Goal: Task Accomplishment & Management: Use online tool/utility

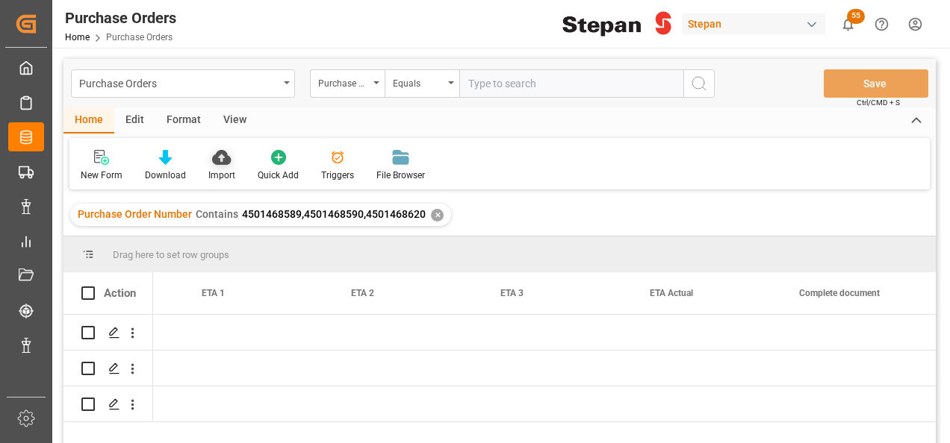
scroll to position [0, 2060]
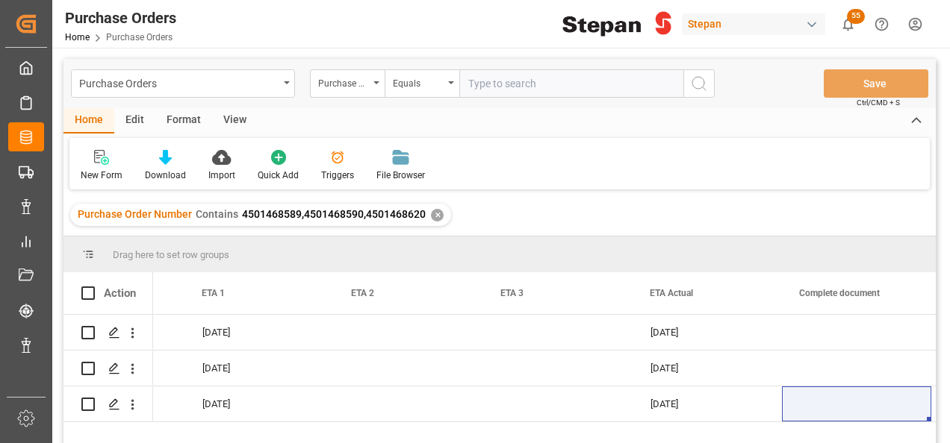
click at [431, 213] on div "✕" at bounding box center [437, 215] width 13 height 13
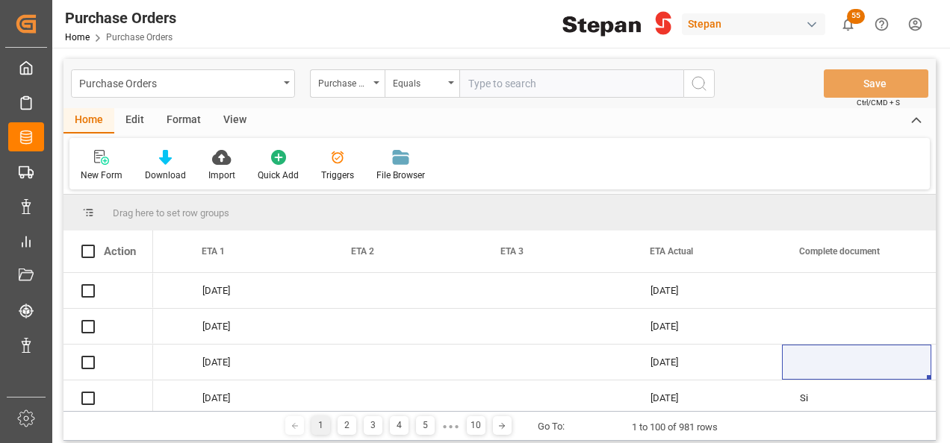
scroll to position [0, 2060]
click at [375, 85] on div "Purchase Order Number" at bounding box center [347, 83] width 75 height 28
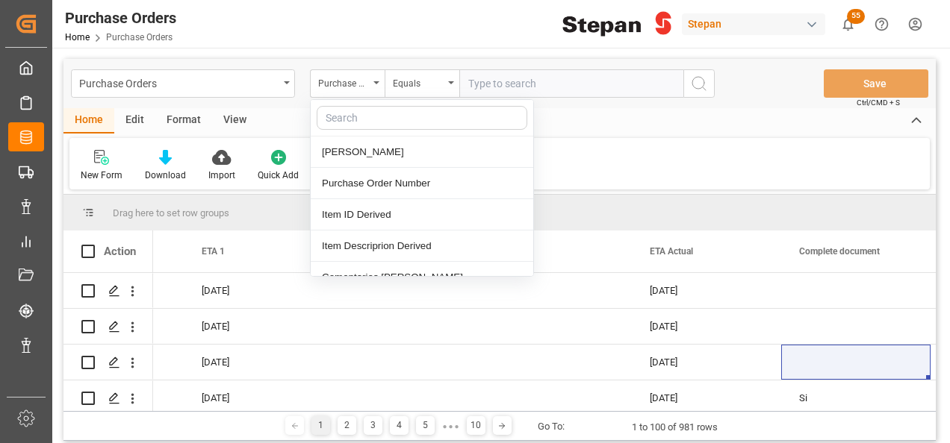
click at [509, 82] on input "text" at bounding box center [571, 83] width 224 height 28
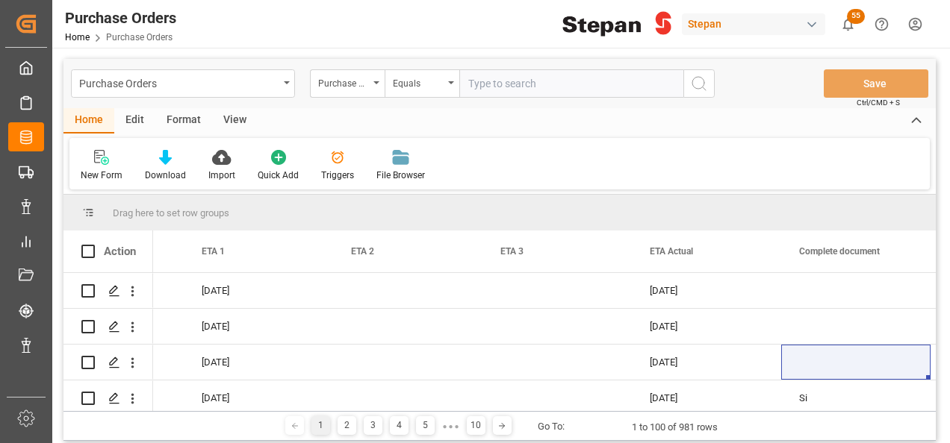
paste input "4501471621"
type input "4501471621"
click at [699, 84] on icon "search button" at bounding box center [699, 84] width 18 height 18
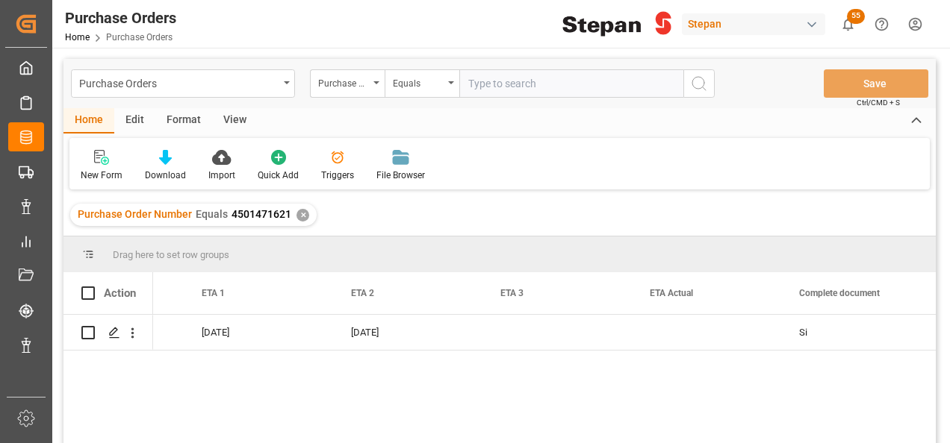
click at [298, 212] on div "✕" at bounding box center [302, 215] width 13 height 13
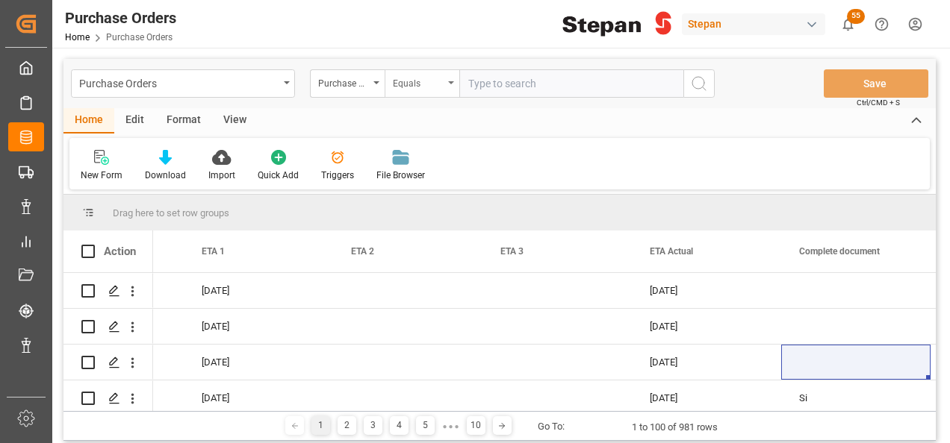
click at [453, 87] on div "Equals" at bounding box center [421, 83] width 75 height 28
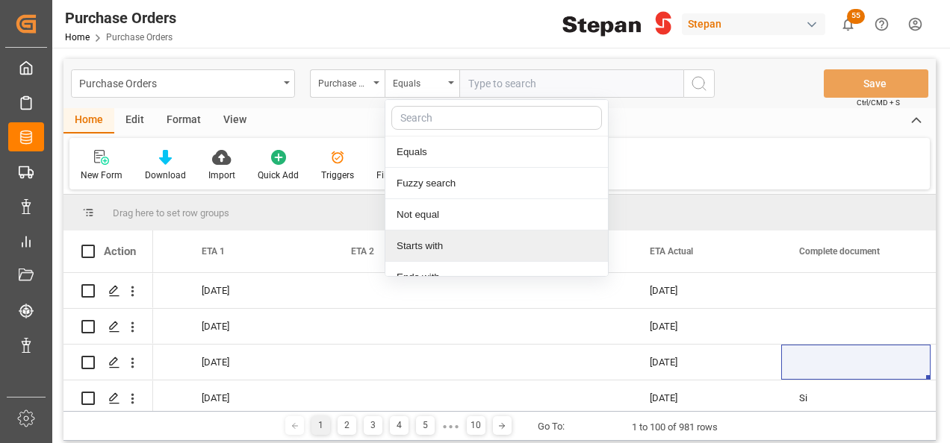
scroll to position [109, 0]
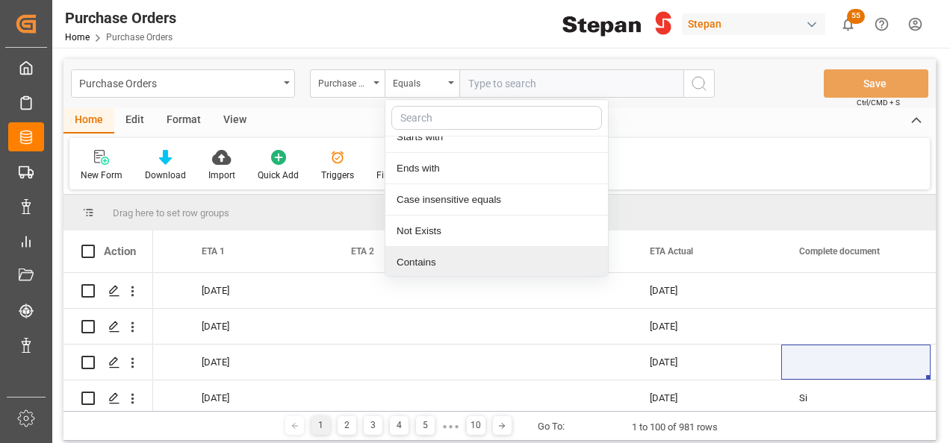
click at [435, 257] on div "Contains" at bounding box center [496, 262] width 222 height 31
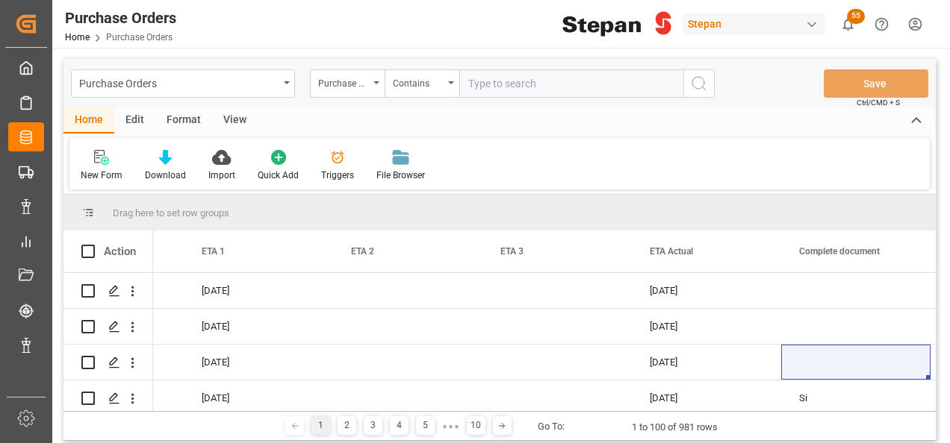
paste input "4501468589,4501468590,4501468620"
type input "4501468589,4501468590,4501468620"
click at [696, 81] on icon "search button" at bounding box center [699, 84] width 18 height 18
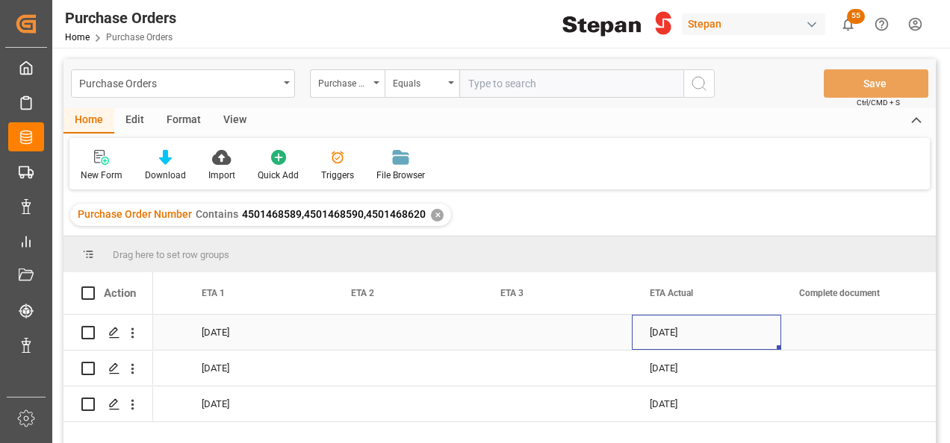
click at [664, 327] on div "08-09-2025" at bounding box center [706, 332] width 149 height 35
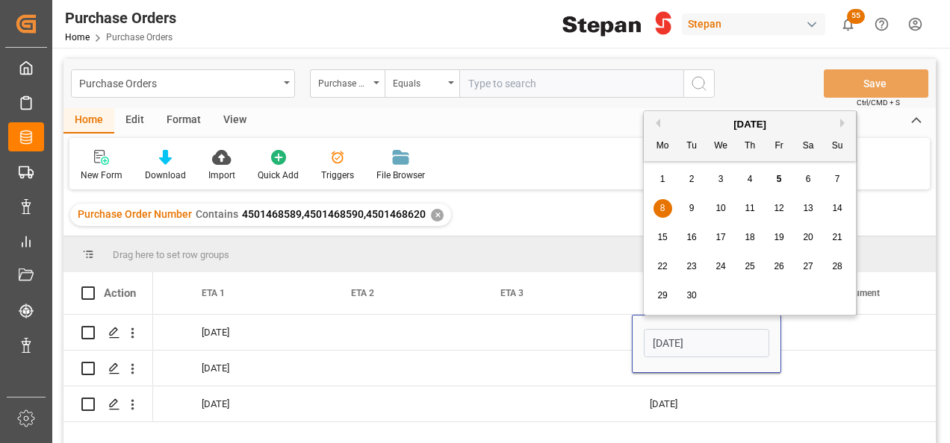
click at [664, 268] on span "22" at bounding box center [662, 266] width 10 height 10
type input "22-09-2025"
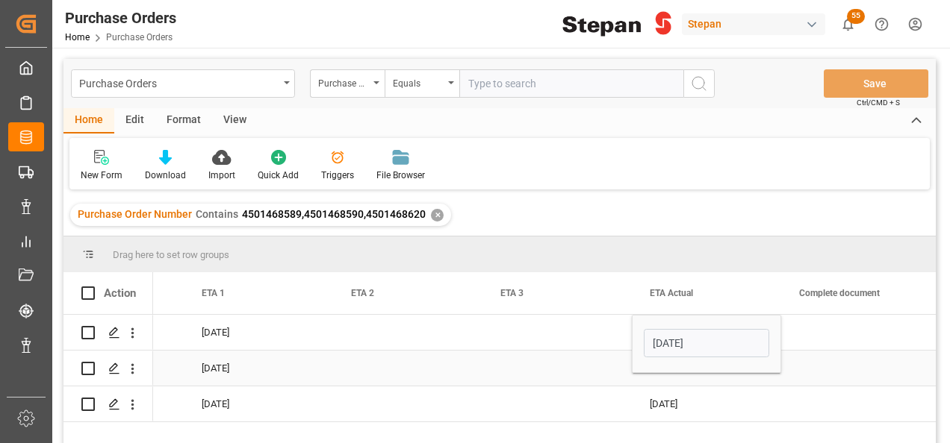
click at [606, 369] on div "Press SPACE to select this row." at bounding box center [556, 368] width 149 height 35
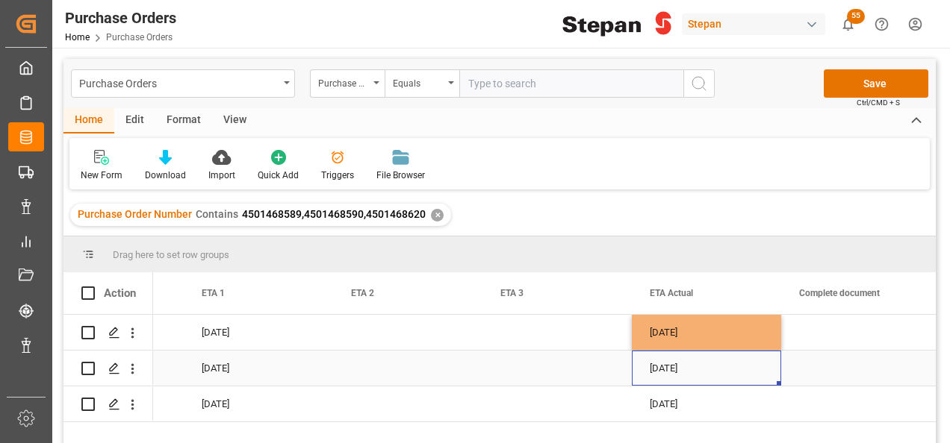
click at [660, 366] on div "08-09-2025" at bounding box center [706, 368] width 149 height 35
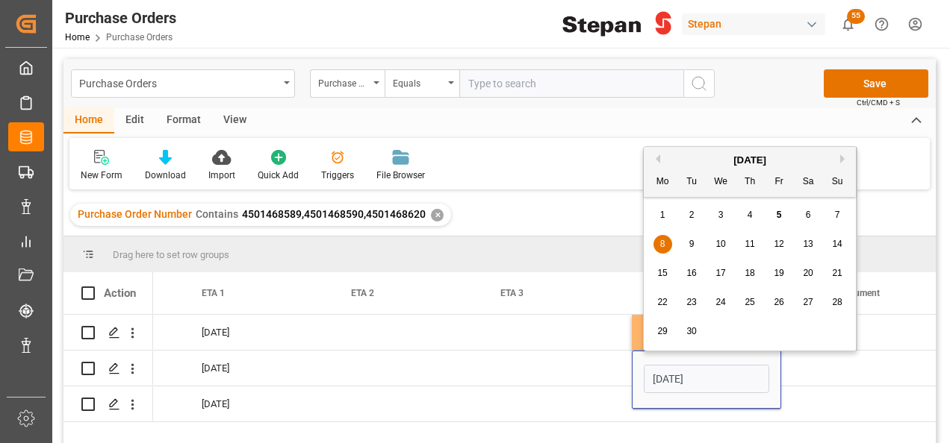
click at [665, 302] on span "22" at bounding box center [662, 302] width 10 height 10
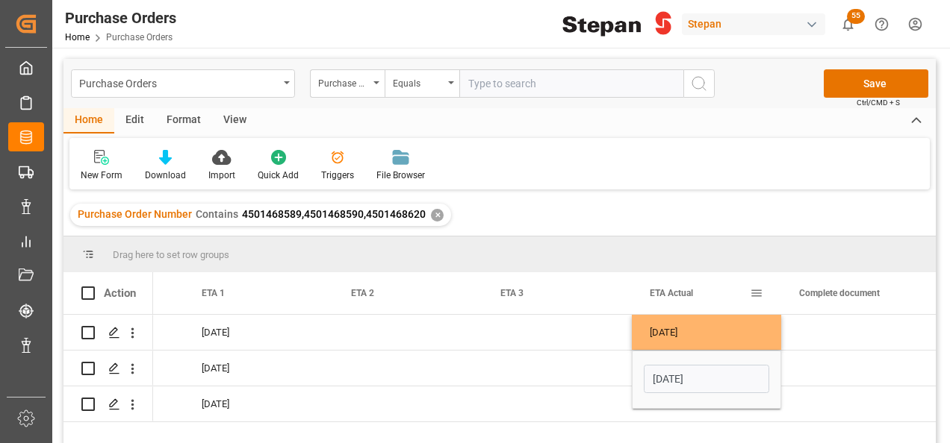
type input "22-09-2025"
drag, startPoint x: 597, startPoint y: 406, endPoint x: 633, endPoint y: 403, distance: 36.0
click at [596, 407] on div "Press SPACE to select this row." at bounding box center [556, 404] width 149 height 35
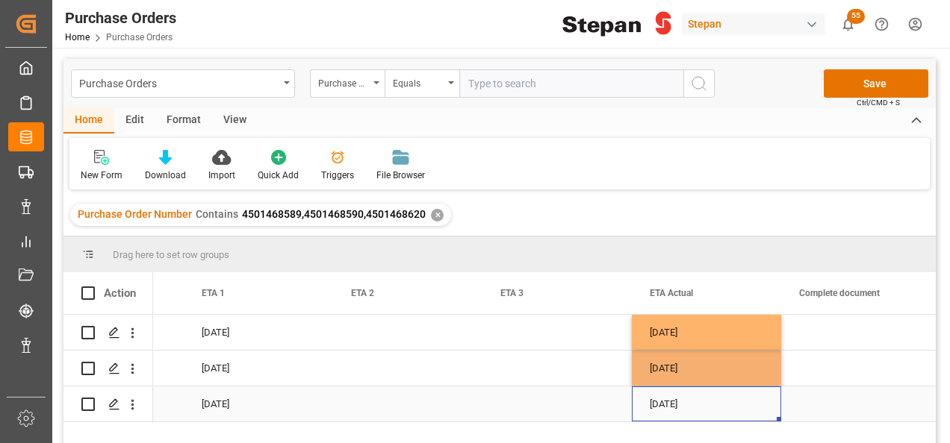
click at [672, 399] on div "08-09-2025" at bounding box center [706, 404] width 149 height 35
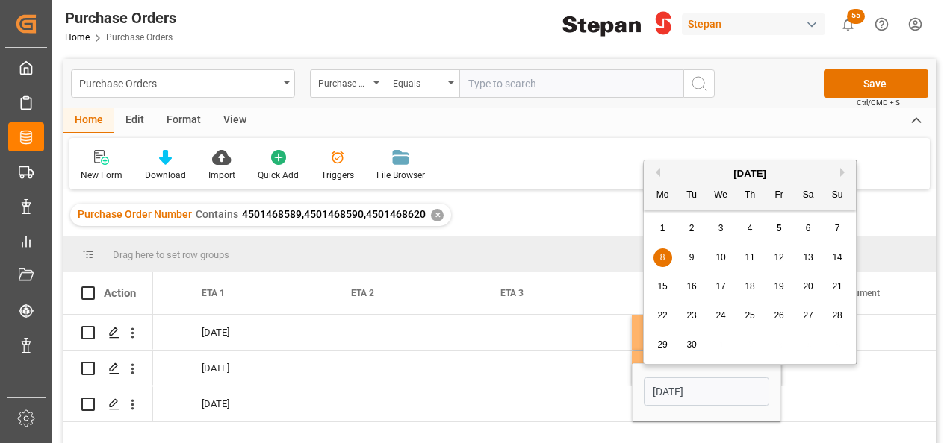
click at [660, 319] on span "22" at bounding box center [662, 316] width 10 height 10
type input "22-09-2025"
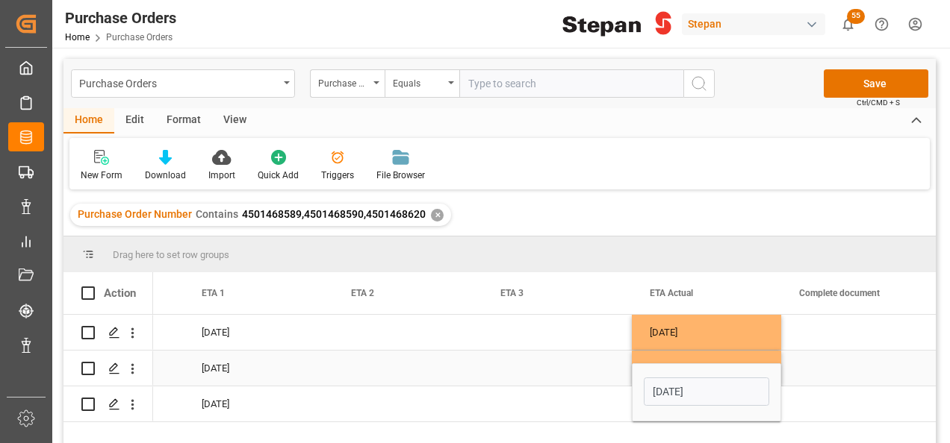
click at [523, 380] on div "Press SPACE to select this row." at bounding box center [556, 368] width 149 height 35
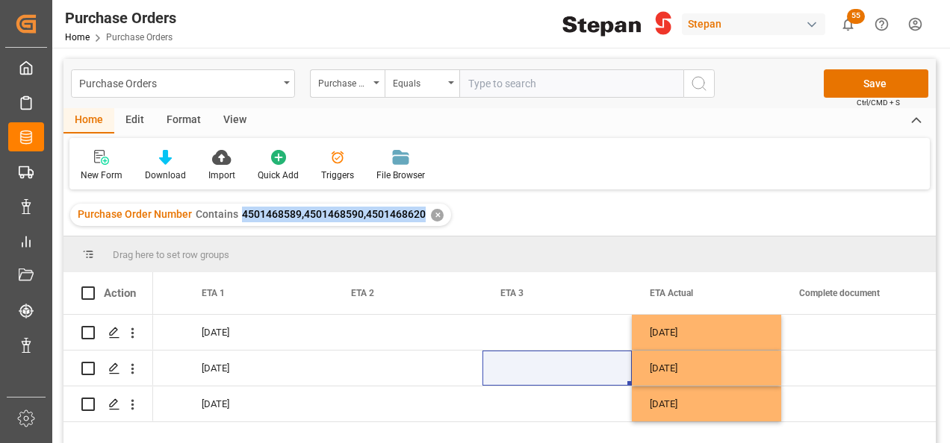
drag, startPoint x: 242, startPoint y: 212, endPoint x: 423, endPoint y: 233, distance: 181.9
click at [423, 233] on div "Purchase Order Number Contains 4501468589,4501468590,4501468620 ✕" at bounding box center [499, 215] width 872 height 42
copy span "4501468589,4501468590,4501468620"
click at [872, 90] on button "Save" at bounding box center [875, 83] width 105 height 28
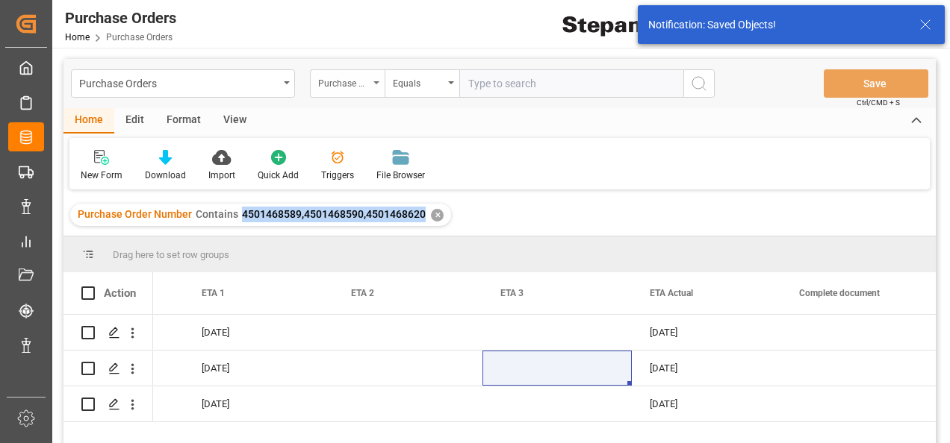
click at [375, 90] on div "Purchase Order Number" at bounding box center [347, 83] width 75 height 28
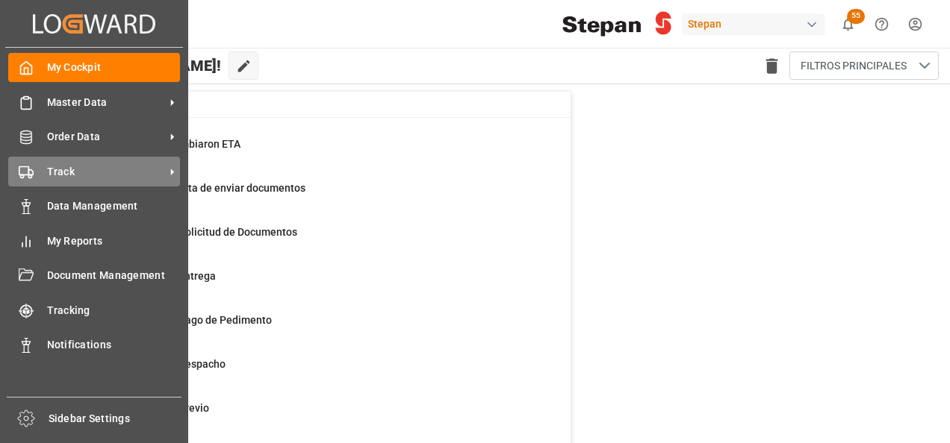
click at [58, 175] on span "Track" at bounding box center [106, 172] width 118 height 16
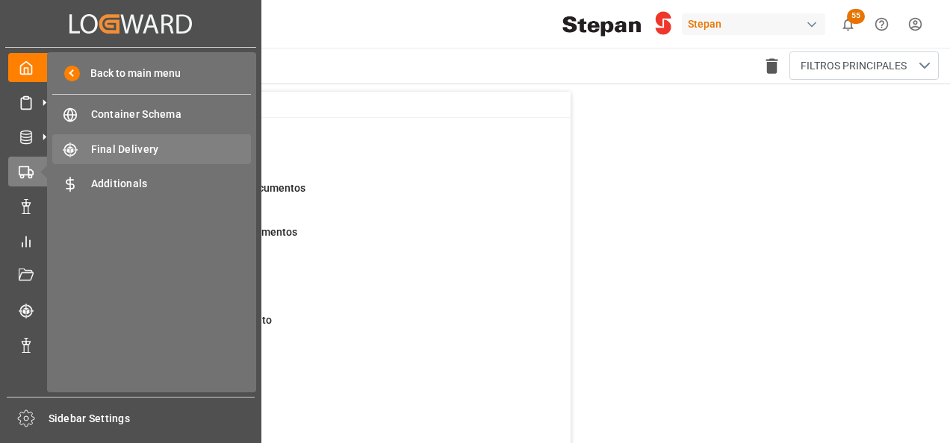
click at [142, 148] on span "Final Delivery" at bounding box center [171, 150] width 160 height 16
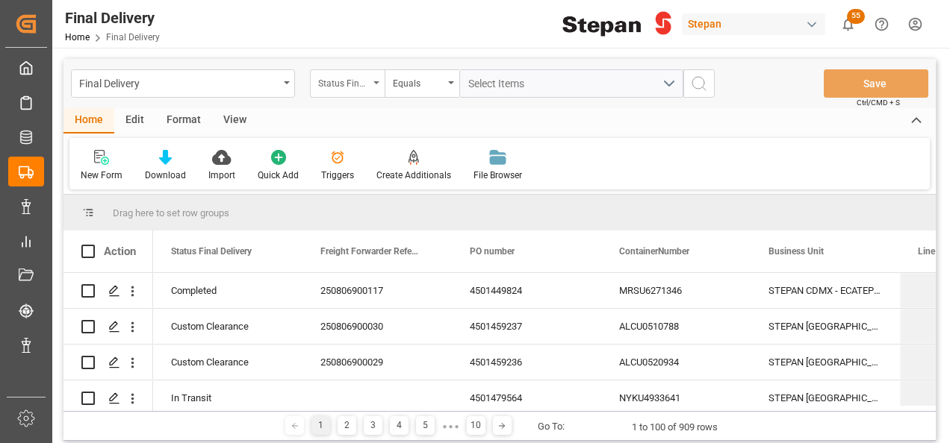
click at [373, 79] on div "Status Final Delivery" at bounding box center [347, 83] width 75 height 28
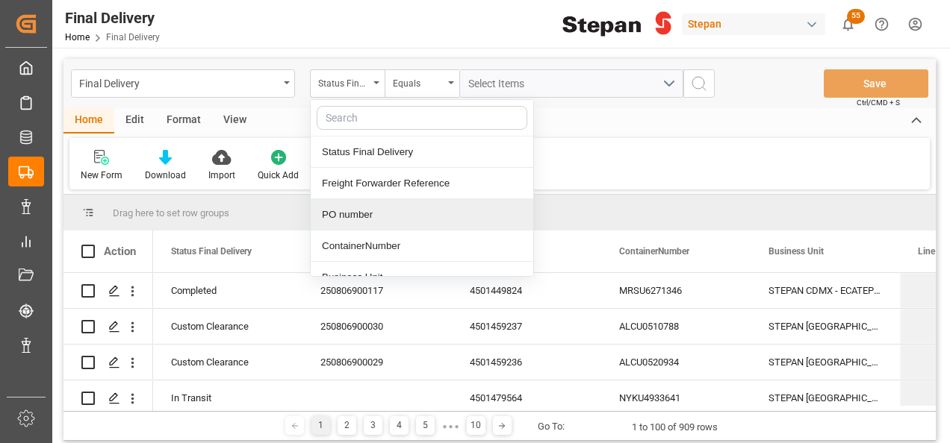
click at [348, 215] on div "PO number" at bounding box center [422, 214] width 222 height 31
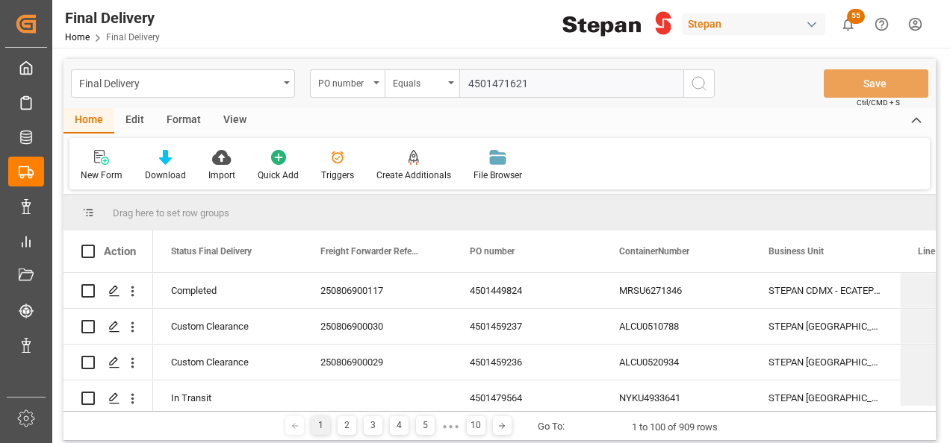
type input "4501471621"
click at [696, 84] on icon "search button" at bounding box center [699, 84] width 18 height 18
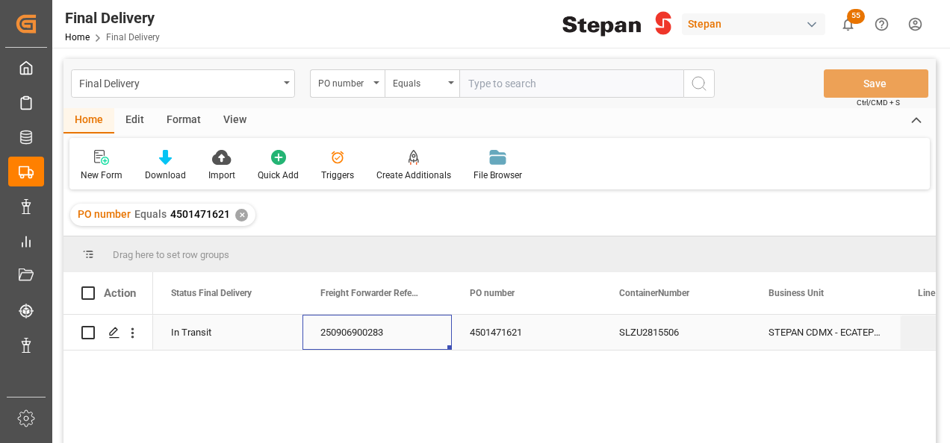
click at [396, 338] on div "250906900283" at bounding box center [376, 332] width 149 height 35
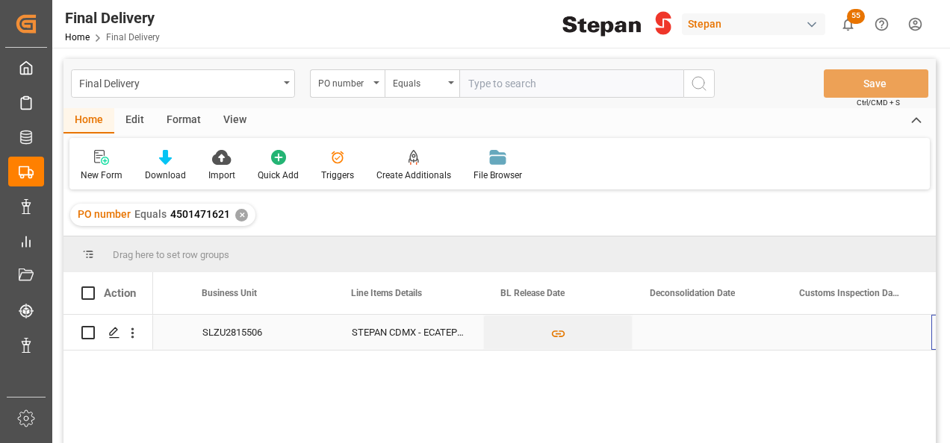
scroll to position [0, 567]
click at [540, 325] on div "Press SPACE to select this row." at bounding box center [557, 332] width 149 height 35
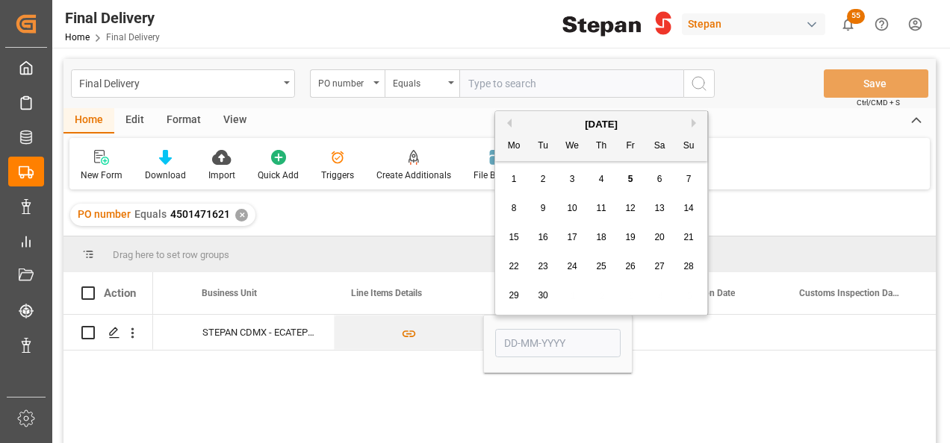
click at [632, 178] on span "5" at bounding box center [630, 179] width 5 height 10
type input "[DATE]"
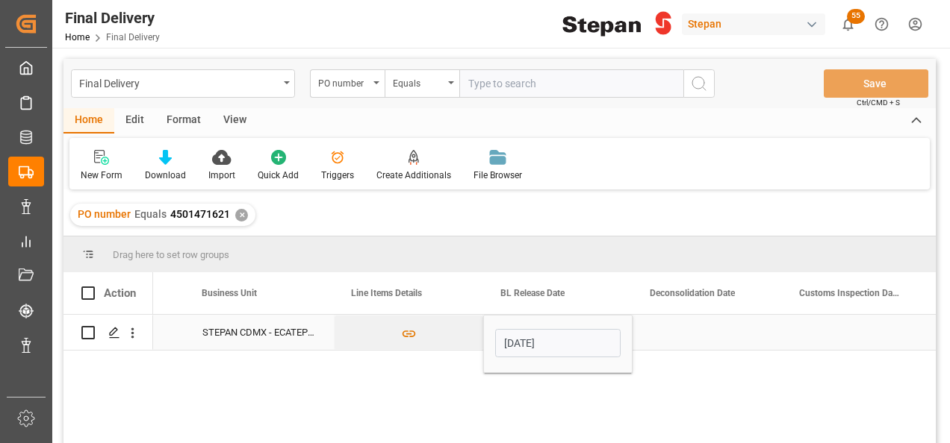
click at [677, 336] on div "Press SPACE to select this row." at bounding box center [706, 332] width 149 height 35
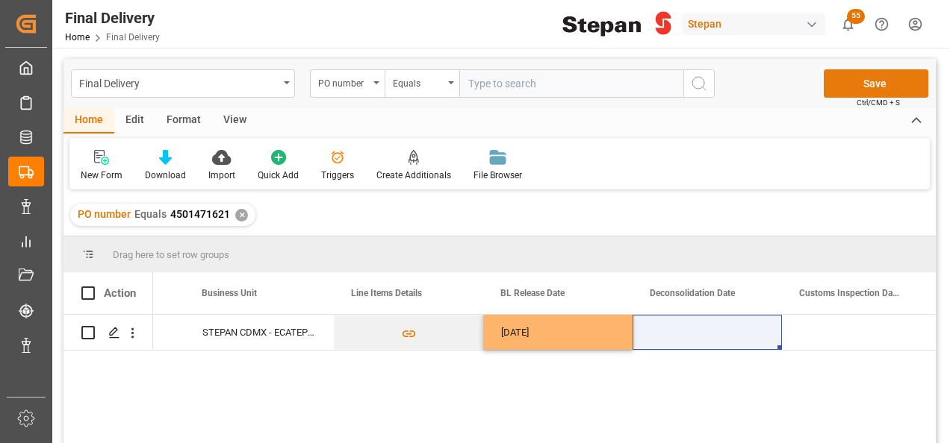
click at [873, 90] on button "Save" at bounding box center [875, 83] width 105 height 28
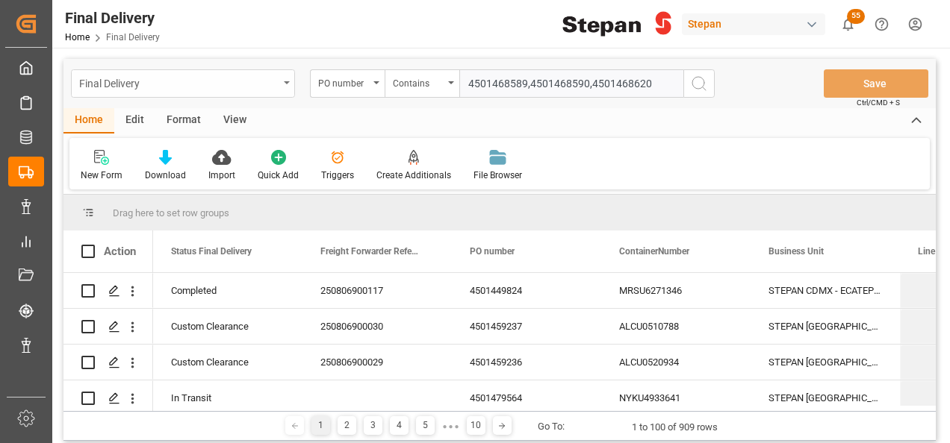
click at [287, 78] on div "Final Delivery" at bounding box center [183, 83] width 224 height 28
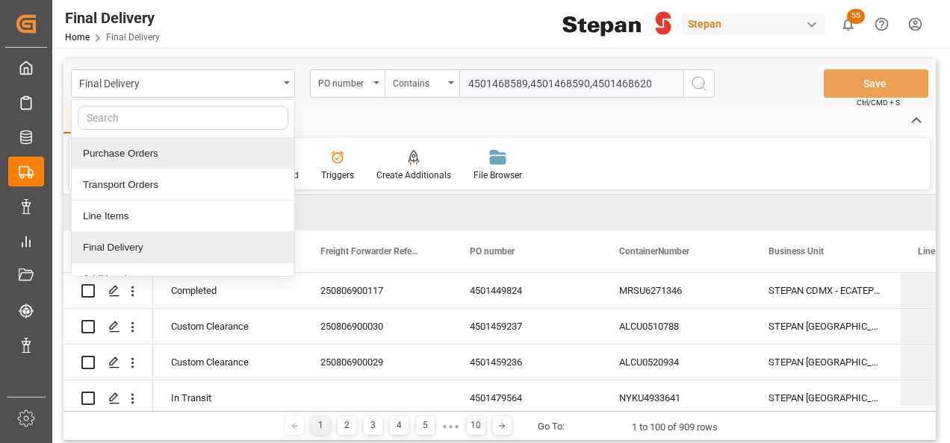
scroll to position [75, 0]
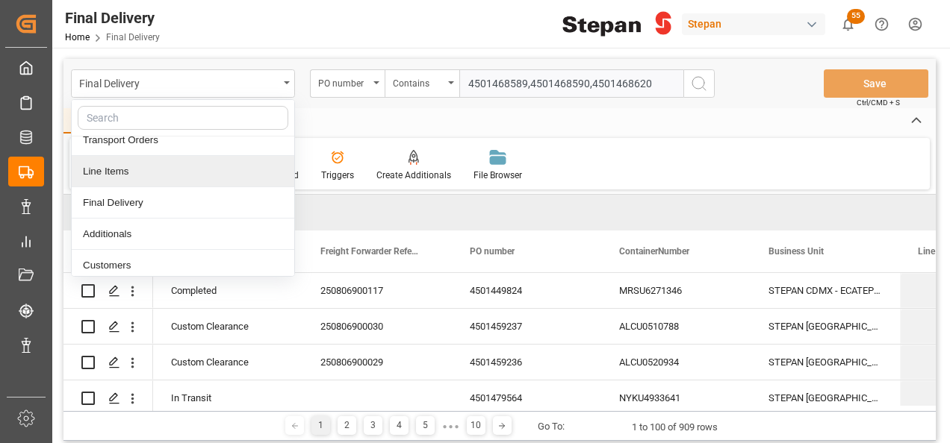
click at [101, 176] on div "Line Items" at bounding box center [183, 171] width 222 height 31
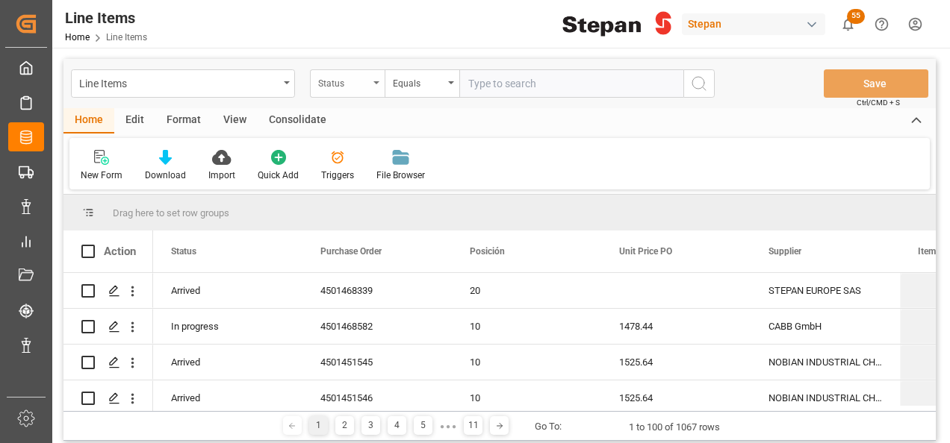
click at [380, 79] on div "Status" at bounding box center [347, 83] width 75 height 28
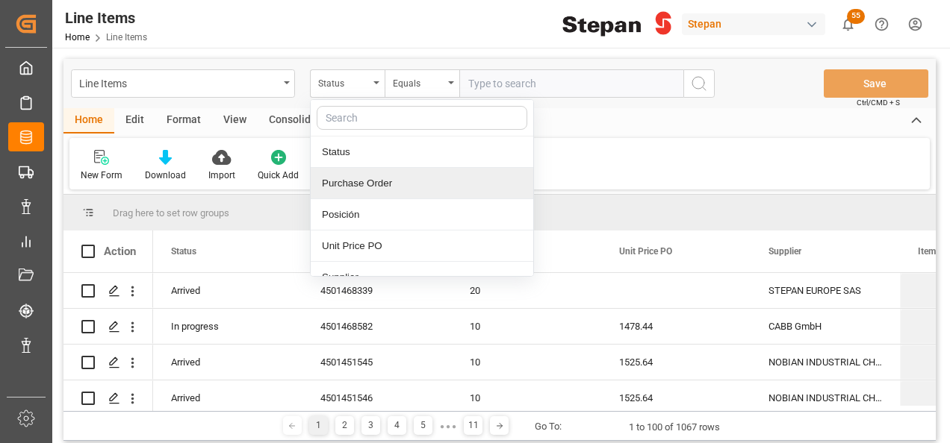
click at [350, 183] on div "Purchase Order" at bounding box center [422, 183] width 222 height 31
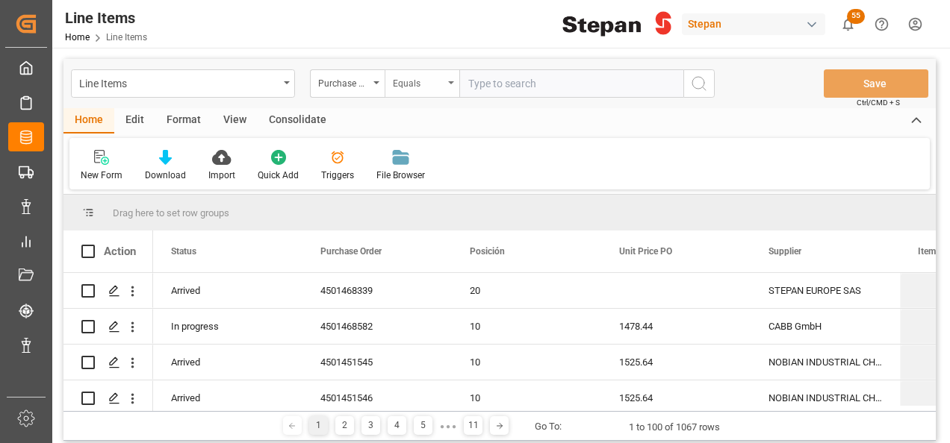
click at [447, 87] on div "Equals" at bounding box center [421, 83] width 75 height 28
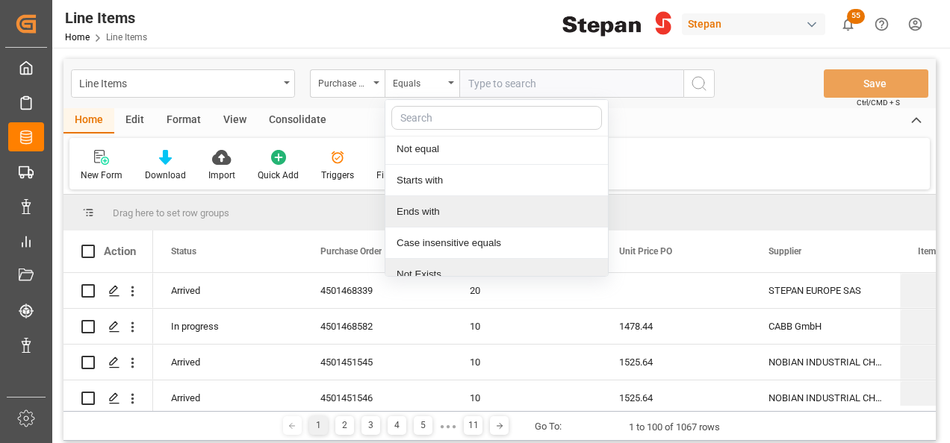
scroll to position [109, 0]
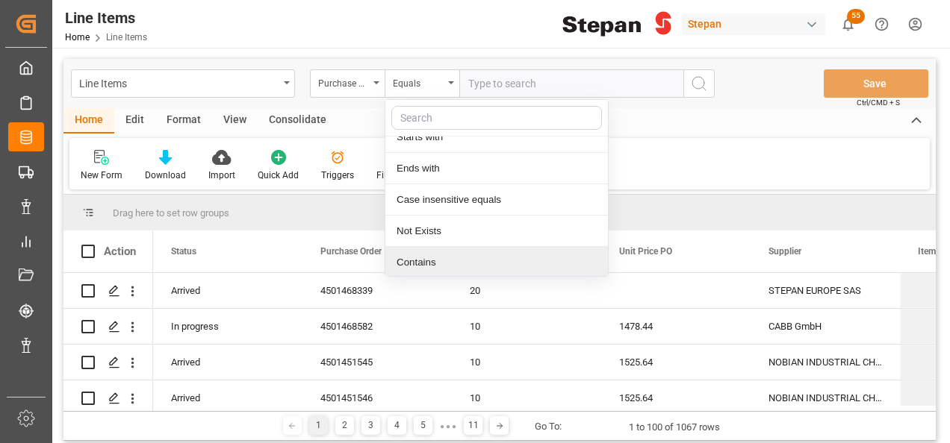
click at [417, 255] on div "Contains" at bounding box center [496, 262] width 222 height 31
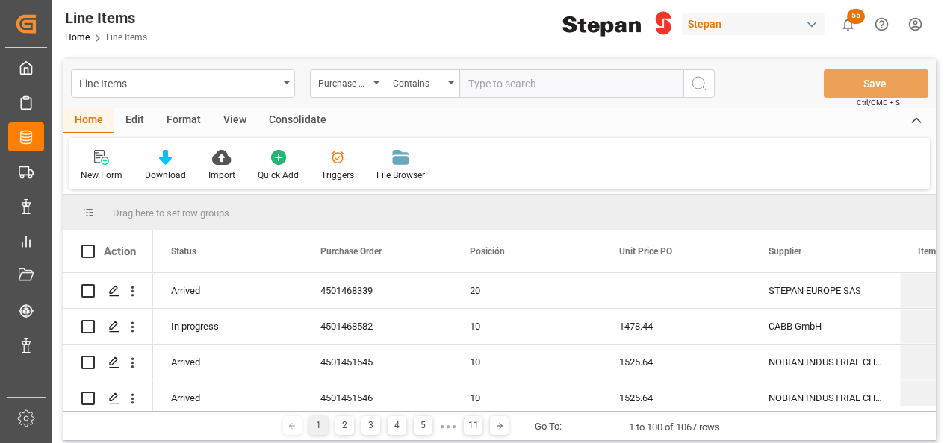
paste input "4501468589,4501468590,4501468620"
type input "4501468589,4501468590,4501468620"
click at [699, 77] on circle "search button" at bounding box center [698, 83] width 12 height 12
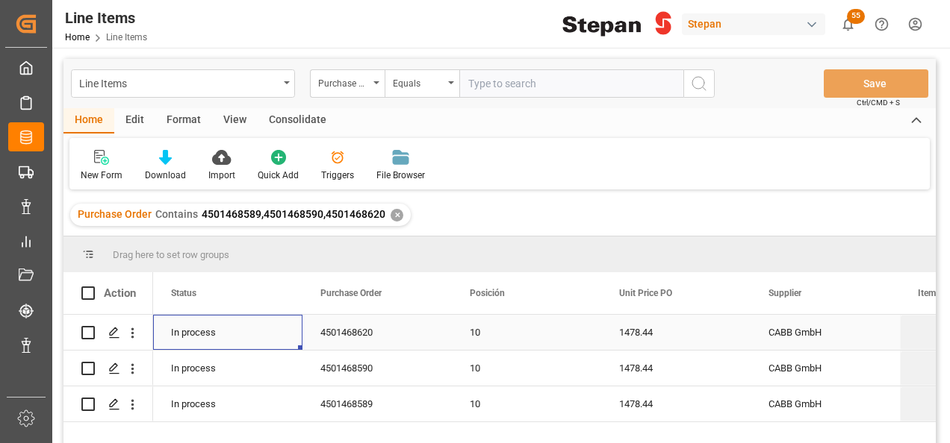
click at [242, 337] on div "In process" at bounding box center [227, 332] width 149 height 35
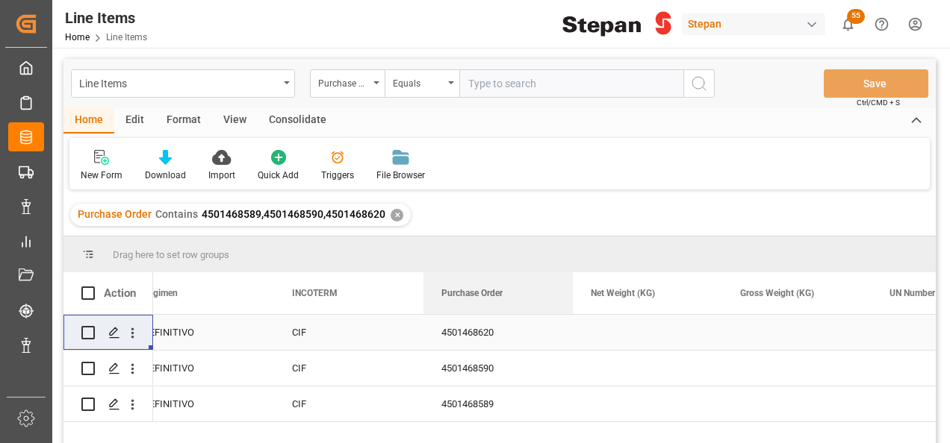
drag, startPoint x: 352, startPoint y: 304, endPoint x: 437, endPoint y: 331, distance: 89.2
click at [436, 331] on div "Action Purchase Order Aduana de Entrada /Salida Regimen" at bounding box center [499, 362] width 872 height 181
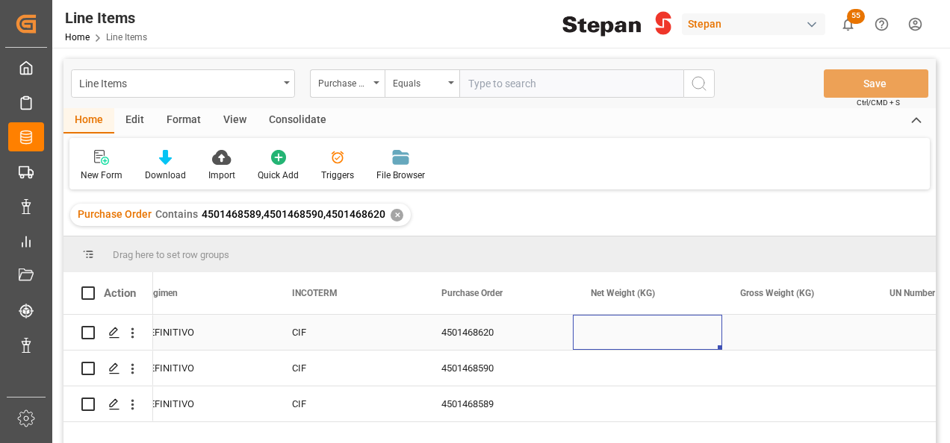
click at [640, 328] on div "Press SPACE to select this row." at bounding box center [647, 332] width 149 height 35
click at [638, 339] on input "Press SPACE to select this row." at bounding box center [646, 341] width 125 height 28
type input "20000"
click at [654, 412] on div "Press SPACE to select this row." at bounding box center [647, 404] width 149 height 35
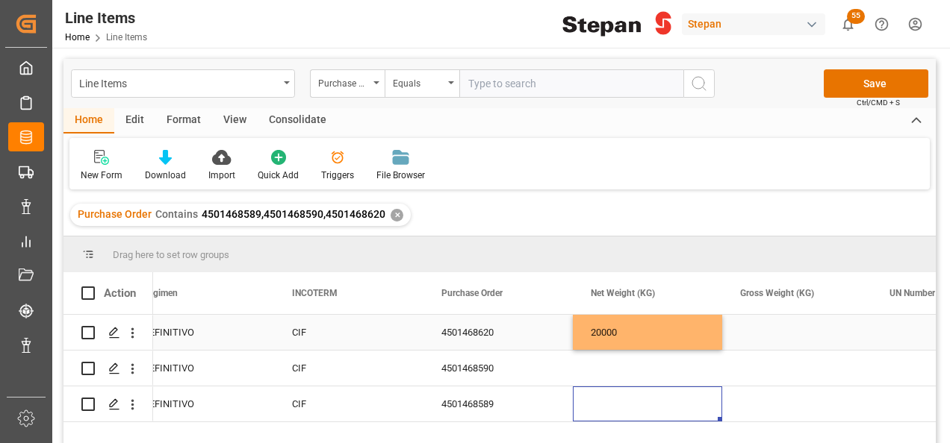
click at [662, 337] on div "20000" at bounding box center [647, 332] width 149 height 35
drag, startPoint x: 720, startPoint y: 348, endPoint x: 717, endPoint y: 437, distance: 89.6
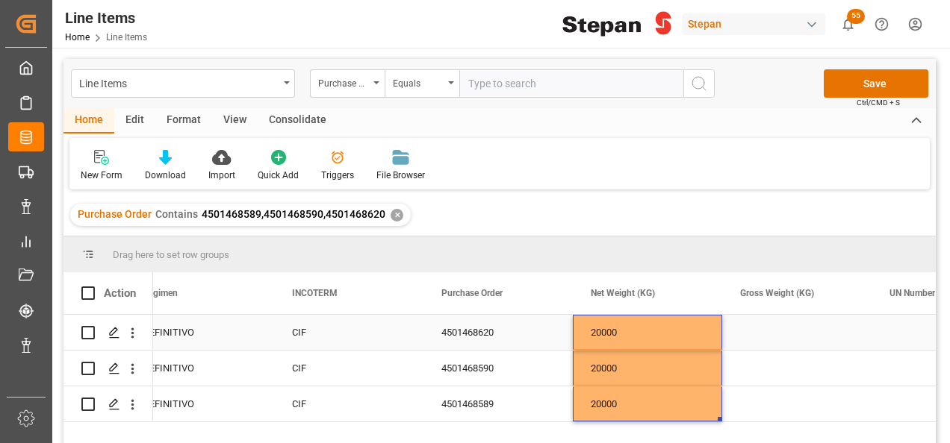
click at [770, 335] on div "Press SPACE to select this row." at bounding box center [796, 332] width 149 height 35
click at [770, 335] on input "Press SPACE to select this row." at bounding box center [796, 341] width 125 height 28
type input "20460"
click at [672, 340] on div "20000" at bounding box center [647, 332] width 149 height 35
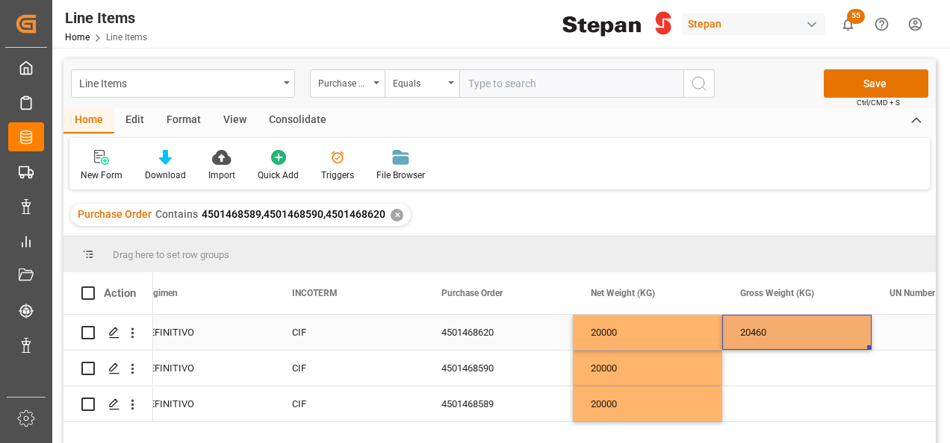
click at [811, 339] on div "20460" at bounding box center [796, 332] width 149 height 35
drag, startPoint x: 867, startPoint y: 349, endPoint x: 862, endPoint y: 402, distance: 53.2
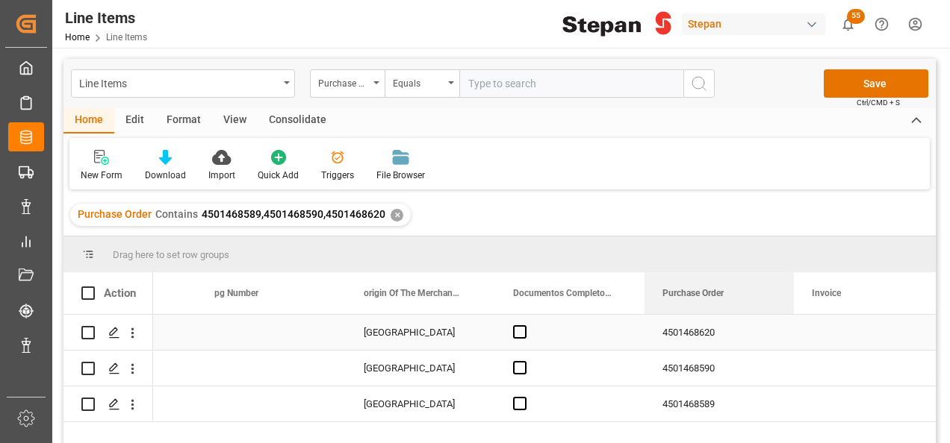
drag, startPoint x: 482, startPoint y: 300, endPoint x: 717, endPoint y: 330, distance: 236.3
click at [717, 330] on div "Action Purchase Order UN Number class Category Invoice" at bounding box center [499, 362] width 872 height 181
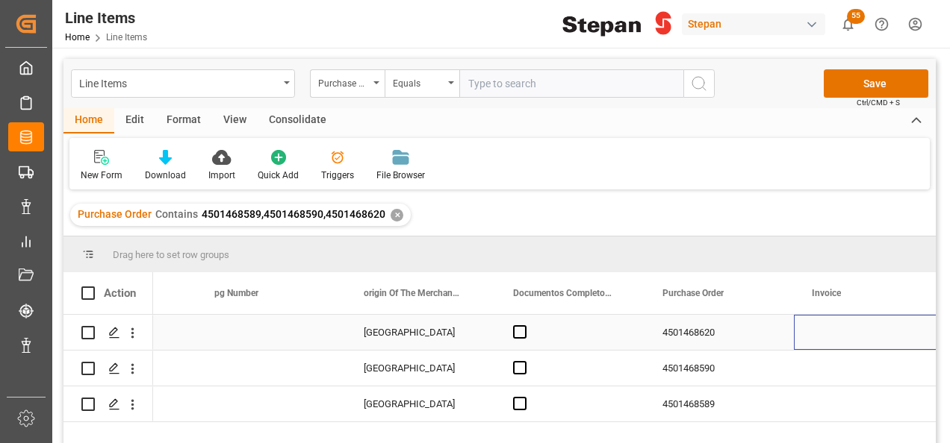
click at [827, 333] on div "Press SPACE to select this row." at bounding box center [868, 332] width 149 height 35
type input "90401214"
click at [741, 340] on div "4501468620" at bounding box center [718, 332] width 149 height 35
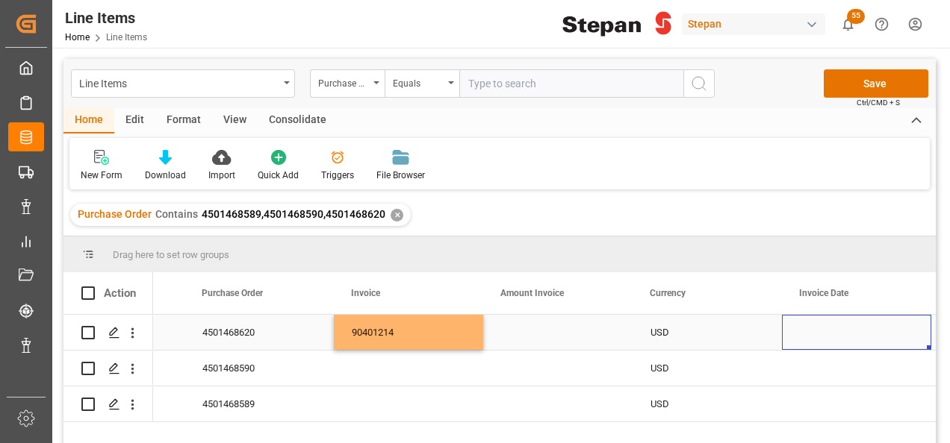
click at [855, 334] on div "Press SPACE to select this row." at bounding box center [856, 332] width 149 height 35
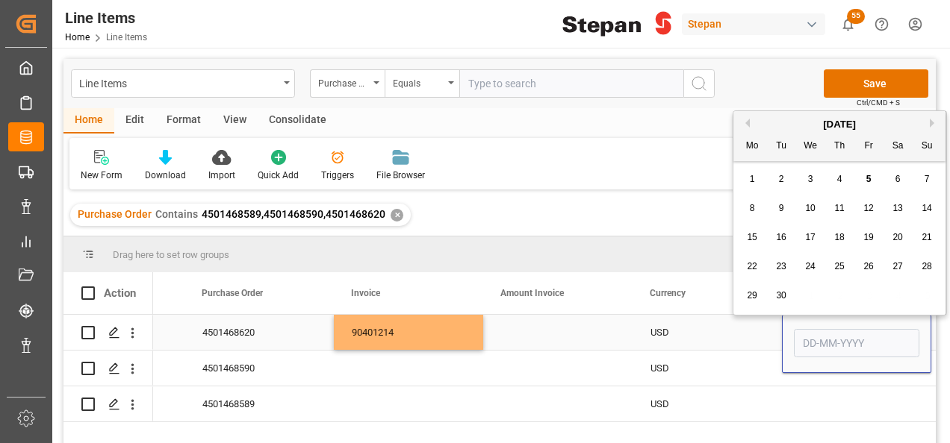
click at [855, 334] on input "Press SPACE to select this row." at bounding box center [856, 343] width 125 height 28
click at [778, 119] on div "[DATE]" at bounding box center [839, 124] width 212 height 15
click at [743, 119] on button "Previous Month" at bounding box center [745, 123] width 9 height 9
click at [840, 295] on span "28" at bounding box center [839, 295] width 10 height 10
type input "[DATE]"
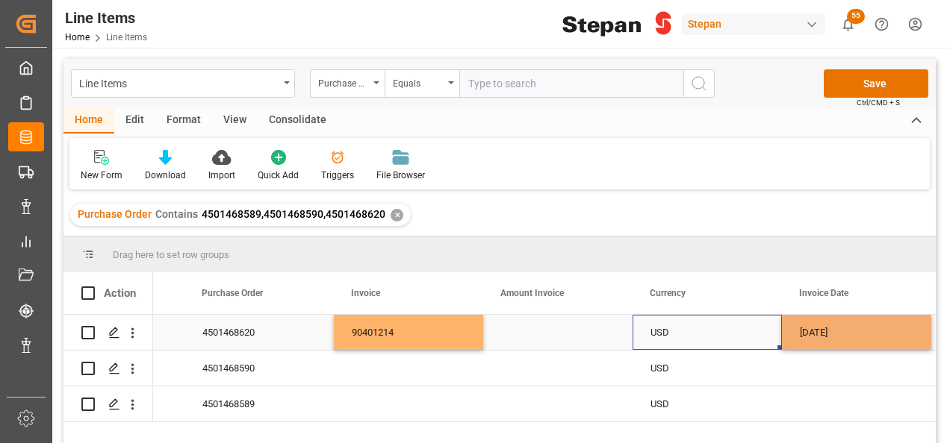
click at [757, 331] on div "USD" at bounding box center [706, 333] width 113 height 34
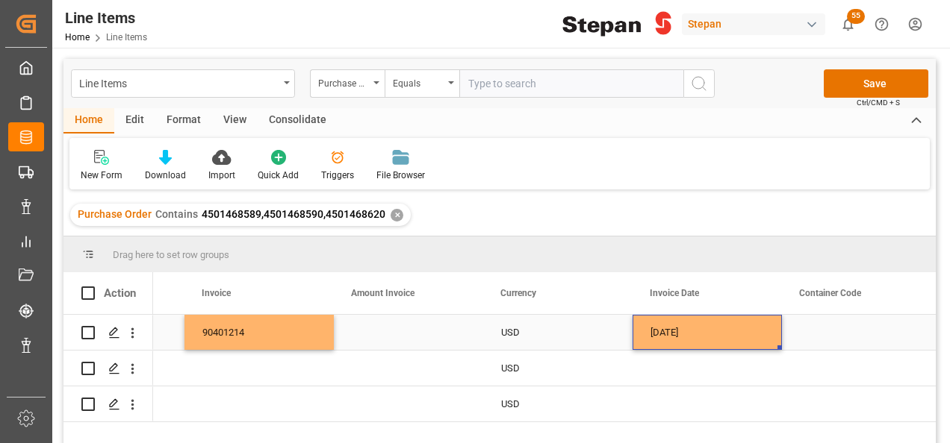
click at [757, 330] on div "[DATE]" at bounding box center [706, 332] width 149 height 35
drag, startPoint x: 777, startPoint y: 348, endPoint x: 769, endPoint y: 409, distance: 61.8
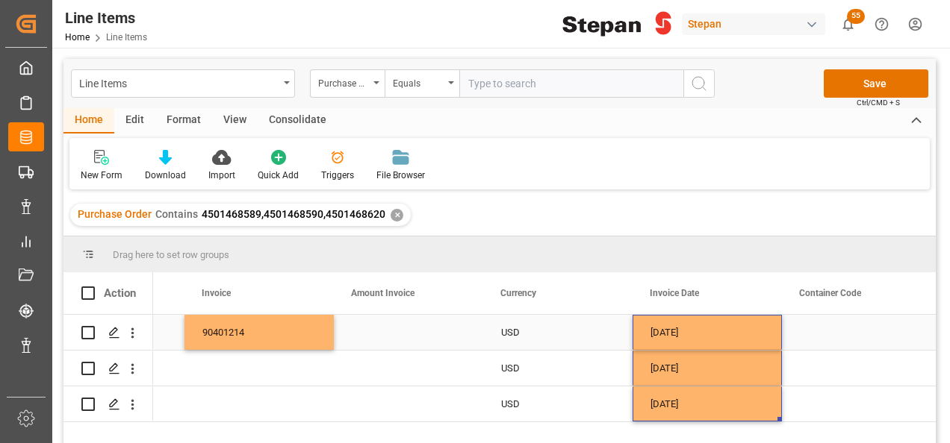
click at [382, 325] on div "Press SPACE to select this row." at bounding box center [408, 332] width 149 height 35
click at [366, 340] on div "Press SPACE to select this row." at bounding box center [408, 332] width 149 height 35
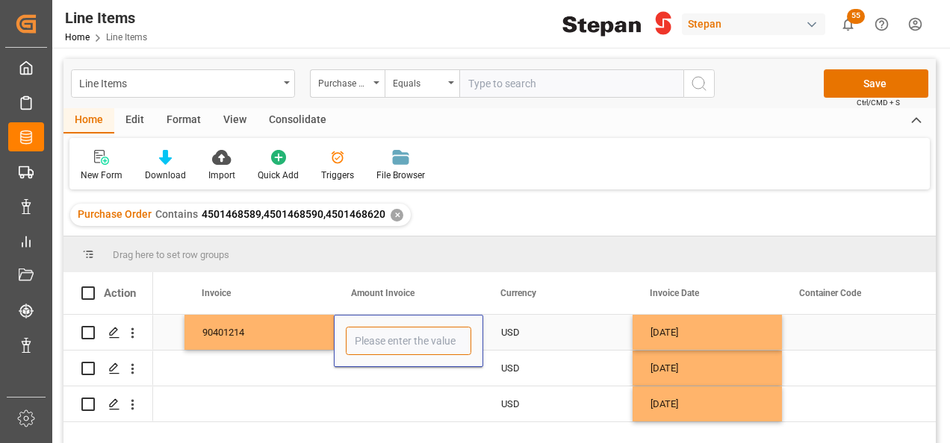
click at [366, 340] on input "Press SPACE to select this row." at bounding box center [408, 341] width 125 height 28
type input "30161.80"
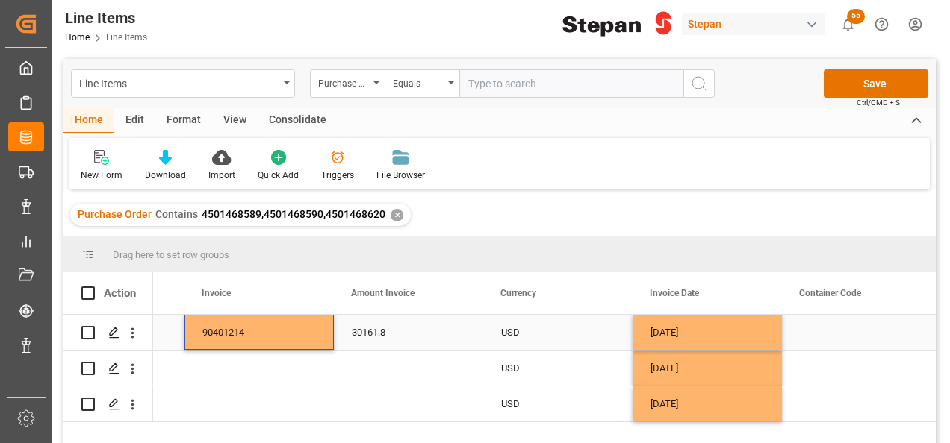
click at [311, 333] on div "90401214" at bounding box center [258, 332] width 149 height 35
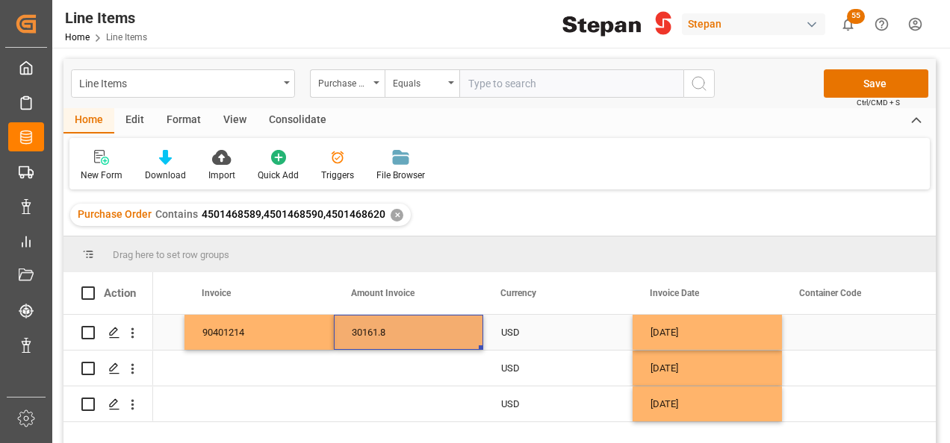
click at [405, 329] on div "30161.8" at bounding box center [408, 332] width 149 height 35
drag, startPoint x: 480, startPoint y: 346, endPoint x: 480, endPoint y: 419, distance: 72.4
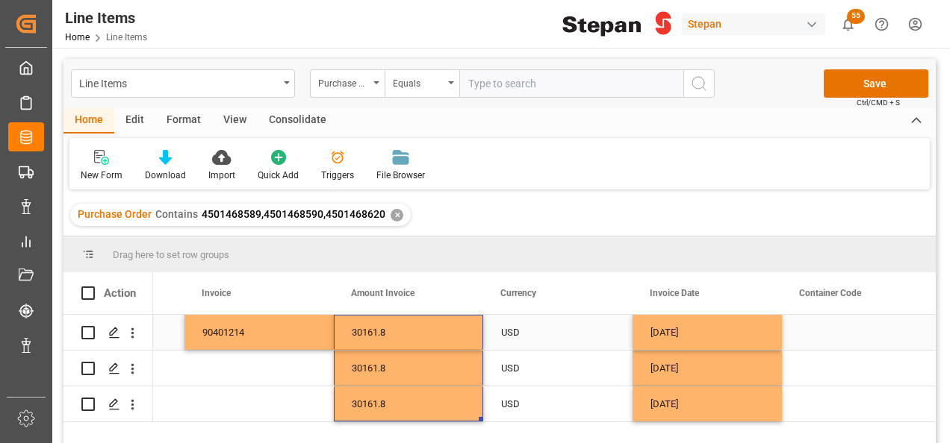
click at [550, 333] on div "USD" at bounding box center [557, 333] width 113 height 34
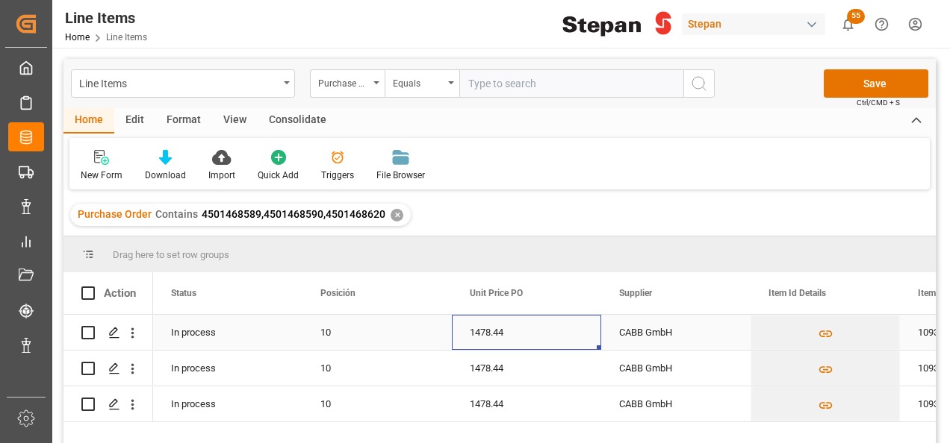
click at [526, 330] on div "1478.44" at bounding box center [526, 332] width 149 height 35
drag, startPoint x: 526, startPoint y: 330, endPoint x: 466, endPoint y: 336, distance: 60.8
click at [466, 336] on input "1478.44" at bounding box center [526, 341] width 125 height 28
type input "1508.09"
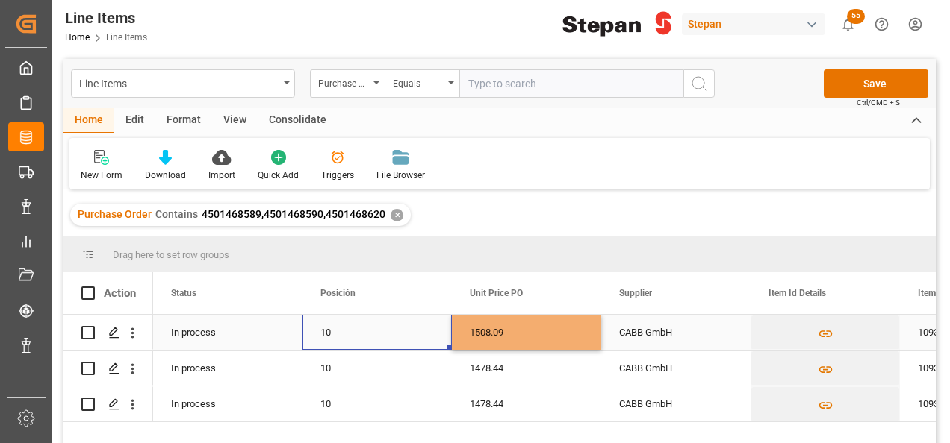
click at [406, 334] on div "10" at bounding box center [376, 333] width 113 height 34
click at [552, 331] on div "1508.09" at bounding box center [526, 332] width 149 height 35
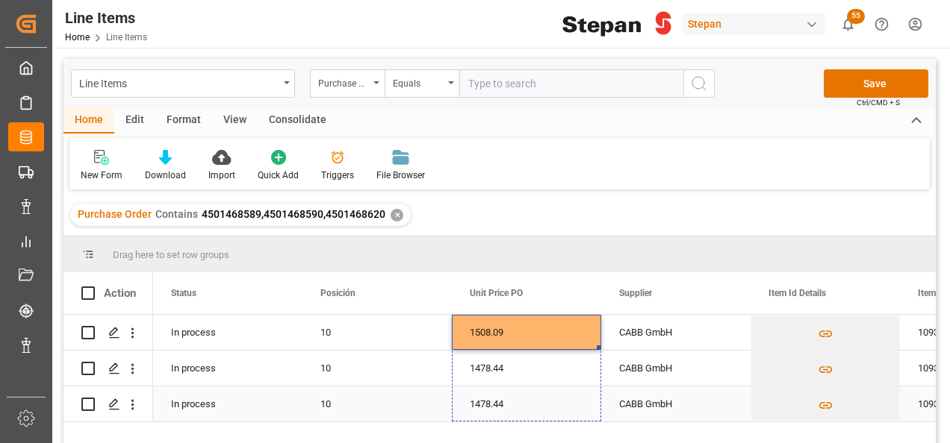
drag, startPoint x: 597, startPoint y: 349, endPoint x: 587, endPoint y: 405, distance: 56.8
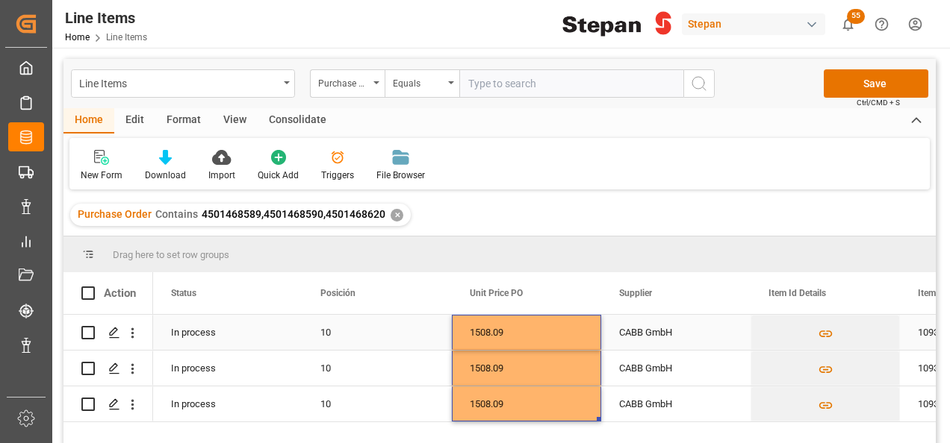
click at [626, 331] on div "CABB GmbH" at bounding box center [675, 332] width 149 height 35
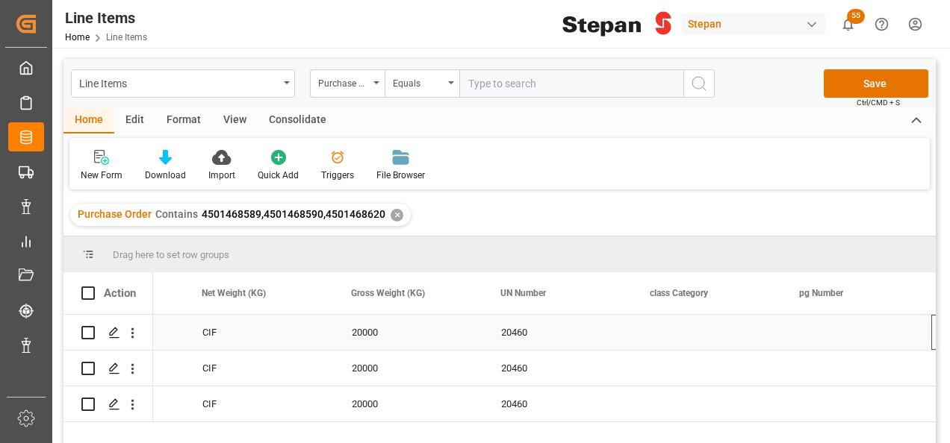
scroll to position [0, 3553]
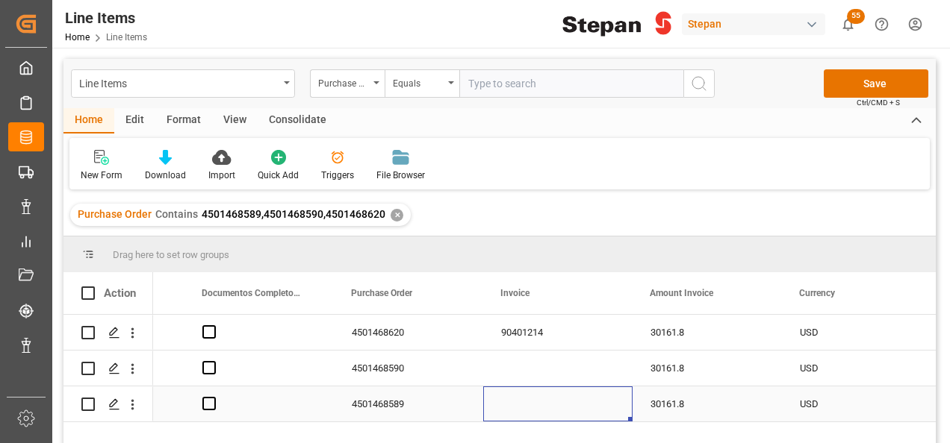
click at [508, 405] on div "Press SPACE to select this row." at bounding box center [557, 404] width 149 height 35
type input "90401212"
click at [447, 363] on div "4501468590" at bounding box center [408, 368] width 149 height 35
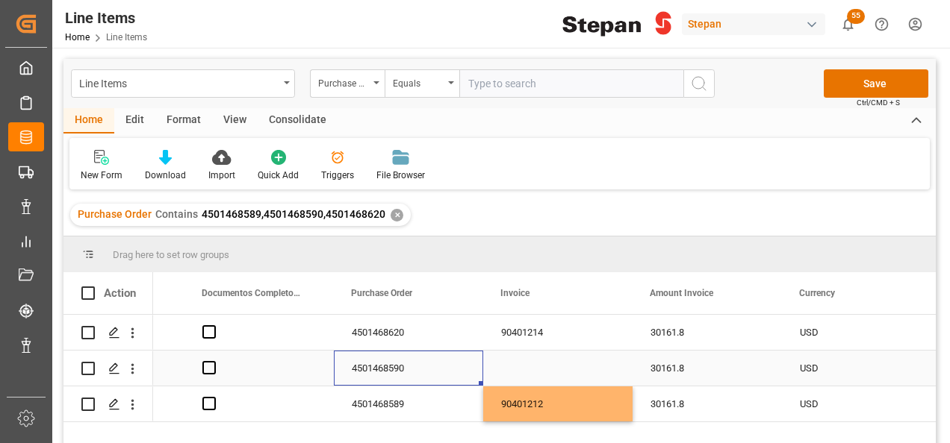
click at [533, 372] on div "Press SPACE to select this row." at bounding box center [557, 368] width 149 height 35
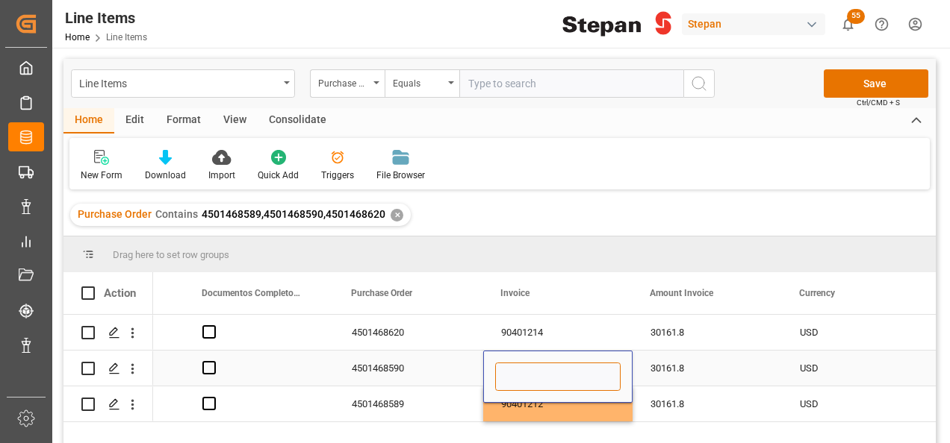
click at [533, 372] on input "Press SPACE to select this row." at bounding box center [557, 377] width 125 height 28
paste input "90401213"
type input "90401213"
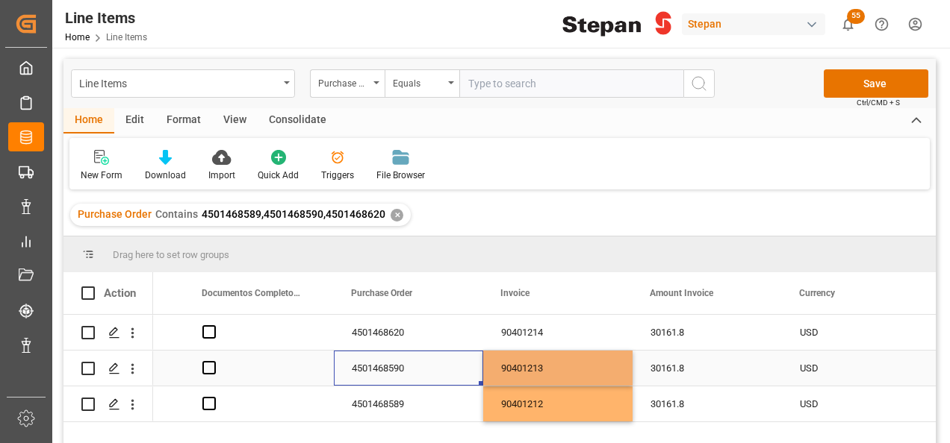
click at [447, 358] on div "4501468590" at bounding box center [408, 368] width 149 height 35
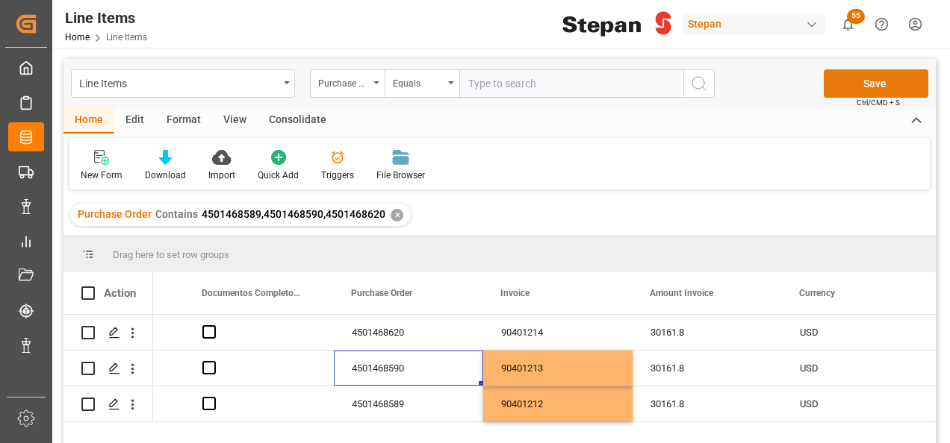
click at [866, 85] on button "Save" at bounding box center [875, 83] width 105 height 28
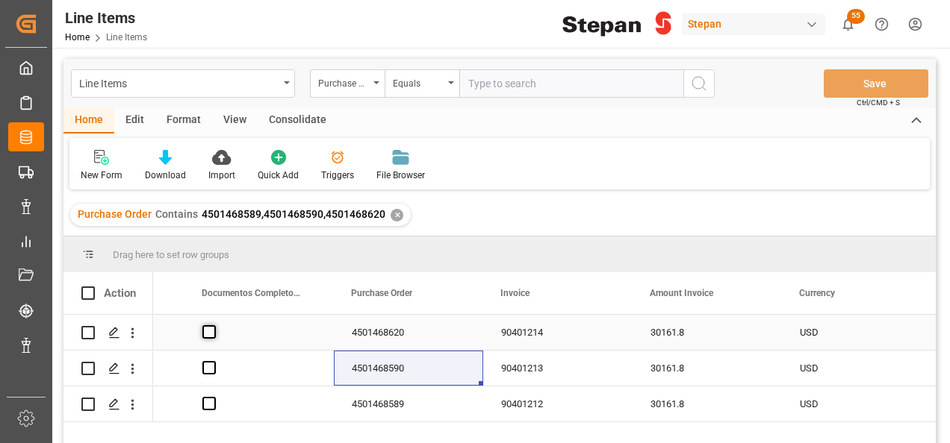
click at [209, 329] on span "Press SPACE to select this row." at bounding box center [208, 331] width 13 height 13
click at [213, 325] on input "Press SPACE to select this row." at bounding box center [213, 325] width 0 height 0
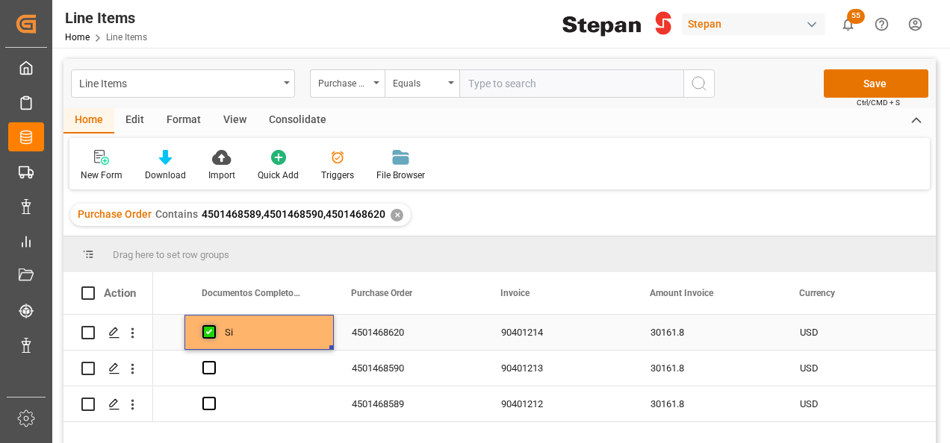
click at [209, 329] on span "Press SPACE to select this row." at bounding box center [208, 331] width 13 height 13
click at [213, 325] on input "Press SPACE to select this row." at bounding box center [213, 325] width 0 height 0
click at [109, 329] on icon "Press SPACE to select this row." at bounding box center [114, 333] width 12 height 12
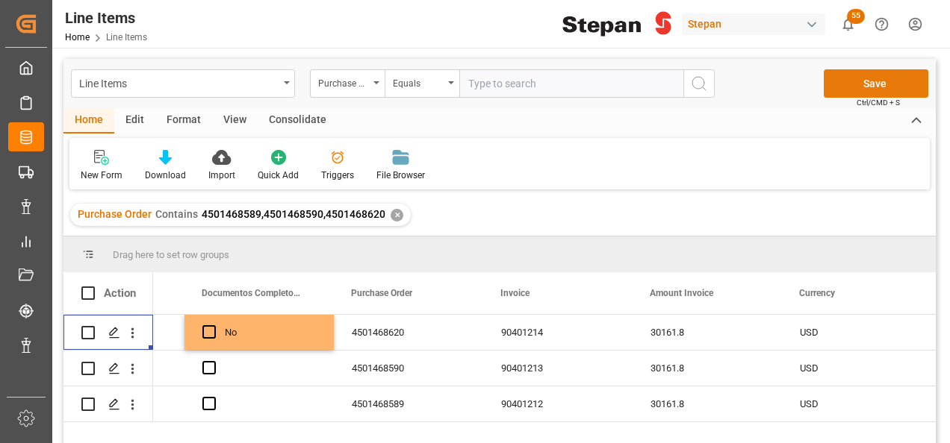
click at [875, 83] on button "Save" at bounding box center [875, 83] width 105 height 28
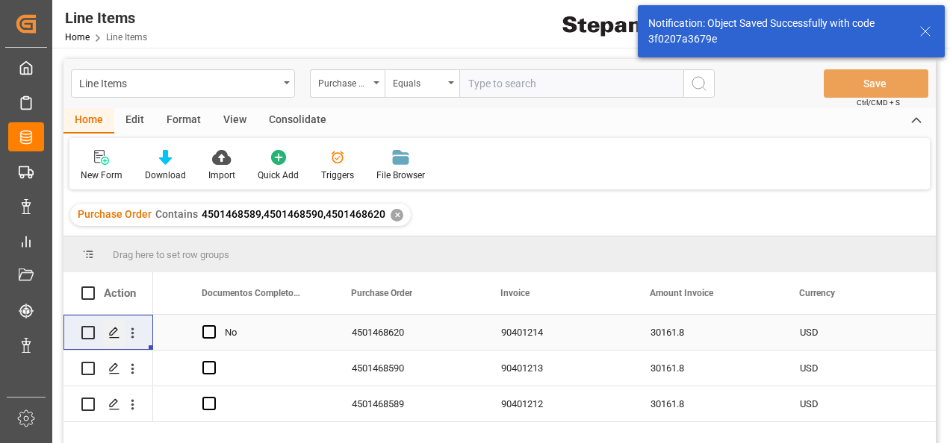
click at [112, 331] on polygon "Press SPACE to select this row." at bounding box center [113, 331] width 7 height 7
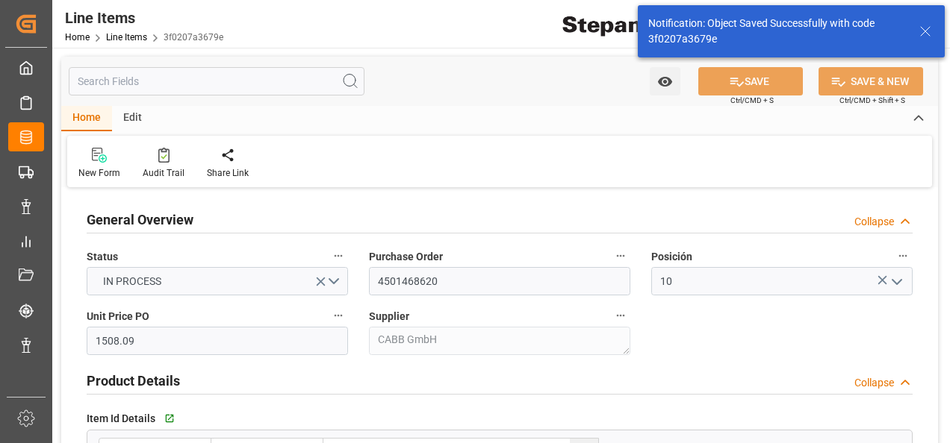
type input "1508.09"
type input "12352107"
type input "20000"
type input "20460"
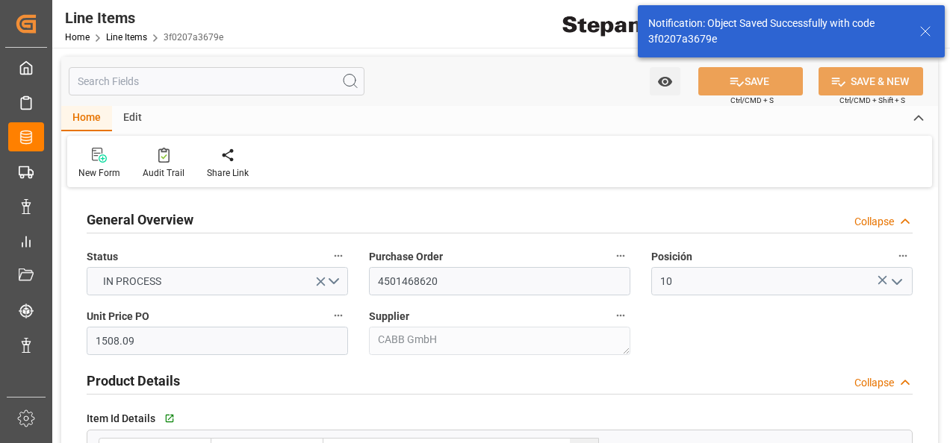
type input "30161.8"
type input "28-08-2025"
type input "05-09-2025 20:47"
type input "17-06-2025 15:46"
type input "11-06-2025"
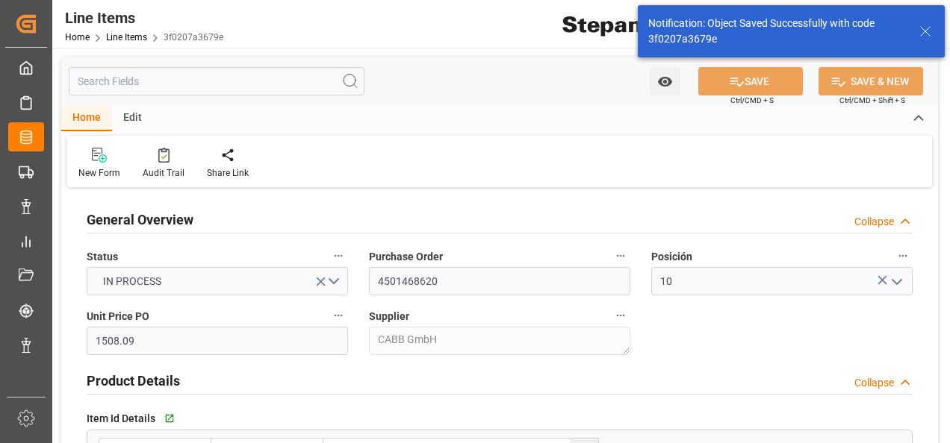
type input "05-10-2025"
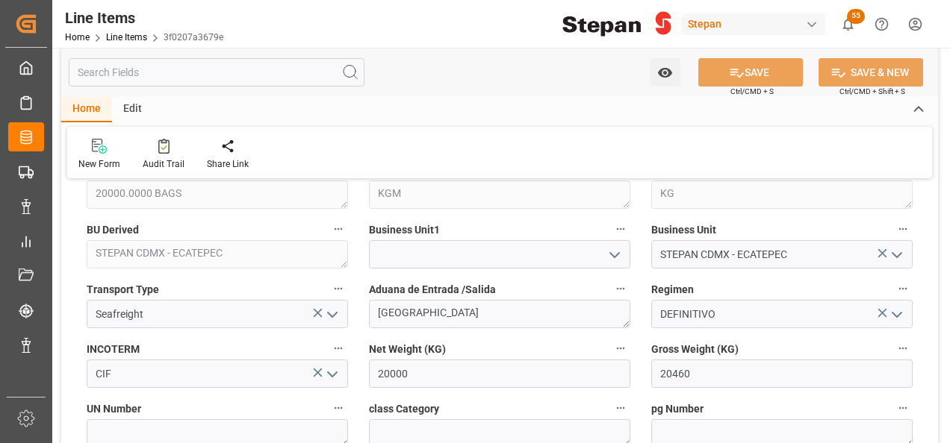
scroll to position [597, 0]
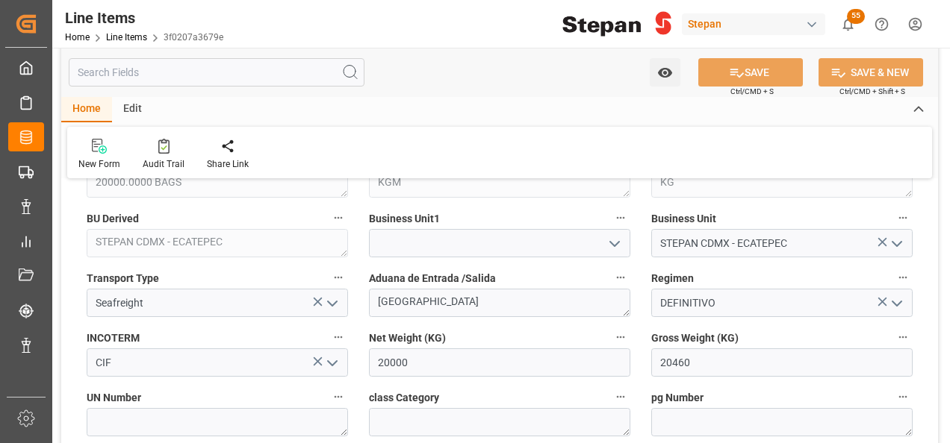
click at [615, 243] on polyline "open menu" at bounding box center [614, 244] width 9 height 4
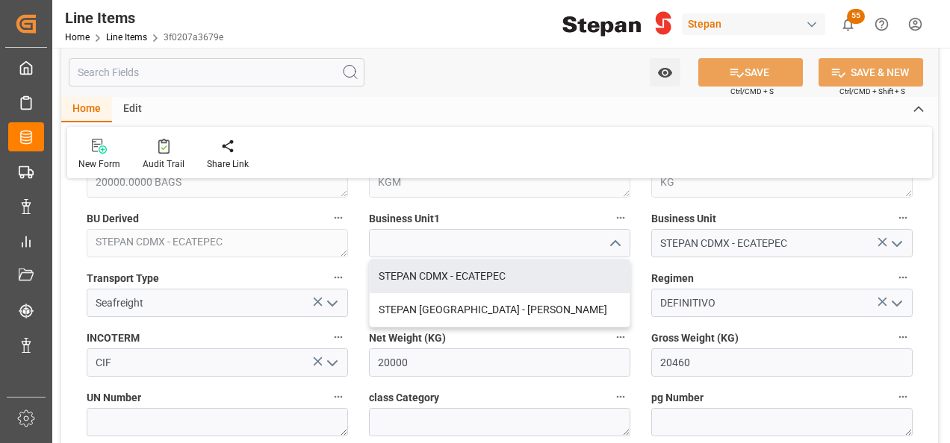
click at [481, 275] on div "STEPAN CDMX - ECATEPEC" at bounding box center [500, 277] width 260 height 34
type input "STEPAN CDMX - ECATEPEC"
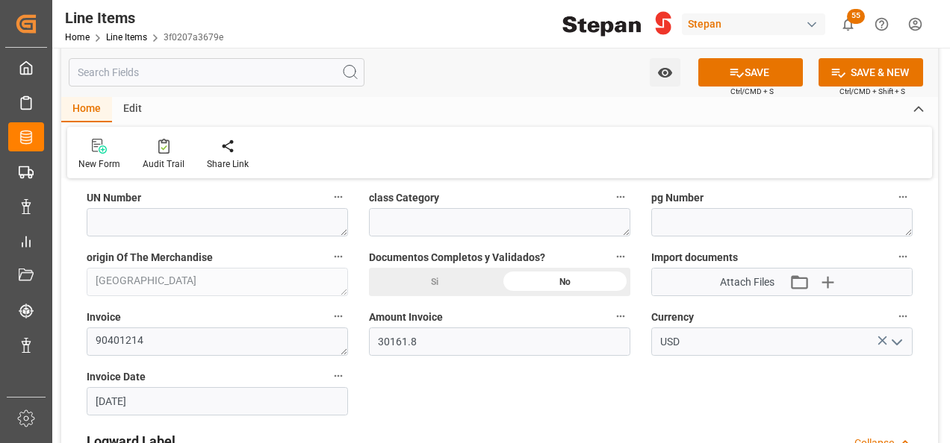
scroll to position [821, 0]
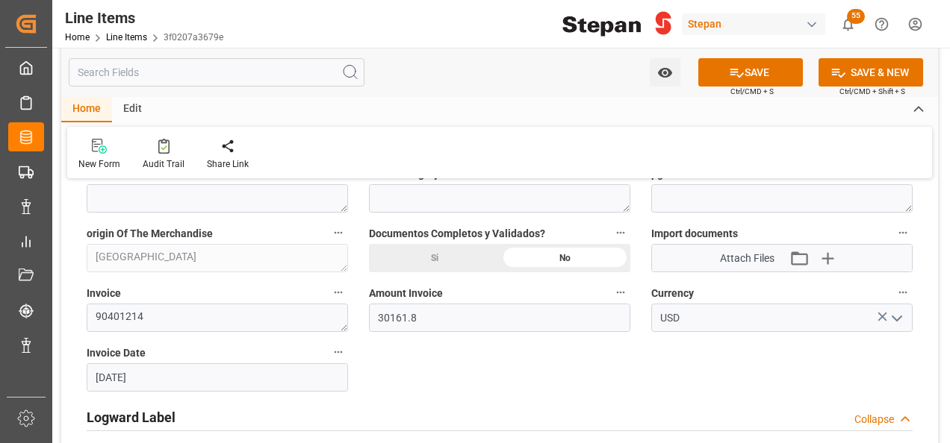
click at [431, 258] on div "Si" at bounding box center [434, 258] width 131 height 28
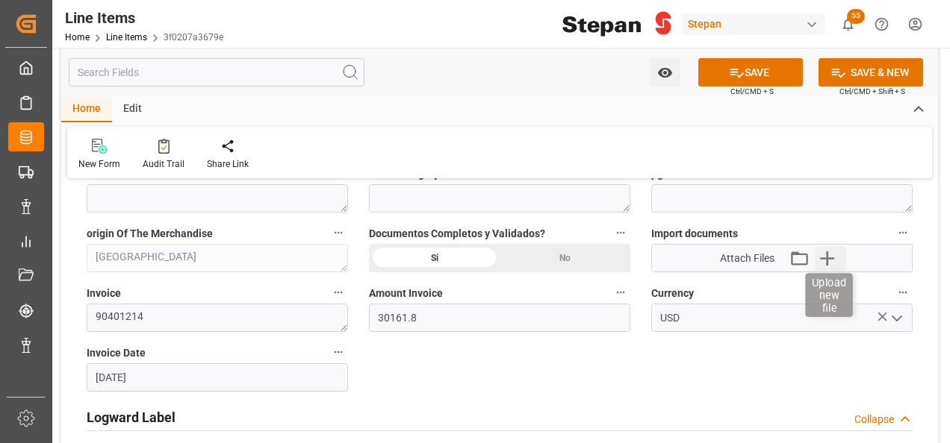
click at [835, 254] on icon "button" at bounding box center [827, 258] width 24 height 24
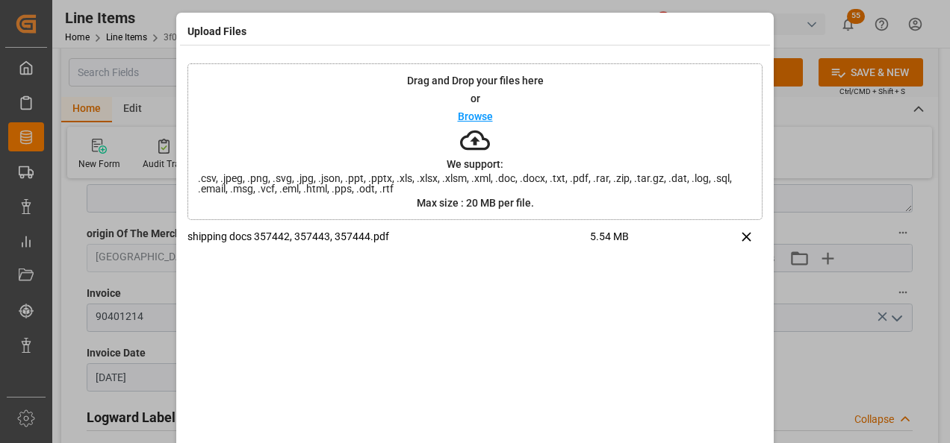
scroll to position [59, 0]
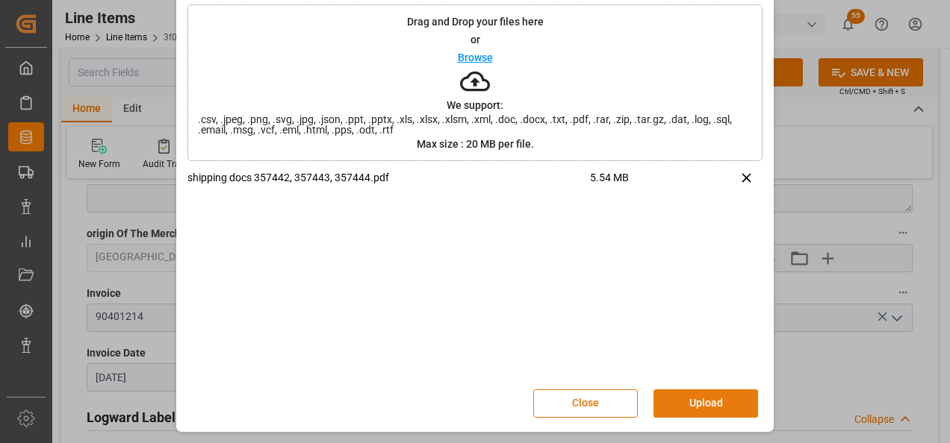
click at [713, 405] on button "Upload" at bounding box center [705, 404] width 105 height 28
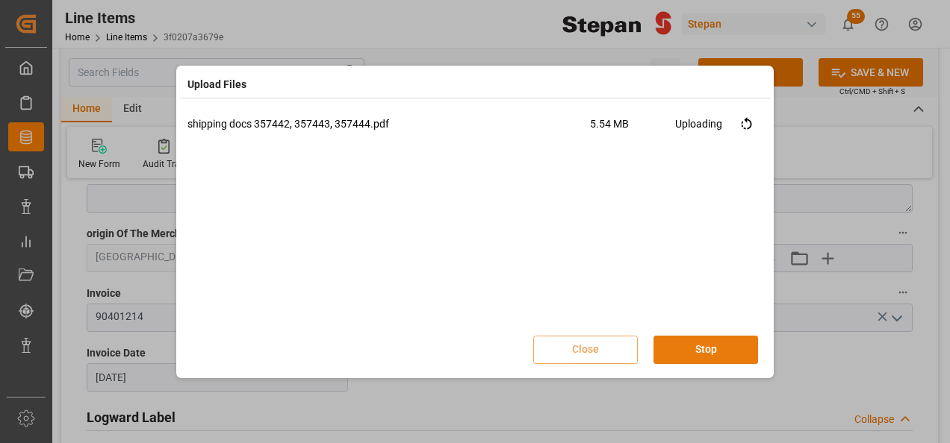
scroll to position [0, 0]
click at [708, 351] on button "Done" at bounding box center [705, 350] width 105 height 28
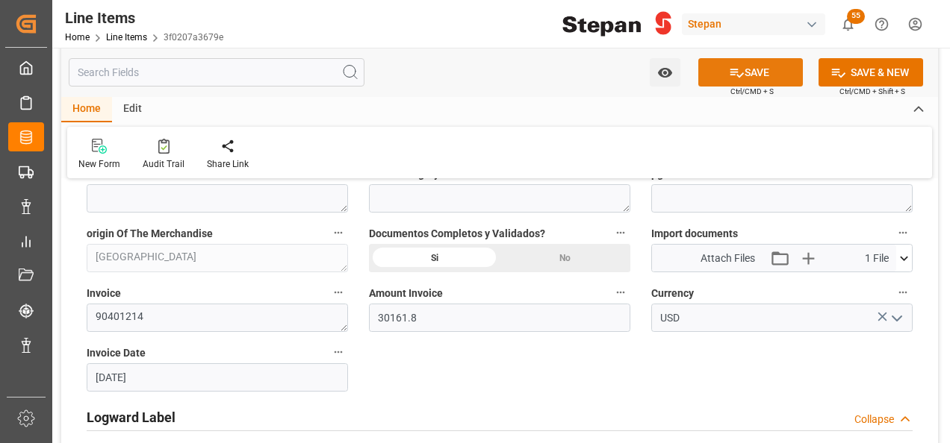
click at [764, 67] on button "SAVE" at bounding box center [750, 72] width 105 height 28
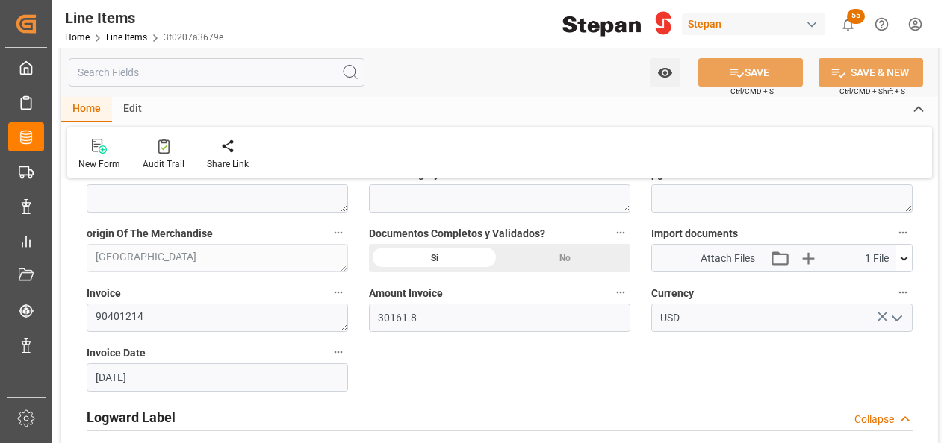
type input "05-09-2025 20:48"
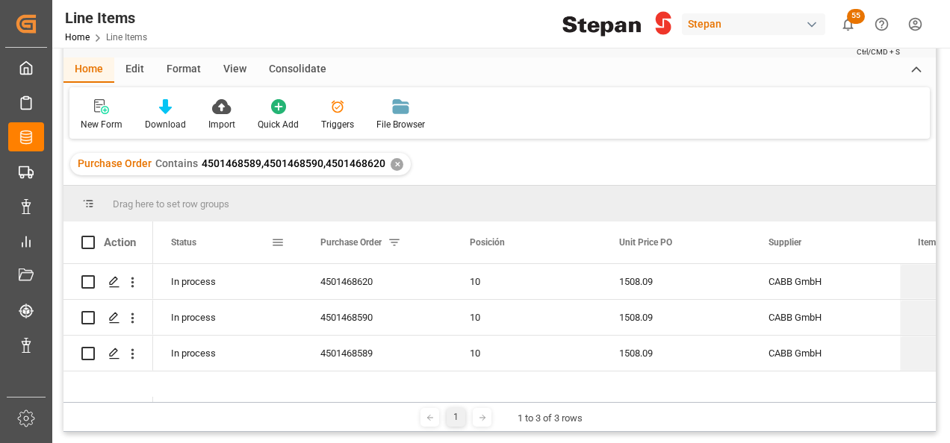
scroll to position [75, 0]
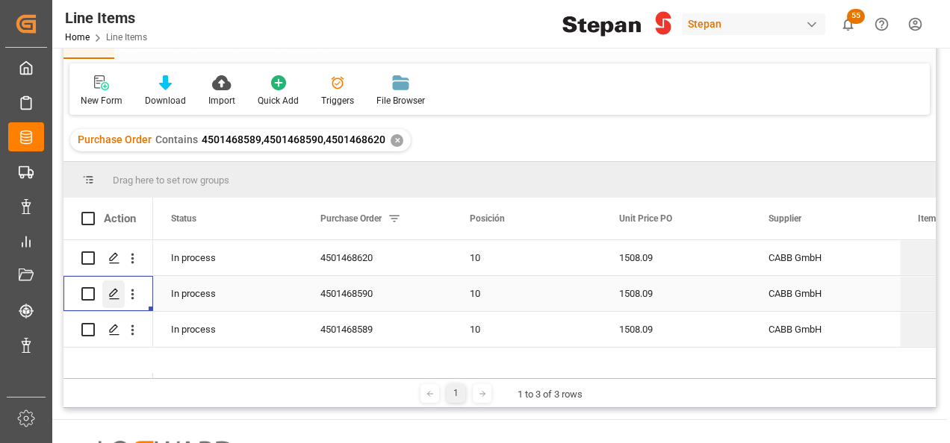
click at [114, 296] on icon "Press SPACE to select this row." at bounding box center [114, 294] width 12 height 12
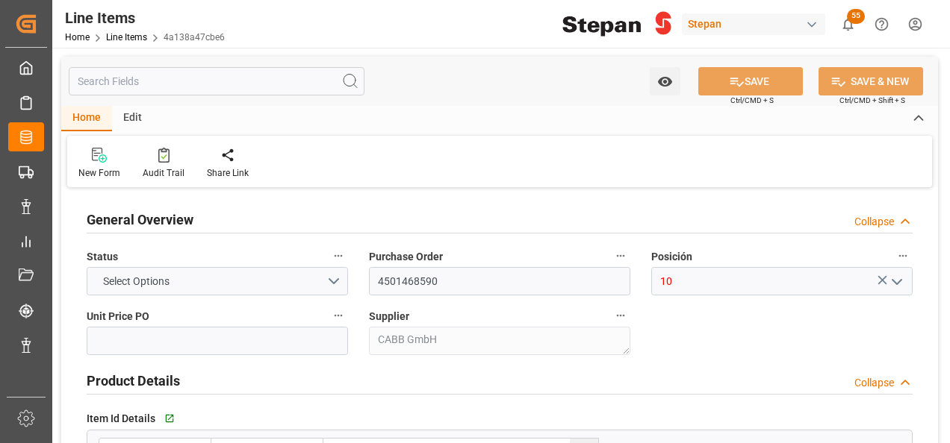
type input "1508.09"
type input "12352107"
type input "20000"
type input "20460"
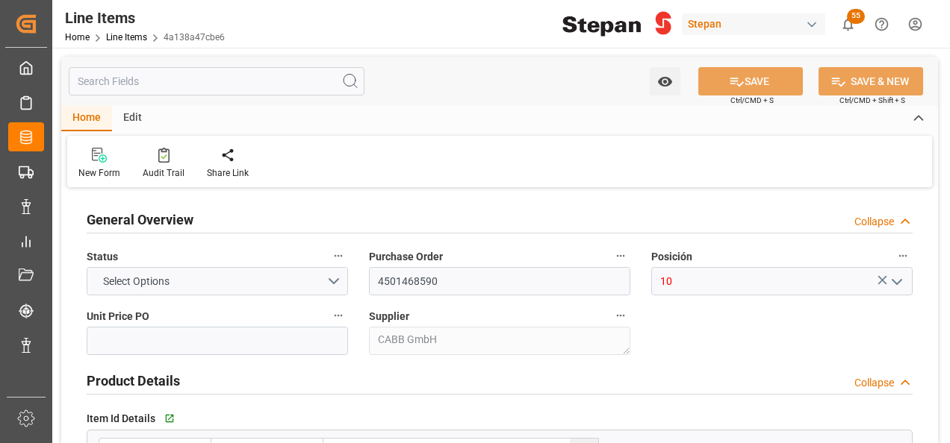
type input "30161.8"
type input "28-08-2025"
type input "05-09-2025 20:46"
type input "17-06-2025 15:46"
type input "11-06-2025"
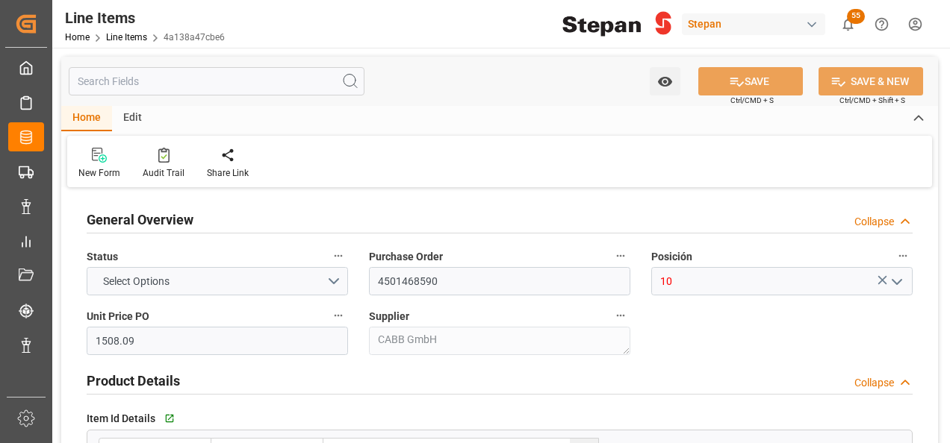
type input "05-10-2025"
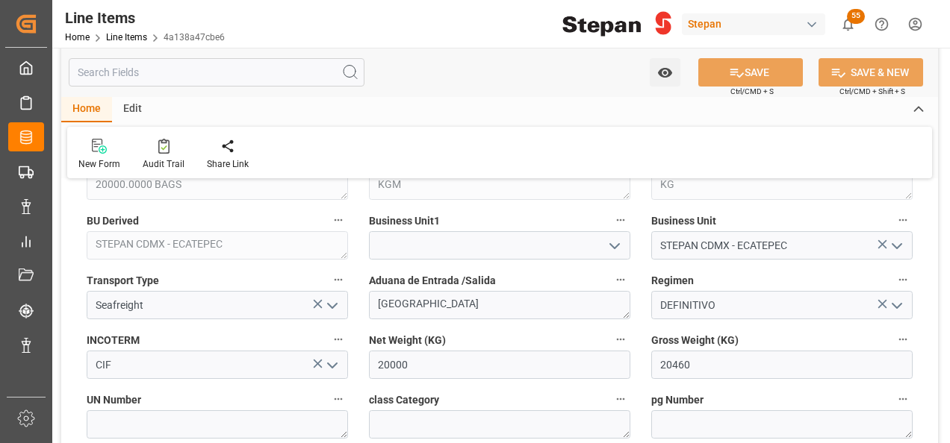
scroll to position [597, 0]
click at [611, 242] on polyline "open menu" at bounding box center [614, 244] width 9 height 4
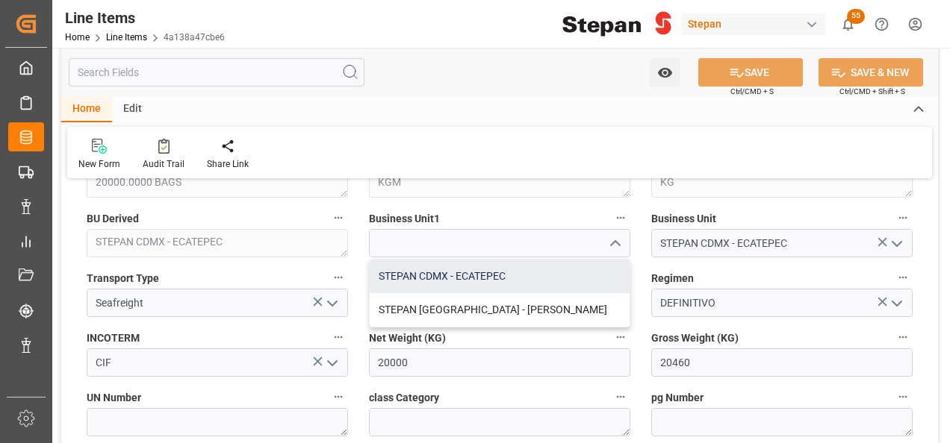
click at [453, 269] on div "STEPAN CDMX - ECATEPEC" at bounding box center [500, 277] width 260 height 34
type input "STEPAN CDMX - ECATEPEC"
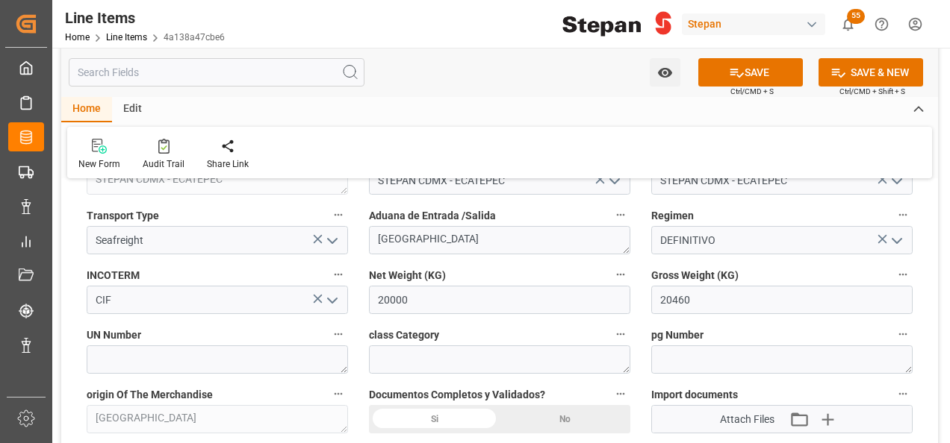
scroll to position [746, 0]
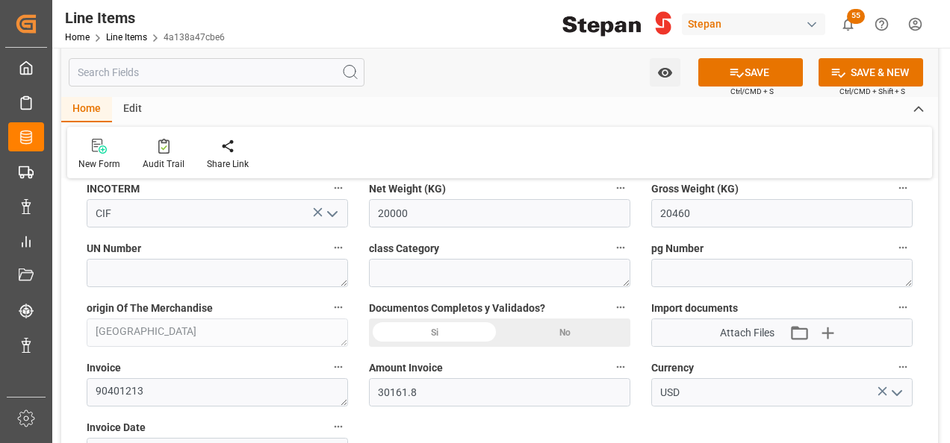
click at [454, 335] on div "Si" at bounding box center [434, 333] width 131 height 28
click at [829, 325] on icon "button" at bounding box center [827, 333] width 24 height 24
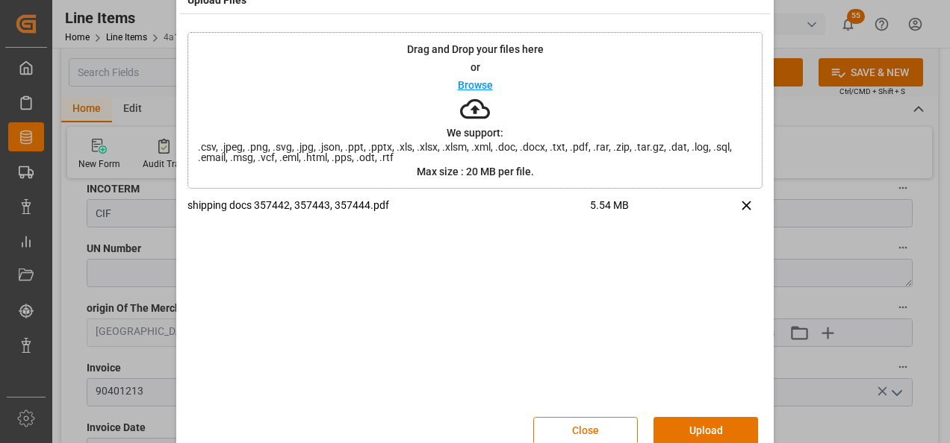
scroll to position [59, 0]
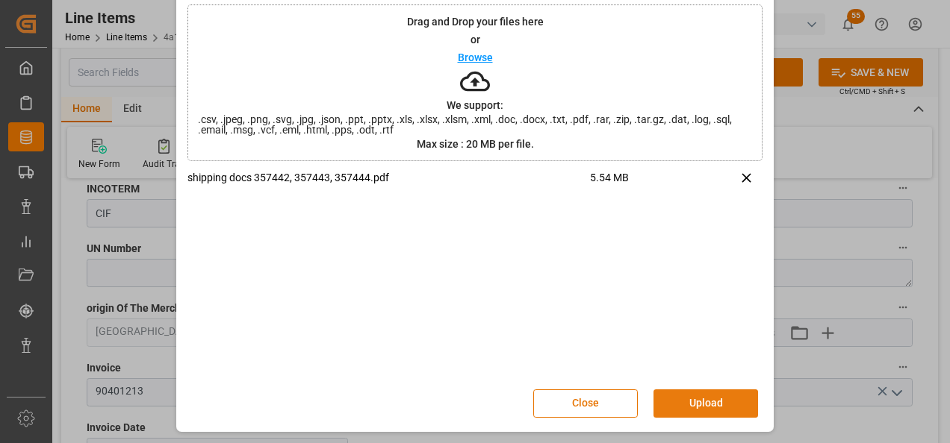
click at [705, 401] on button "Upload" at bounding box center [705, 404] width 105 height 28
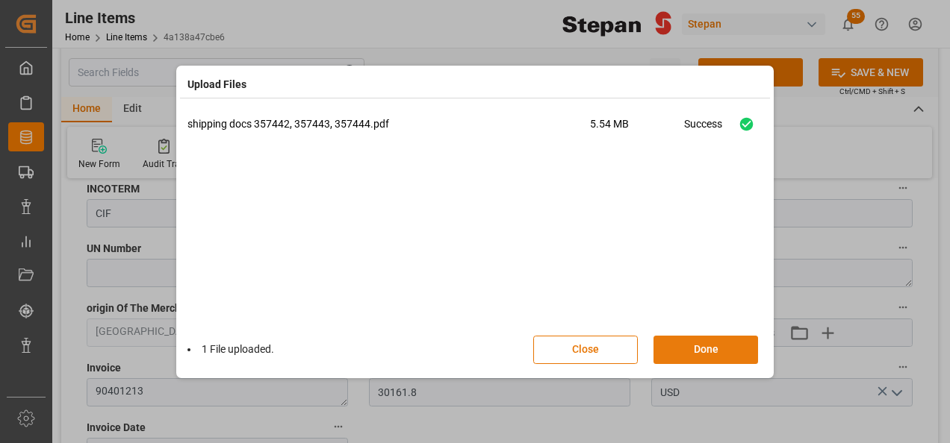
click at [712, 343] on button "Done" at bounding box center [705, 350] width 105 height 28
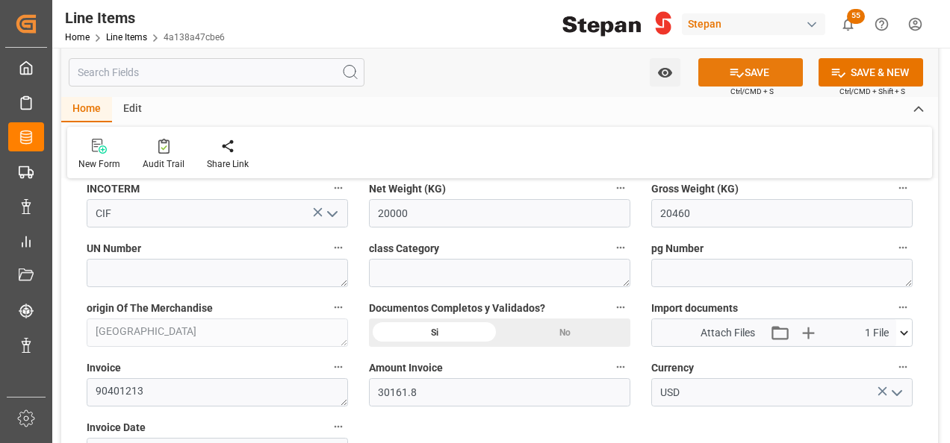
click at [746, 72] on button "SAVE" at bounding box center [750, 72] width 105 height 28
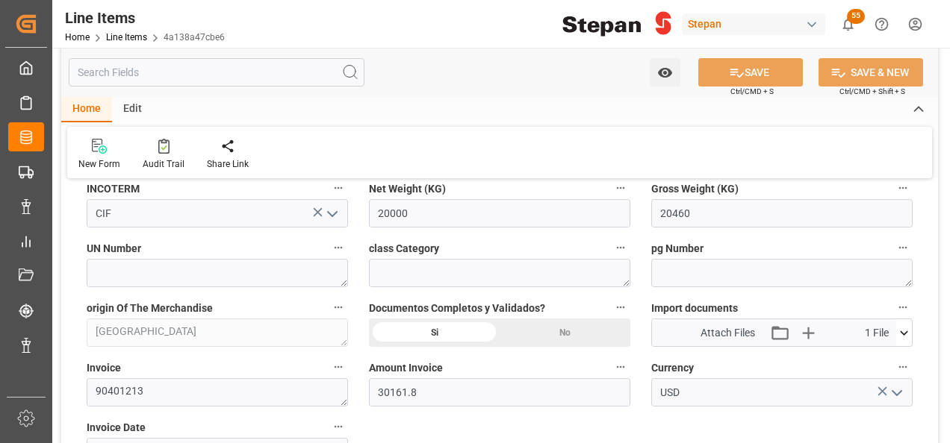
type input "05-09-2025 20:50"
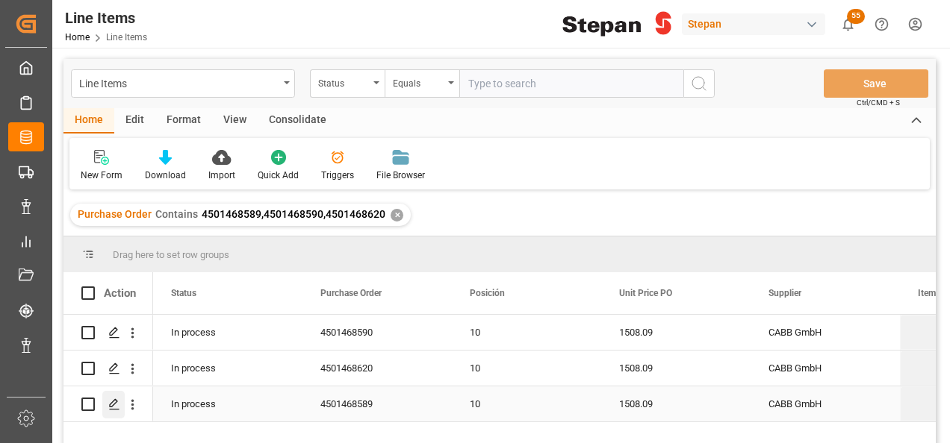
click at [116, 403] on polygon "Press SPACE to select this row." at bounding box center [113, 403] width 7 height 7
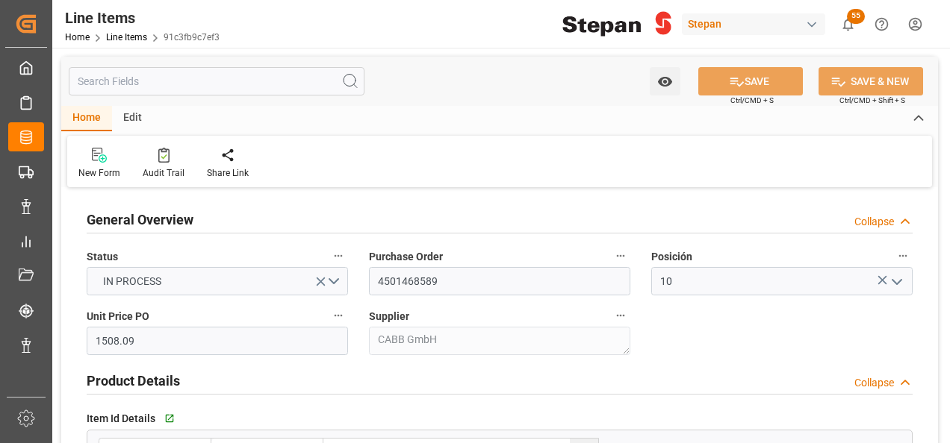
type input "28-08-2025"
type input "05-09-2025 20:46"
type input "17-06-2025 15:46"
type input "11-06-2025"
type input "05-10-2025"
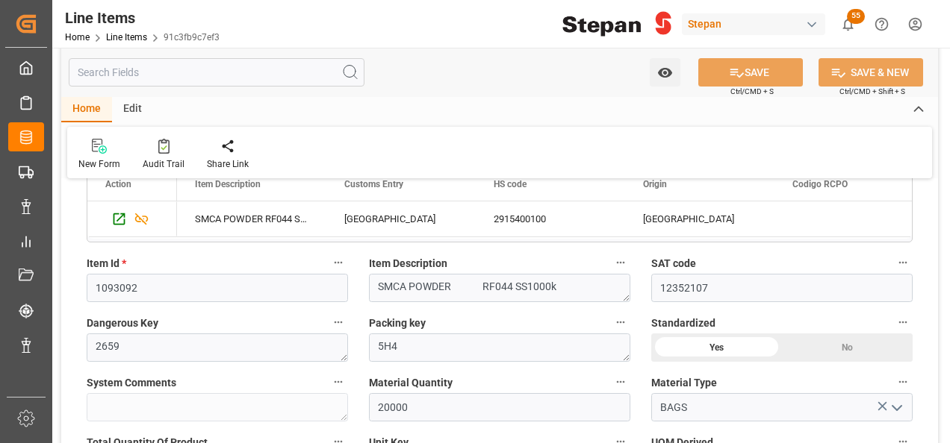
scroll to position [448, 0]
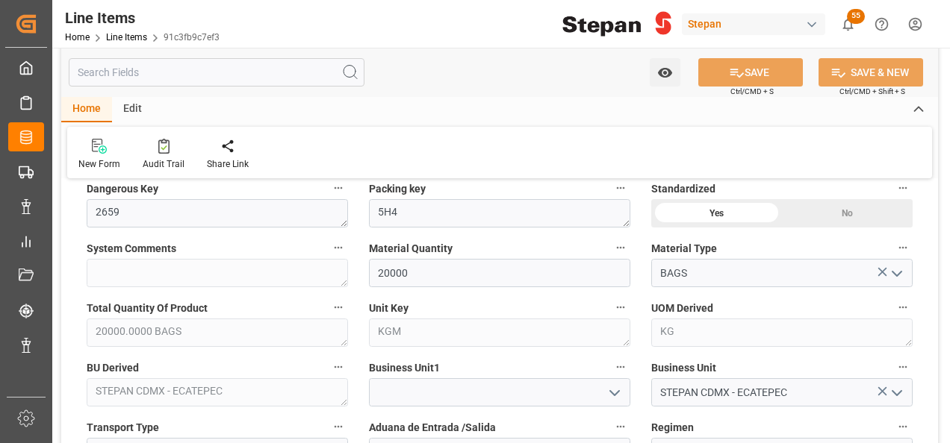
drag, startPoint x: 608, startPoint y: 388, endPoint x: 597, endPoint y: 380, distance: 13.3
click at [607, 388] on icon "open menu" at bounding box center [614, 393] width 18 height 18
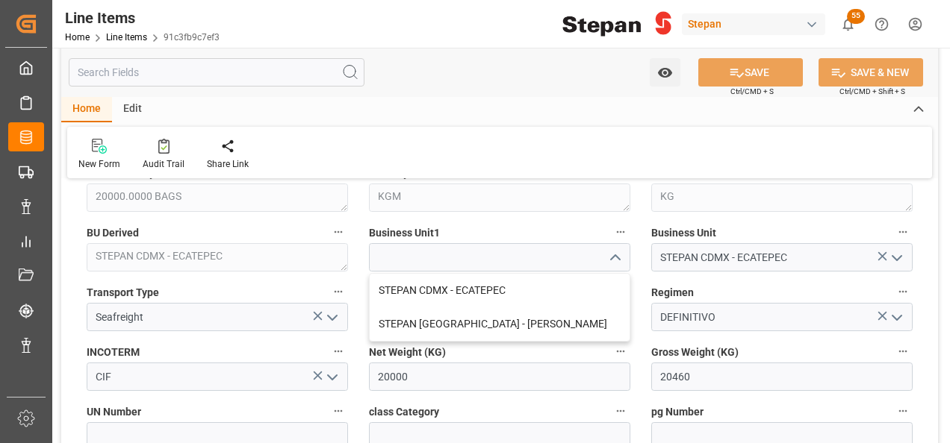
scroll to position [597, 0]
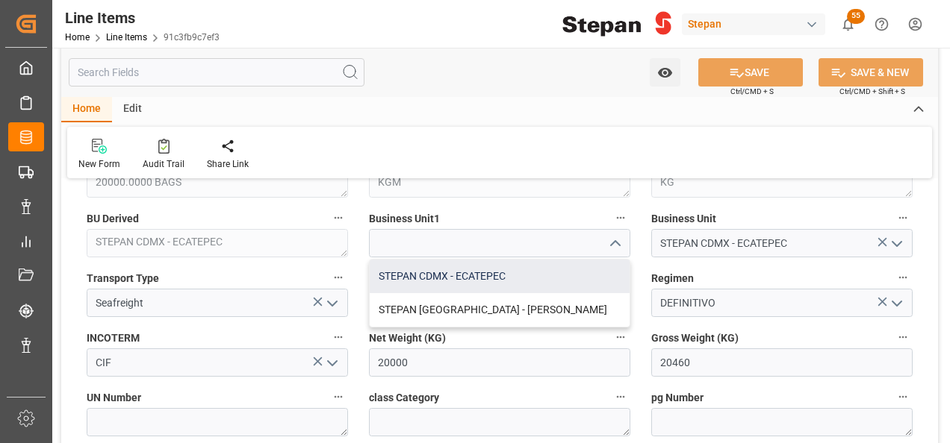
click at [458, 276] on div "STEPAN CDMX - ECATEPEC" at bounding box center [500, 277] width 260 height 34
type input "STEPAN CDMX - ECATEPEC"
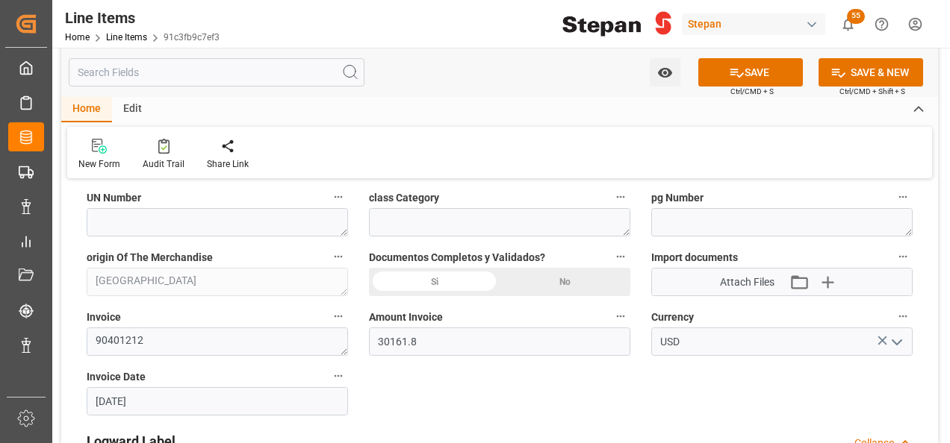
scroll to position [821, 0]
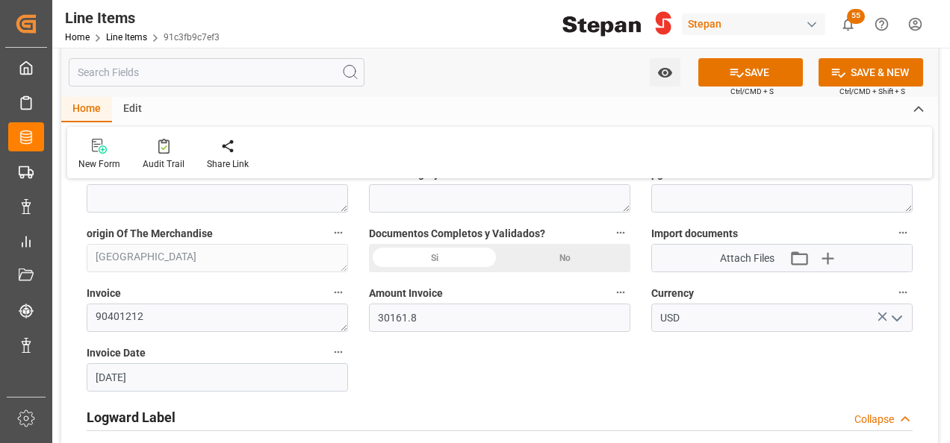
click at [452, 258] on div "Si" at bounding box center [434, 258] width 131 height 28
click at [826, 252] on icon "button" at bounding box center [827, 258] width 24 height 24
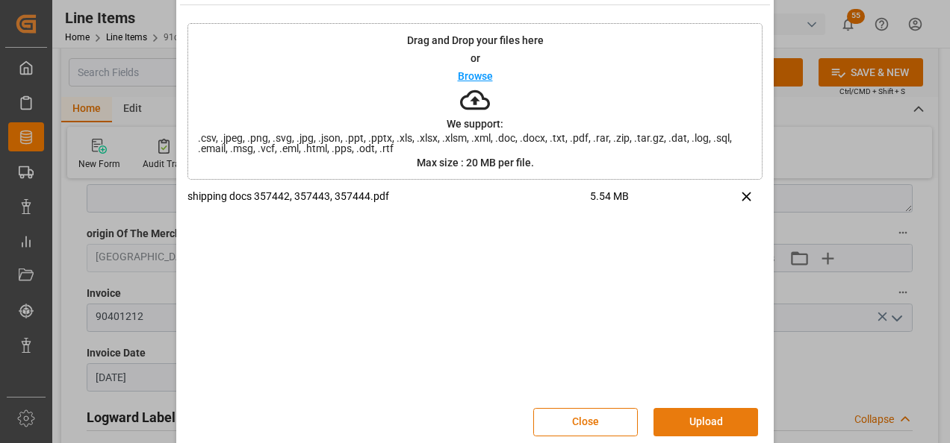
scroll to position [59, 0]
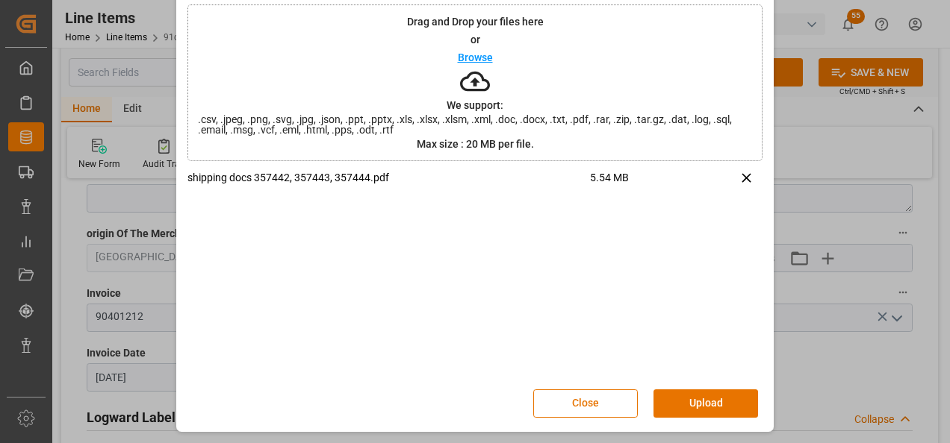
click at [697, 397] on button "Upload" at bounding box center [705, 404] width 105 height 28
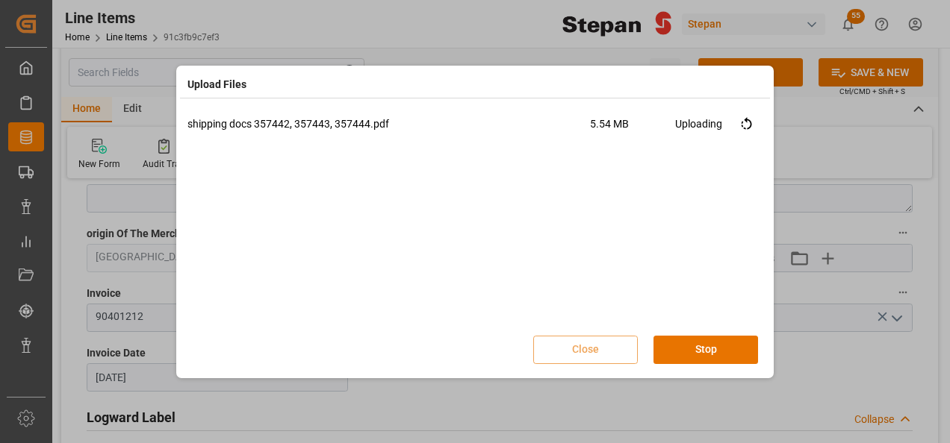
scroll to position [0, 0]
click at [717, 351] on button "Done" at bounding box center [705, 350] width 105 height 28
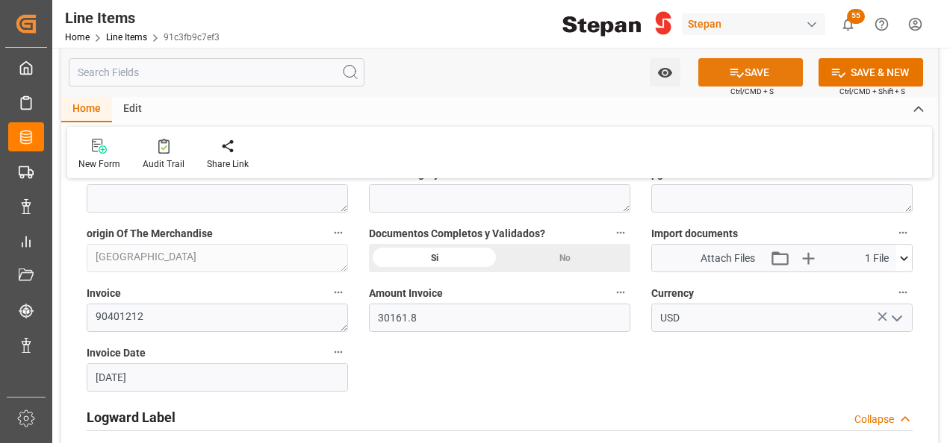
click at [742, 77] on button "SAVE" at bounding box center [750, 72] width 105 height 28
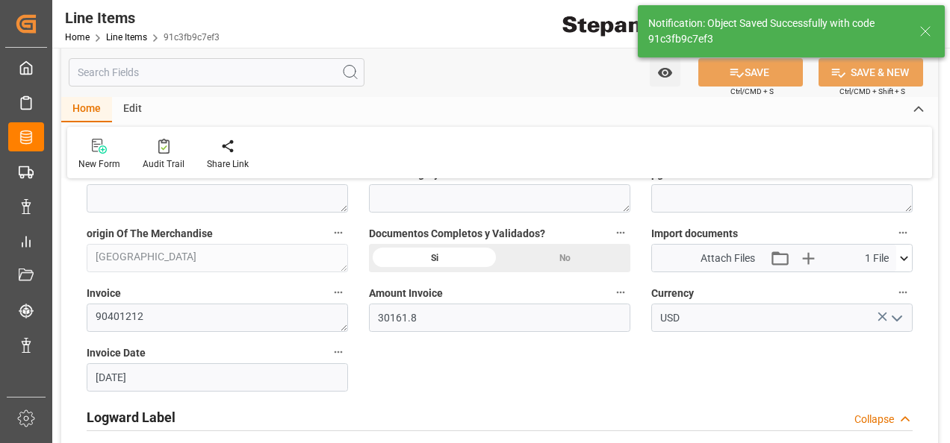
type input "05-09-2025 20:51"
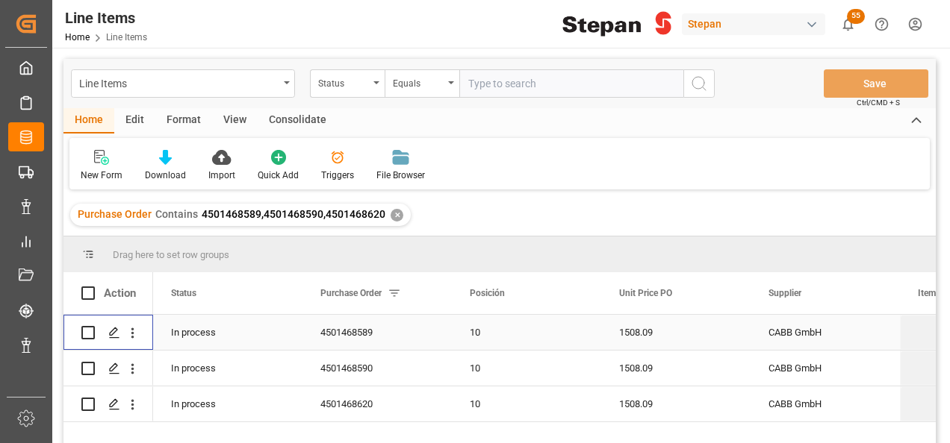
click at [83, 333] on input "Press Space to toggle row selection (unchecked)" at bounding box center [87, 332] width 13 height 13
checkbox input "true"
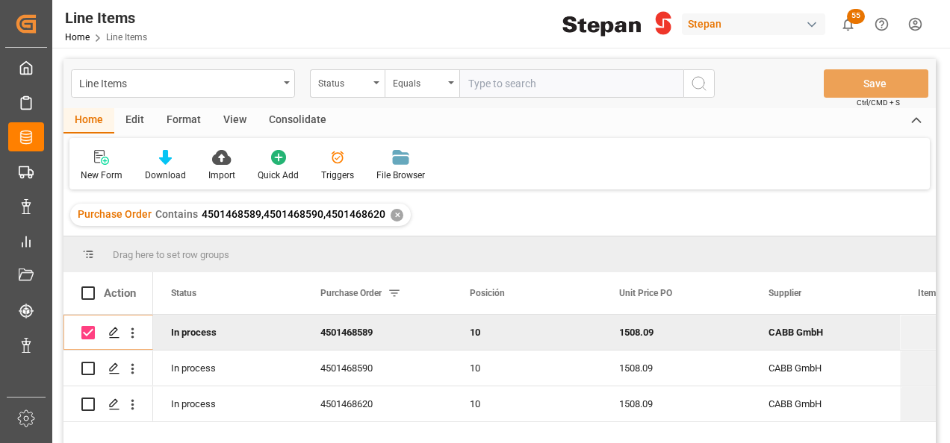
click at [294, 109] on div "Consolidate" at bounding box center [298, 120] width 80 height 25
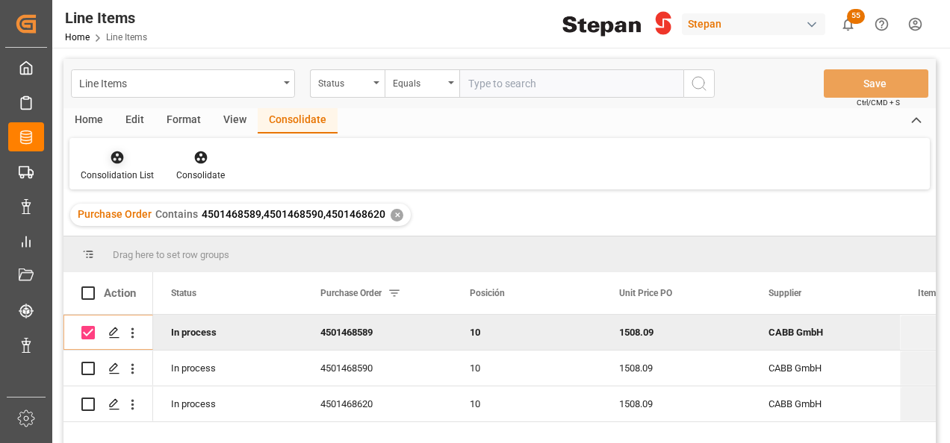
click at [105, 158] on div at bounding box center [117, 157] width 73 height 16
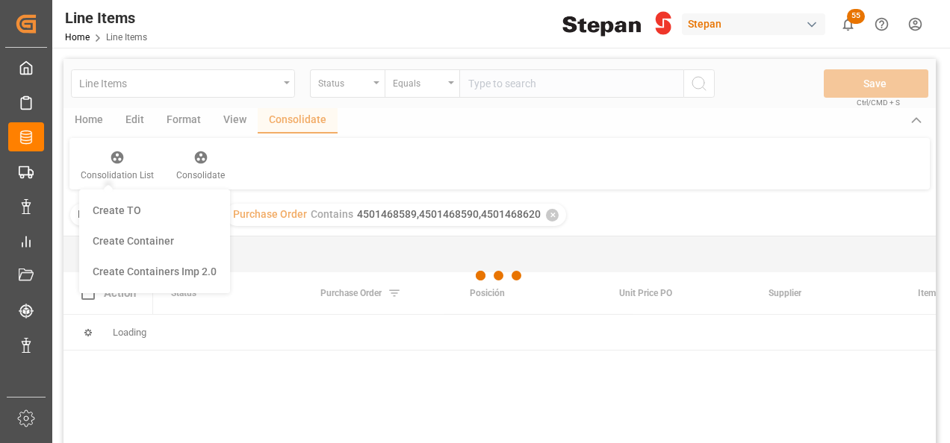
click at [128, 269] on div "Line Items Status Equals Save Ctrl/CMD + S Home Edit Format View Consolidate Co…" at bounding box center [499, 271] width 872 height 424
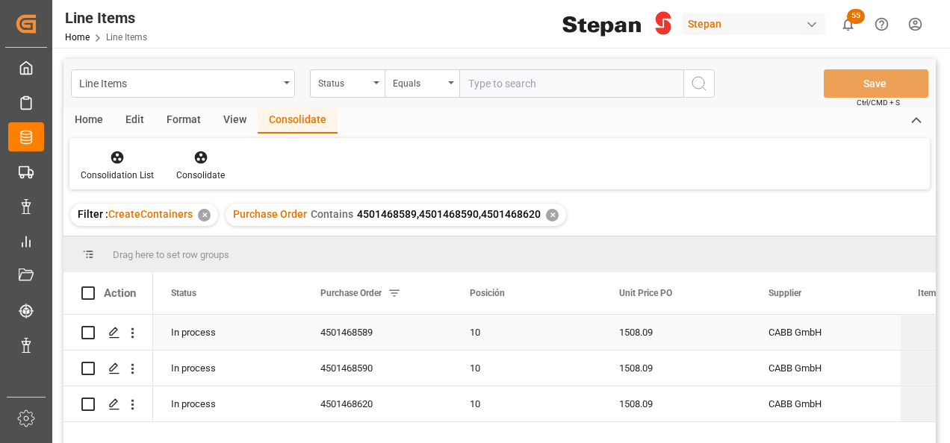
click at [84, 336] on input "Press Space to toggle row selection (unchecked)" at bounding box center [87, 332] width 13 height 13
checkbox input "true"
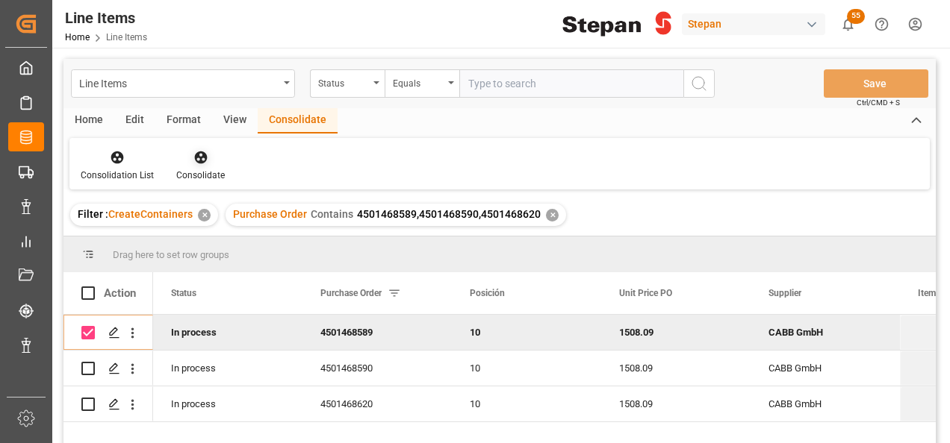
click at [194, 157] on icon at bounding box center [200, 158] width 13 height 13
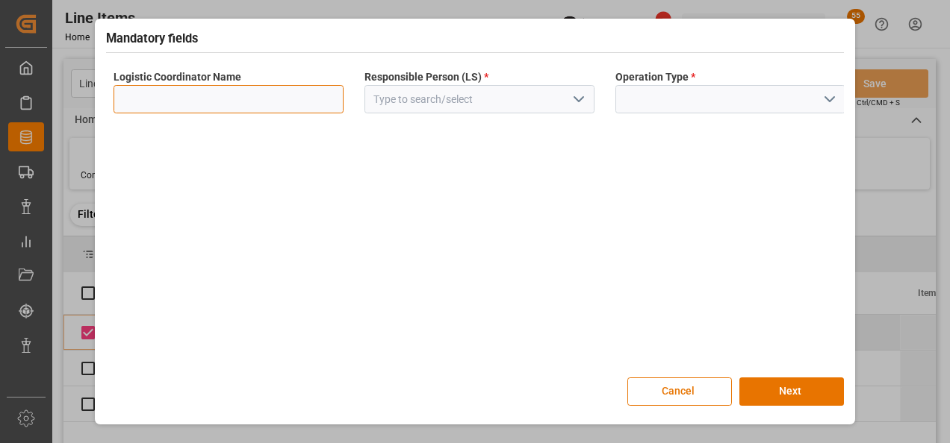
click at [225, 98] on input at bounding box center [228, 99] width 230 height 28
type input "LESCHACO MEXICANA"
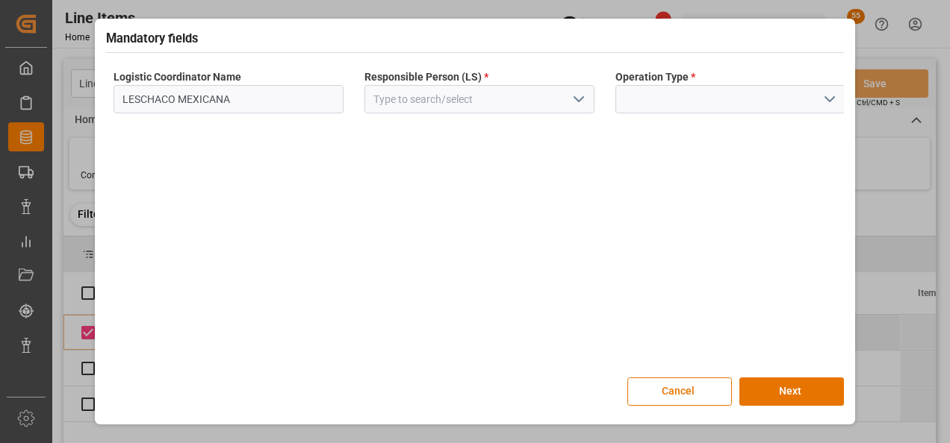
click at [587, 98] on icon "open menu" at bounding box center [579, 99] width 18 height 18
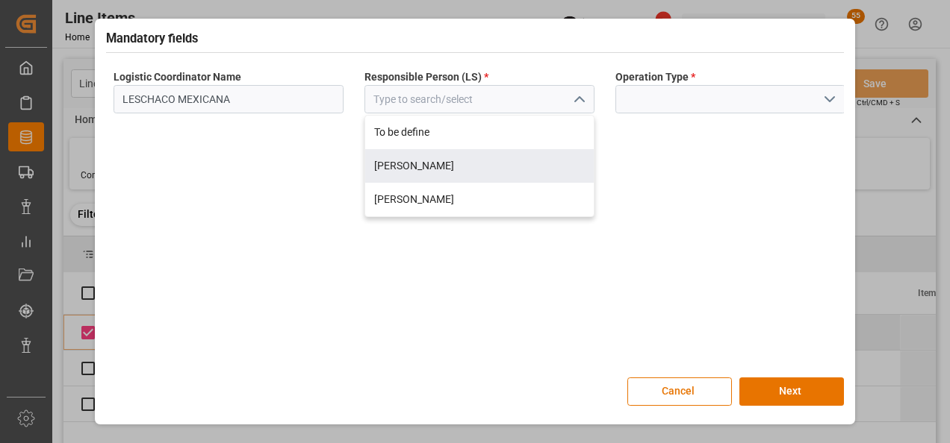
drag, startPoint x: 389, startPoint y: 164, endPoint x: 415, endPoint y: 166, distance: 26.2
click at [388, 164] on div "Jose Echeverria" at bounding box center [479, 166] width 228 height 34
type input "Jose Echeverria"
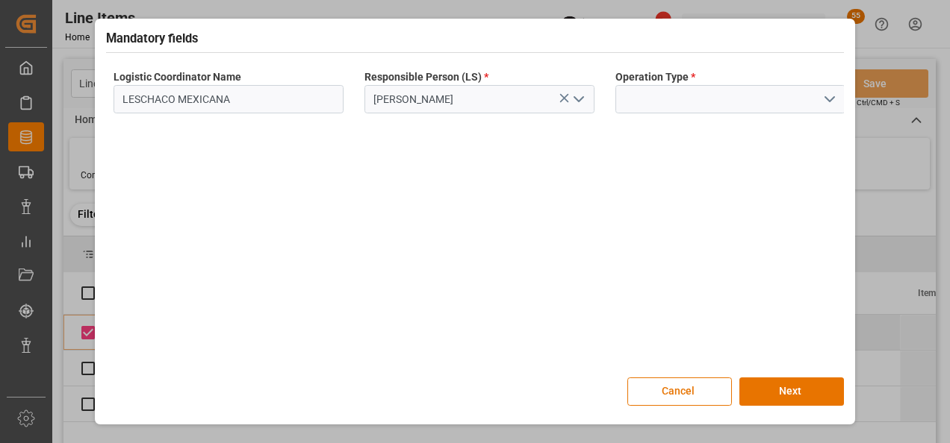
click at [836, 102] on icon "open menu" at bounding box center [829, 99] width 18 height 18
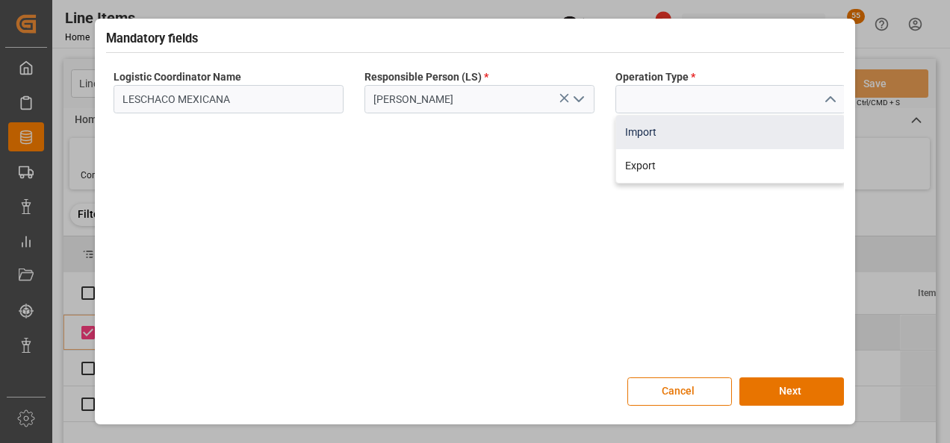
click at [658, 131] on div "Import" at bounding box center [730, 133] width 228 height 34
type input "Import"
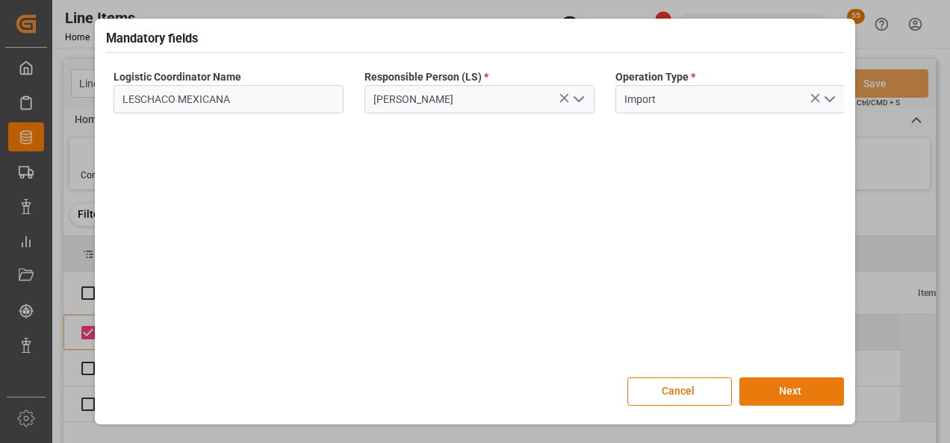
click at [788, 392] on button "Next" at bounding box center [791, 392] width 105 height 28
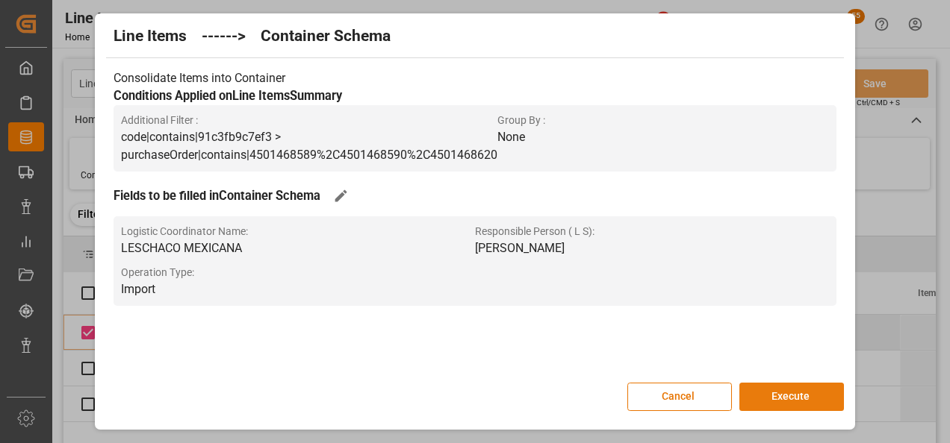
click at [778, 396] on button "Execute" at bounding box center [791, 397] width 105 height 28
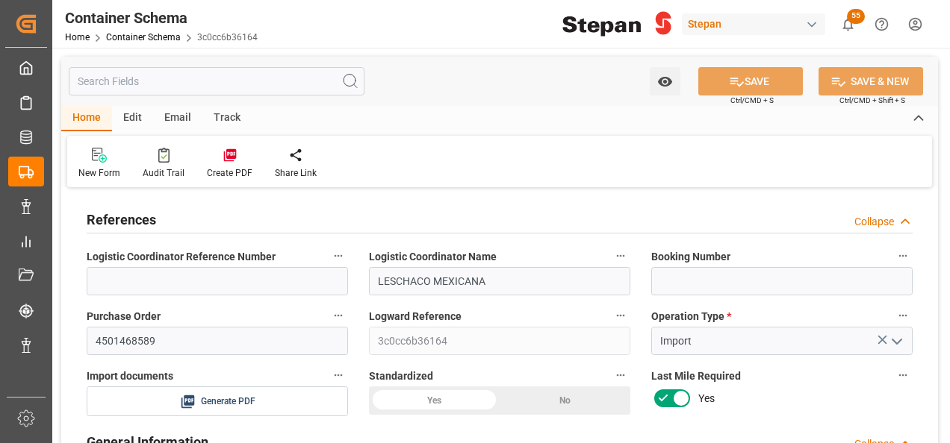
type input "0"
type input "1"
type input "20000"
type input "20460"
type input "[DATE] 20:51"
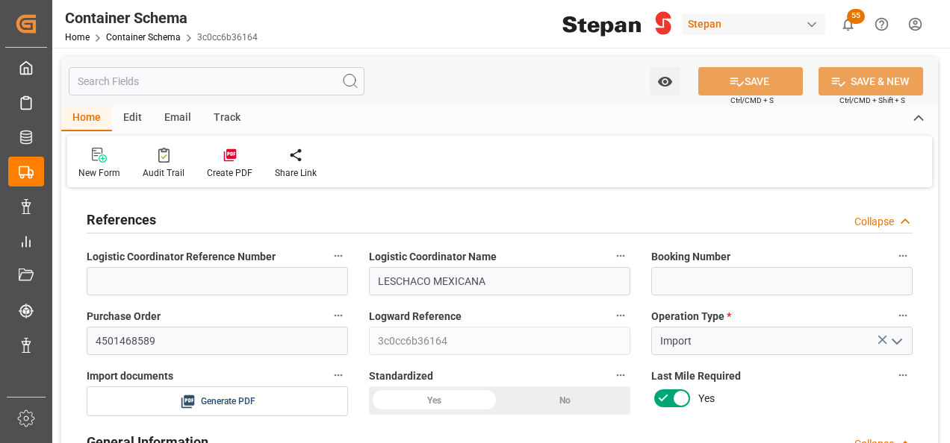
type input "[DATE] 20:51"
type input "05-09-2025"
click at [674, 281] on input at bounding box center [781, 281] width 261 height 28
paste input "ALRB250908460187"
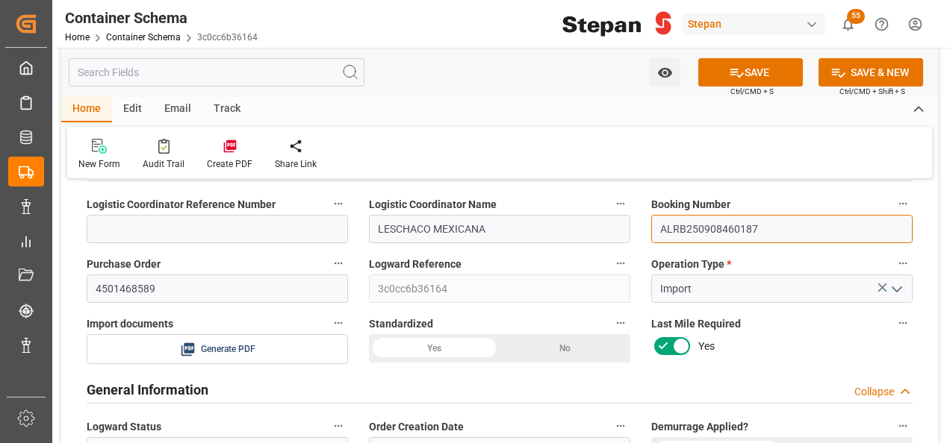
scroll to position [75, 0]
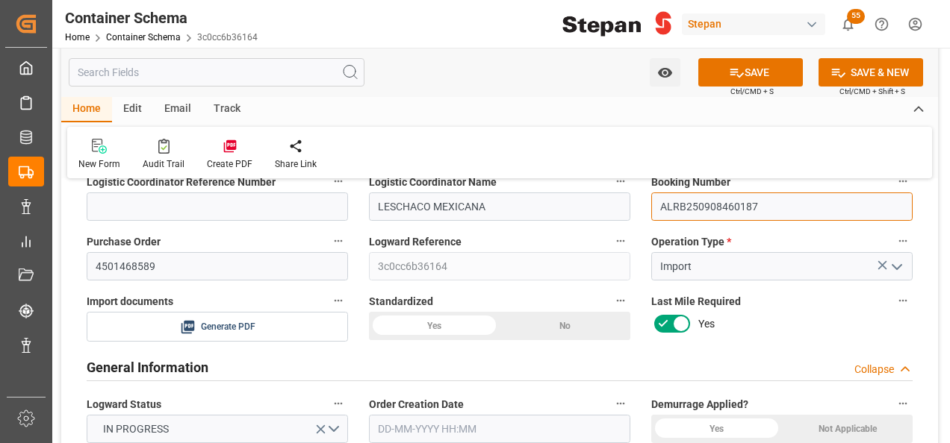
type input "ALRB250908460187"
click at [417, 325] on div "Yes" at bounding box center [434, 326] width 131 height 28
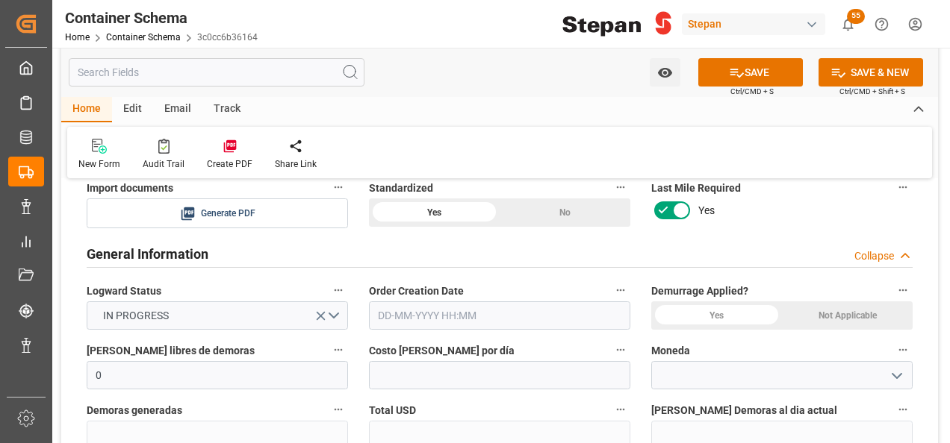
scroll to position [224, 0]
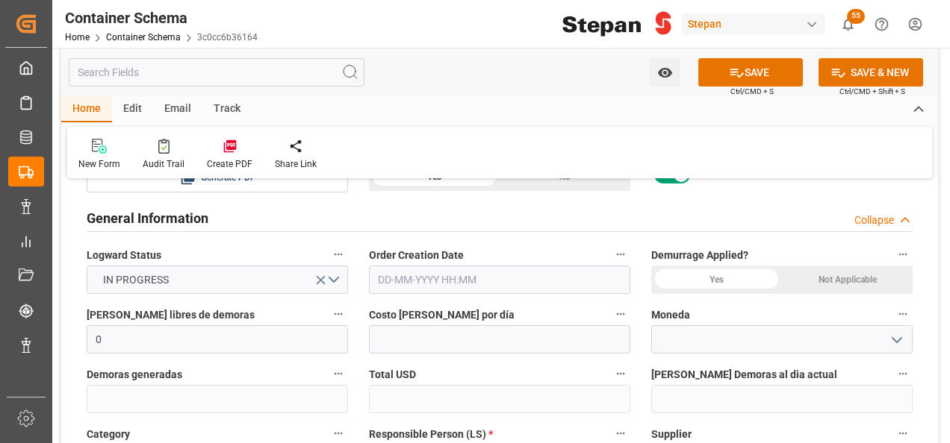
click at [852, 281] on div "Not Applicable" at bounding box center [847, 280] width 131 height 28
click at [481, 289] on input "text" at bounding box center [499, 280] width 261 height 28
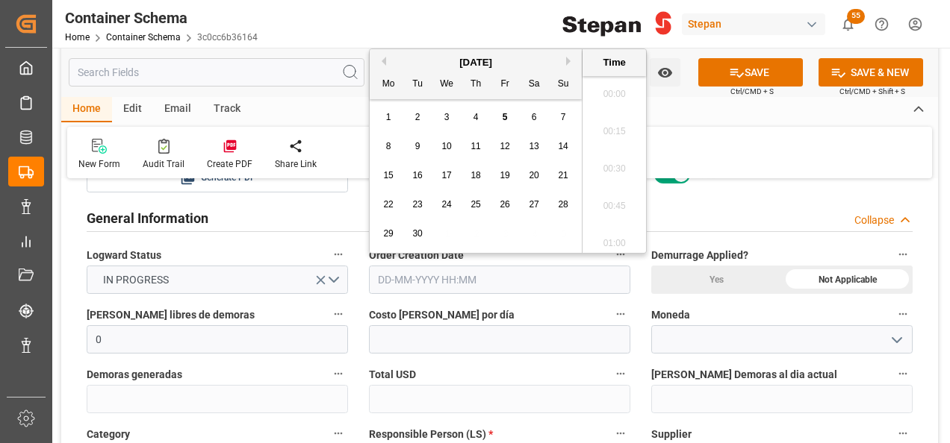
scroll to position [2132, 0]
click at [402, 60] on div "[DATE]" at bounding box center [476, 62] width 212 height 15
click at [511, 116] on div "5" at bounding box center [505, 118] width 19 height 18
type input "05-09-2025 00:00"
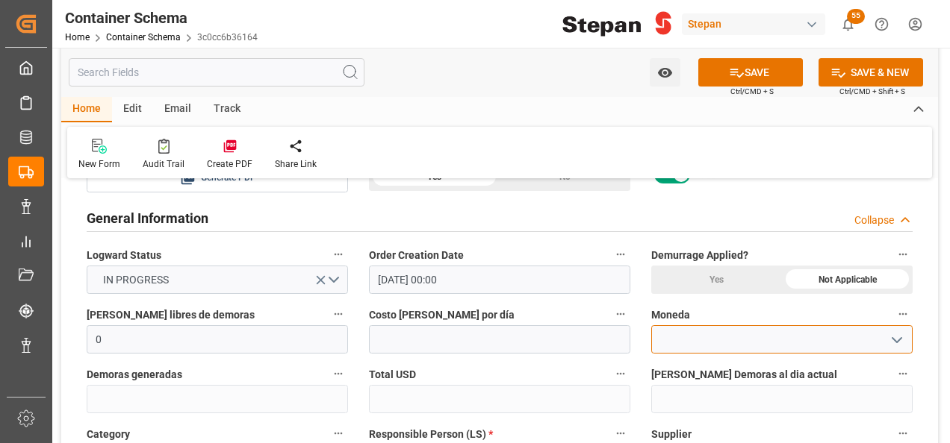
click at [723, 339] on input at bounding box center [781, 339] width 261 height 28
click at [898, 340] on polyline "open menu" at bounding box center [896, 340] width 9 height 4
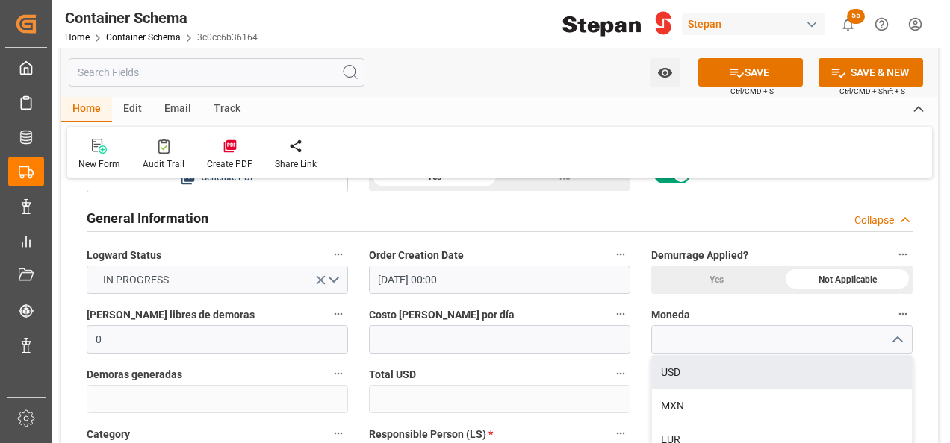
drag, startPoint x: 683, startPoint y: 372, endPoint x: 634, endPoint y: 364, distance: 49.9
click at [673, 370] on div "USD" at bounding box center [782, 373] width 260 height 34
type input "USD"
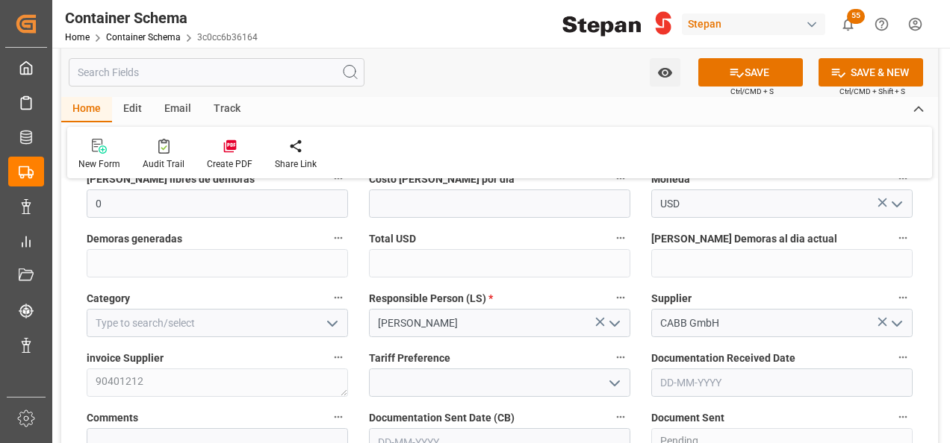
scroll to position [373, 0]
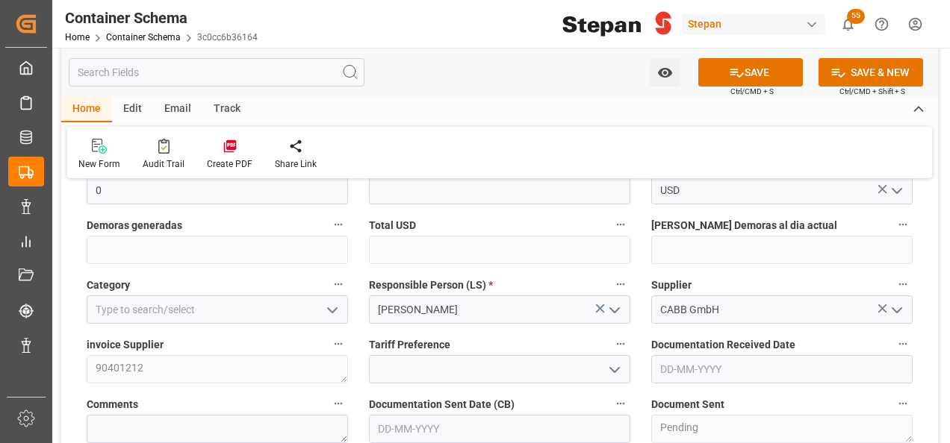
click at [611, 369] on polyline "open menu" at bounding box center [614, 370] width 9 height 4
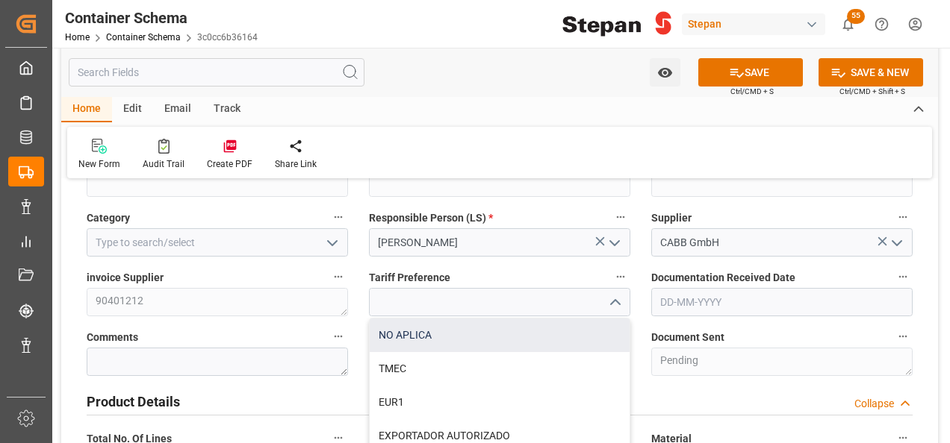
scroll to position [523, 0]
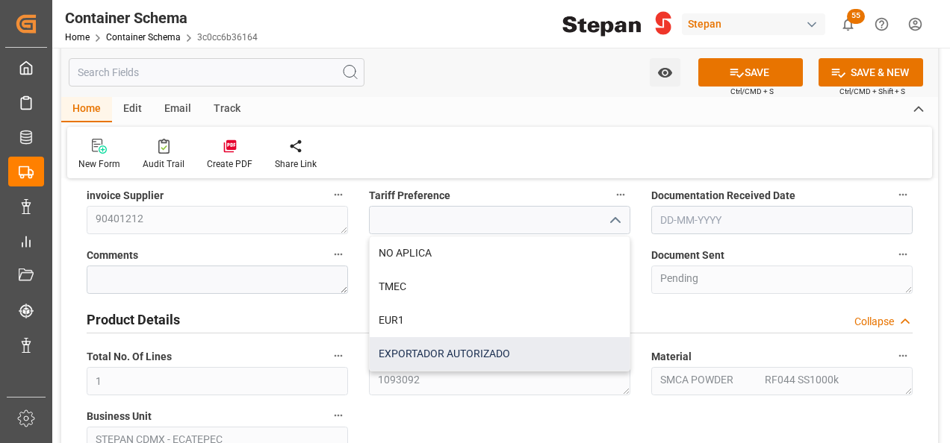
click at [409, 355] on div "EXPORTADOR AUTORIZADO" at bounding box center [500, 354] width 260 height 34
type input "EXPORTADOR AUTORIZADO"
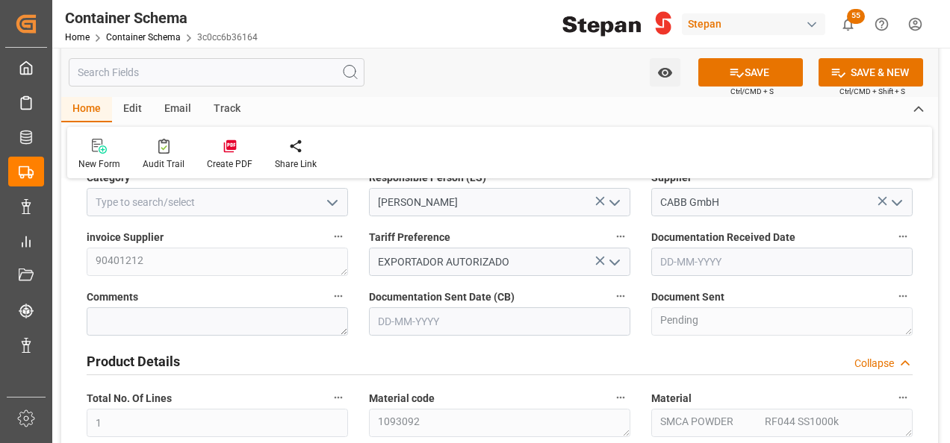
scroll to position [448, 0]
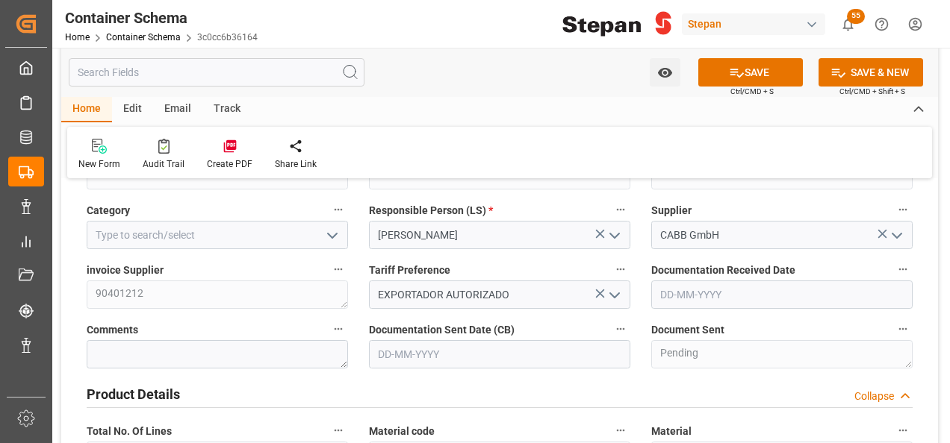
click at [328, 236] on icon "open menu" at bounding box center [332, 236] width 18 height 18
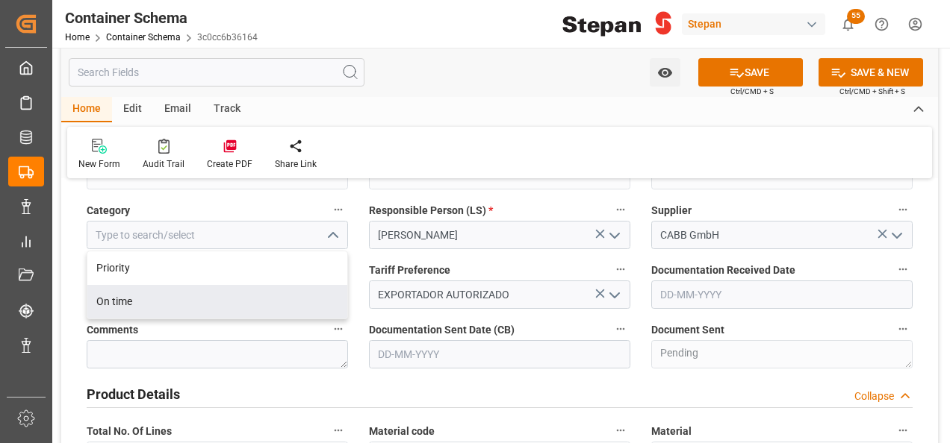
click at [119, 305] on div "On time" at bounding box center [217, 302] width 260 height 34
type input "On time"
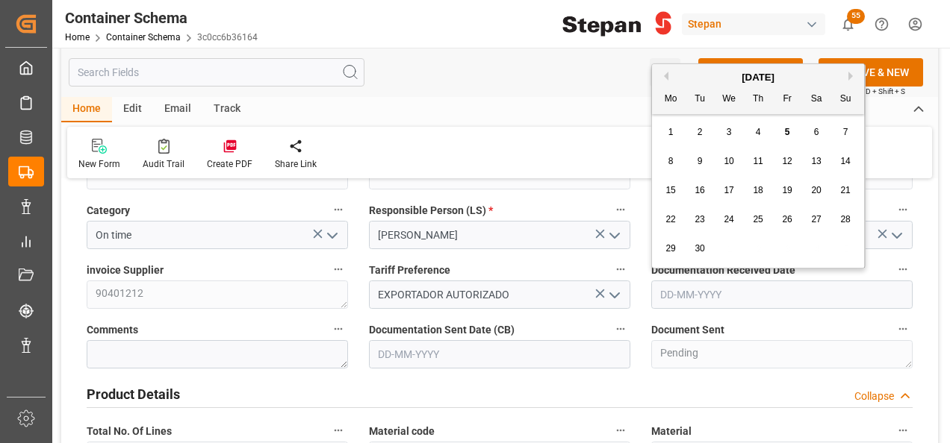
click at [679, 296] on input "text" at bounding box center [781, 295] width 261 height 28
click at [682, 79] on div "[DATE]" at bounding box center [758, 77] width 212 height 15
click at [782, 128] on div "5" at bounding box center [787, 133] width 19 height 18
type input "[DATE]"
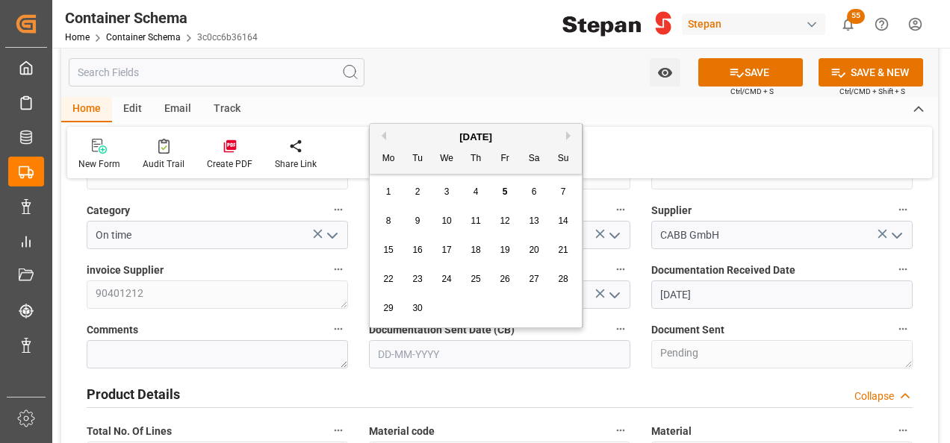
click at [511, 357] on input "text" at bounding box center [499, 354] width 261 height 28
click at [404, 128] on div "September 2025 Mo Tu We Th Fr Sa Su" at bounding box center [476, 149] width 212 height 50
click at [503, 198] on div "5" at bounding box center [505, 193] width 19 height 18
type input "[DATE]"
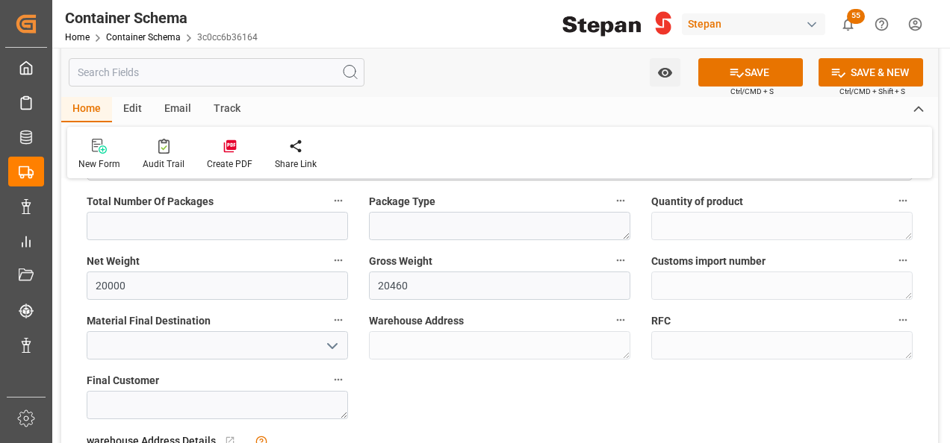
scroll to position [1045, 0]
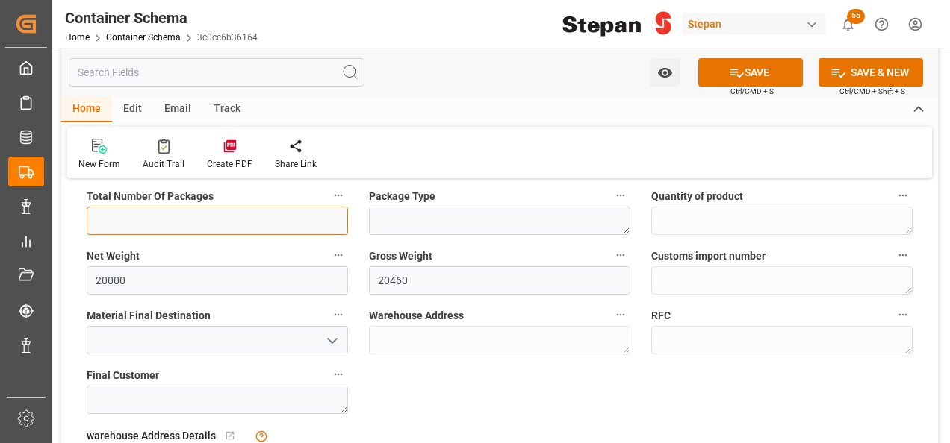
click at [151, 219] on input "text" at bounding box center [217, 221] width 261 height 28
type input "20"
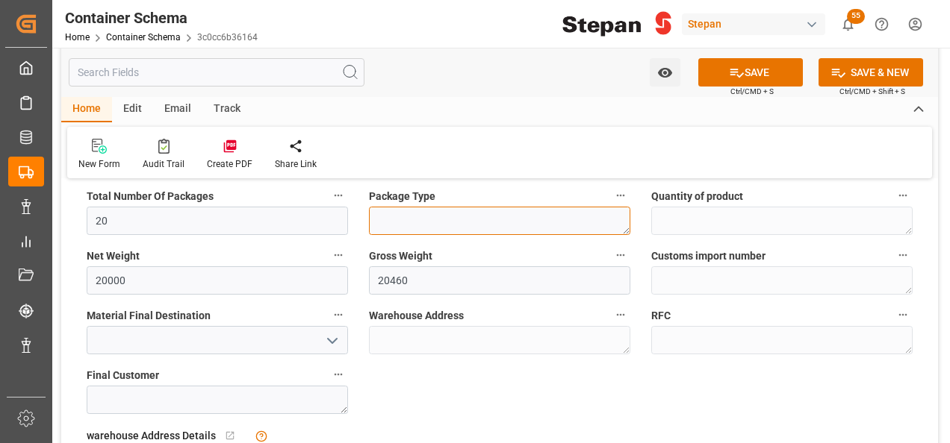
click at [410, 213] on textarea at bounding box center [499, 221] width 261 height 28
type textarea "IBC"
click at [326, 334] on icon "open menu" at bounding box center [332, 341] width 18 height 18
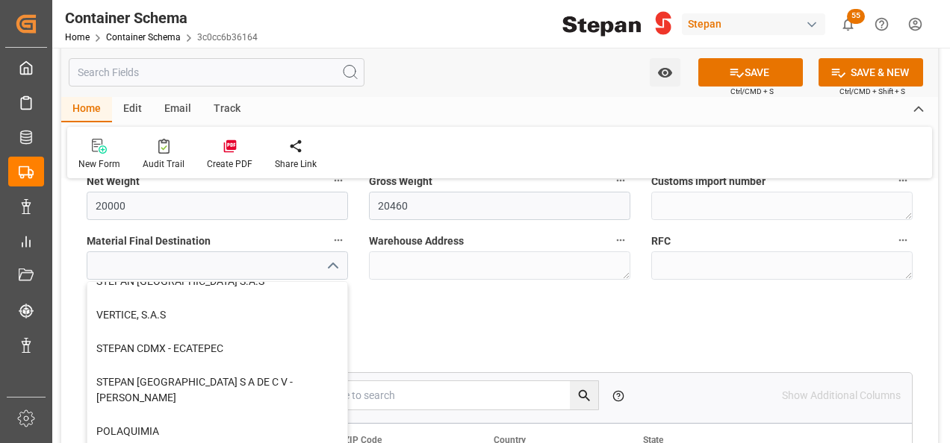
scroll to position [411, 0]
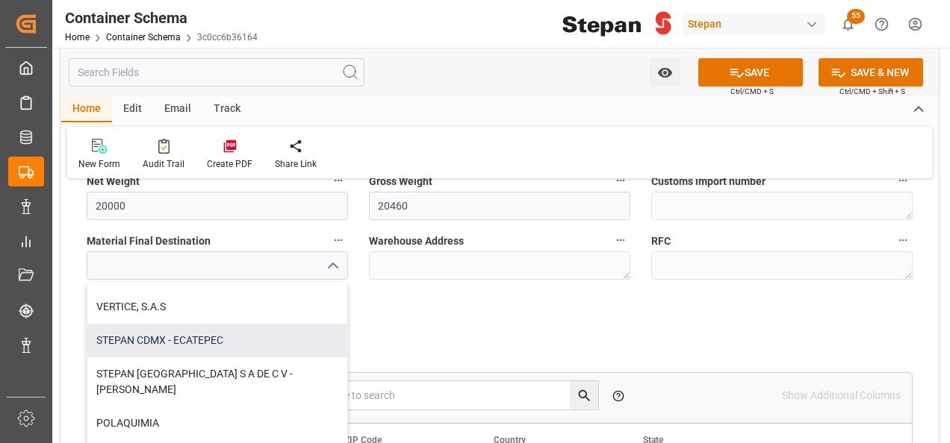
click at [185, 336] on div "STEPAN CDMX - ECATEPEC" at bounding box center [217, 341] width 260 height 34
type input "STEPAN CDMX - ECATEPEC"
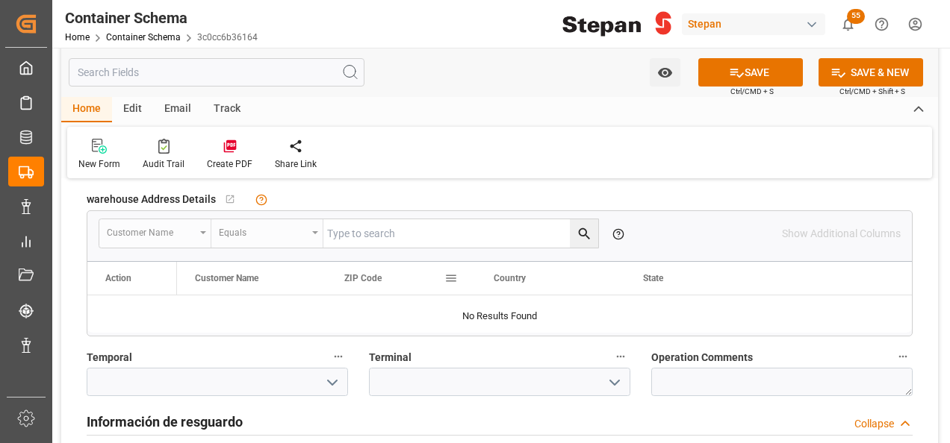
scroll to position [1418, 0]
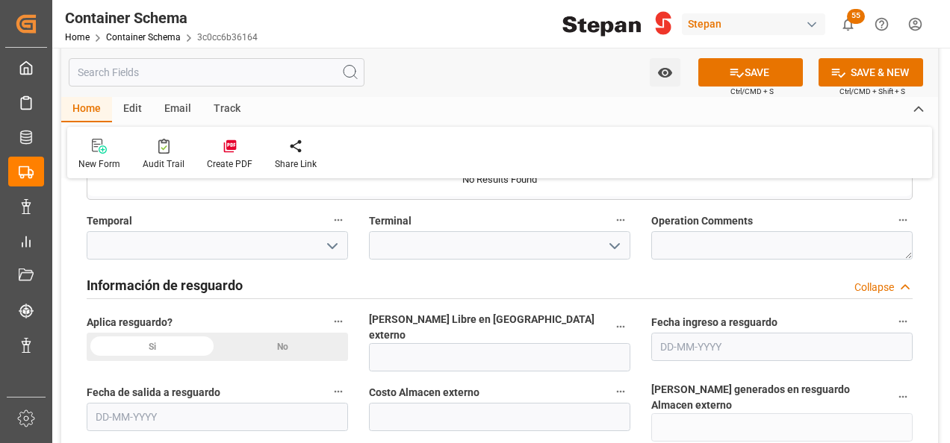
click at [279, 346] on div "No" at bounding box center [282, 347] width 131 height 28
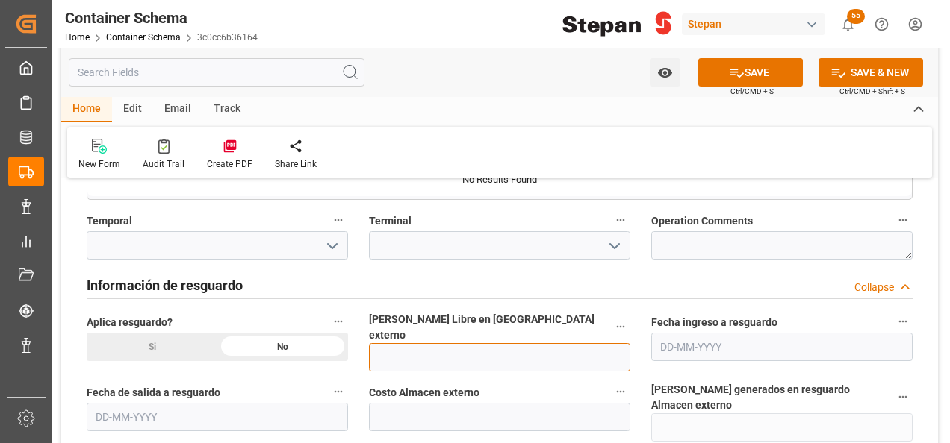
click at [411, 346] on input "text" at bounding box center [499, 357] width 261 height 28
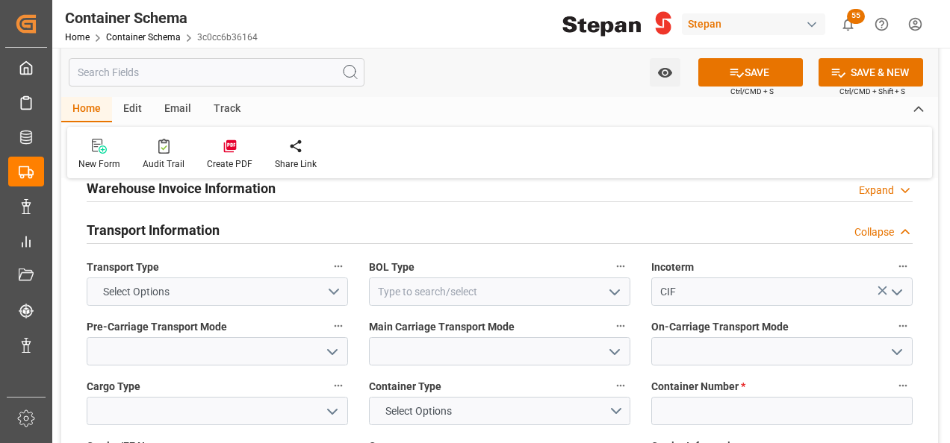
scroll to position [1866, 0]
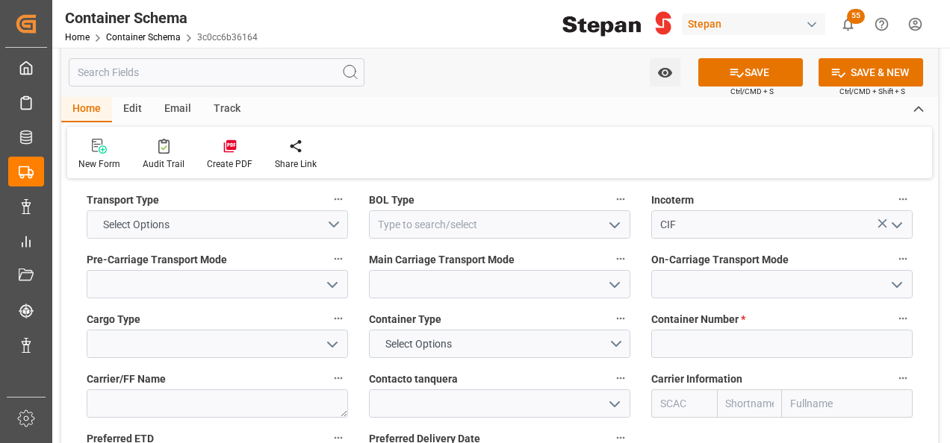
type input "12"
click at [333, 211] on button "Select Options" at bounding box center [217, 225] width 261 height 28
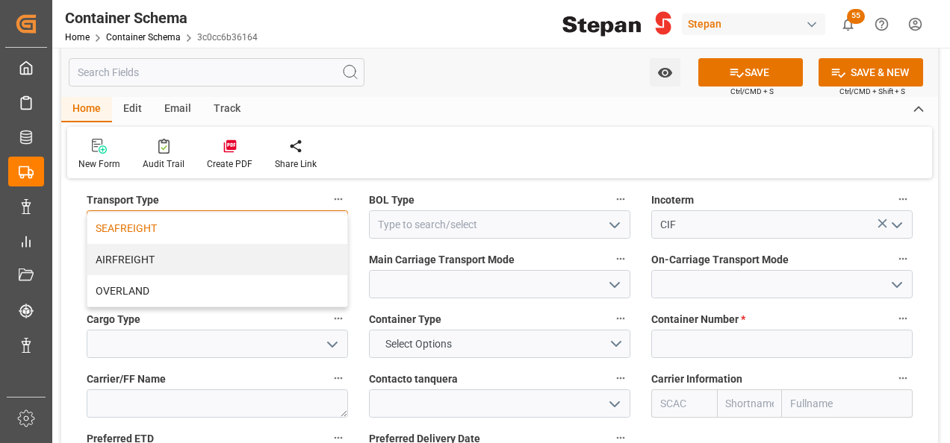
drag, startPoint x: 125, startPoint y: 237, endPoint x: 130, endPoint y: 205, distance: 33.1
click at [130, 213] on div "SEAFREIGHT AIRFREIGHT OVERLAND" at bounding box center [217, 260] width 260 height 94
click at [130, 213] on div "SEAFREIGHT" at bounding box center [217, 228] width 260 height 31
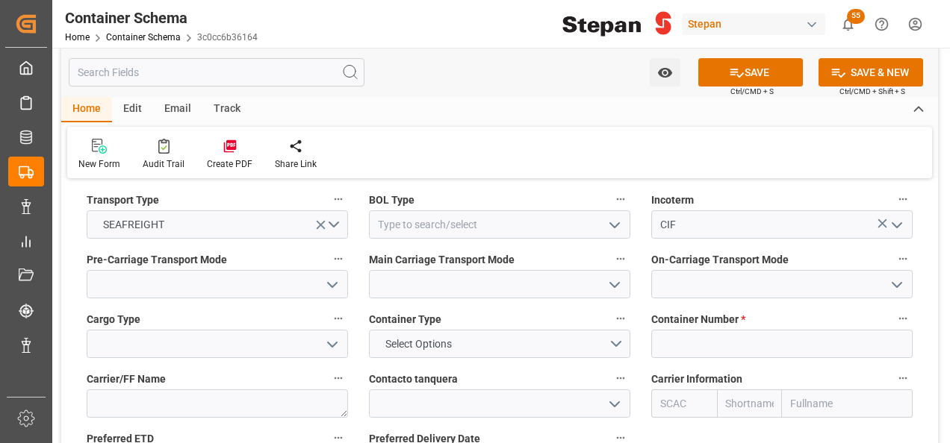
click at [618, 216] on icon "open menu" at bounding box center [614, 225] width 18 height 18
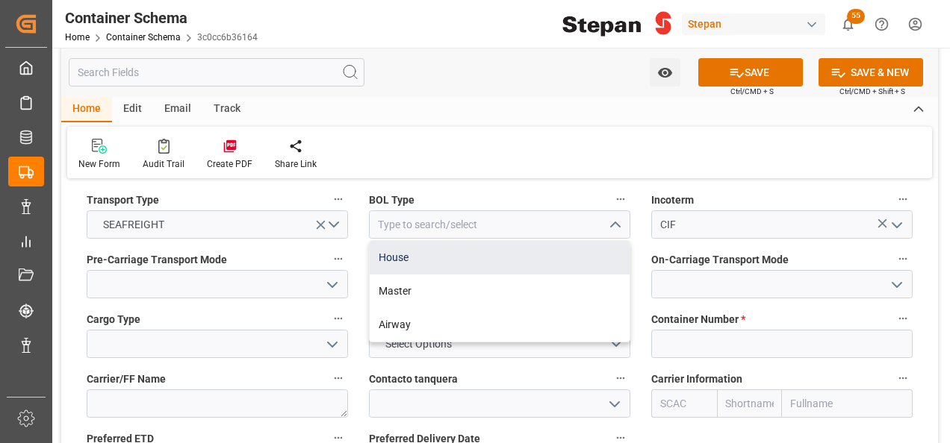
click at [397, 241] on div "House" at bounding box center [500, 258] width 260 height 34
type input "House"
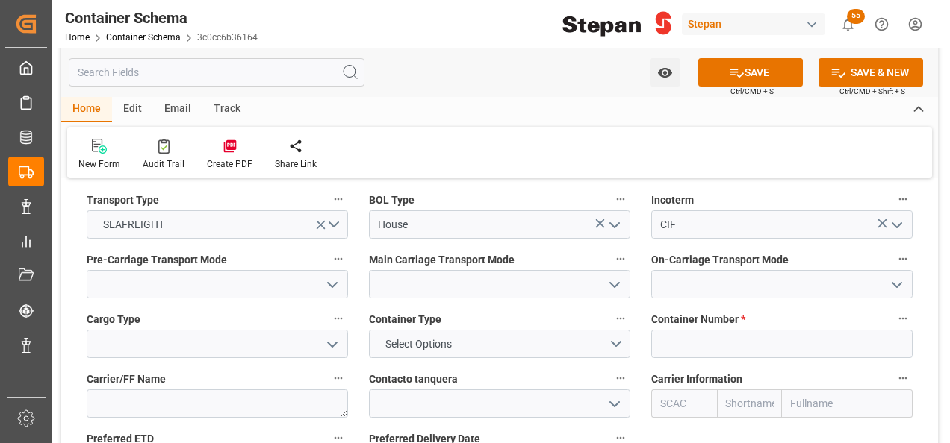
click at [324, 276] on icon "open menu" at bounding box center [332, 285] width 18 height 18
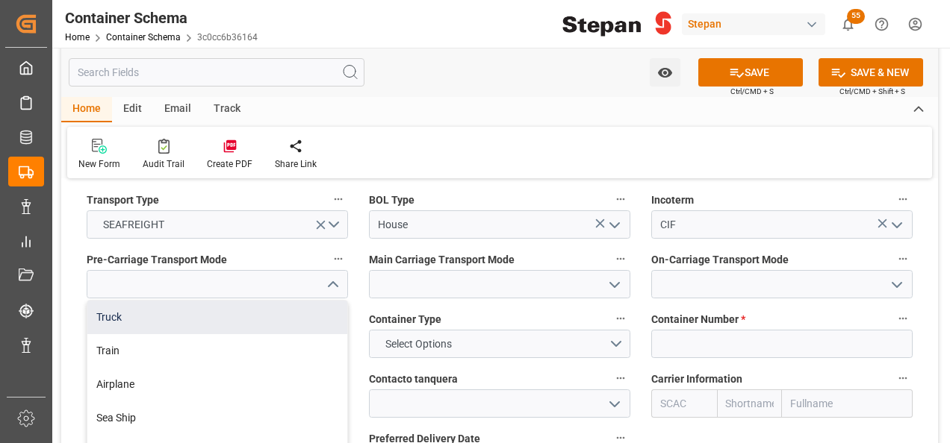
click at [99, 301] on div "Truck" at bounding box center [217, 318] width 260 height 34
type input "Truck"
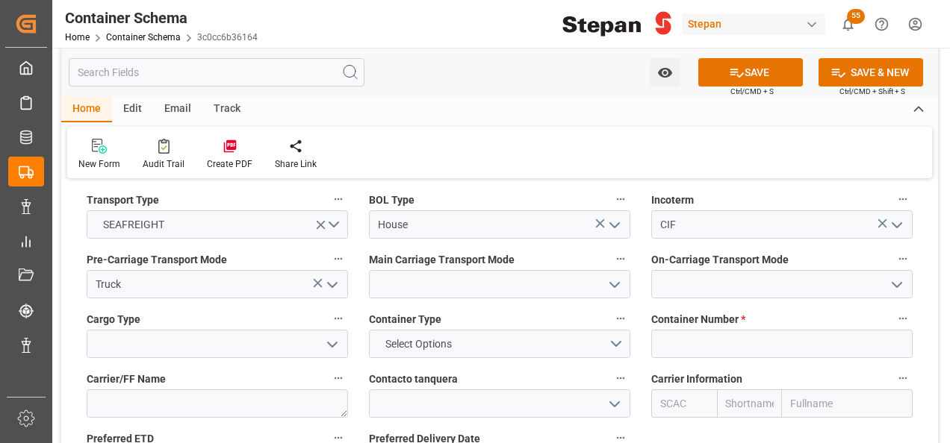
click at [611, 276] on icon "open menu" at bounding box center [614, 285] width 18 height 18
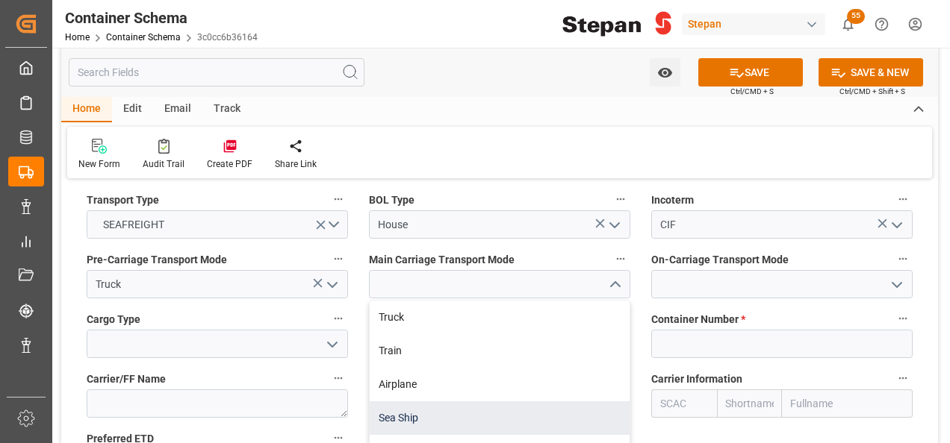
click at [389, 402] on div "Sea Ship" at bounding box center [500, 419] width 260 height 34
type input "Sea Ship"
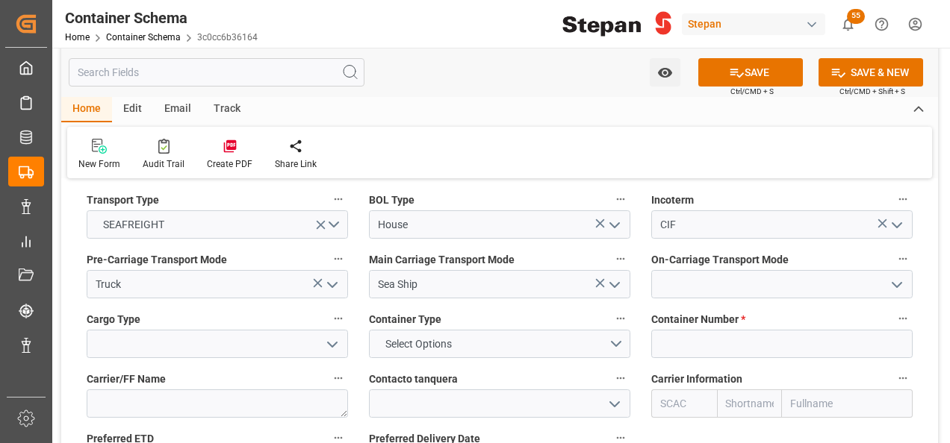
drag, startPoint x: 894, startPoint y: 259, endPoint x: 865, endPoint y: 264, distance: 28.8
click at [894, 283] on polyline "open menu" at bounding box center [896, 285] width 9 height 4
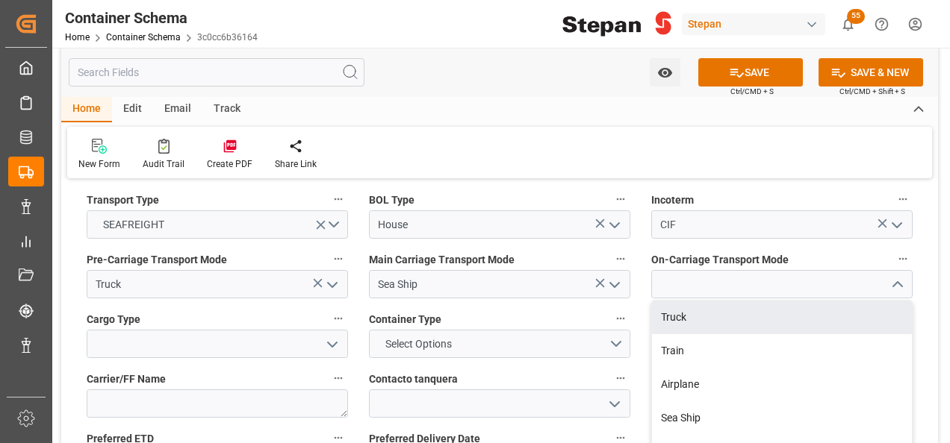
click at [698, 301] on div "Truck" at bounding box center [782, 318] width 260 height 34
type input "Truck"
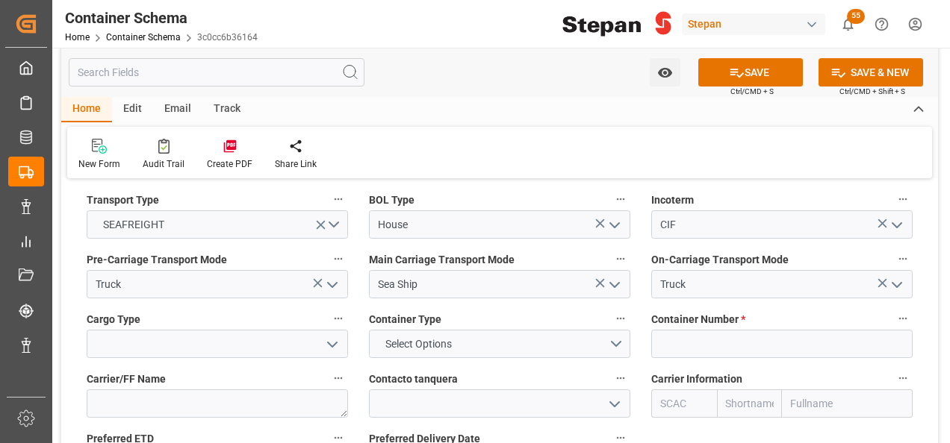
click at [337, 336] on icon "open menu" at bounding box center [332, 345] width 18 height 18
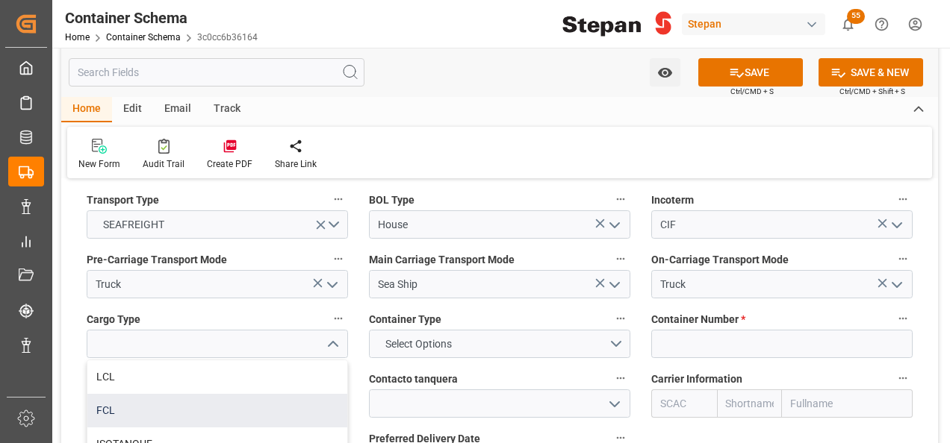
click at [142, 394] on div "FCL" at bounding box center [217, 411] width 260 height 34
type input "FCL"
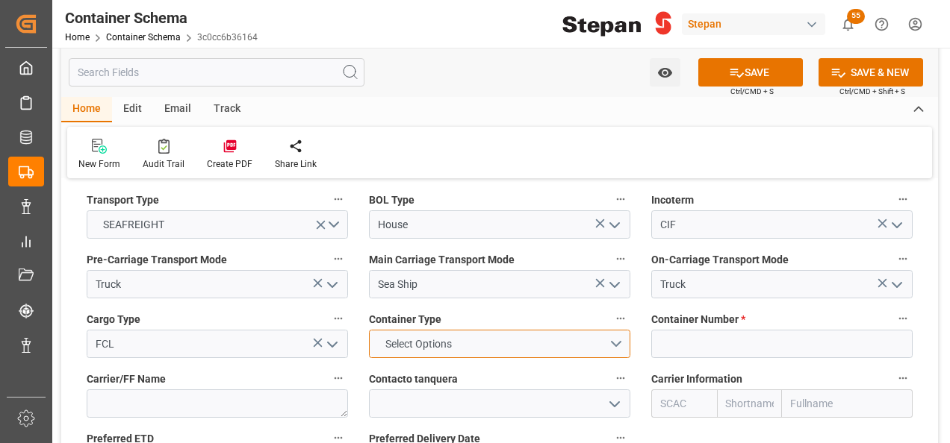
click at [608, 330] on button "Select Options" at bounding box center [499, 344] width 261 height 28
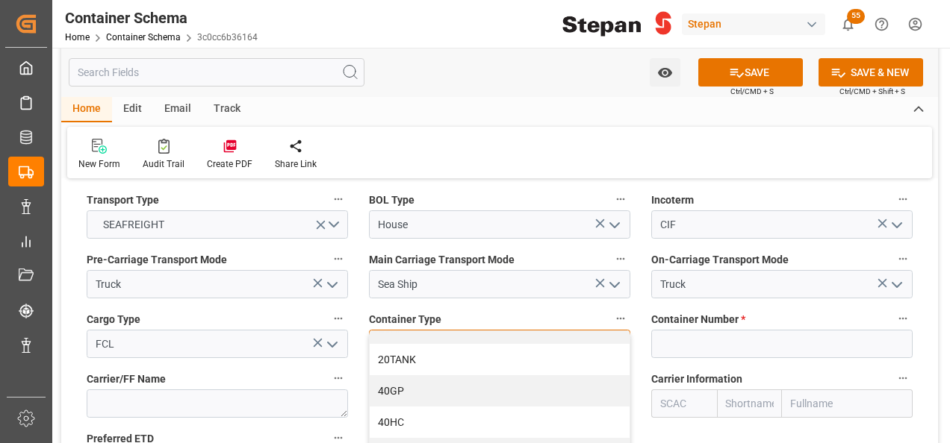
scroll to position [74, 0]
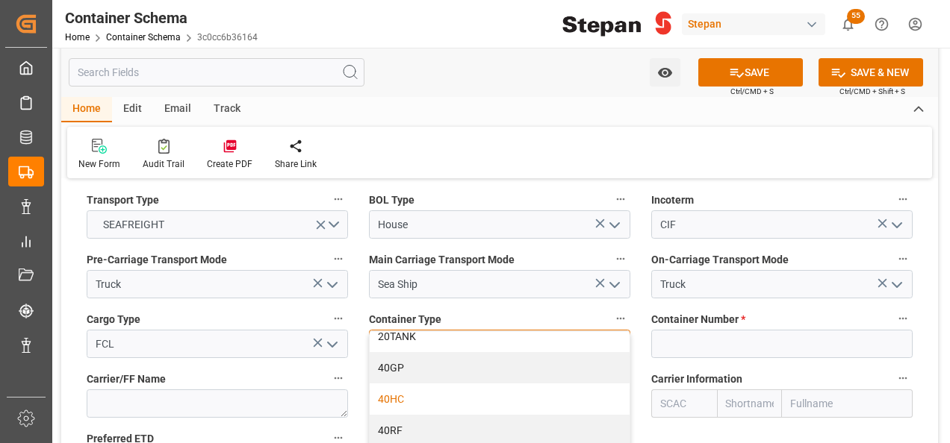
click at [399, 384] on div "40HC" at bounding box center [500, 399] width 260 height 31
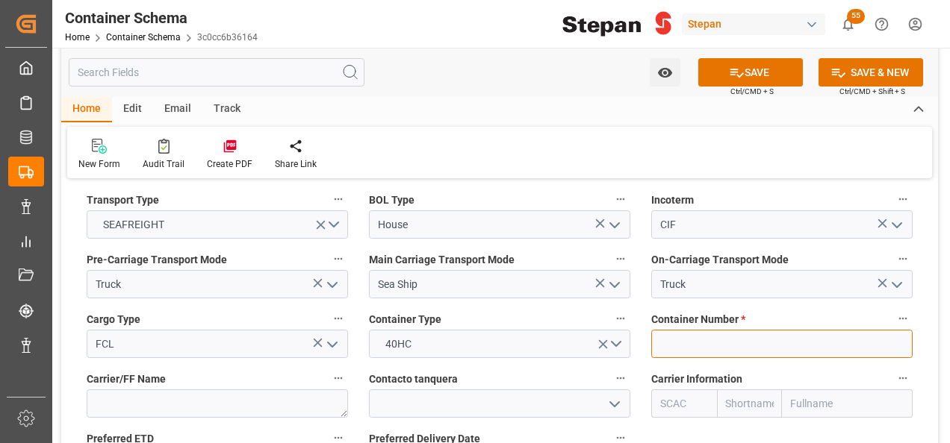
click at [701, 330] on input at bounding box center [781, 344] width 261 height 28
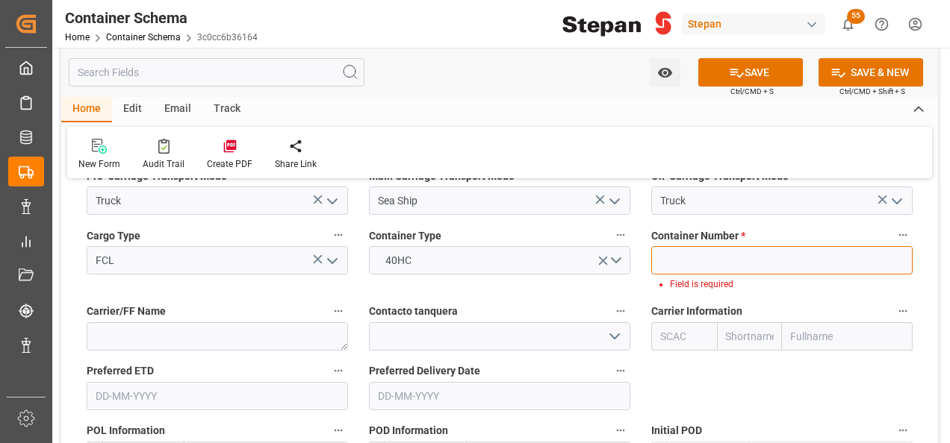
scroll to position [1941, 0]
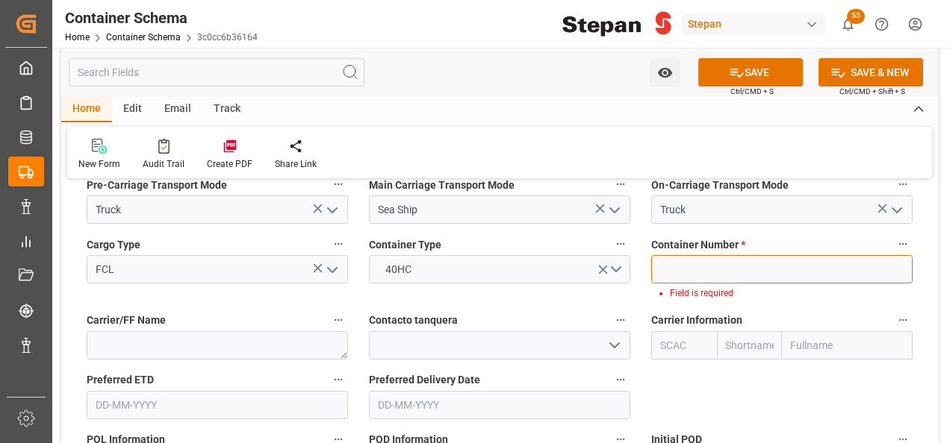
paste input "MRSU8060424"
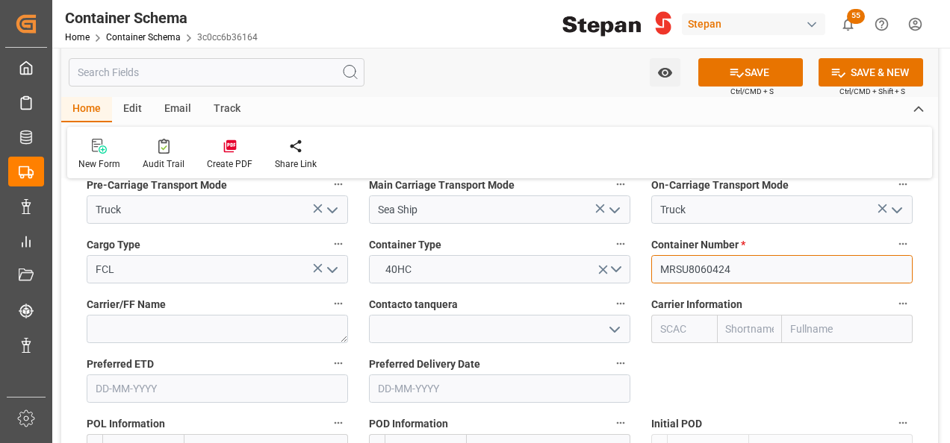
type input "MRSU8060424"
click at [815, 315] on input "text" at bounding box center [847, 329] width 131 height 28
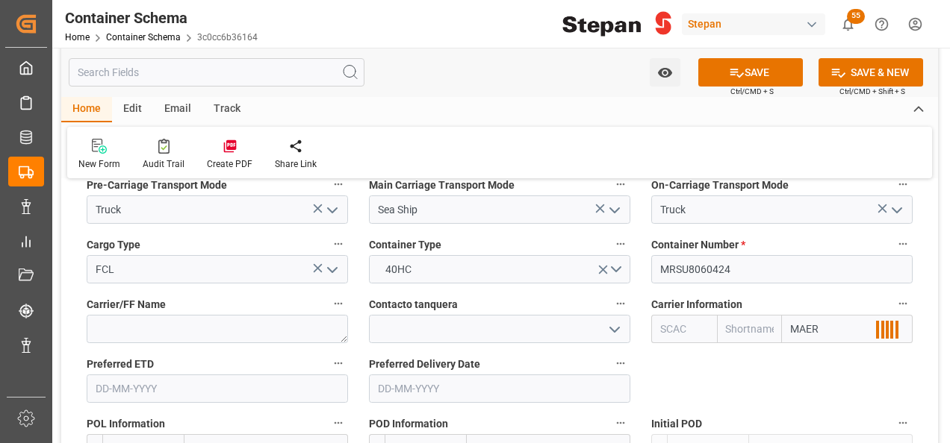
type input "MAE"
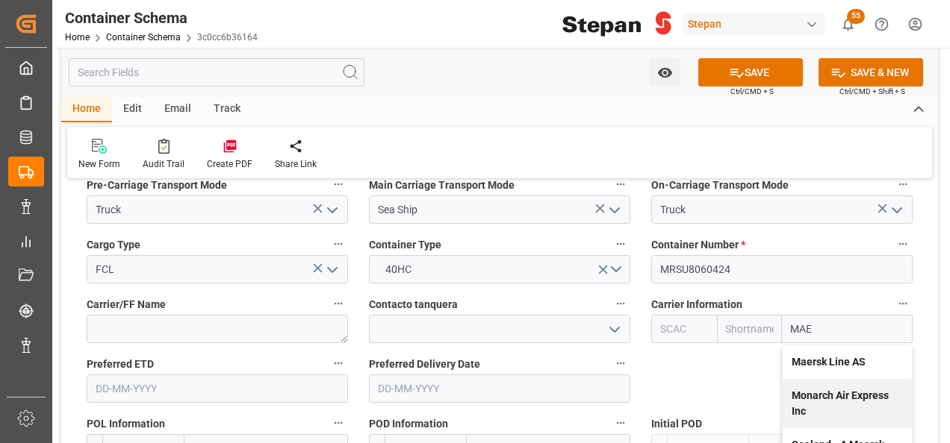
click at [821, 346] on div "Maersk Line AS" at bounding box center [846, 363] width 129 height 34
type input "MAEU"
type input "Maersk"
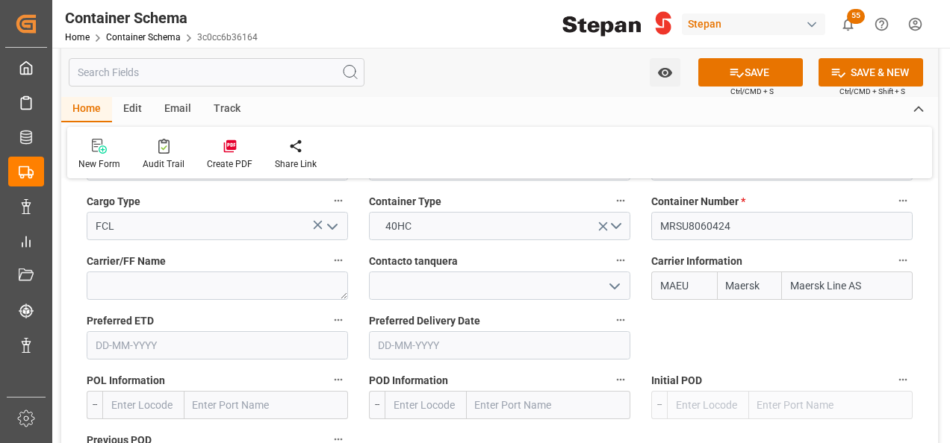
scroll to position [2016, 0]
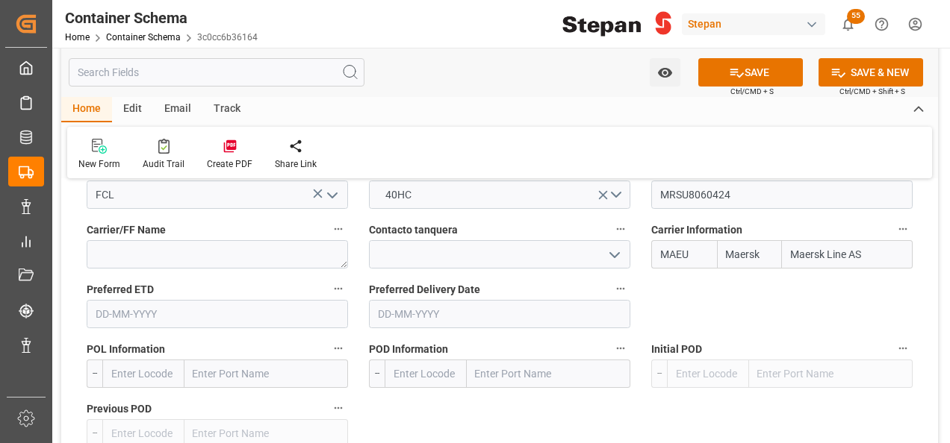
type input "Maersk Line AS"
click at [229, 360] on input "text" at bounding box center [265, 374] width 163 height 28
paste input "Rotterdam"
type input "Rotterdam"
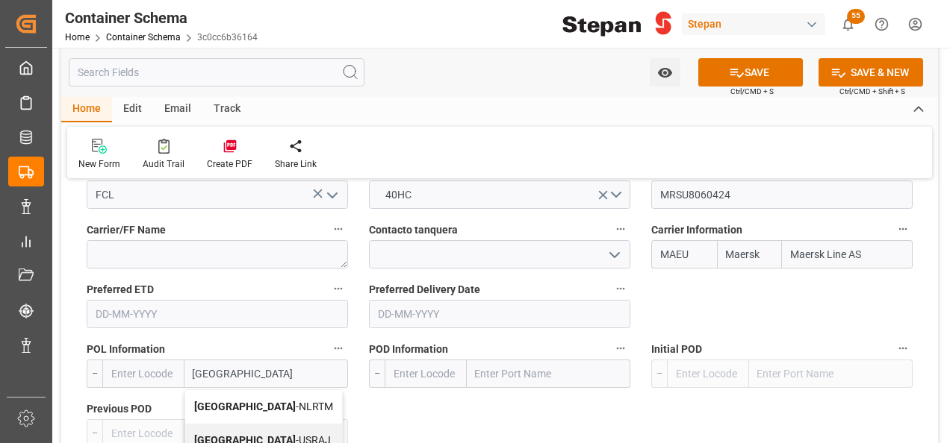
click at [231, 401] on b "Rotterdam" at bounding box center [245, 407] width 102 height 12
type input "NLRTM"
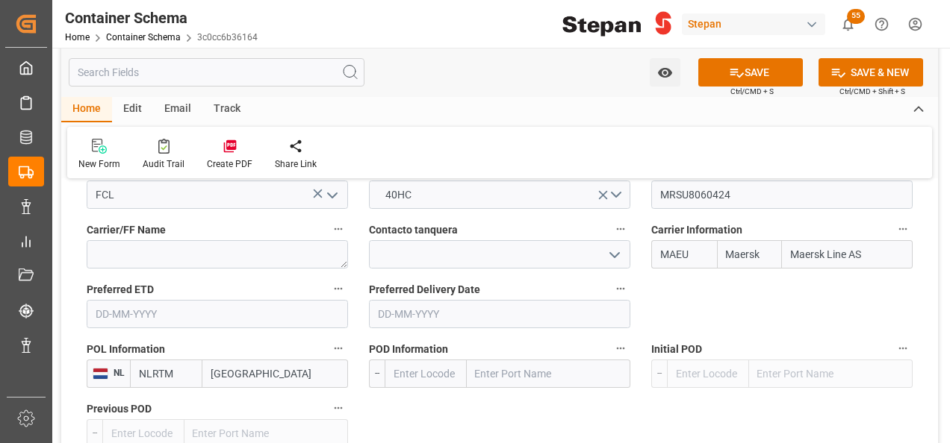
type input "Rotterdam"
click at [531, 360] on input "text" at bounding box center [548, 374] width 163 height 28
type input "VERACRUZ"
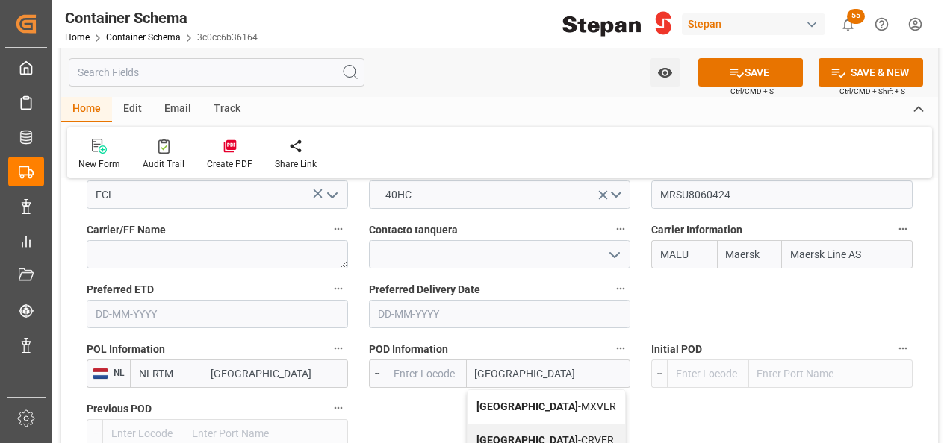
click at [487, 401] on b "Veracruz" at bounding box center [527, 407] width 102 height 12
type input "MXVER"
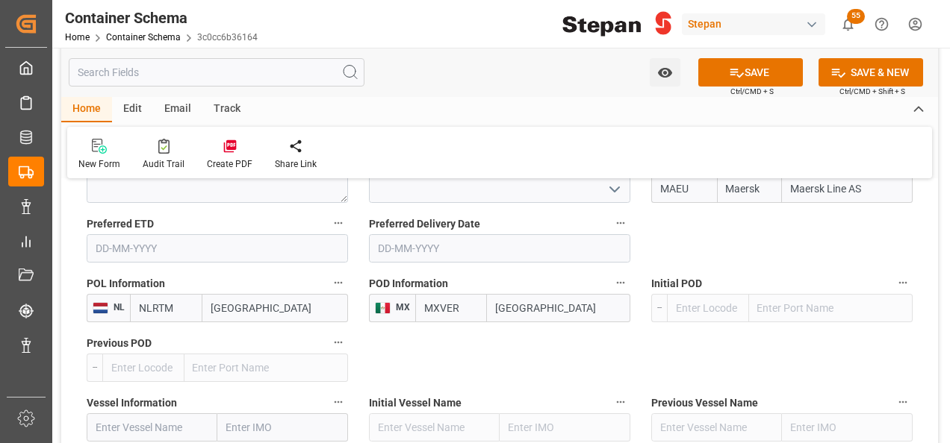
scroll to position [2165, 0]
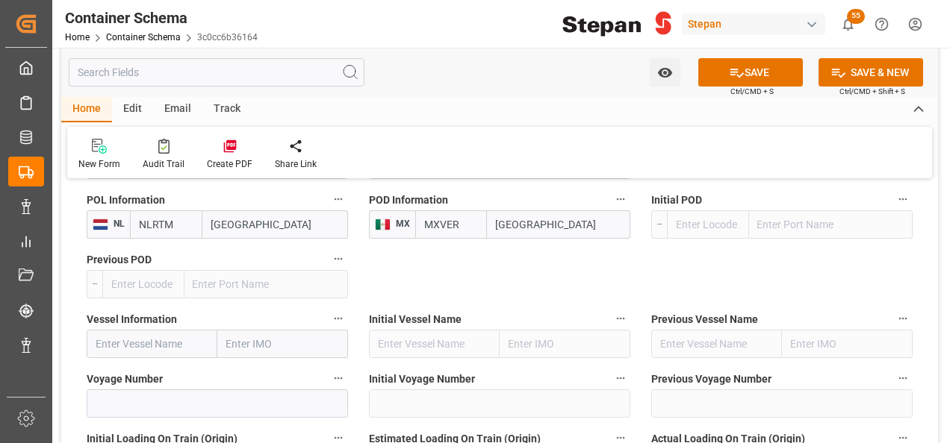
type input "Veracruz"
click at [152, 330] on input "text" at bounding box center [152, 344] width 131 height 28
paste input "CLEMENS SCHULTE"
click at [164, 370] on div "Clemens Schulte - 9665671" at bounding box center [158, 378] width 143 height 34
type input "Clemens Schulte"
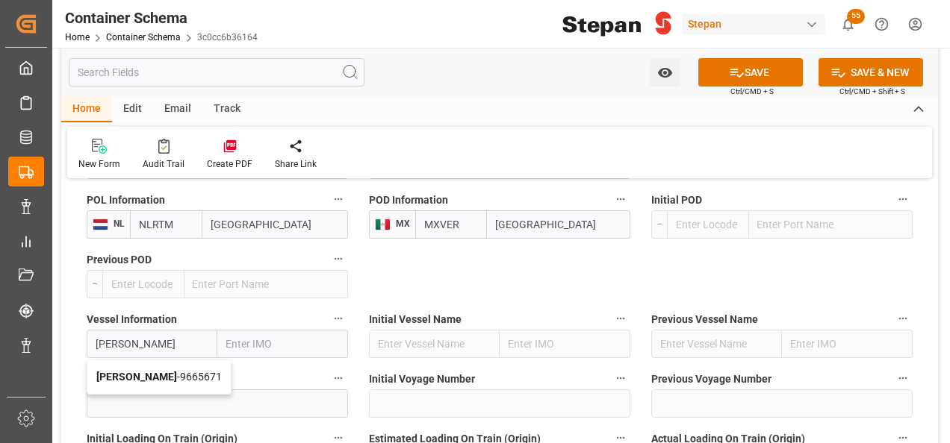
type input "9665671"
type input "Clemens Schulte"
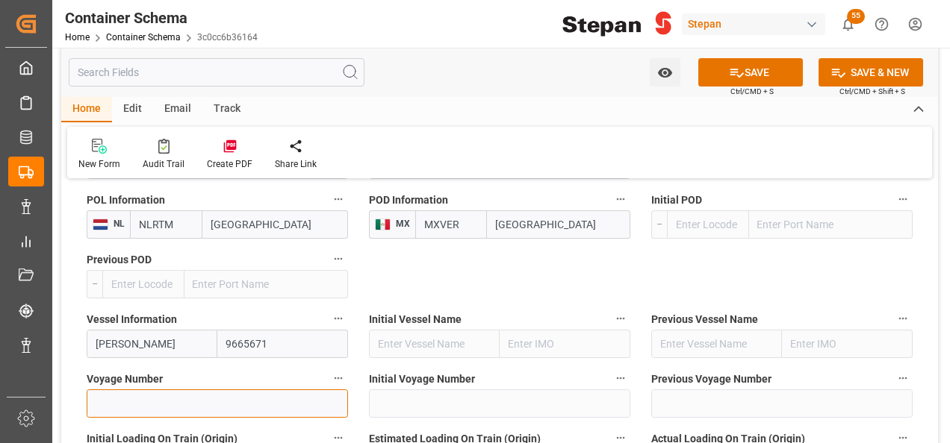
click at [140, 390] on input at bounding box center [217, 404] width 261 height 28
paste input "535W"
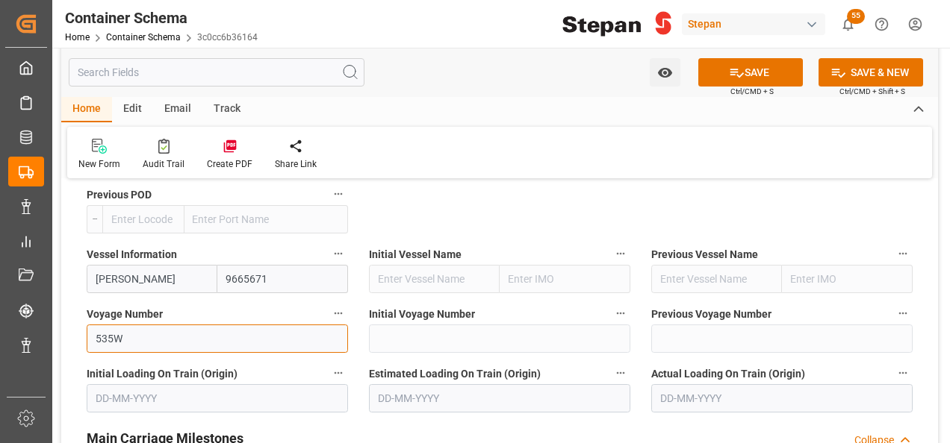
scroll to position [2314, 0]
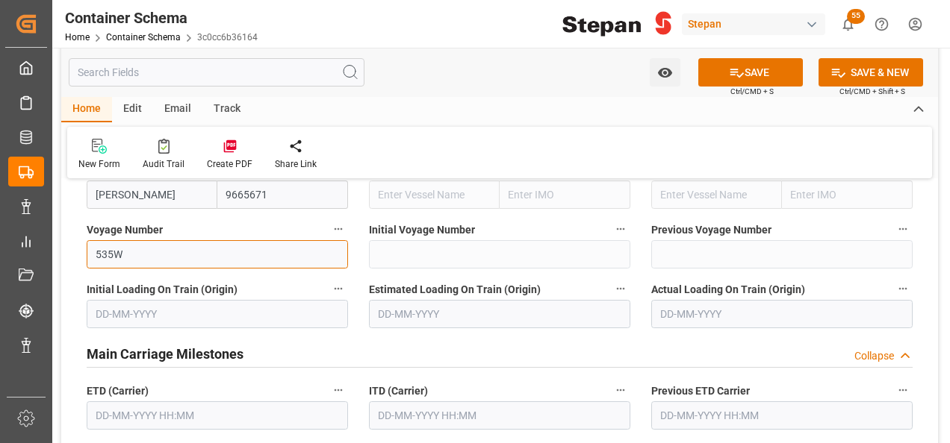
type input "535W"
click at [124, 402] on input "text" at bounding box center [217, 416] width 261 height 28
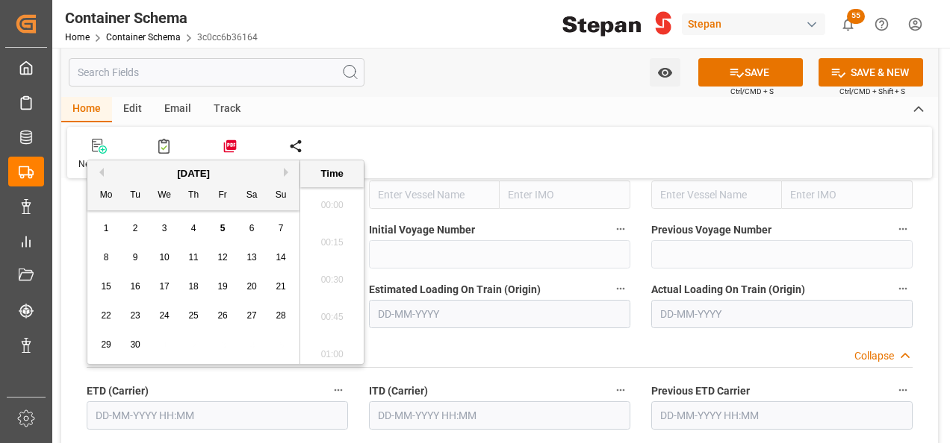
scroll to position [2132, 0]
click at [161, 234] on div "3" at bounding box center [164, 229] width 19 height 18
type input "03-09-2025 00:00"
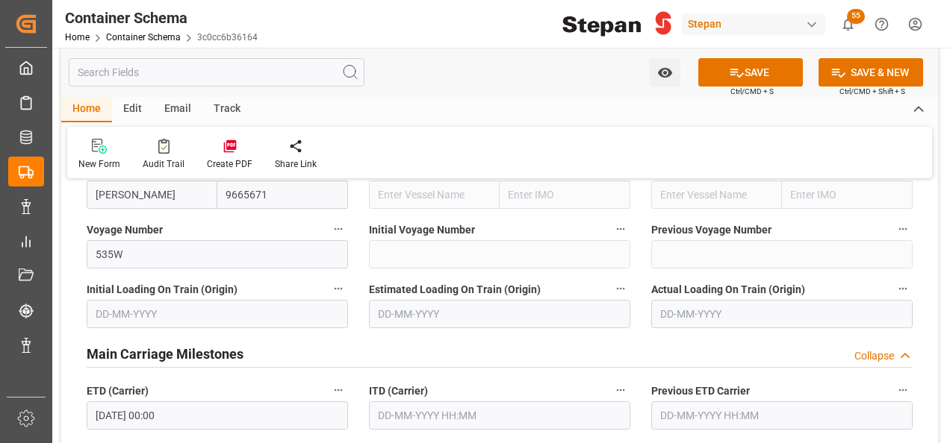
click at [169, 440] on label "ATD (Carrier)" at bounding box center [217, 450] width 261 height 21
click at [328, 440] on button "ATD (Carrier)" at bounding box center [337, 449] width 19 height 19
click at [481, 332] on div at bounding box center [475, 221] width 950 height 443
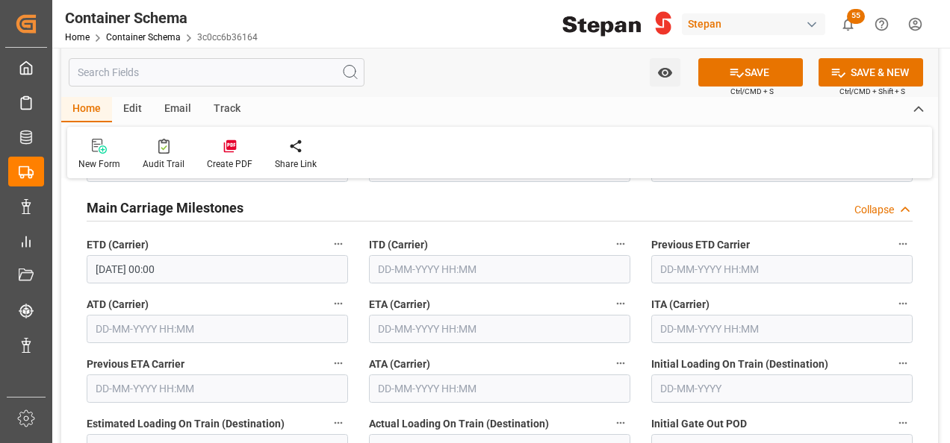
scroll to position [2463, 0]
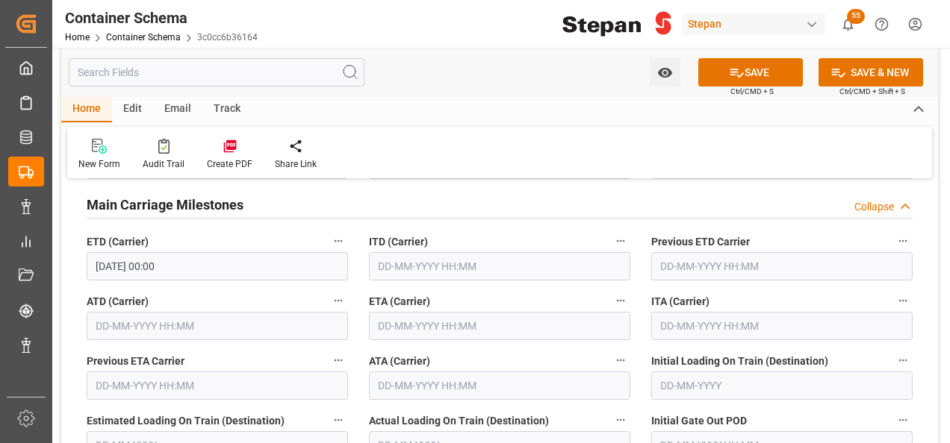
click at [120, 312] on input "text" at bounding box center [217, 326] width 261 height 28
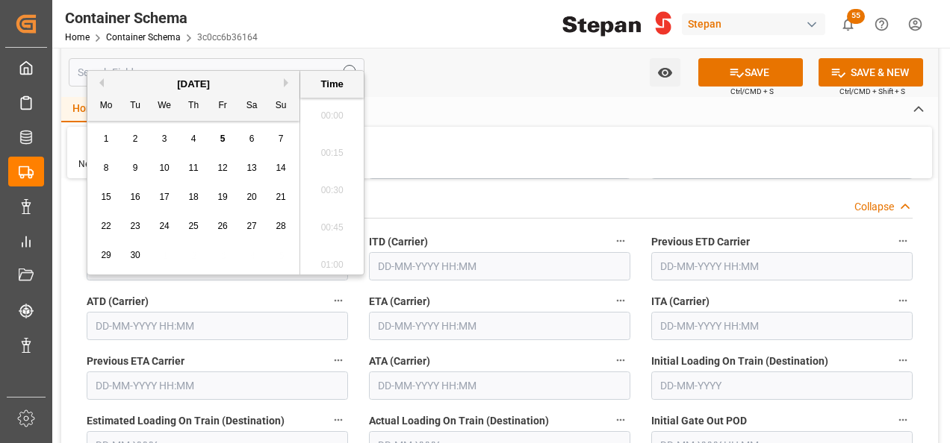
scroll to position [2132, 0]
click at [163, 138] on span "3" at bounding box center [164, 139] width 5 height 10
type input "03-09-2025 00:00"
click at [162, 137] on span "3" at bounding box center [164, 139] width 5 height 10
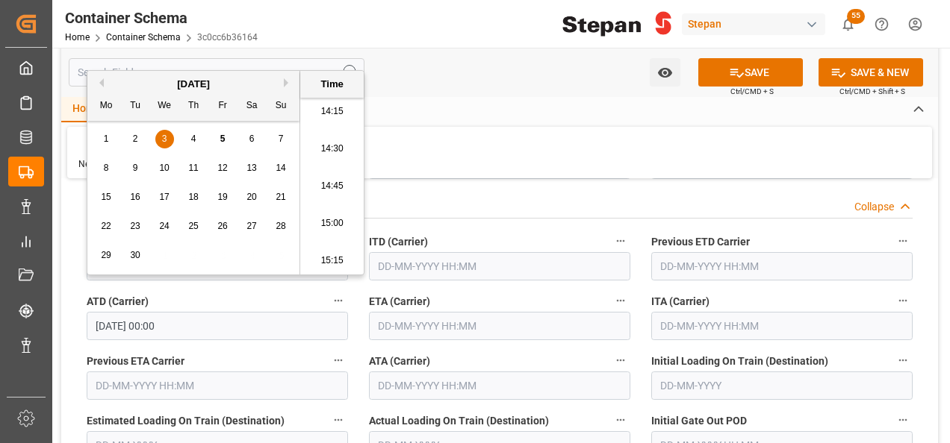
click at [222, 312] on input "03-09-2025 00:00" at bounding box center [217, 326] width 261 height 28
click at [428, 312] on input "text" at bounding box center [499, 326] width 261 height 28
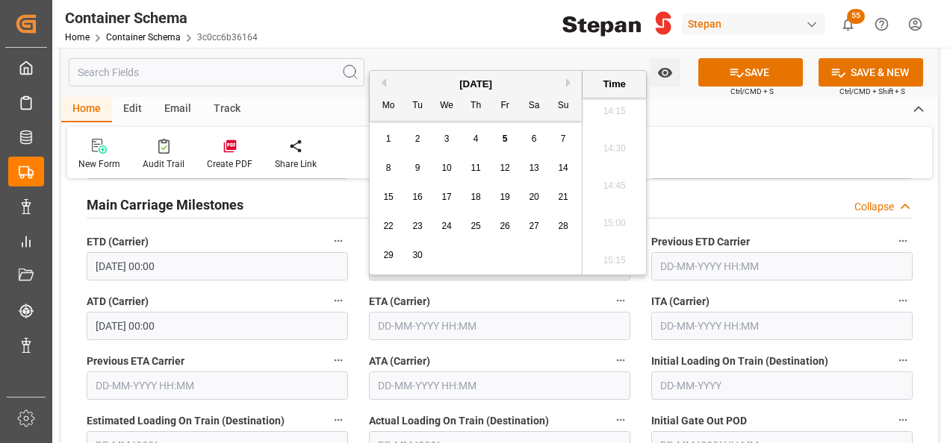
click at [428, 312] on input "text" at bounding box center [499, 326] width 261 height 28
click at [390, 227] on span "22" at bounding box center [388, 226] width 10 height 10
type input "22-09-2025 00:00"
click at [520, 312] on input "22-09-2025 00:00" at bounding box center [499, 326] width 261 height 28
click at [269, 291] on label "ATD (Carrier)" at bounding box center [217, 301] width 261 height 21
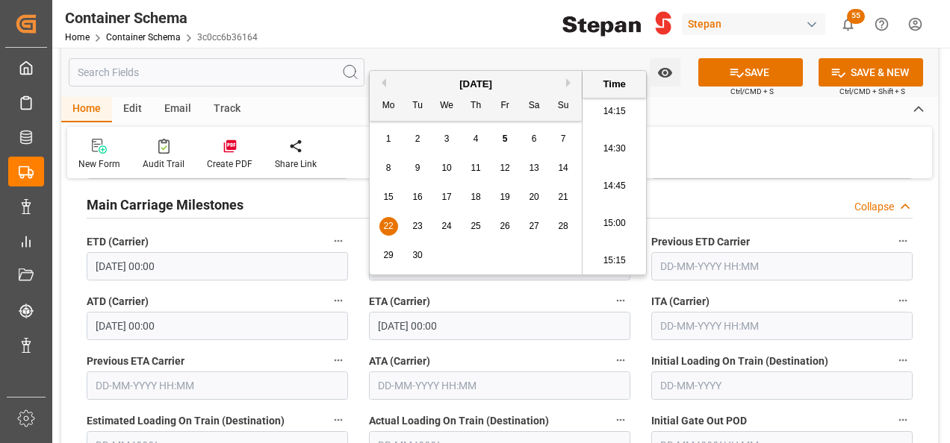
click at [328, 291] on button "ATD (Carrier)" at bounding box center [337, 300] width 19 height 19
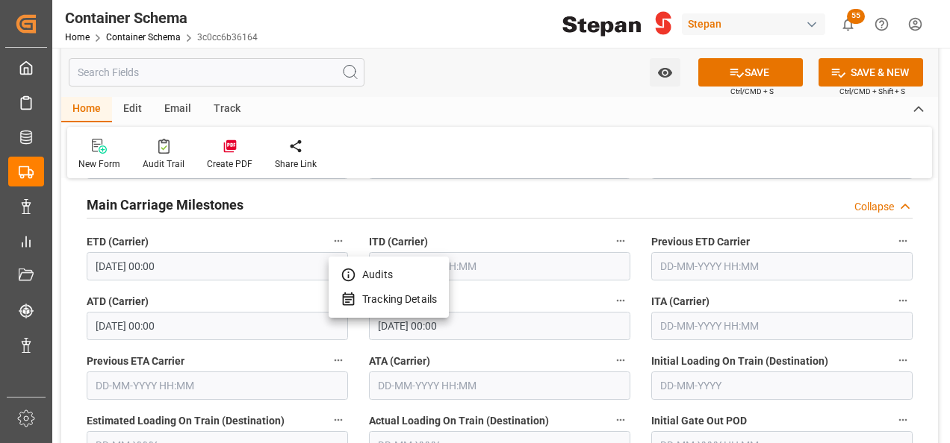
click at [744, 67] on div at bounding box center [475, 221] width 950 height 443
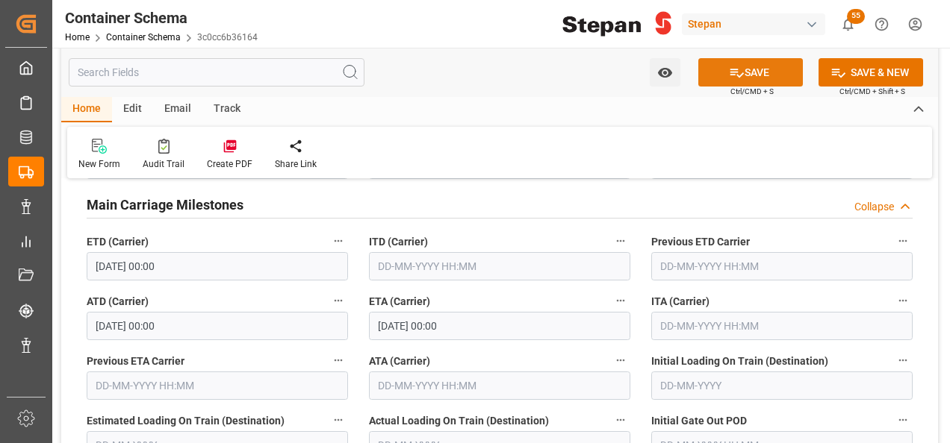
click at [734, 69] on icon at bounding box center [736, 73] width 13 height 9
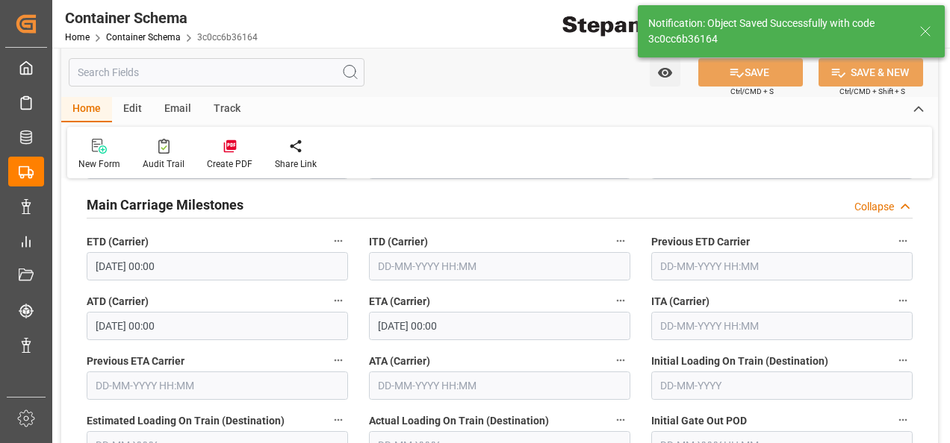
type textarea "Documents Sent"
type textarea "20 IBC"
type textarea "SCM1706025A6"
type input "MXVER"
type input "Veracruz"
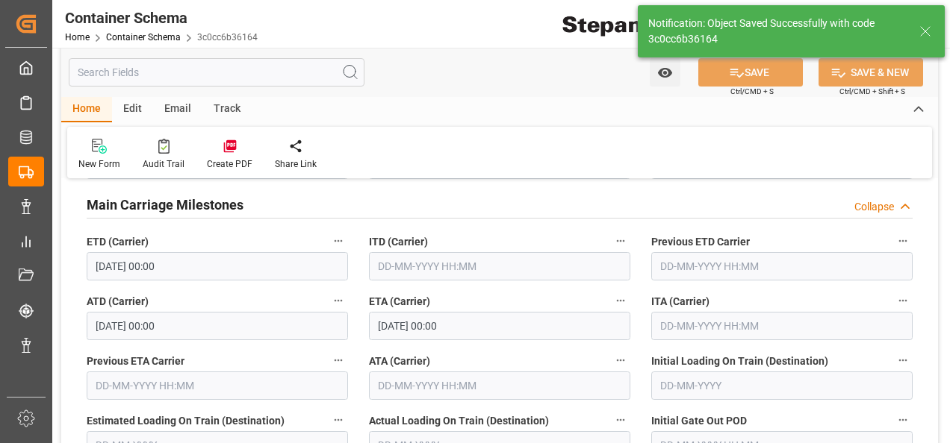
type input "Clemens Schulte"
type input "9665671"
type input "535W"
type textarea "pod"
type input "0"
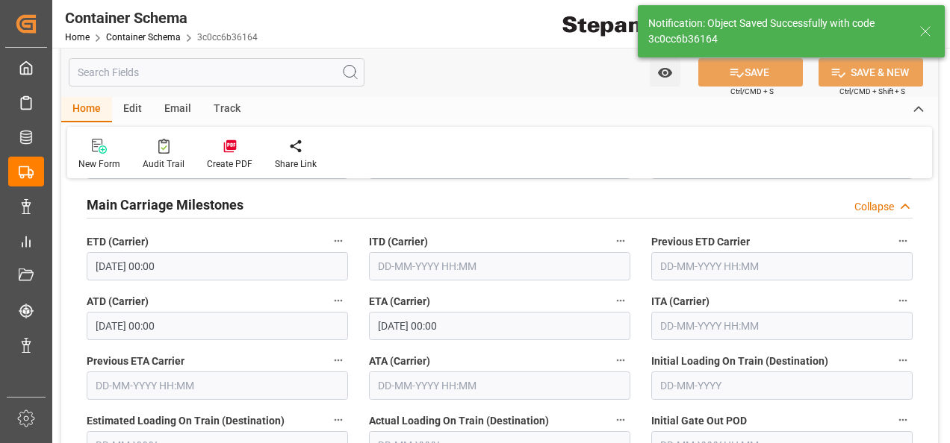
type input "03-09-2025 00:00"
type input "22-09-2025 00:00"
type input "05-09-2025"
type input "05-09-2025 20:56"
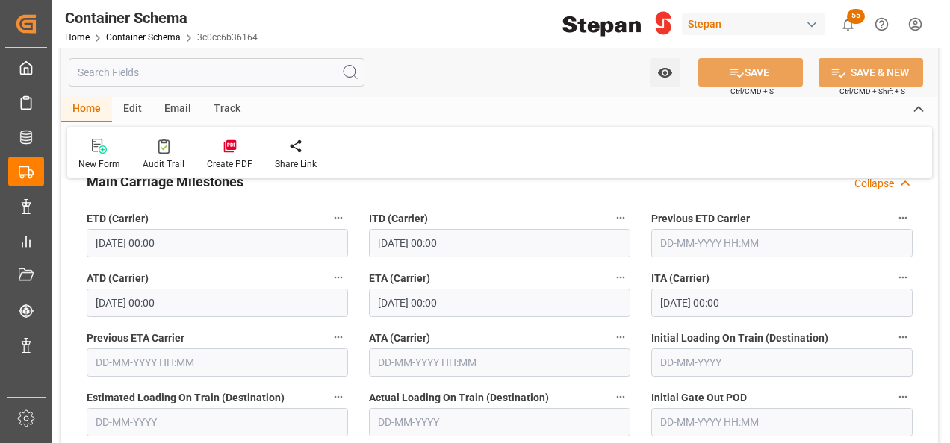
scroll to position [2463, 0]
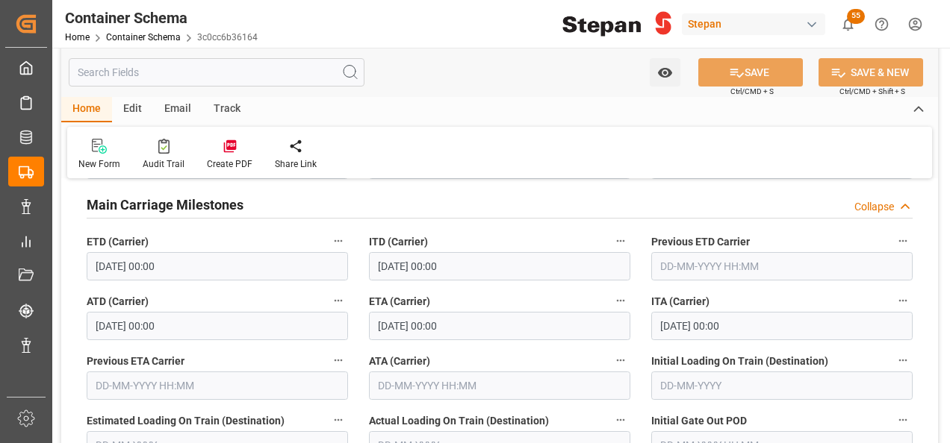
click at [128, 107] on div "Edit" at bounding box center [132, 109] width 41 height 25
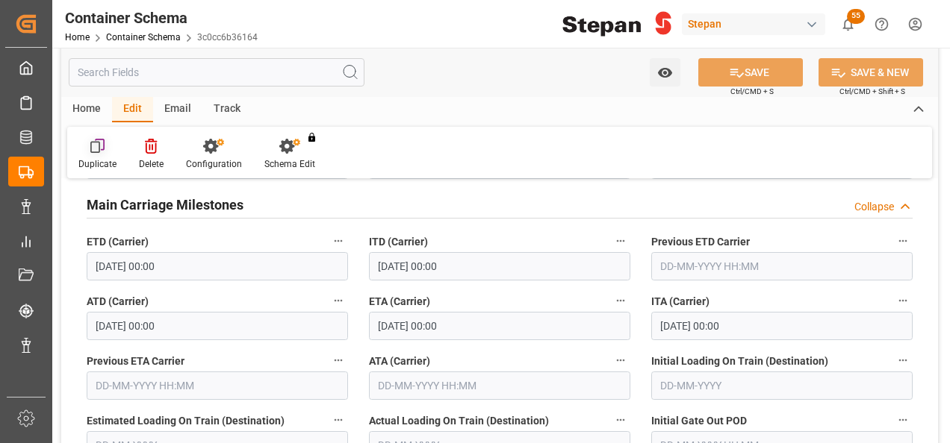
click at [96, 146] on icon at bounding box center [97, 146] width 15 height 15
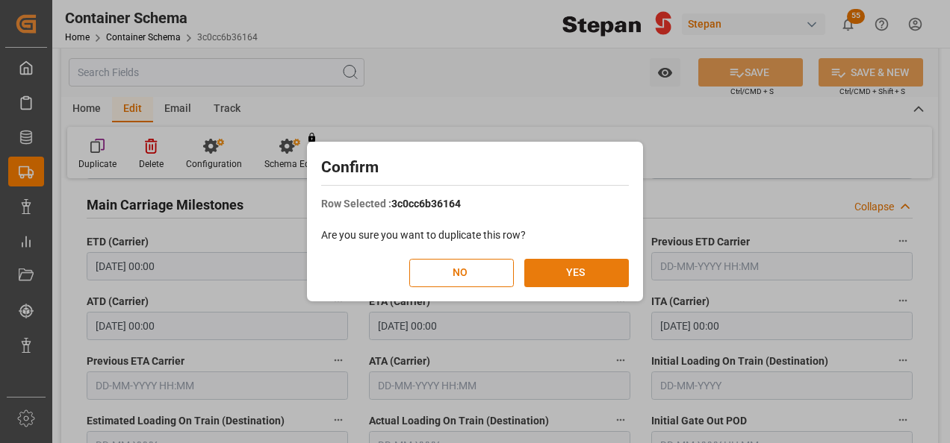
click at [587, 265] on button "YES" at bounding box center [576, 273] width 105 height 28
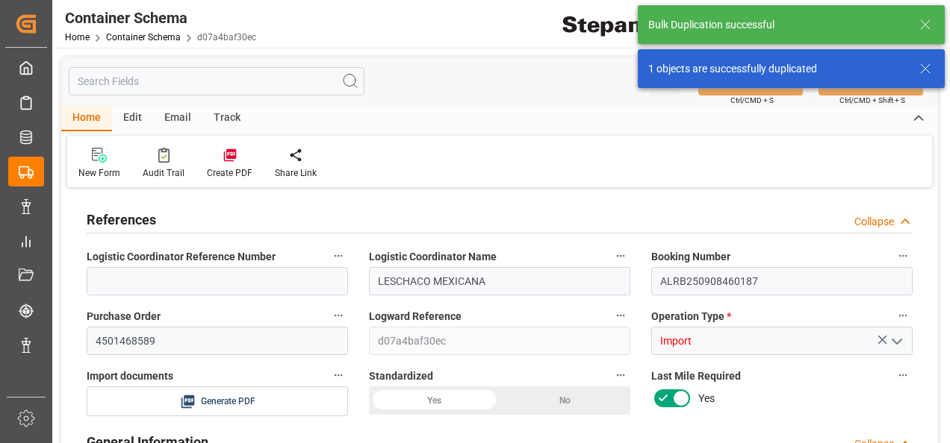
type input "0"
type input "20"
type input "20000"
type input "20460"
type input "12"
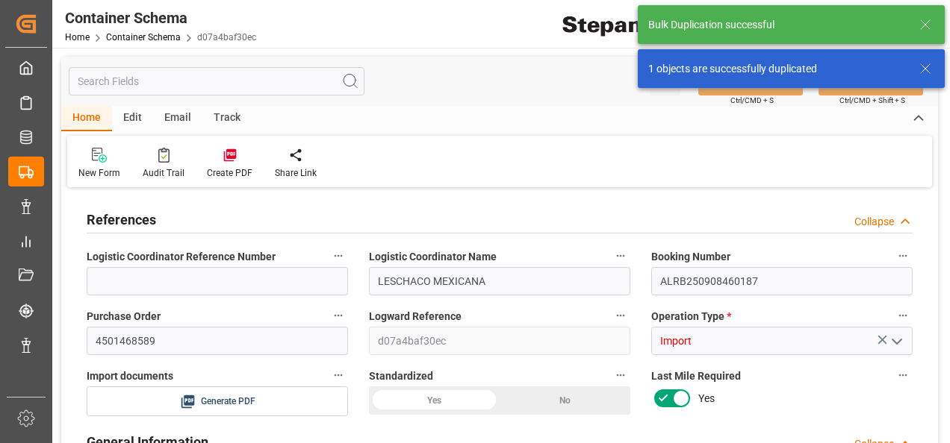
type input "0"
type input "Maersk"
type input "Maersk Line AS"
type input "NLRTM"
type input "MXVER"
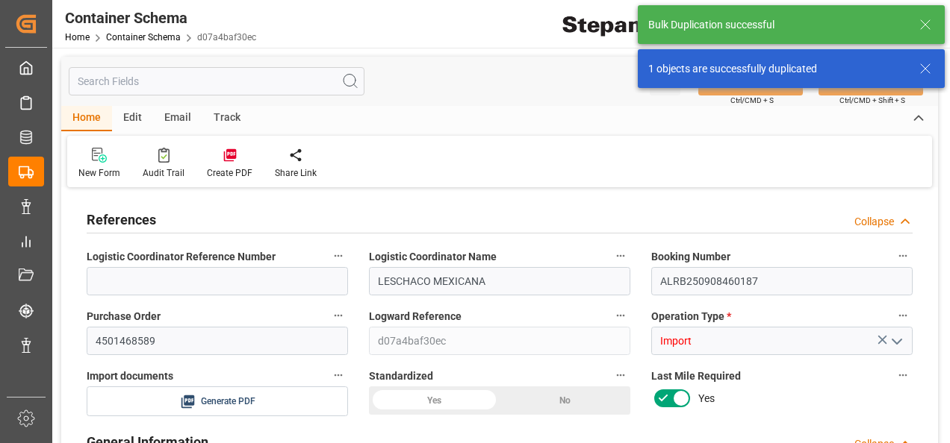
type input "MXVER"
type input "9665671"
type input "05-09-2025 00:00"
type input "05-09-2025"
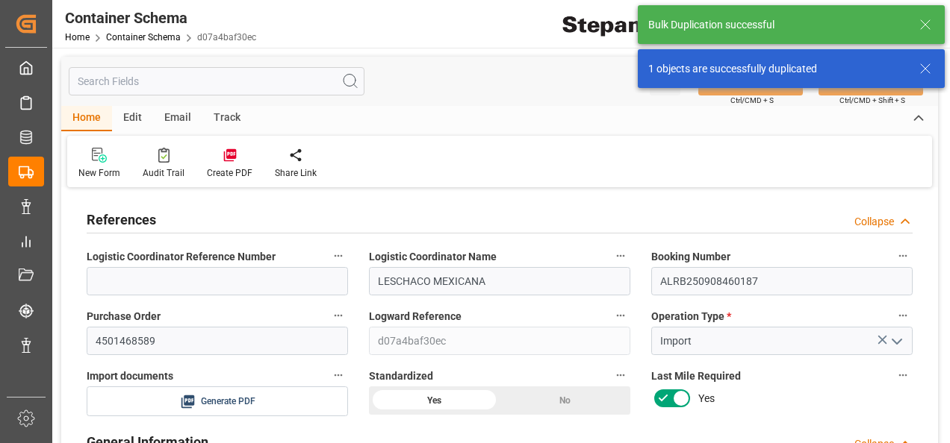
type input "05-09-2025"
type input "03-09-2025 00:00"
type input "22-09-2025 00:00"
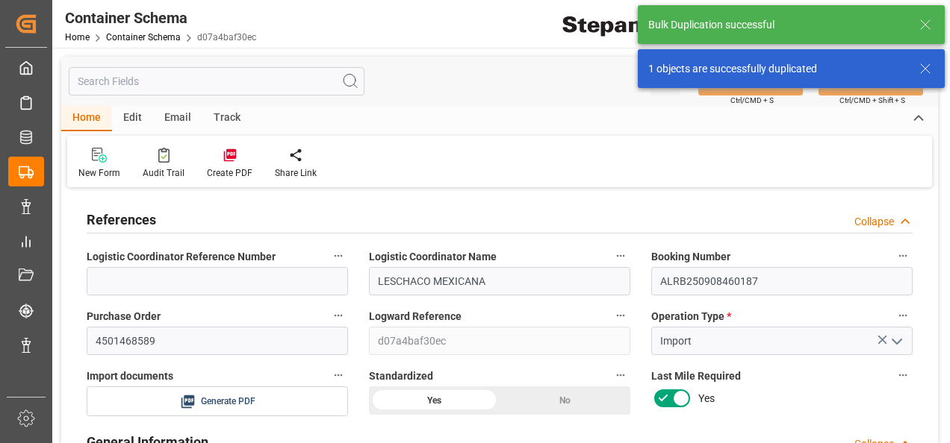
type input "22-09-2025 00:00"
type input "05-09-2025"
type input "05-09-2025 20:57"
type input "05-09-2025"
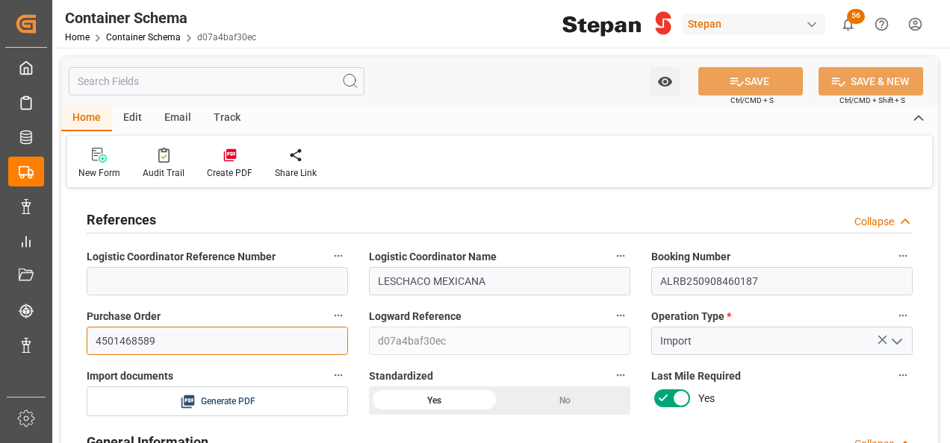
drag, startPoint x: 155, startPoint y: 339, endPoint x: 76, endPoint y: 337, distance: 78.4
click at [76, 337] on div "Purchase Order 4501468589" at bounding box center [217, 331] width 282 height 60
paste input "90"
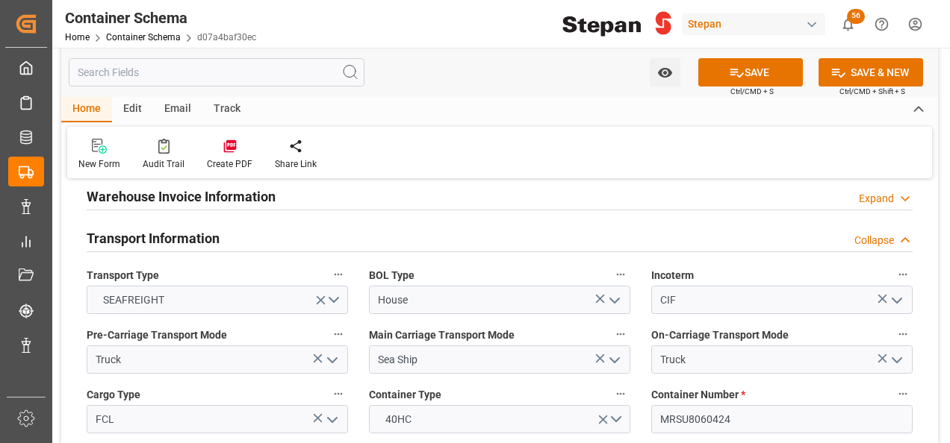
scroll to position [1792, 0]
type input "4501468590"
drag, startPoint x: 735, startPoint y: 388, endPoint x: 640, endPoint y: 376, distance: 95.6
click at [657, 405] on input "MRSU8060424" at bounding box center [781, 419] width 261 height 28
paste input "78023"
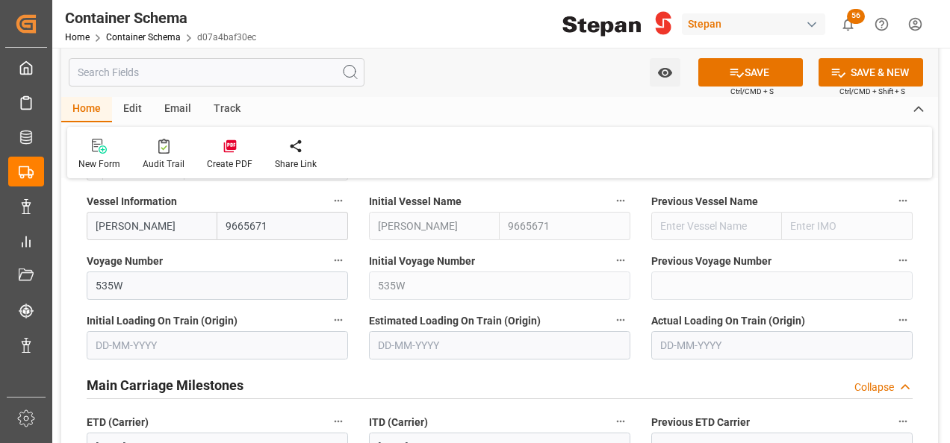
scroll to position [2314, 0]
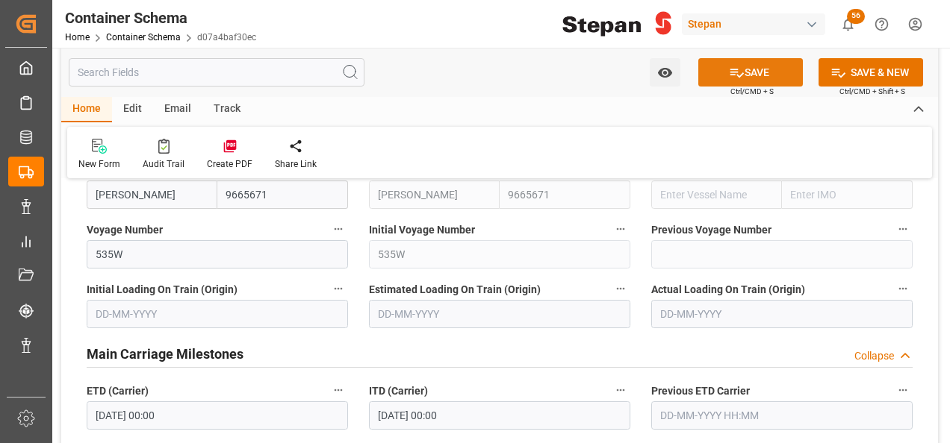
type input "MRSU8780234"
click at [742, 75] on button "SAVE" at bounding box center [750, 72] width 105 height 28
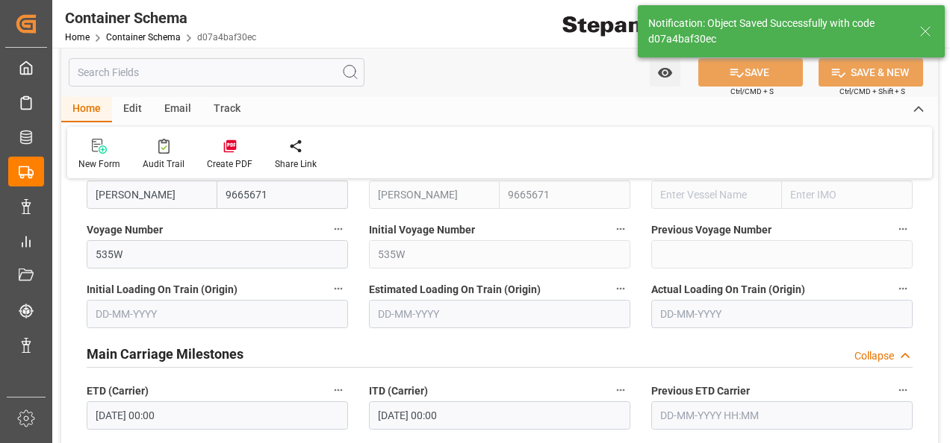
type textarea "Container is already in Final Delivery Phase."
type input "05-09-2025 20:59"
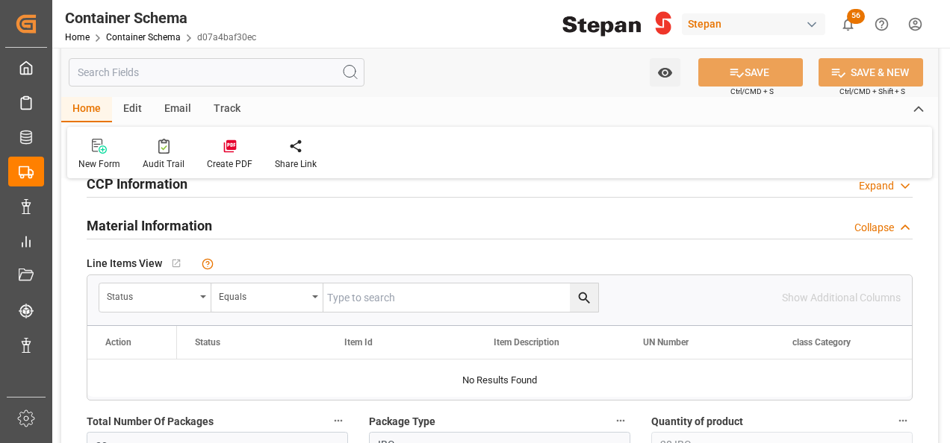
scroll to position [821, 0]
click at [203, 288] on div "Status" at bounding box center [155, 296] width 112 height 28
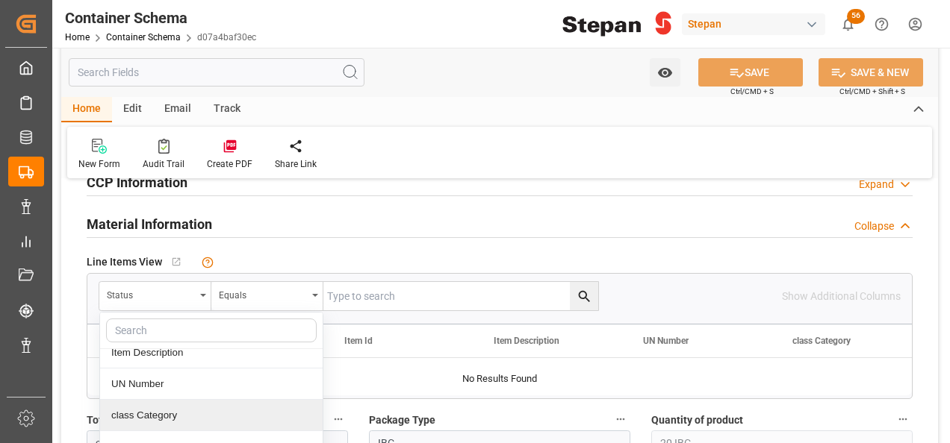
scroll to position [149, 0]
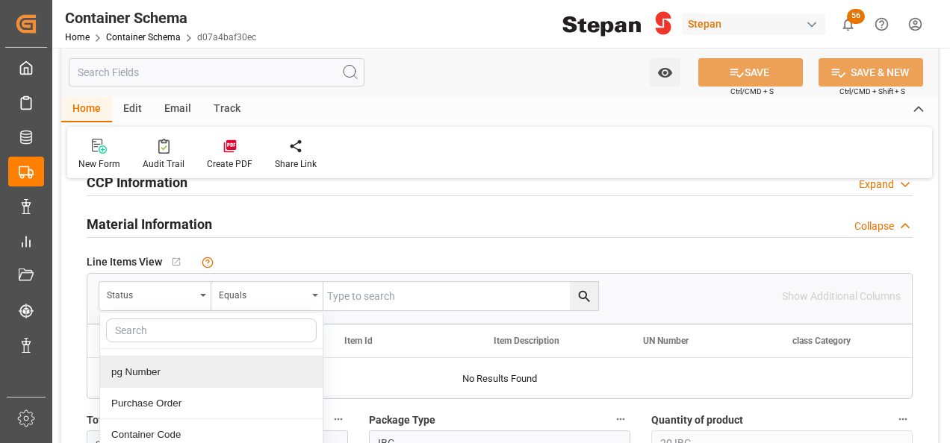
click at [133, 376] on div "pg Number" at bounding box center [211, 372] width 222 height 31
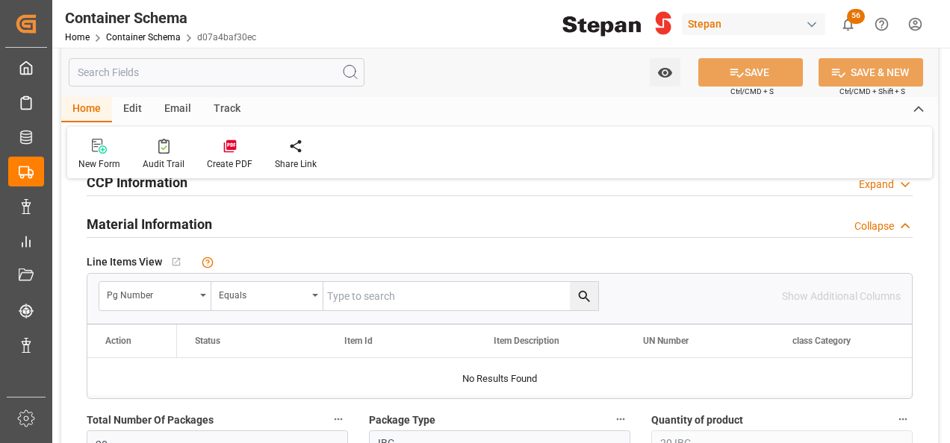
click at [352, 293] on input "text" at bounding box center [460, 296] width 275 height 28
paste input "MRSU8780234"
type input "MRSU8780234"
drag, startPoint x: 400, startPoint y: 290, endPoint x: 322, endPoint y: 290, distance: 77.6
click at [323, 290] on input "MRSU8780234" at bounding box center [460, 296] width 275 height 28
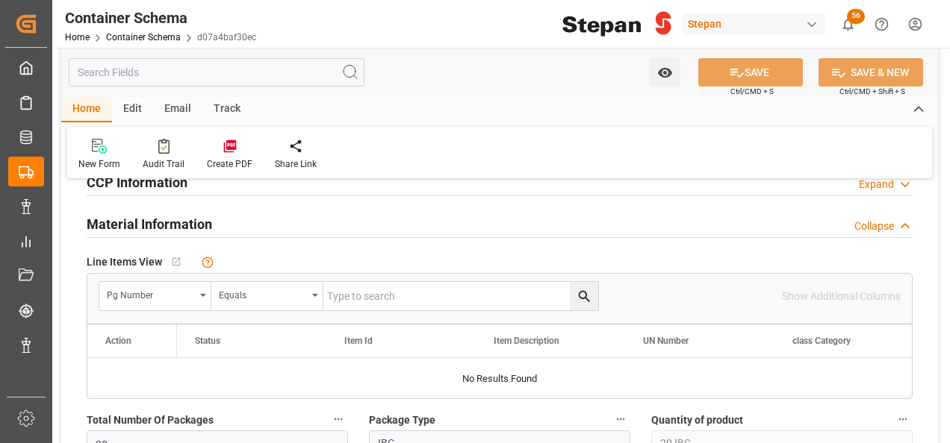
paste input "4501468590"
type input "4501468590"
click at [594, 290] on button "search button" at bounding box center [584, 296] width 28 height 28
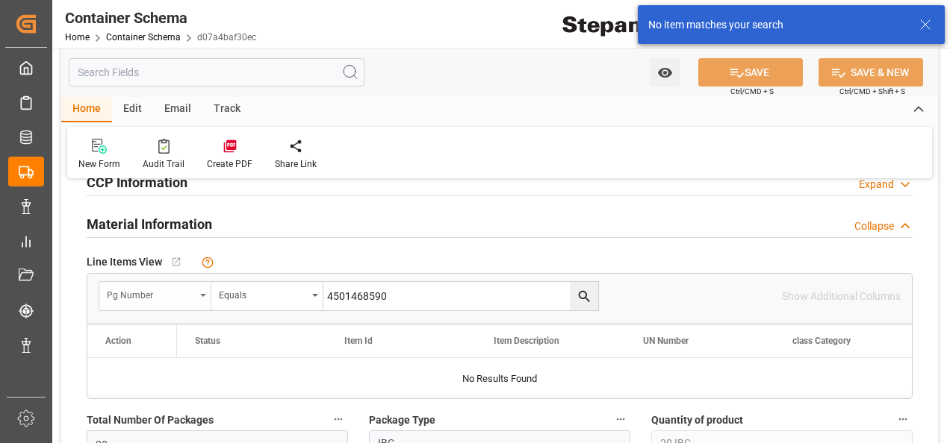
click at [199, 290] on div "pg Number" at bounding box center [155, 296] width 112 height 28
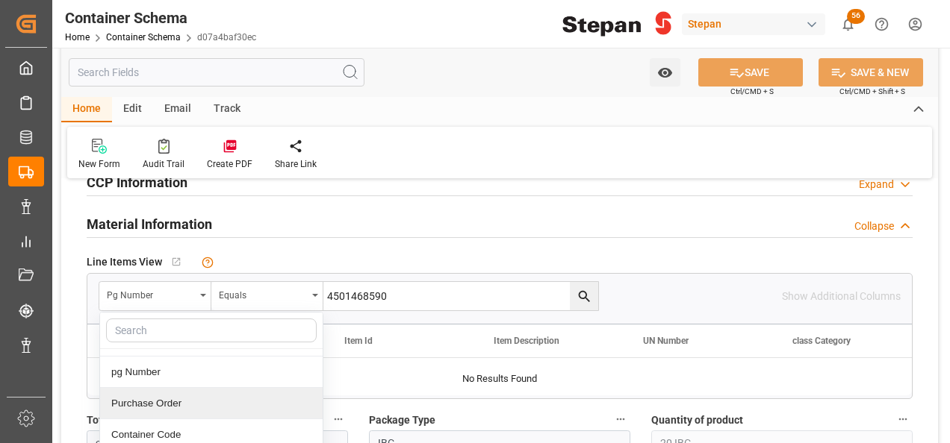
click at [174, 397] on div "Purchase Order" at bounding box center [211, 403] width 222 height 31
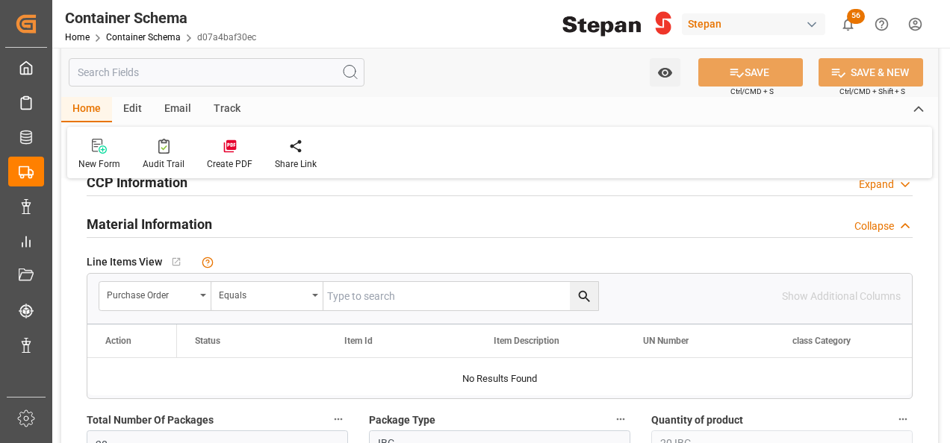
click at [357, 297] on input "text" at bounding box center [460, 296] width 275 height 28
paste input "4501468590"
type input "4501468590"
click at [581, 296] on icon "search button" at bounding box center [583, 296] width 11 height 11
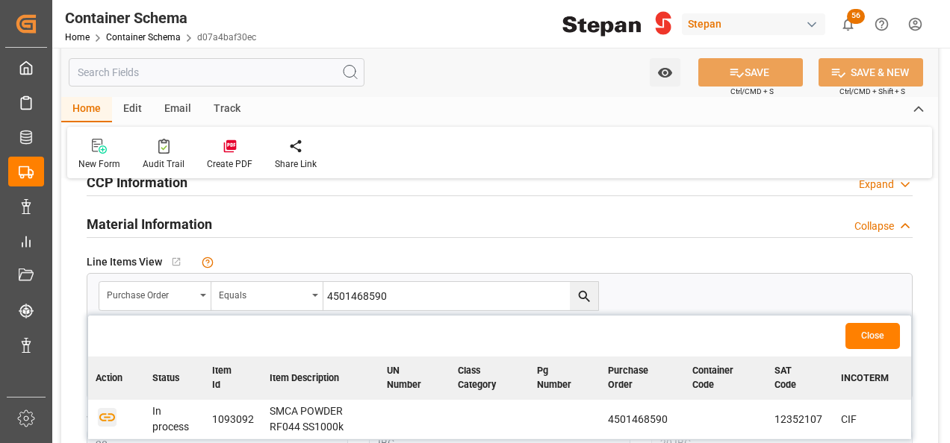
click at [110, 413] on icon "button" at bounding box center [107, 417] width 19 height 19
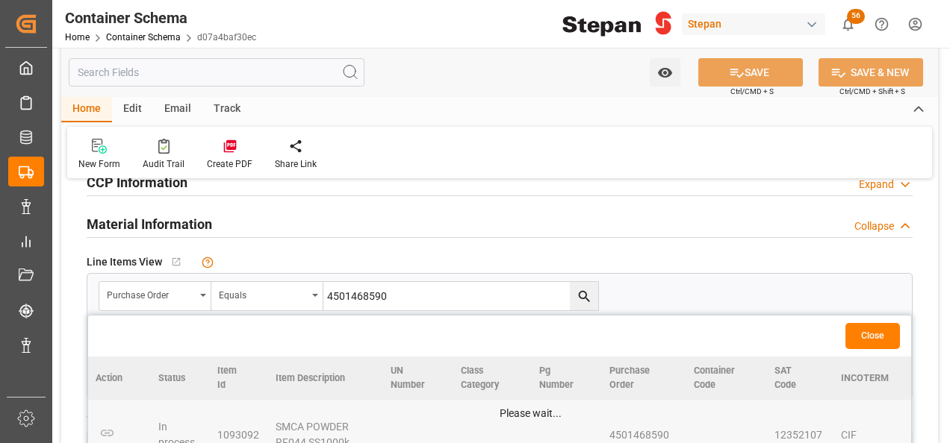
click at [867, 330] on button "Close" at bounding box center [872, 336] width 54 height 26
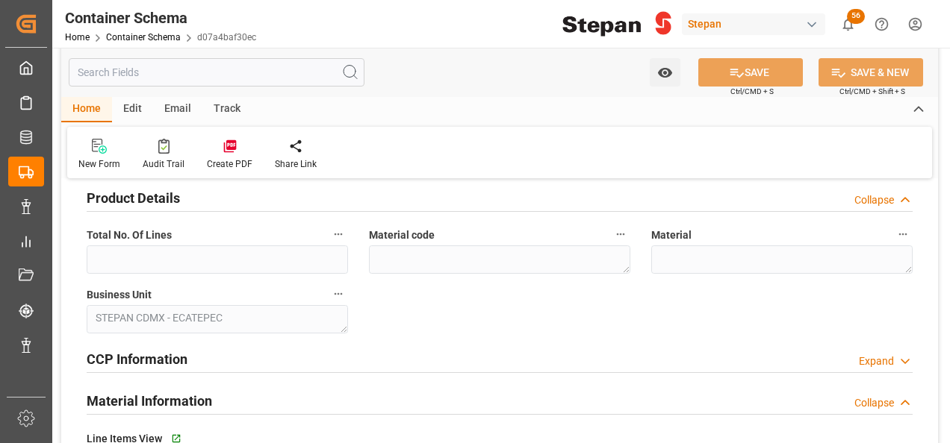
scroll to position [597, 0]
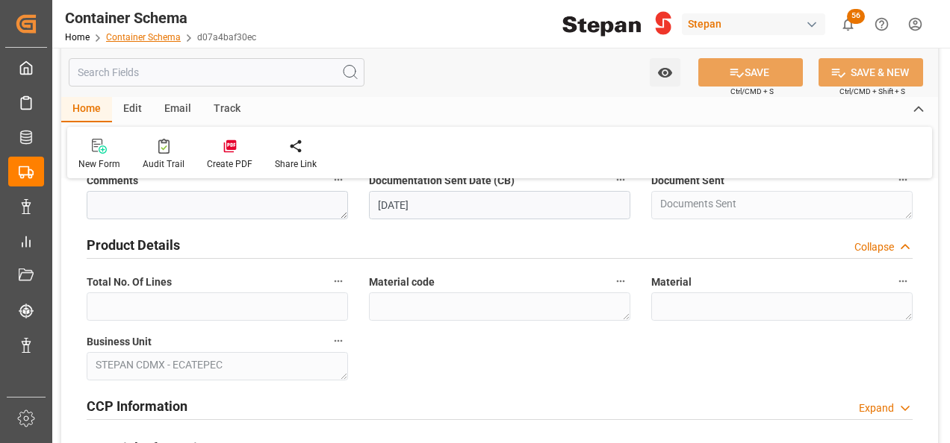
click at [148, 37] on link "Container Schema" at bounding box center [143, 37] width 75 height 10
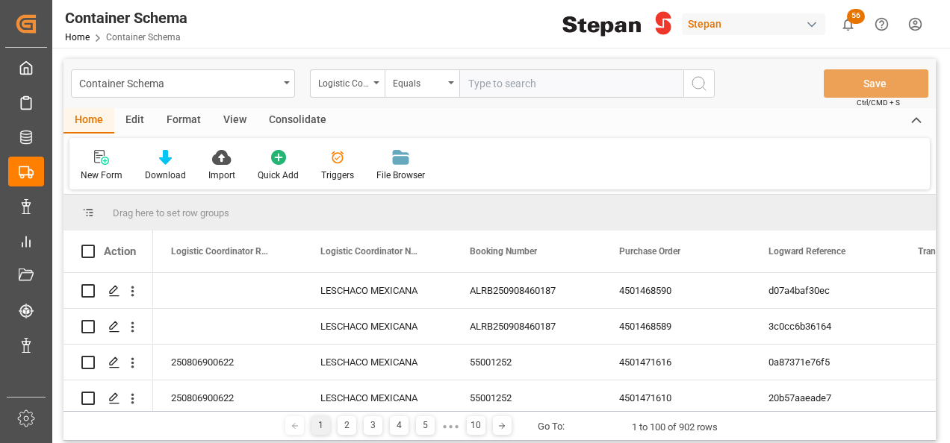
click at [131, 123] on div "Edit" at bounding box center [134, 120] width 41 height 25
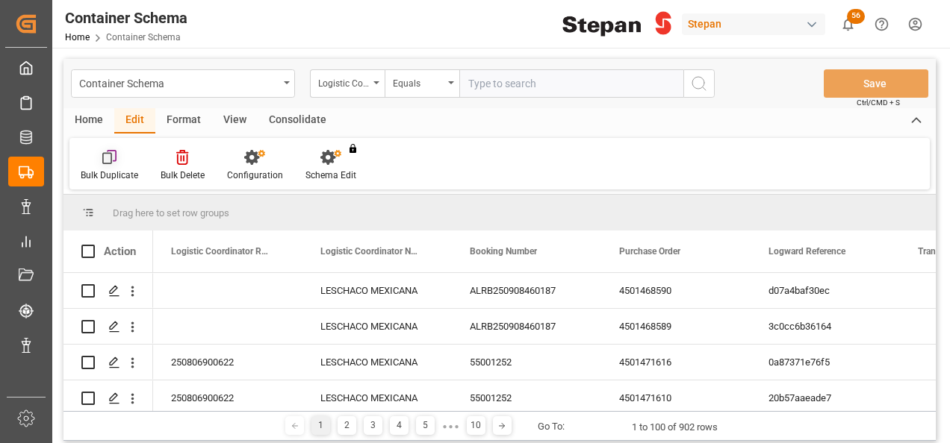
click at [102, 158] on icon at bounding box center [107, 159] width 10 height 12
click at [115, 287] on icon "Press SPACE to select this row." at bounding box center [114, 291] width 12 height 12
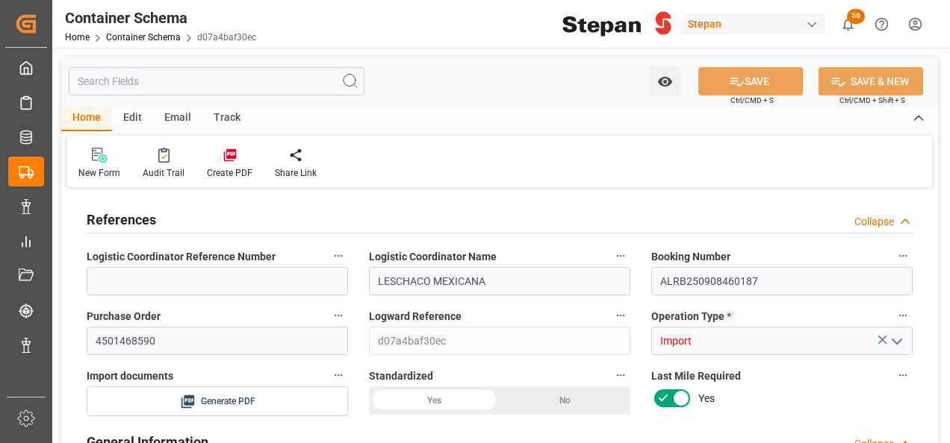
type input "0"
type input "1"
type input "20"
type input "20000"
type input "20460"
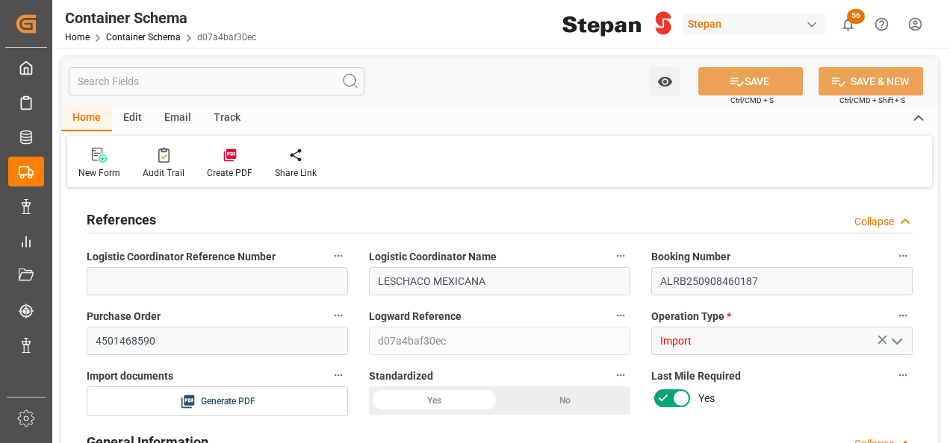
type input "12"
type input "0"
type input "Maersk"
type input "Maersk Line AS"
type input "NLRTM"
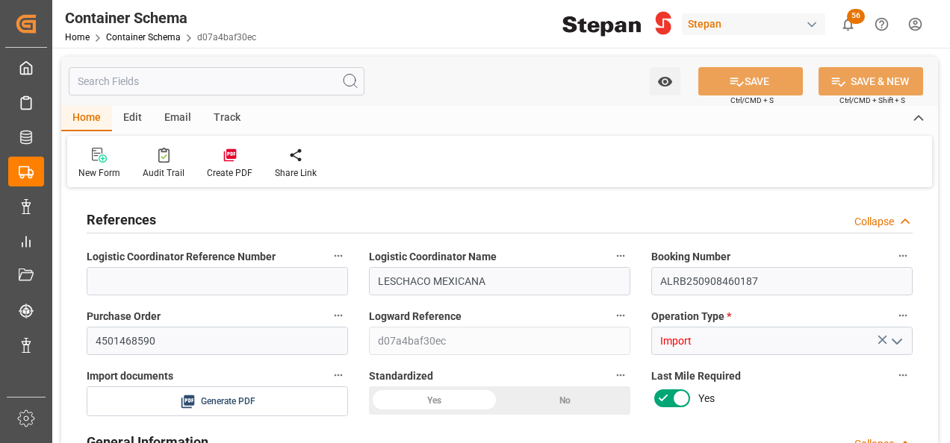
type input "MXVER"
type input "9665671"
type input "05-09-2025 00:00"
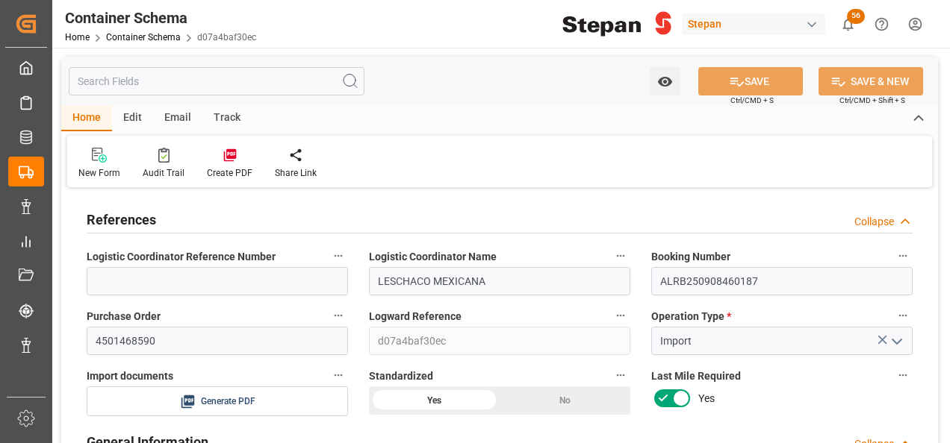
type input "05-09-2025"
type input "03-09-2025 00:00"
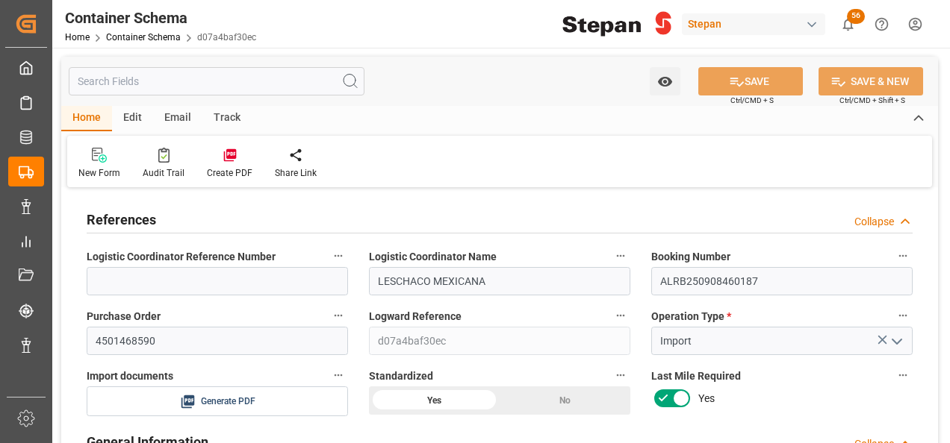
type input "22-09-2025 00:00"
type input "05-09-2025"
type input "05-09-2025 20:59"
type input "05-09-2025 20:57"
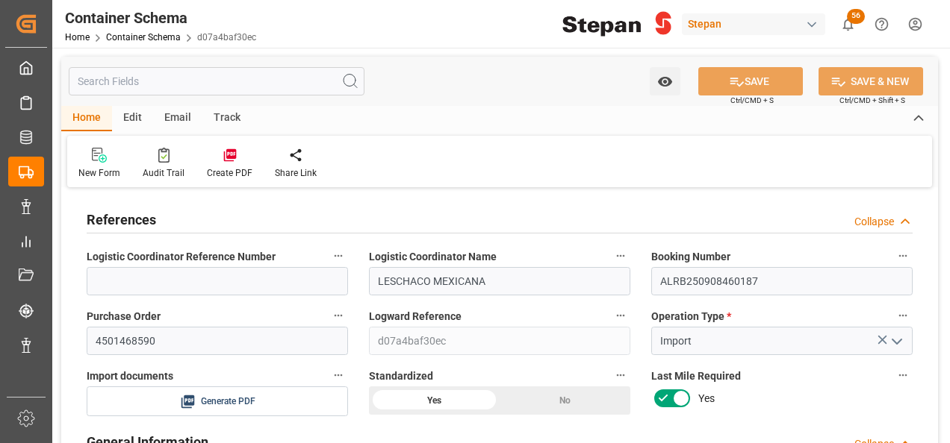
type input "05-09-2025"
click at [128, 112] on div "Edit" at bounding box center [132, 118] width 41 height 25
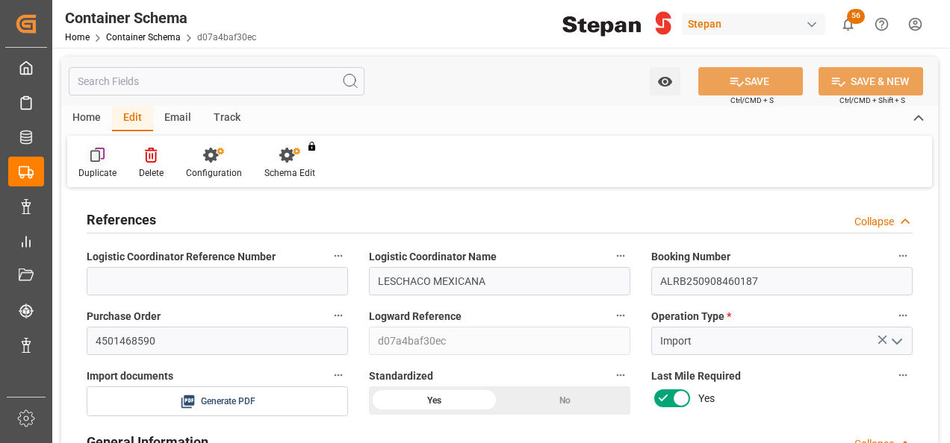
click at [96, 158] on icon at bounding box center [97, 155] width 15 height 15
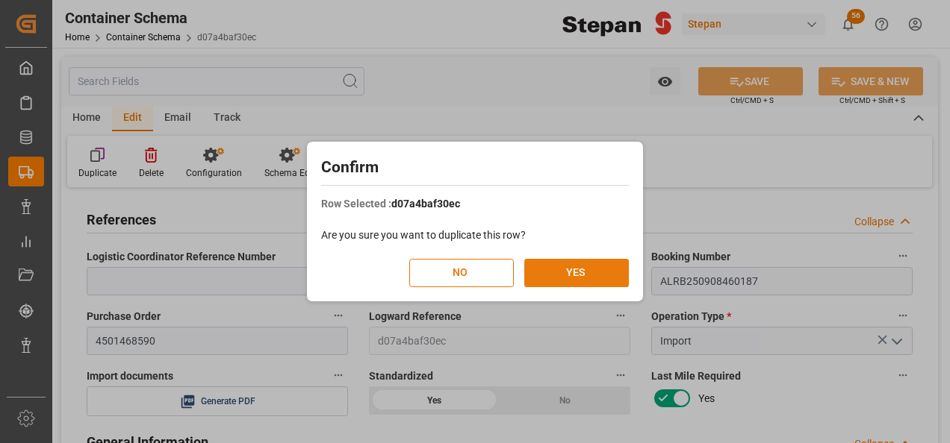
click at [593, 268] on button "YES" at bounding box center [576, 273] width 105 height 28
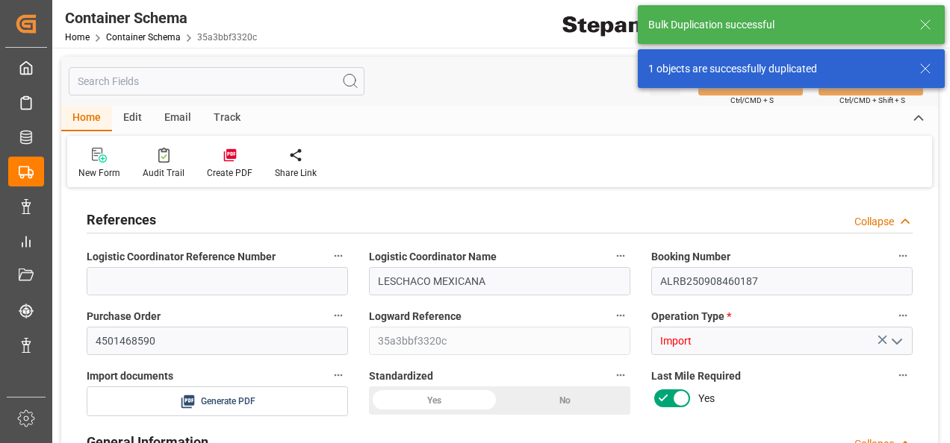
type input "0"
type input "20"
type input "20000"
type input "20460"
type input "12"
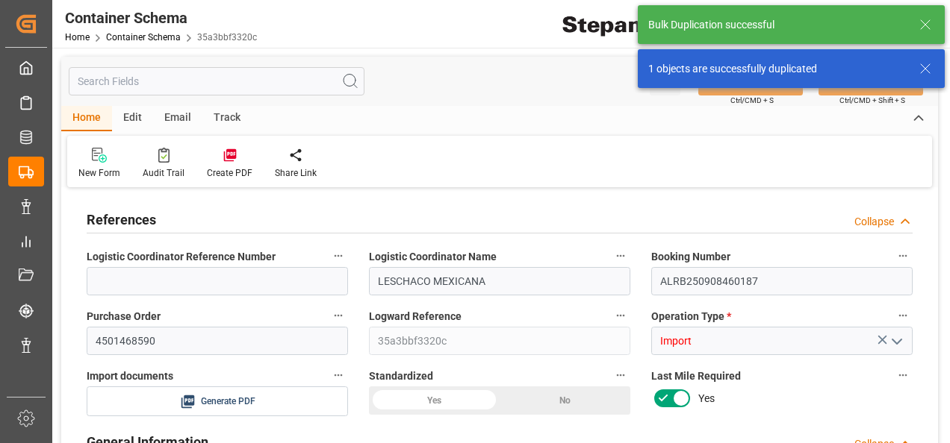
type input "0"
type input "Maersk"
type input "Maersk Line AS"
type input "NLRTM"
type input "MXVER"
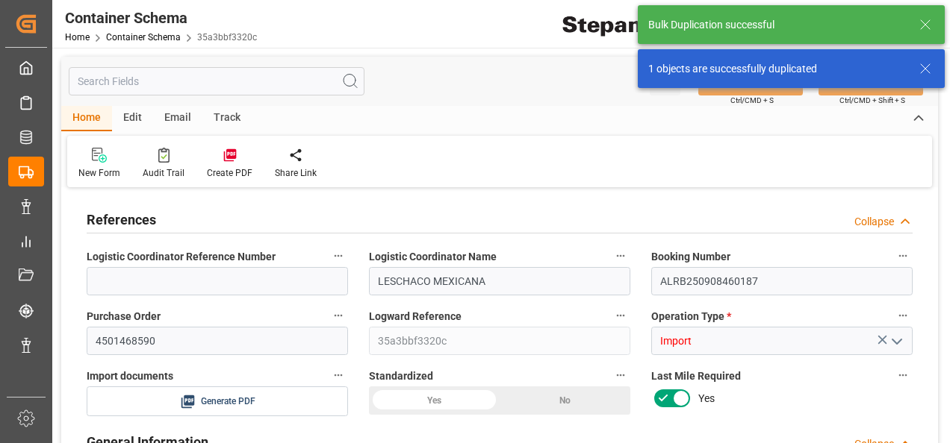
type input "MXVER"
type input "9665671"
type input "05-09-2025 00:00"
type input "05-09-2025"
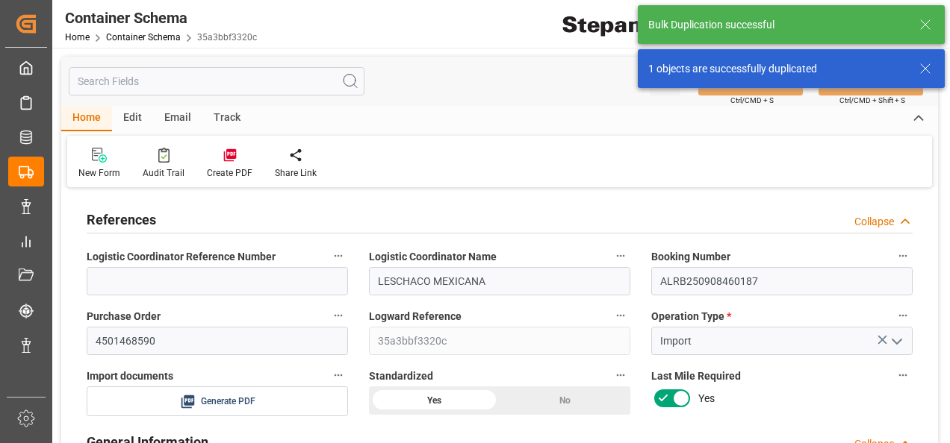
type input "05-09-2025"
type input "03-09-2025 00:00"
type input "22-09-2025 00:00"
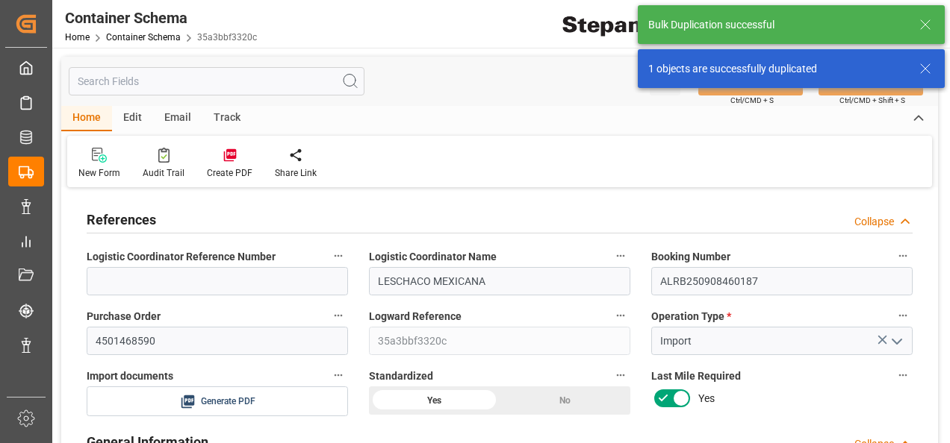
type input "22-09-2025 00:00"
type input "05-09-2025"
type input "05-09-2025 21:00"
type input "05-09-2025"
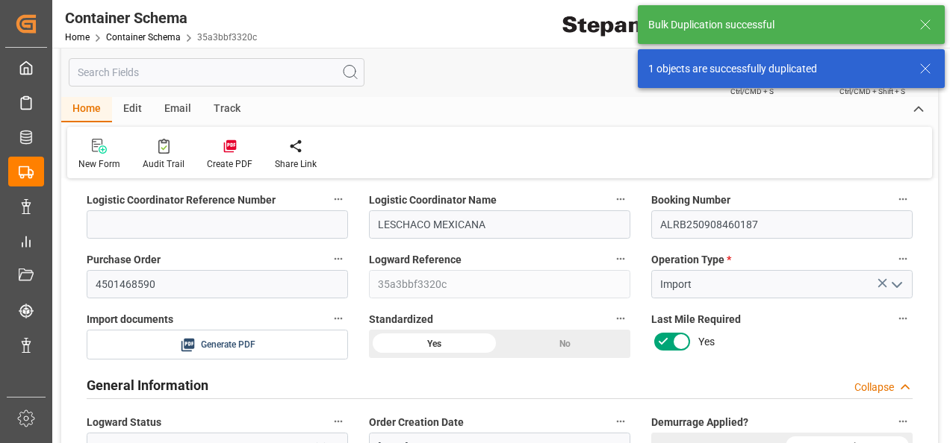
scroll to position [149, 0]
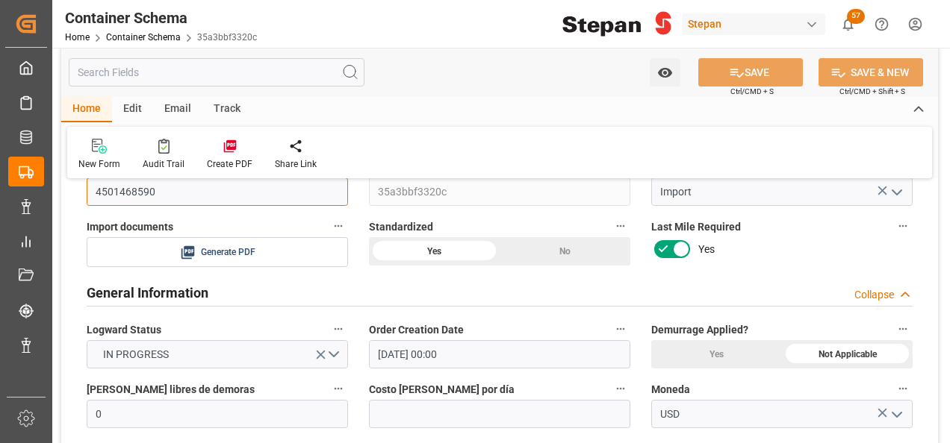
drag, startPoint x: 160, startPoint y: 187, endPoint x: 57, endPoint y: 187, distance: 102.3
paste input "62"
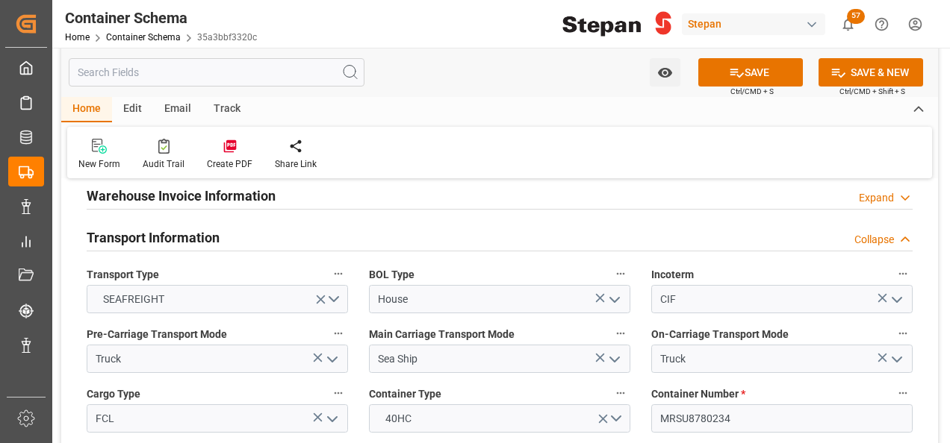
scroll to position [1866, 0]
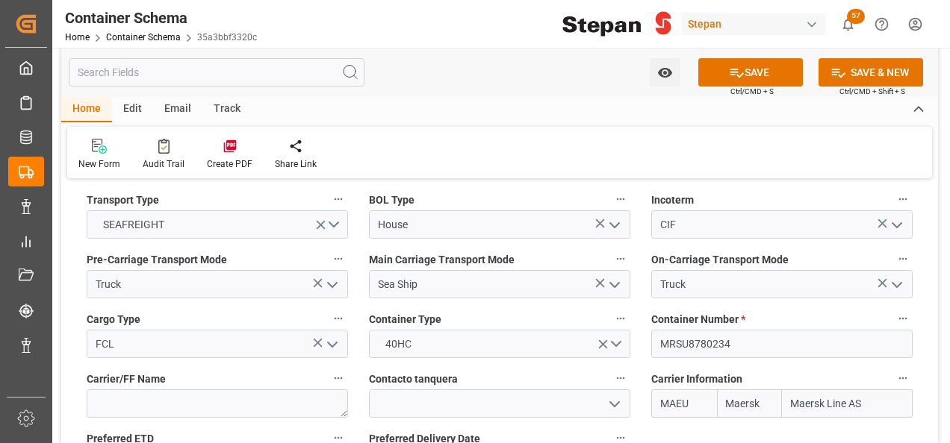
type input "4501468620"
drag, startPoint x: 746, startPoint y: 317, endPoint x: 637, endPoint y: 317, distance: 109.0
click at [637, 317] on div "References Collapse Logistic Coordinator Reference Number Logistic Coordinator …" at bounding box center [499, 357] width 876 height 4062
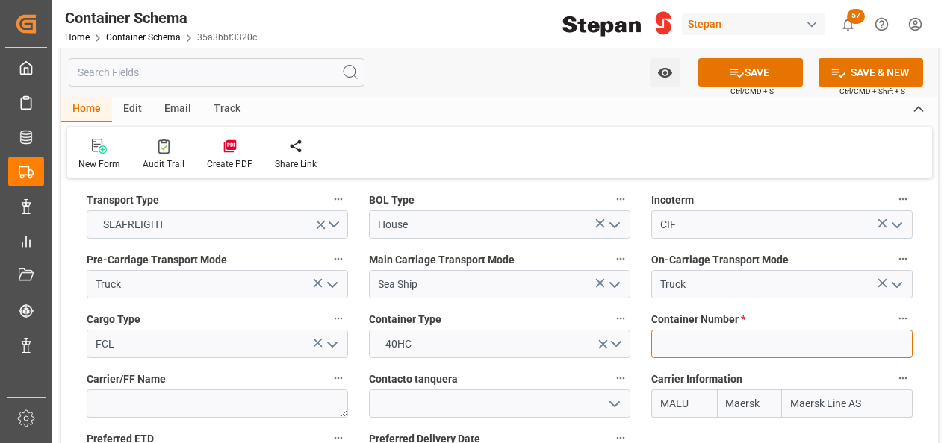
paste input "BEAU6361944"
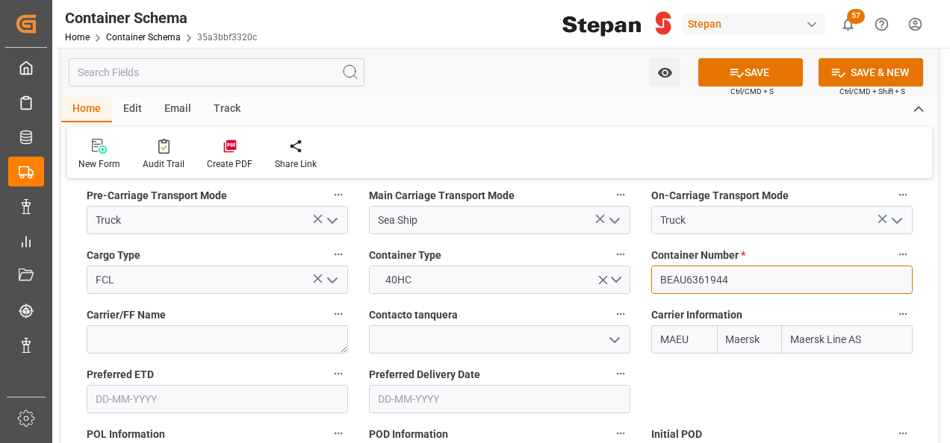
scroll to position [2016, 0]
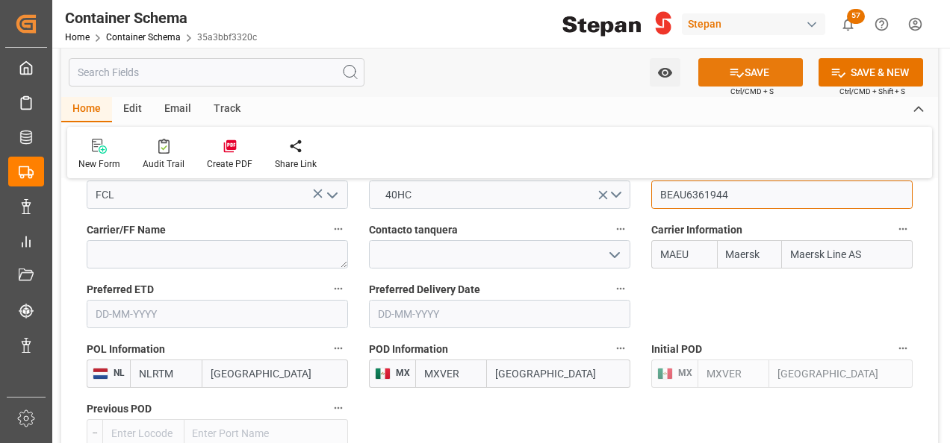
type input "BEAU6361944"
click at [749, 67] on button "SAVE" at bounding box center [750, 72] width 105 height 28
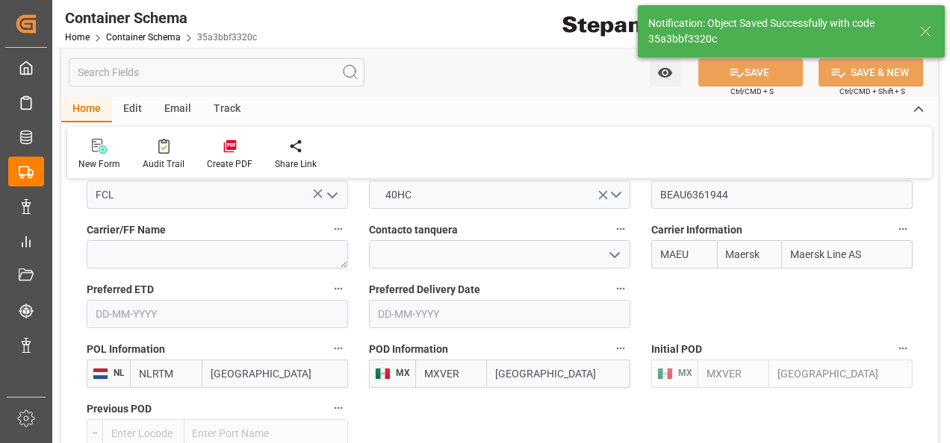
type textarea "Container is already in Final Delivery Phase."
type input "05-09-2025 21:01"
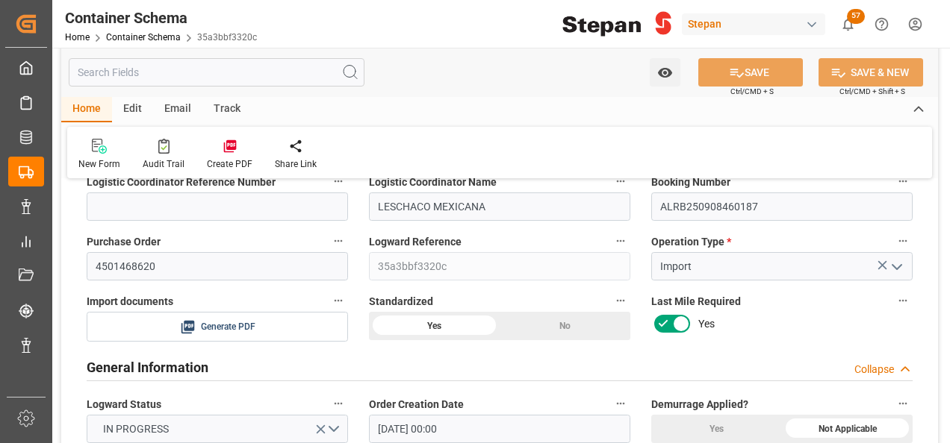
scroll to position [0, 0]
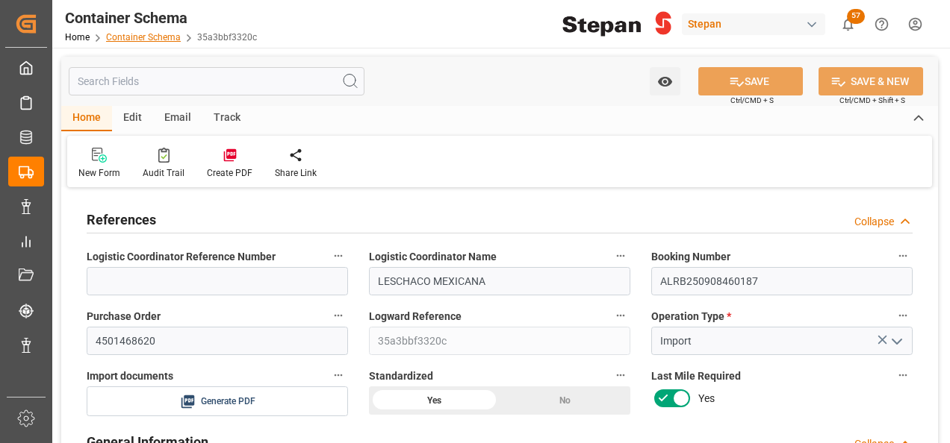
click at [153, 36] on link "Container Schema" at bounding box center [143, 37] width 75 height 10
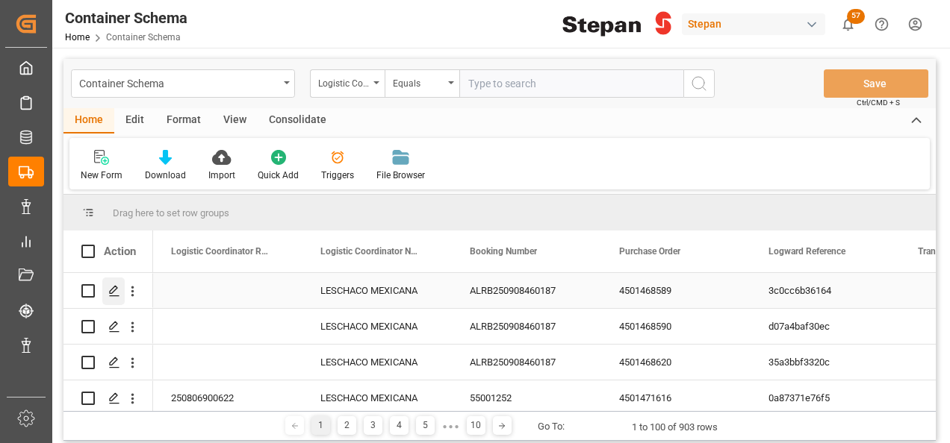
click at [113, 290] on icon "Press SPACE to select this row." at bounding box center [114, 291] width 12 height 12
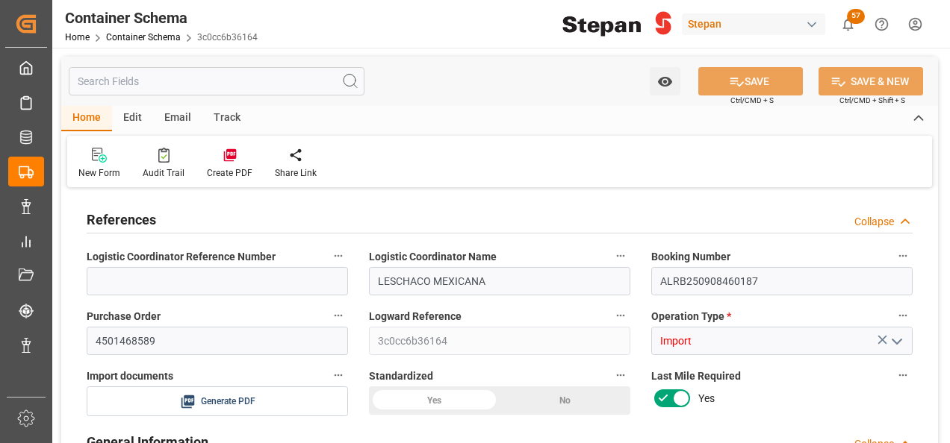
type input "0"
type input "1"
type input "20"
type input "20000"
type input "20460"
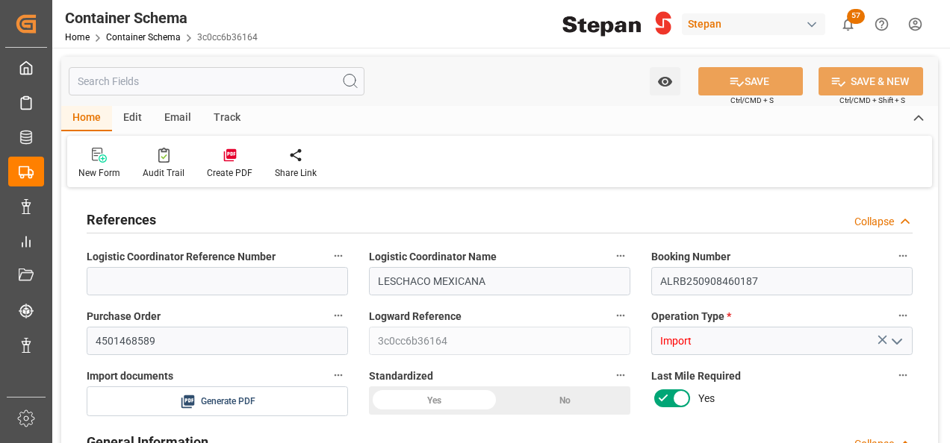
type input "12"
type input "0"
type input "Maersk"
type input "Maersk Line AS"
type input "NLRTM"
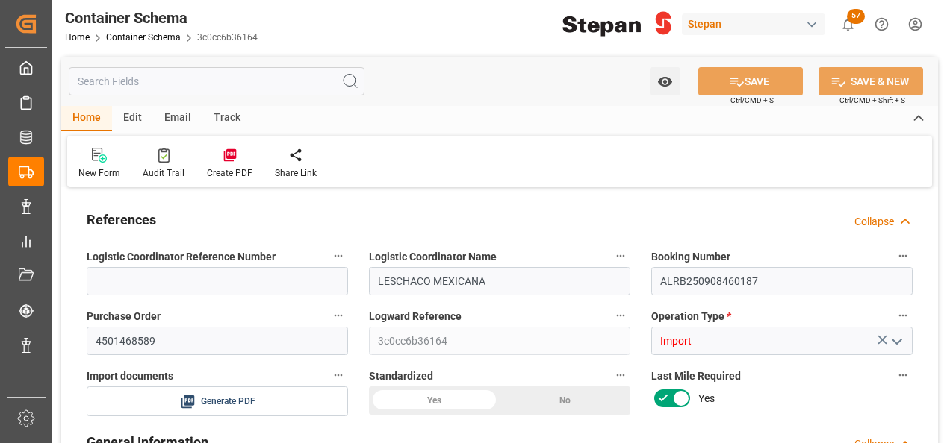
type input "MXVER"
type input "9665671"
type input "05-09-2025 00:00"
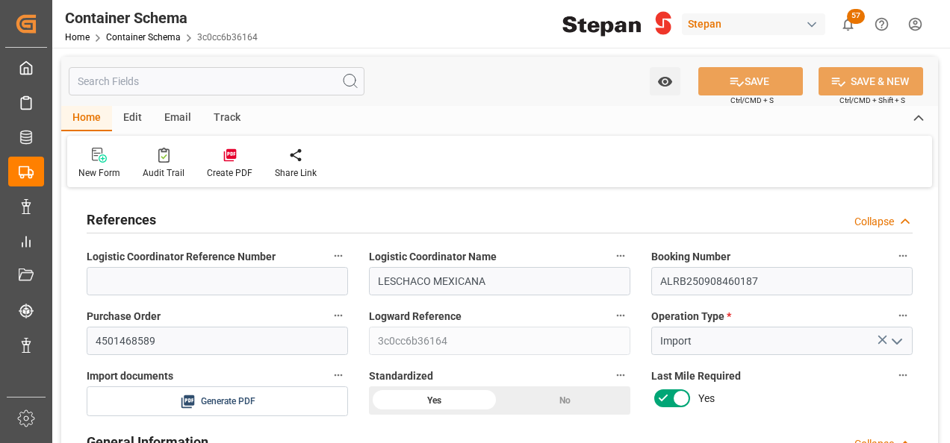
type input "05-09-2025"
type input "03-09-2025 00:00"
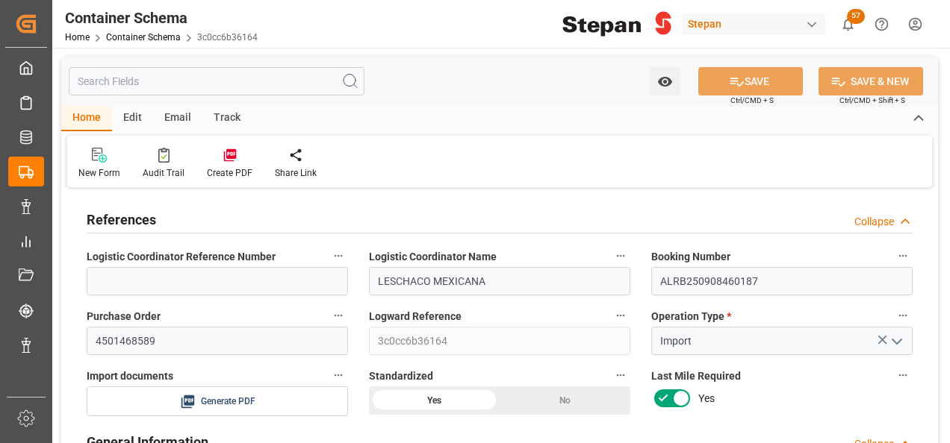
type input "22-09-2025 00:00"
type input "05-09-2025"
type input "05-09-2025 21:01"
type input "05-09-2025 20:51"
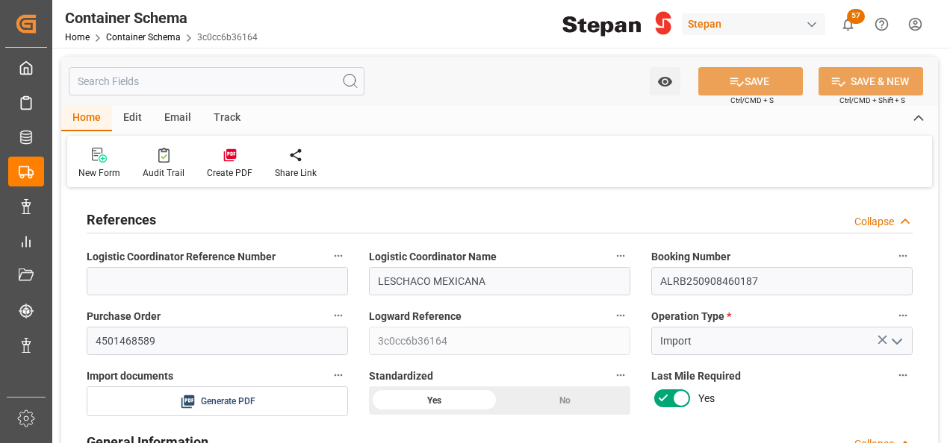
type input "05-09-2025"
click at [219, 163] on div "Create PDF" at bounding box center [230, 163] width 68 height 33
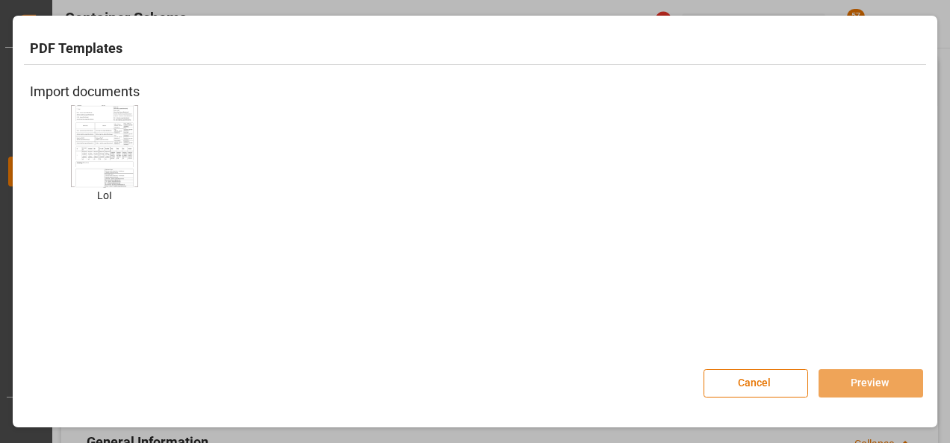
click at [121, 150] on img at bounding box center [105, 146] width 60 height 84
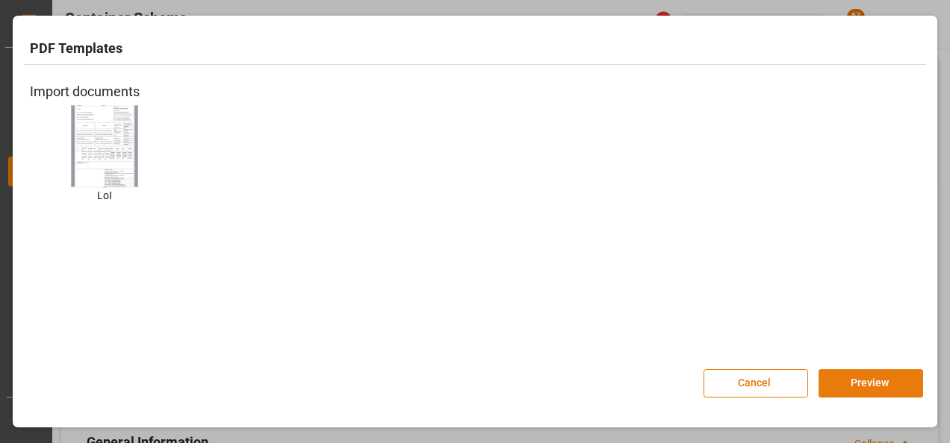
click at [863, 384] on button "Preview" at bounding box center [870, 384] width 105 height 28
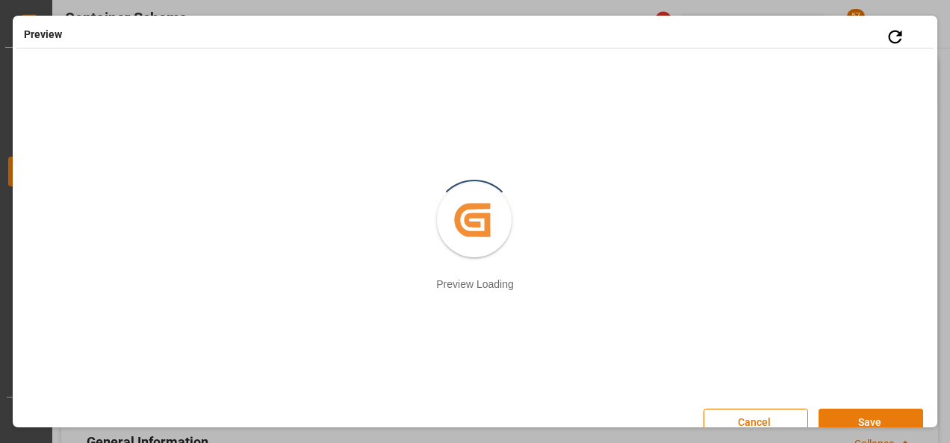
click at [855, 415] on button "Save" at bounding box center [870, 423] width 105 height 28
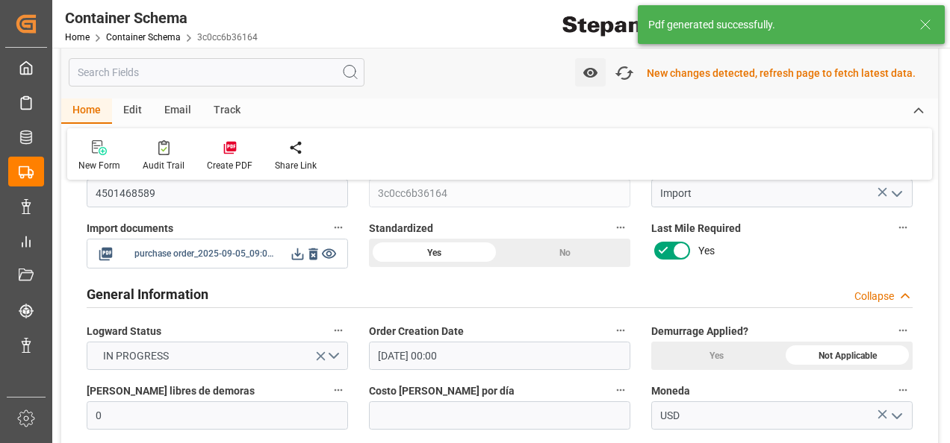
scroll to position [151, 0]
click at [293, 255] on icon at bounding box center [298, 253] width 16 height 16
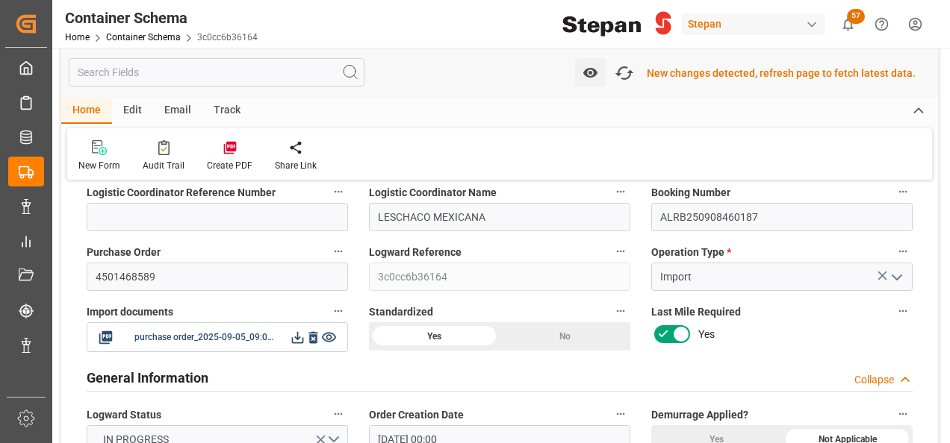
scroll to position [0, 0]
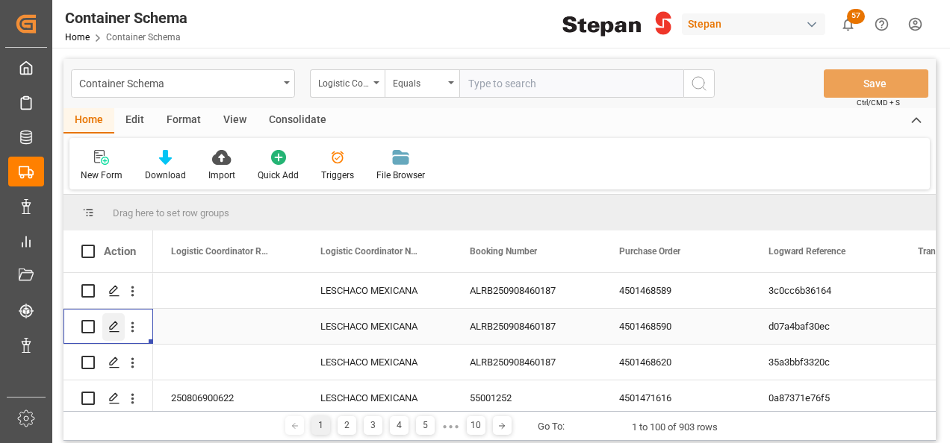
click at [110, 327] on polygon "Press SPACE to select this row." at bounding box center [113, 325] width 7 height 7
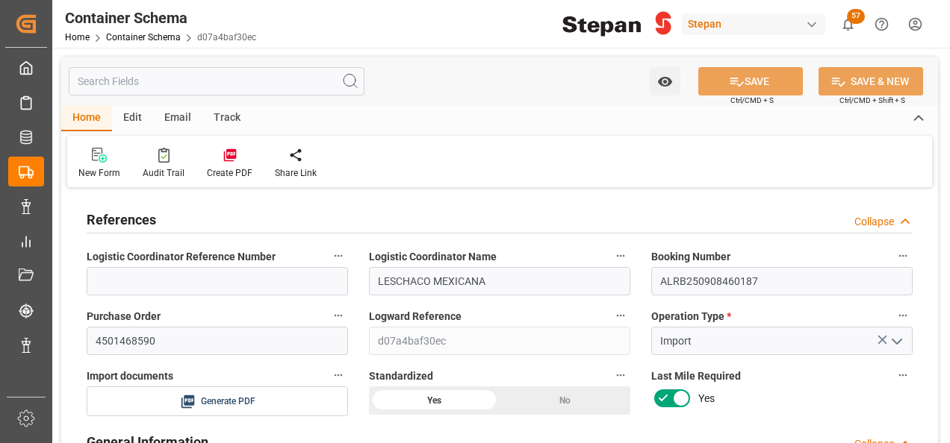
type input "0"
type input "1"
type input "20"
type input "20000"
type input "20460"
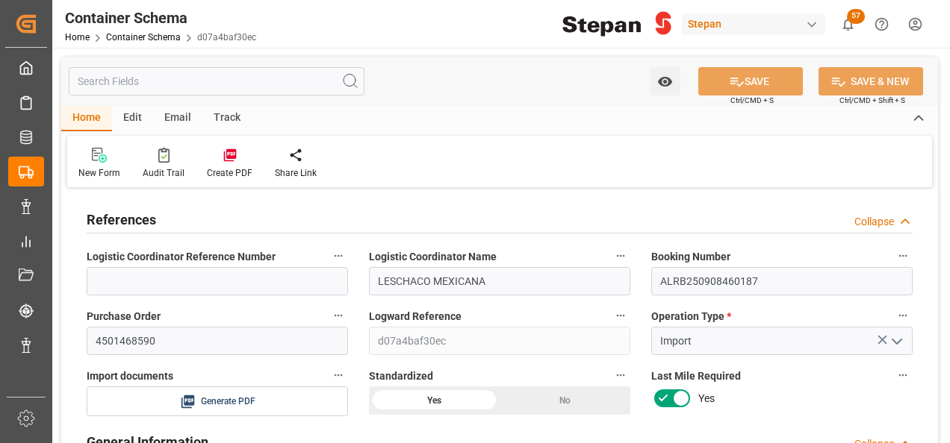
type input "12"
type input "0"
type input "Maersk"
type input "Maersk Line AS"
type input "NLRTM"
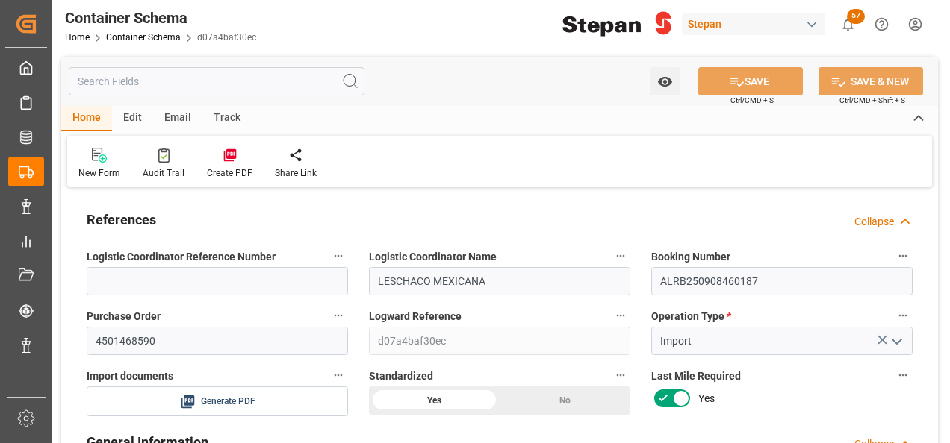
type input "MXVER"
type input "9665671"
type input "05-09-2025 00:00"
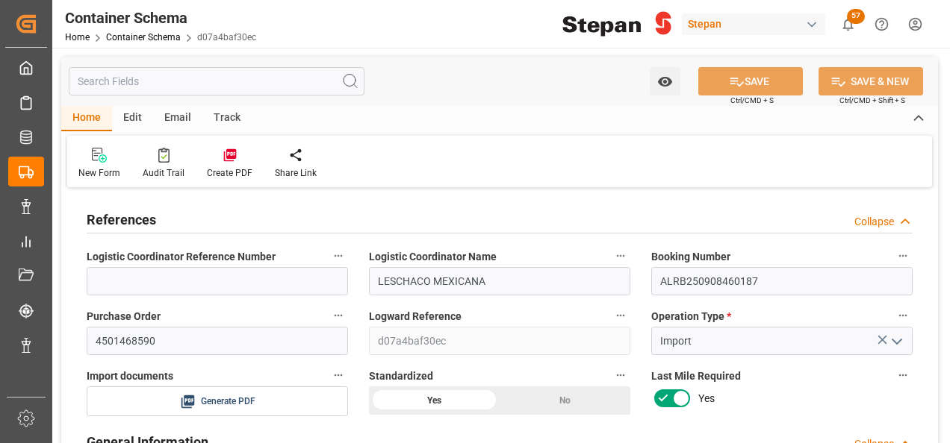
type input "05-09-2025"
type input "03-09-2025 00:00"
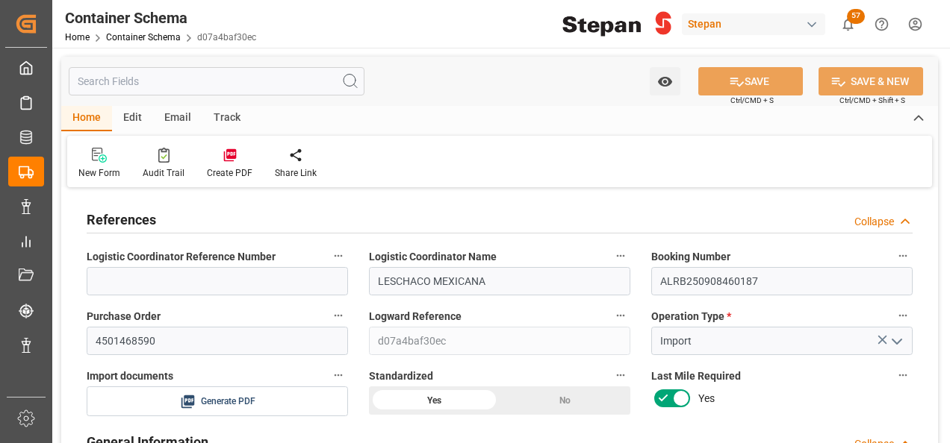
type input "22-09-2025 00:00"
type input "05-09-2025"
type input "05-09-2025 21:01"
type input "05-09-2025 20:57"
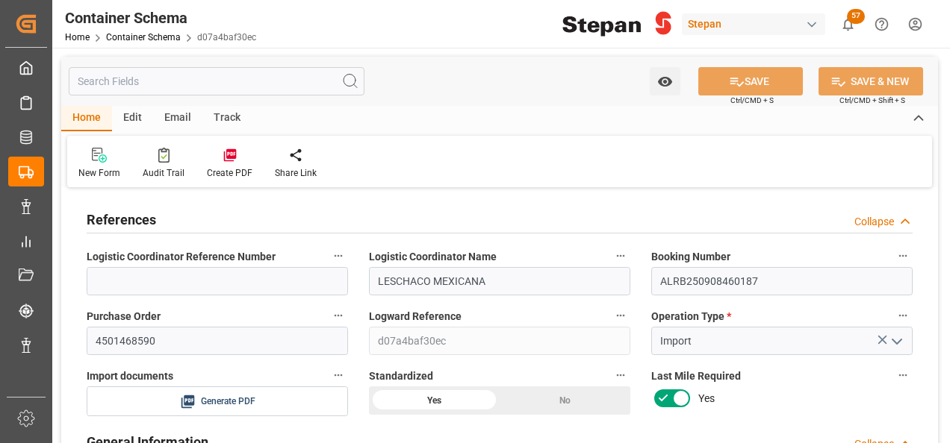
type input "05-09-2025"
click at [229, 159] on icon at bounding box center [229, 155] width 13 height 13
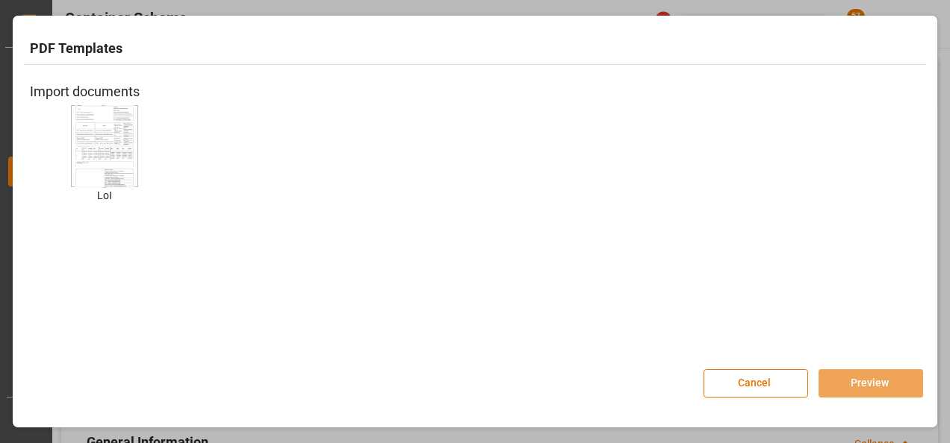
click at [97, 151] on img at bounding box center [105, 146] width 60 height 84
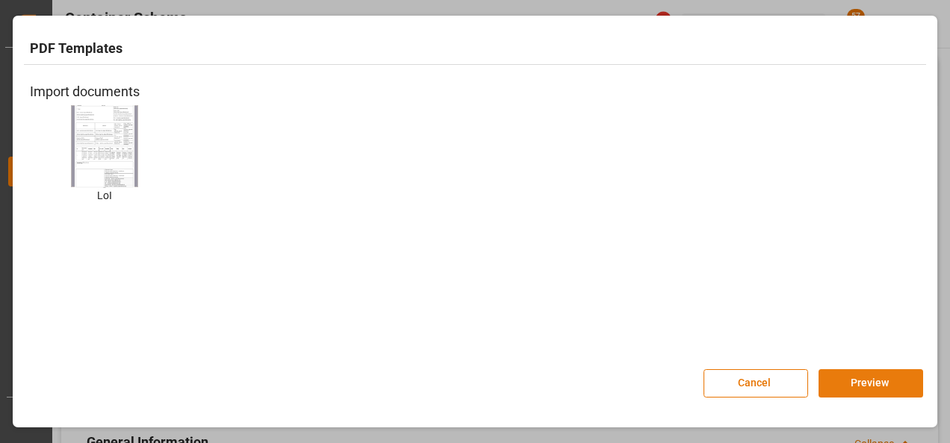
click at [871, 382] on button "Preview" at bounding box center [870, 384] width 105 height 28
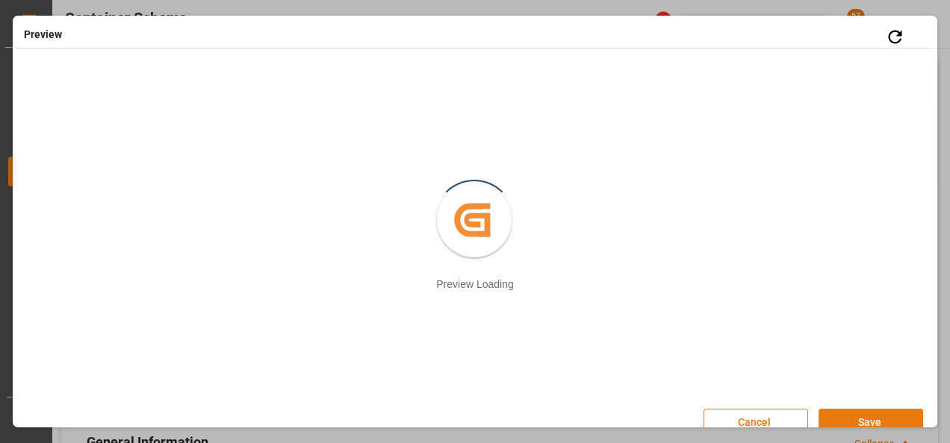
click at [860, 419] on button "Save" at bounding box center [870, 423] width 105 height 28
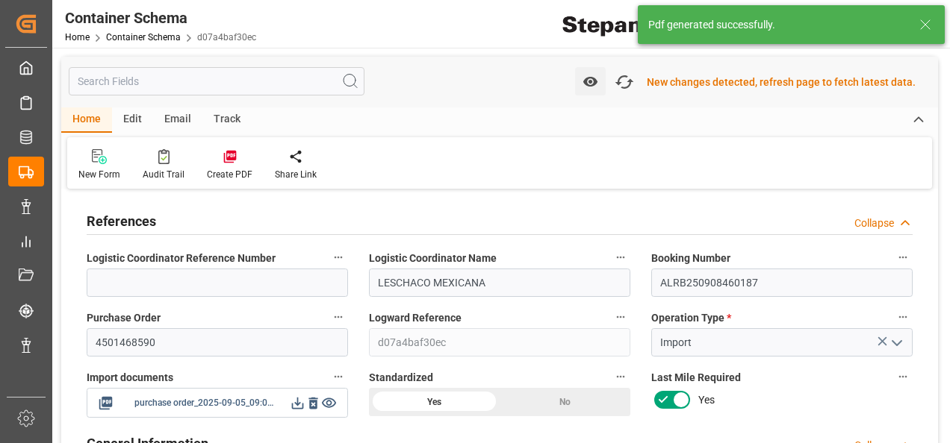
click at [296, 402] on icon at bounding box center [298, 404] width 16 height 16
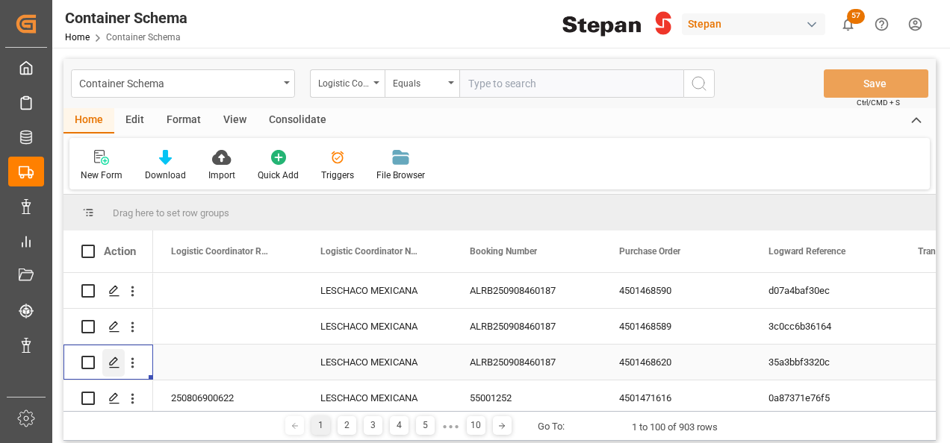
click at [116, 364] on icon "Press SPACE to select this row." at bounding box center [114, 363] width 12 height 12
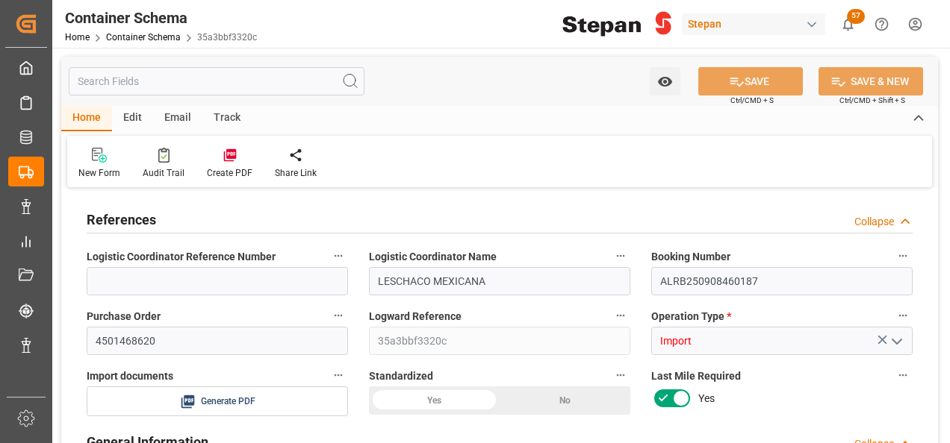
type input "0"
type input "20"
type input "20000"
type input "20460"
click at [230, 164] on div "Create PDF" at bounding box center [230, 163] width 68 height 33
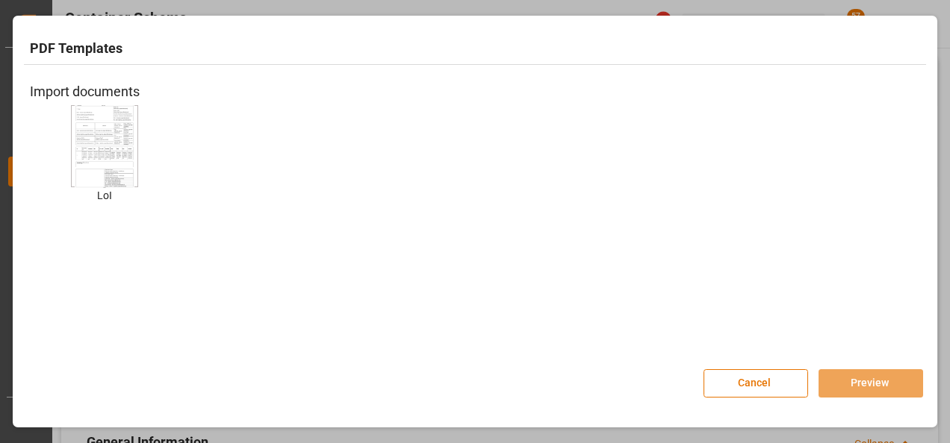
click at [102, 151] on img at bounding box center [105, 146] width 60 height 84
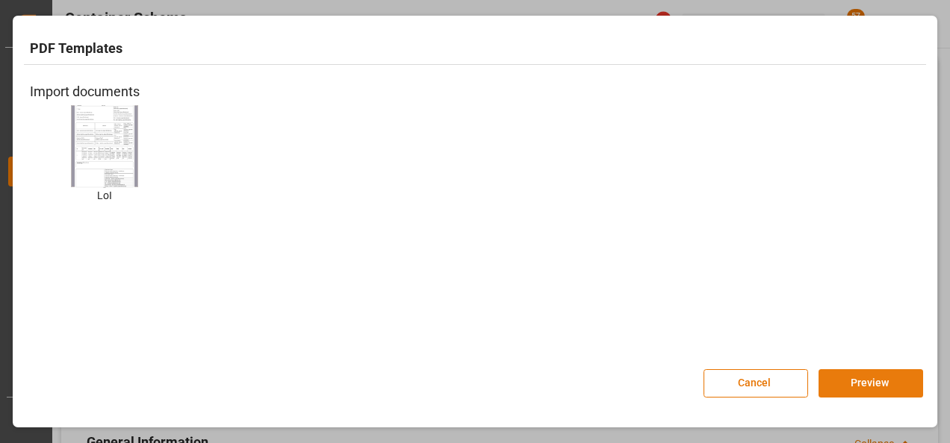
click at [838, 382] on button "Preview" at bounding box center [870, 384] width 105 height 28
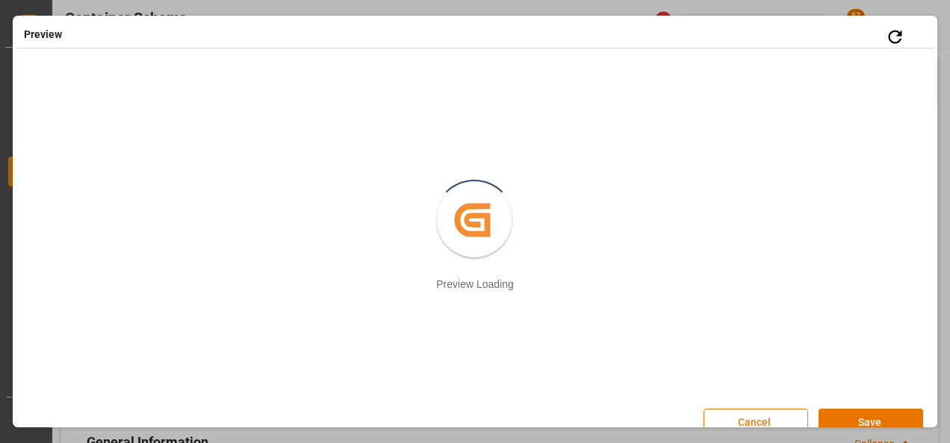
click at [766, 416] on button "Cancel" at bounding box center [755, 423] width 105 height 28
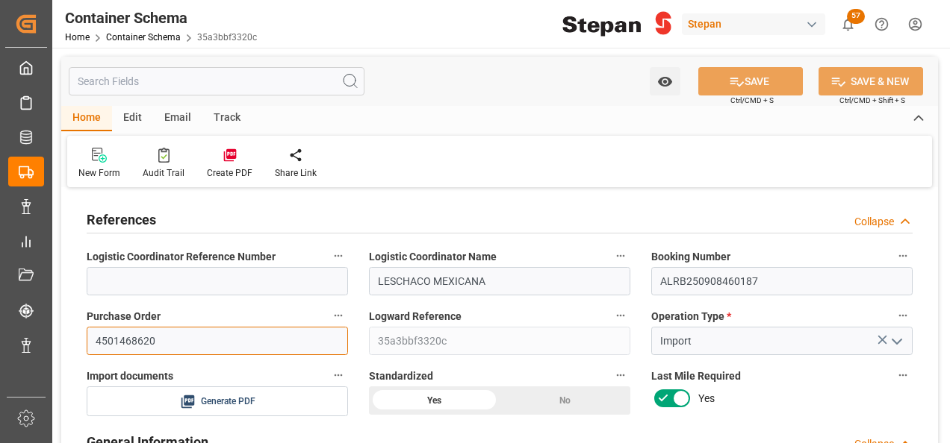
drag, startPoint x: 182, startPoint y: 333, endPoint x: 75, endPoint y: 308, distance: 110.4
click at [78, 328] on div "Purchase Order 4501468620" at bounding box center [217, 331] width 282 height 60
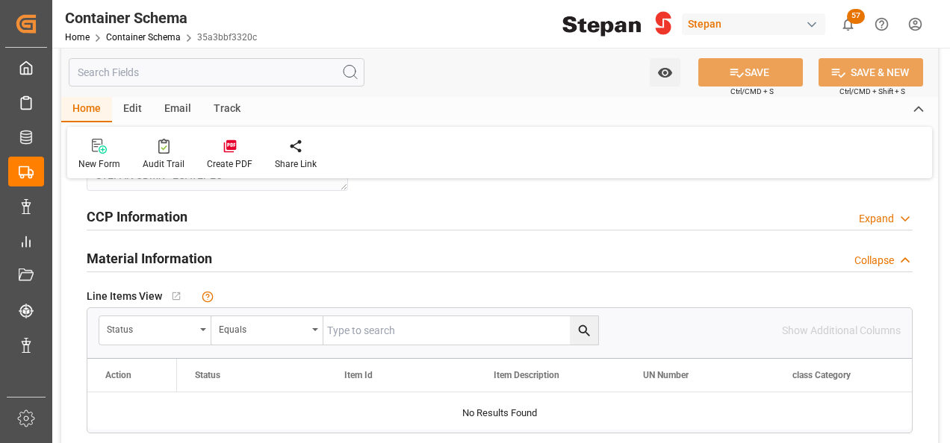
scroll to position [821, 0]
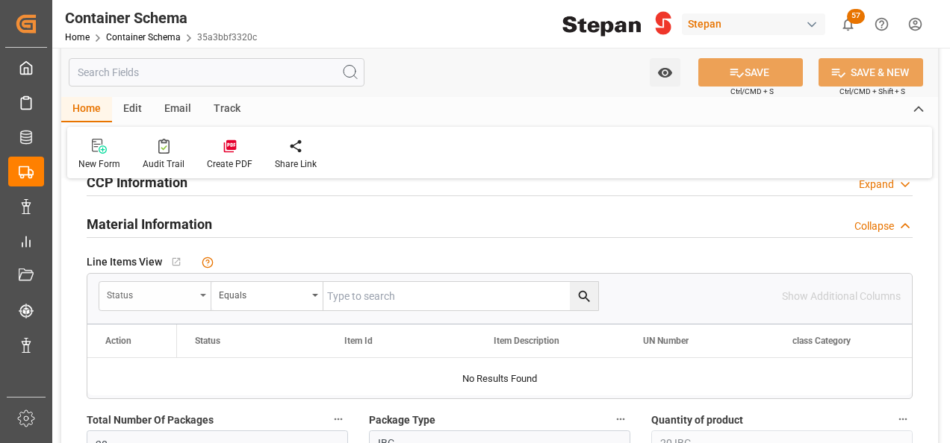
click at [201, 294] on icon "open menu" at bounding box center [203, 295] width 6 height 3
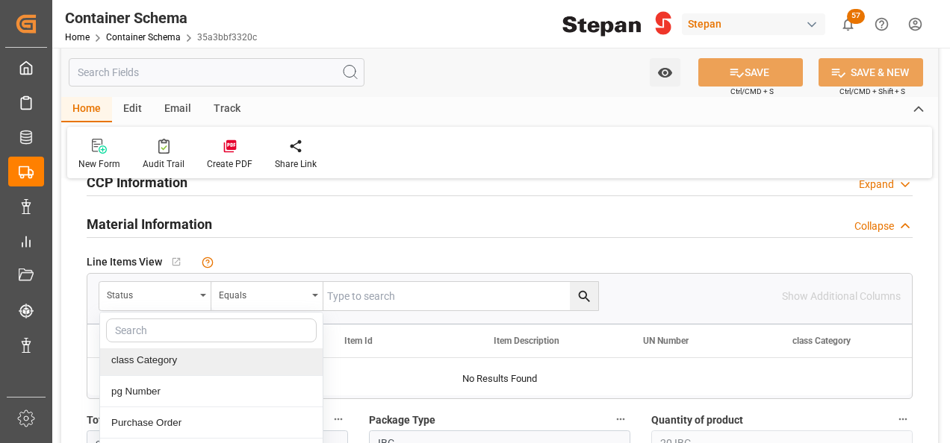
scroll to position [149, 0]
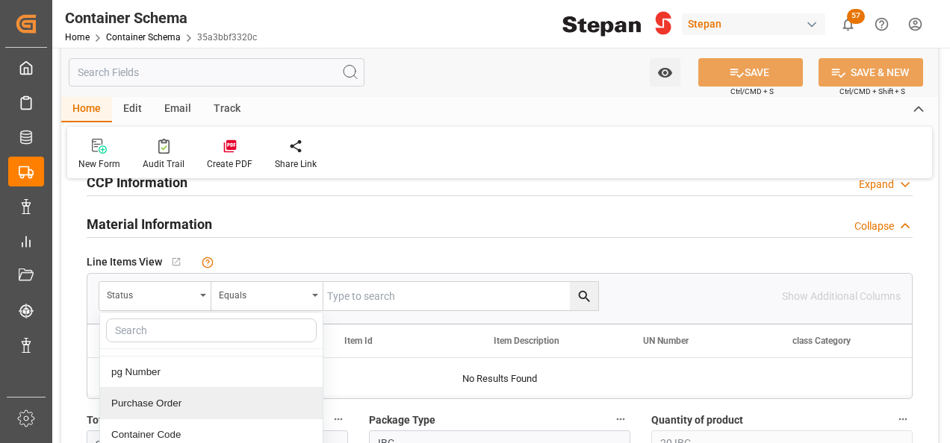
click at [139, 402] on div "Purchase Order" at bounding box center [211, 403] width 222 height 31
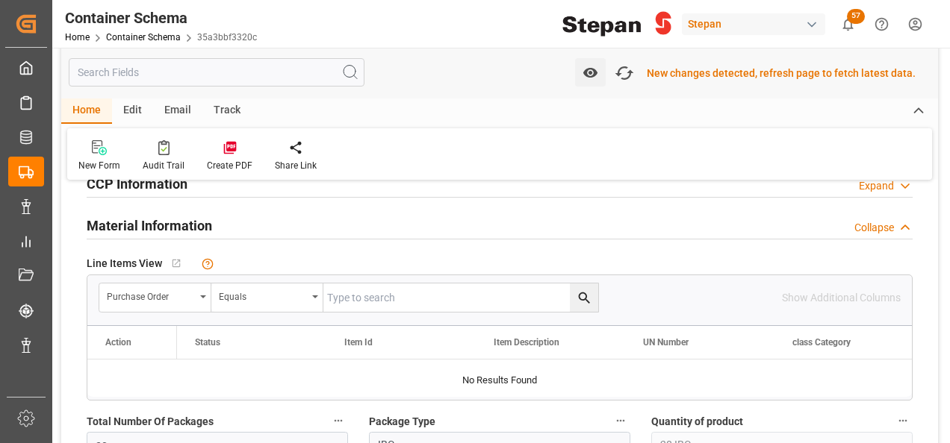
scroll to position [823, 0]
click at [390, 290] on input "text" at bounding box center [460, 296] width 275 height 28
paste input "4501468620"
click at [588, 290] on icon "search button" at bounding box center [584, 297] width 16 height 16
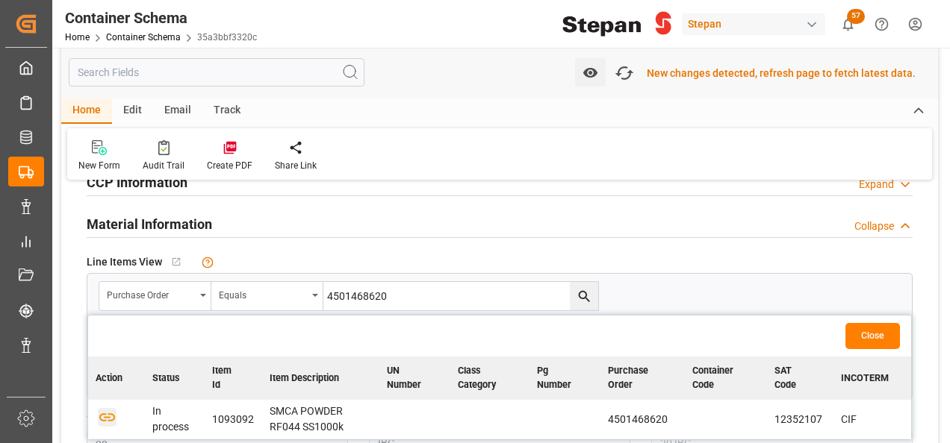
drag, startPoint x: 110, startPoint y: 414, endPoint x: 121, endPoint y: 414, distance: 10.5
click at [110, 414] on icon "button" at bounding box center [107, 417] width 19 height 19
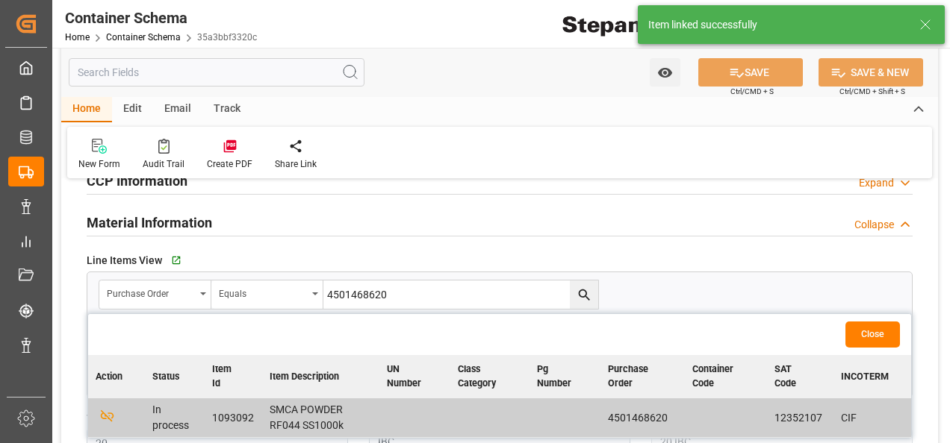
scroll to position [821, 0]
click at [866, 331] on button "Close" at bounding box center [872, 336] width 54 height 26
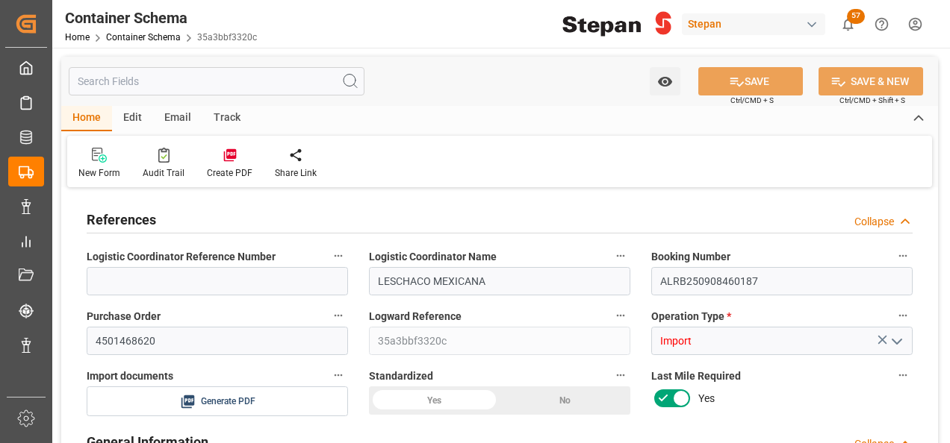
type input "0"
type input "1"
type input "20"
type input "20000"
type input "20460"
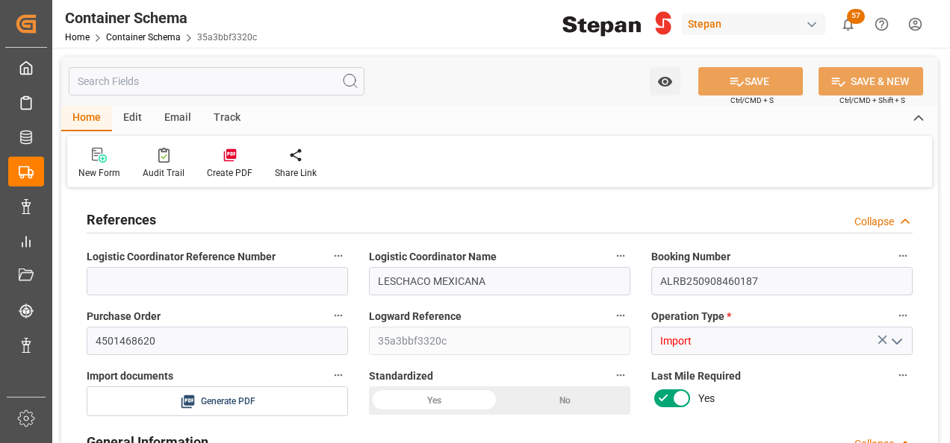
type input "12"
type input "0"
type input "Maersk"
type input "Maersk Line AS"
type input "NLRTM"
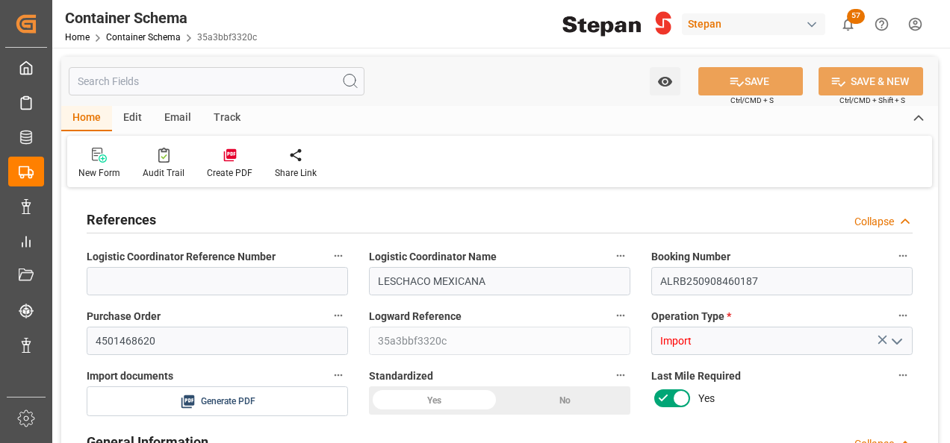
type input "MXVER"
type input "9665671"
type input "05-09-2025 00:00"
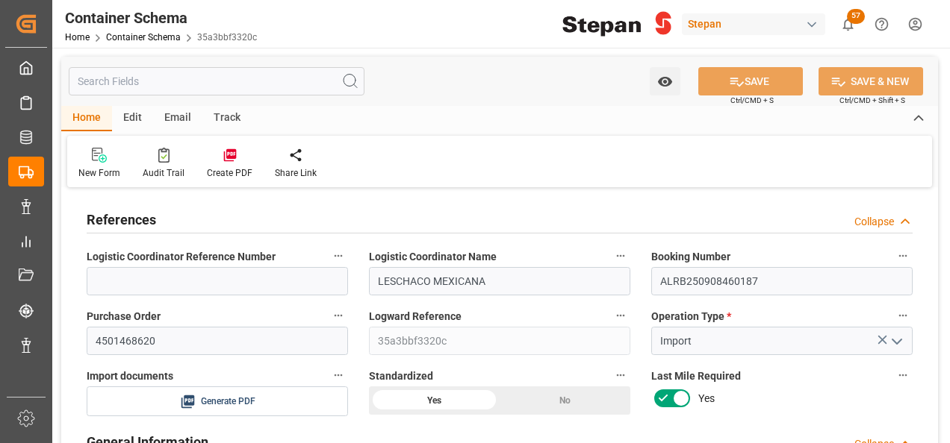
type input "[DATE]"
type input "03-09-2025 00:00"
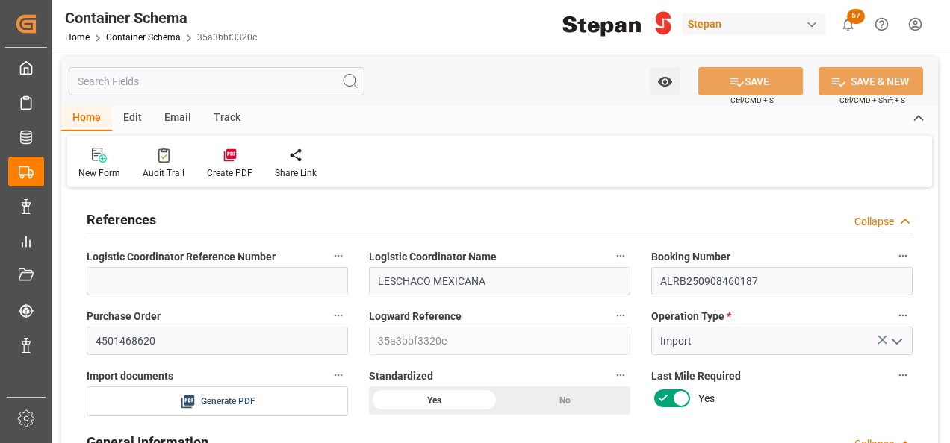
type input "22-09-2025 00:00"
type input "[DATE]"
type input "05-09-2025 21:05"
type input "05-09-2025 21:00"
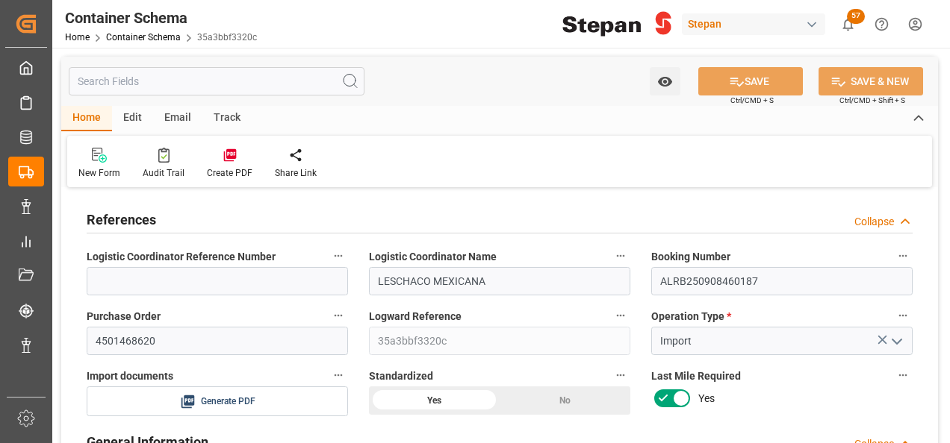
type input "[DATE]"
click at [227, 158] on icon at bounding box center [229, 155] width 13 height 13
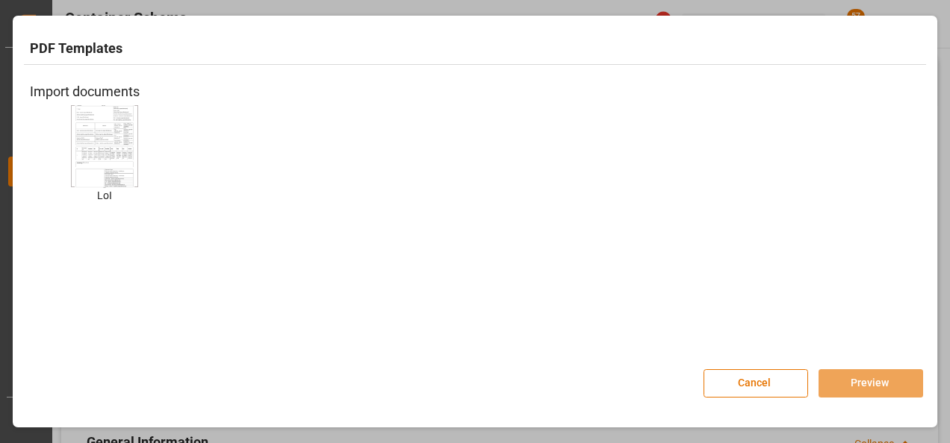
drag, startPoint x: 116, startPoint y: 141, endPoint x: 145, endPoint y: 211, distance: 75.7
click at [115, 143] on img at bounding box center [105, 146] width 60 height 84
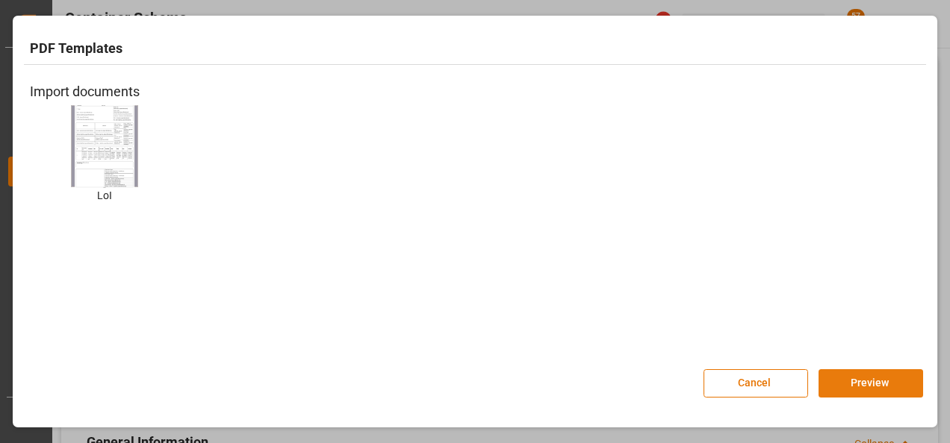
click at [839, 381] on button "Preview" at bounding box center [870, 384] width 105 height 28
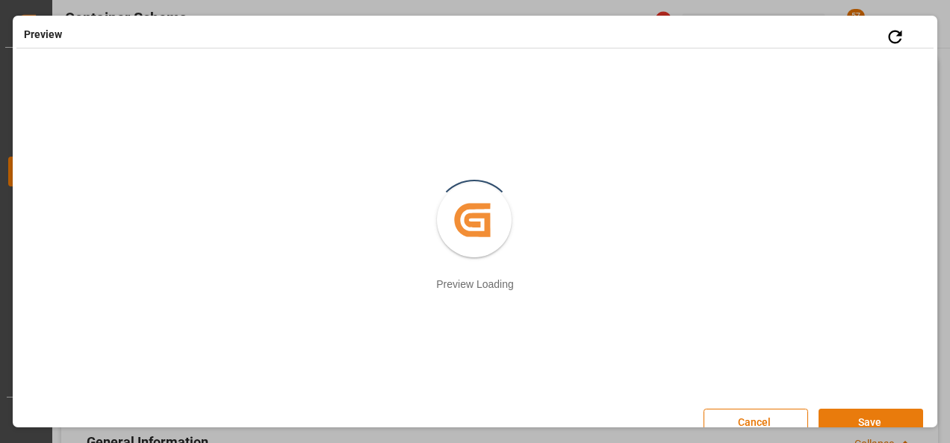
click at [844, 418] on button "Save" at bounding box center [870, 423] width 105 height 28
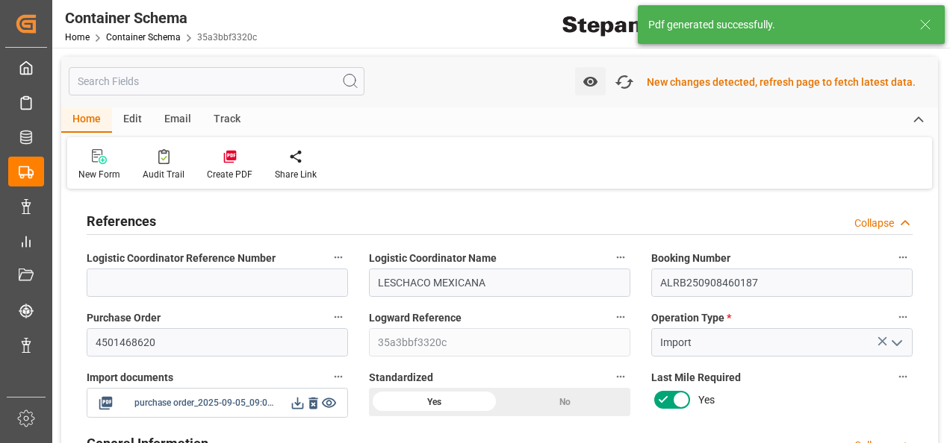
click at [293, 400] on icon at bounding box center [298, 404] width 16 height 16
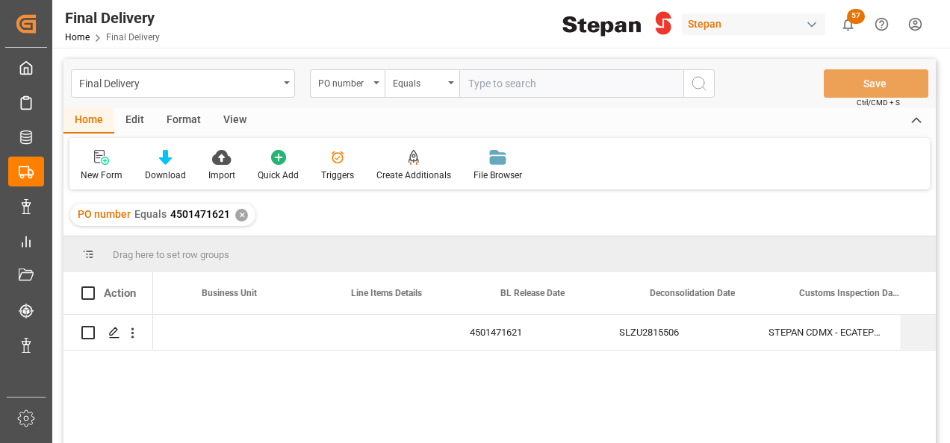
scroll to position [0, 567]
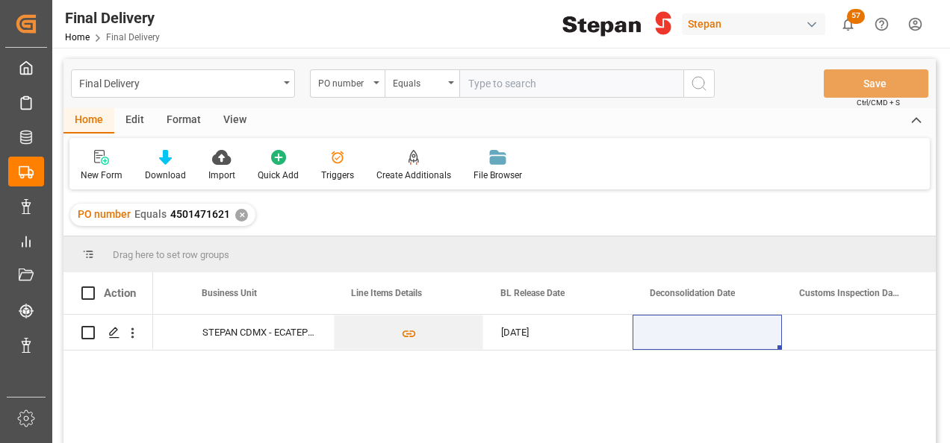
click at [240, 213] on div "✕" at bounding box center [241, 215] width 13 height 13
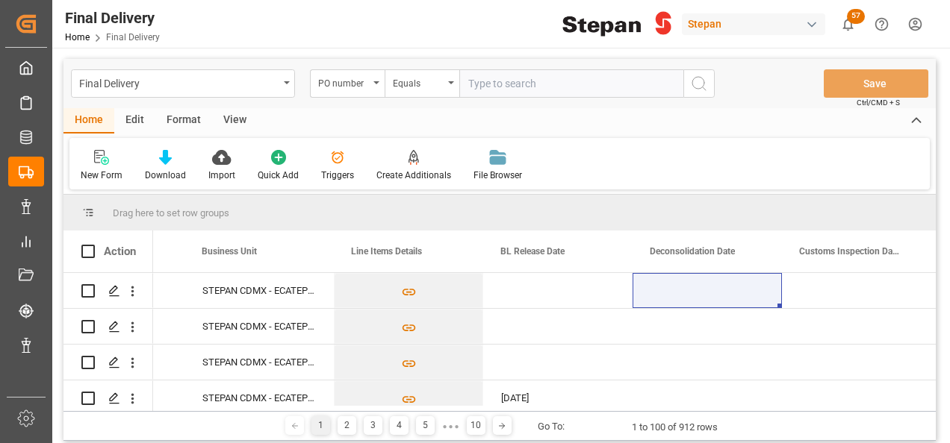
scroll to position [0, 567]
click at [378, 85] on div "PO number" at bounding box center [347, 83] width 75 height 28
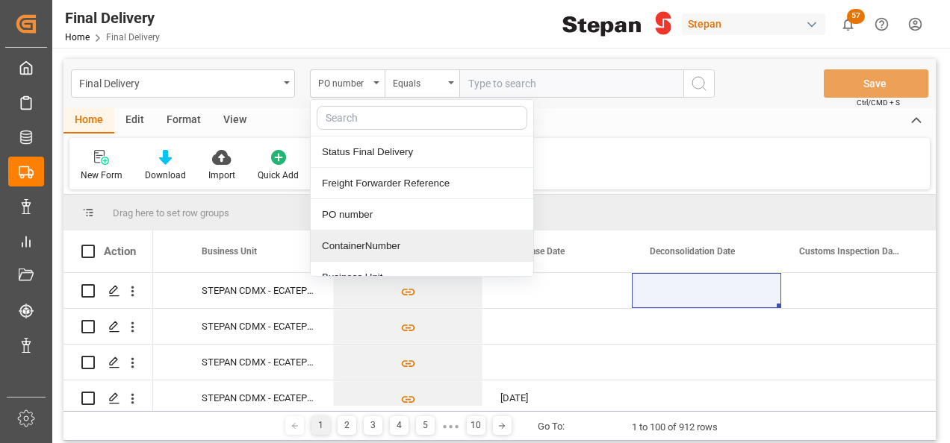
click at [366, 242] on div "ContainerNumber" at bounding box center [422, 246] width 222 height 31
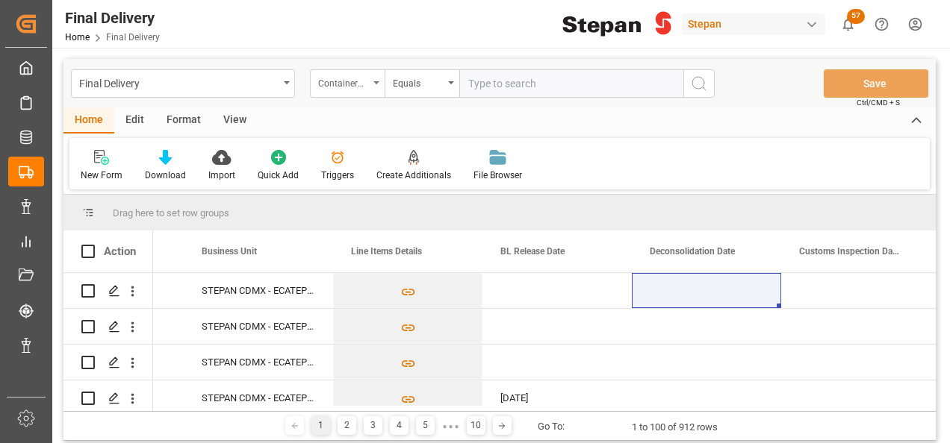
click at [370, 78] on div "ContainerNumber" at bounding box center [347, 83] width 75 height 28
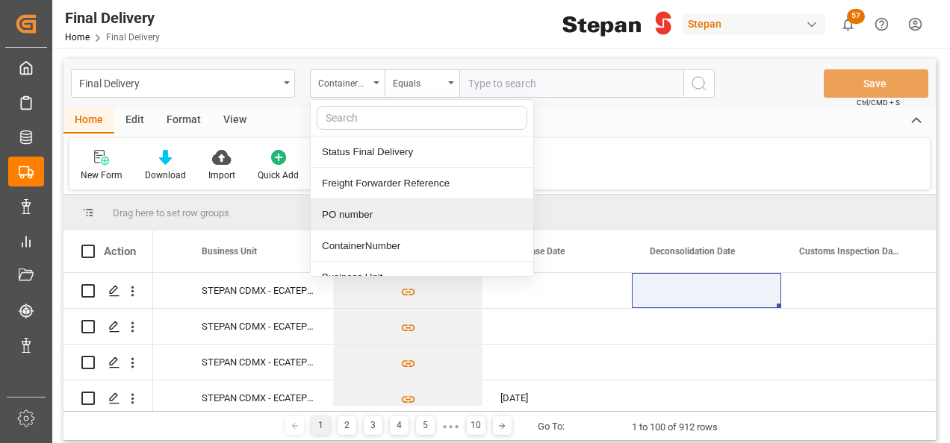
click at [348, 218] on div "PO number" at bounding box center [422, 214] width 222 height 31
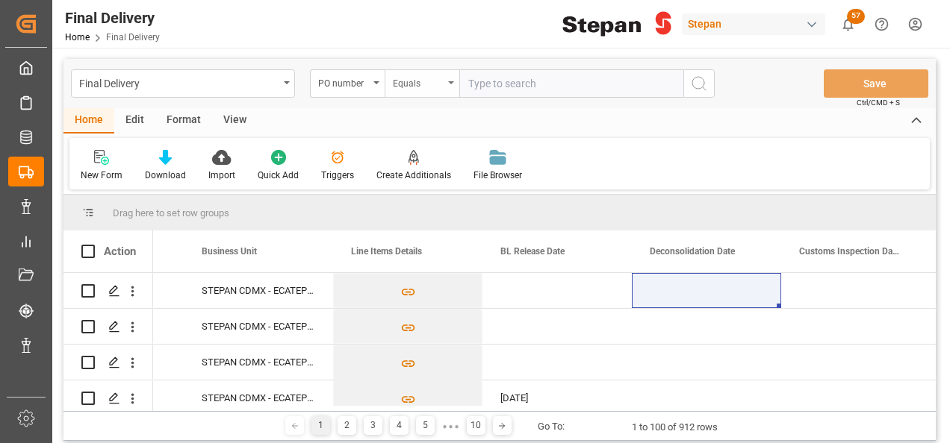
click at [449, 83] on icon "open menu" at bounding box center [451, 82] width 6 height 3
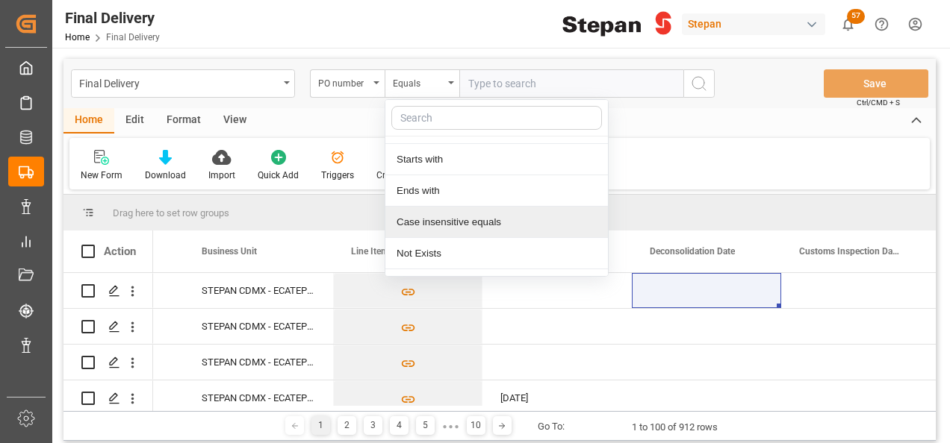
scroll to position [109, 0]
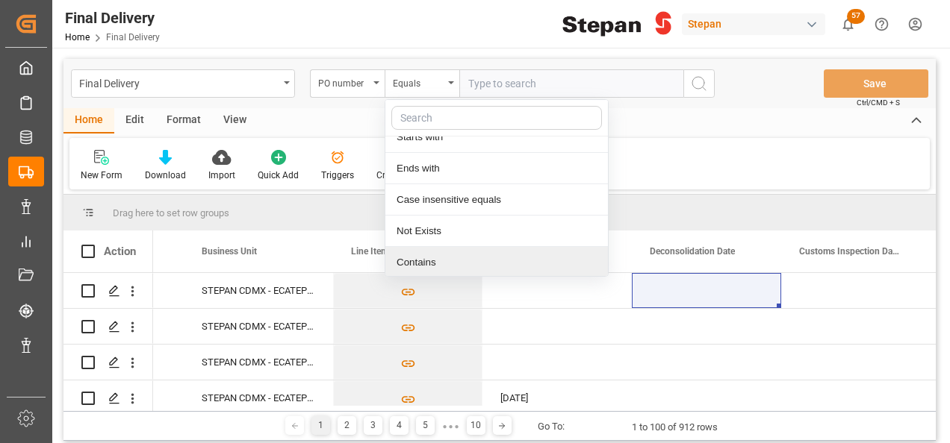
click at [418, 264] on div "Contains" at bounding box center [496, 262] width 222 height 31
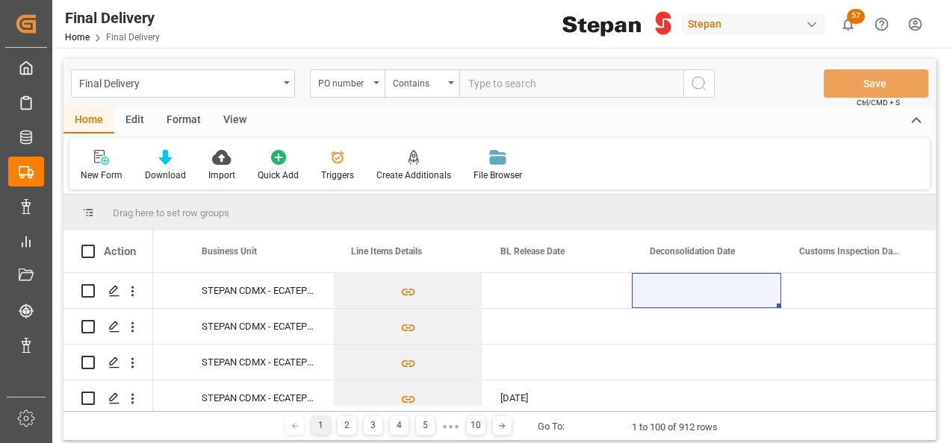
paste input "4501451545, 4501451546"
click at [533, 82] on input "4501451545, 4501451546" at bounding box center [571, 83] width 224 height 28
type input "4501451545,4501451546"
click at [703, 82] on circle "search button" at bounding box center [698, 83] width 12 height 12
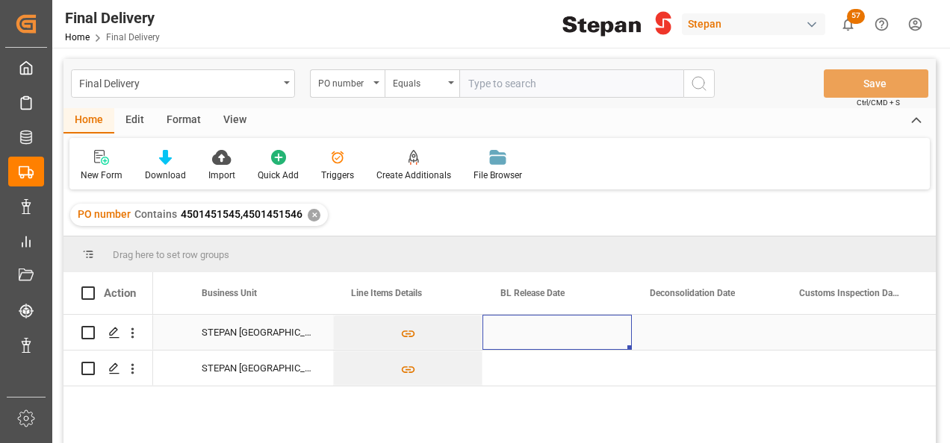
click at [542, 336] on div "Press SPACE to select this row." at bounding box center [556, 332] width 149 height 35
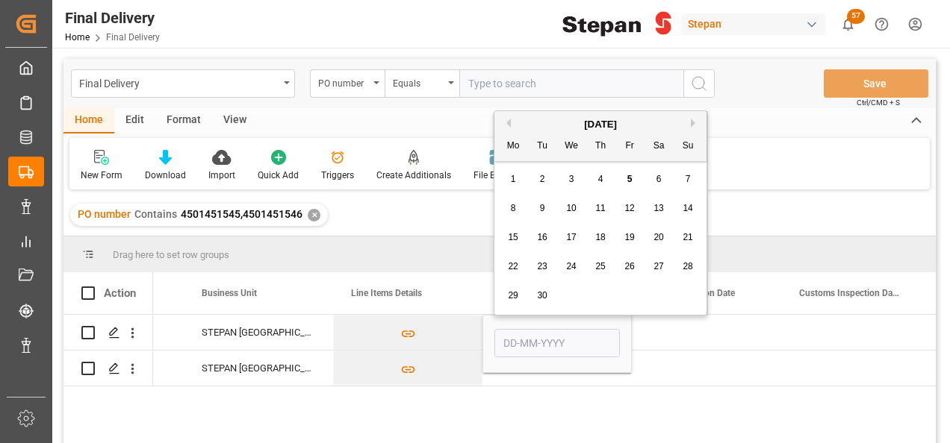
click at [625, 178] on div "5" at bounding box center [629, 180] width 19 height 18
type input "[DATE]"
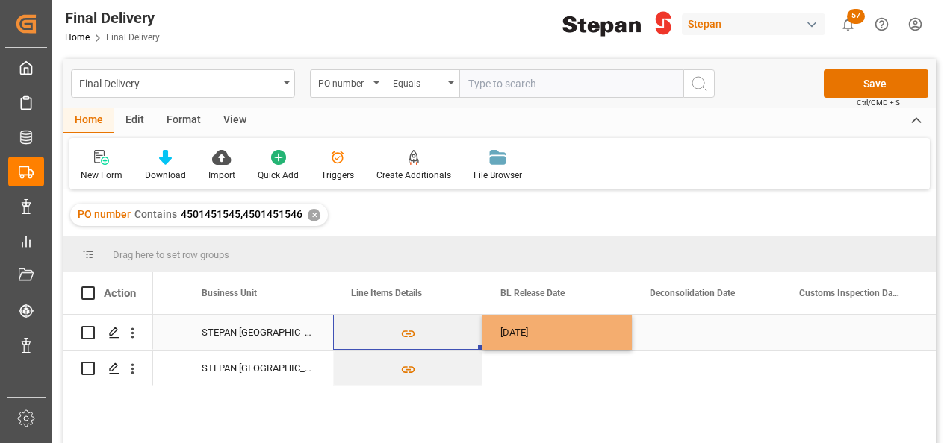
drag, startPoint x: 455, startPoint y: 328, endPoint x: 537, endPoint y: 329, distance: 82.1
click at [455, 328] on button "Press SPACE to select this row." at bounding box center [408, 333] width 148 height 34
click at [546, 328] on div "[DATE]" at bounding box center [556, 332] width 149 height 35
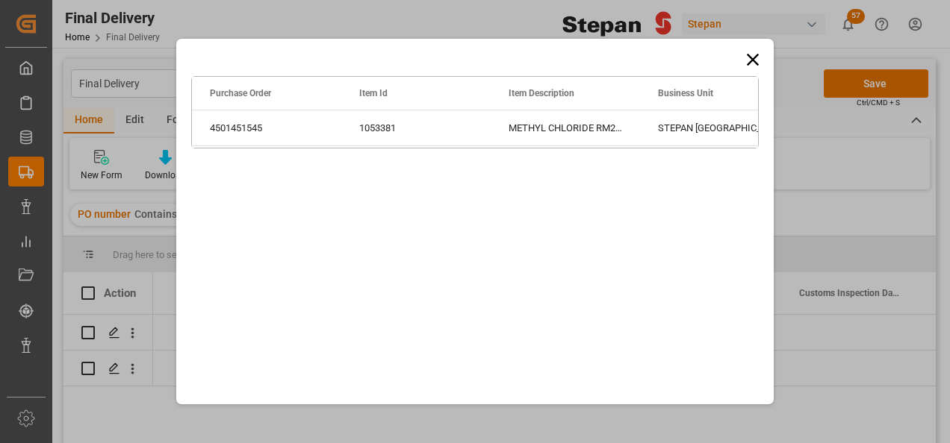
click at [754, 51] on icon at bounding box center [752, 59] width 21 height 21
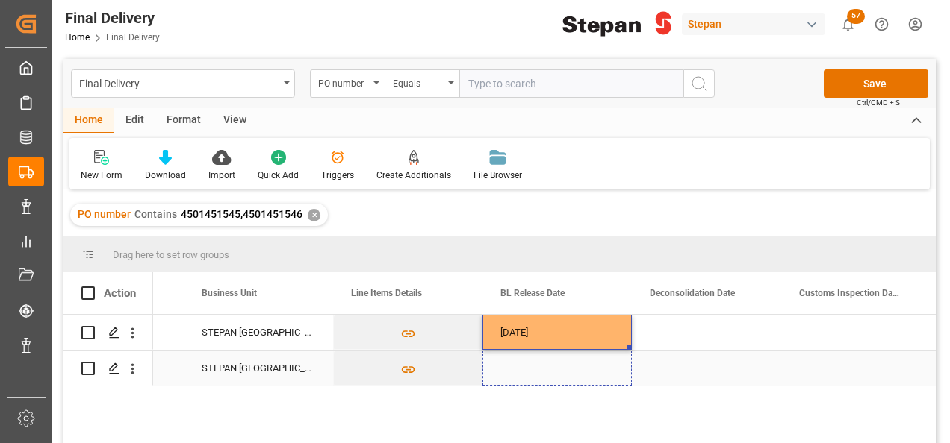
drag, startPoint x: 630, startPoint y: 346, endPoint x: 630, endPoint y: 375, distance: 28.4
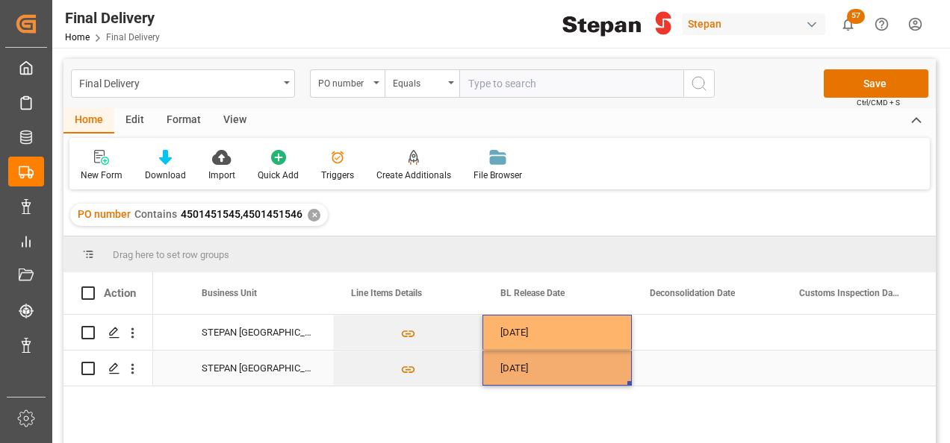
click at [688, 363] on div "Press SPACE to select this row." at bounding box center [706, 368] width 149 height 35
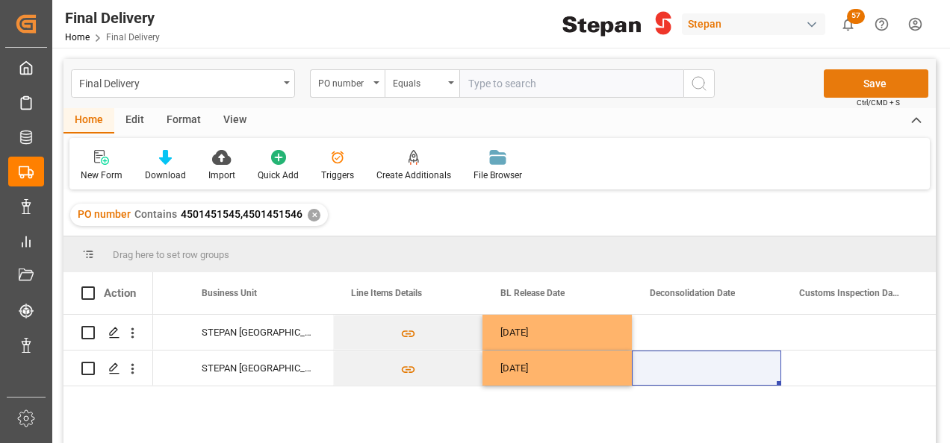
click at [859, 88] on button "Save" at bounding box center [875, 83] width 105 height 28
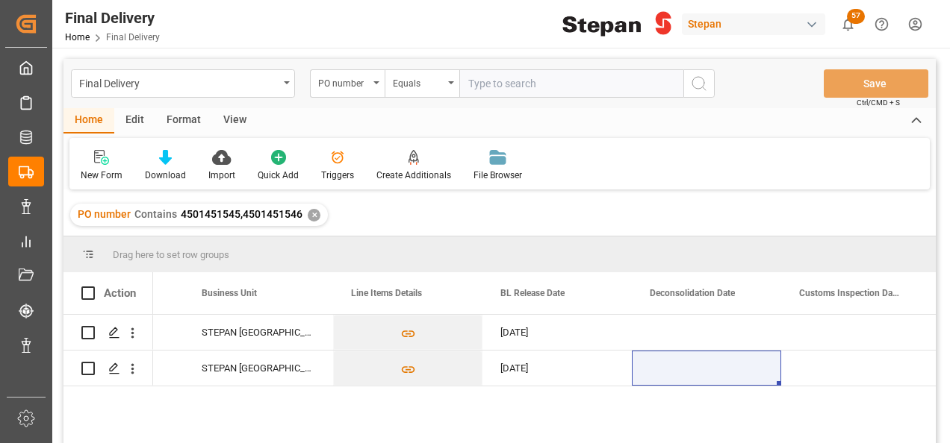
click at [309, 216] on div "✕" at bounding box center [314, 215] width 13 height 13
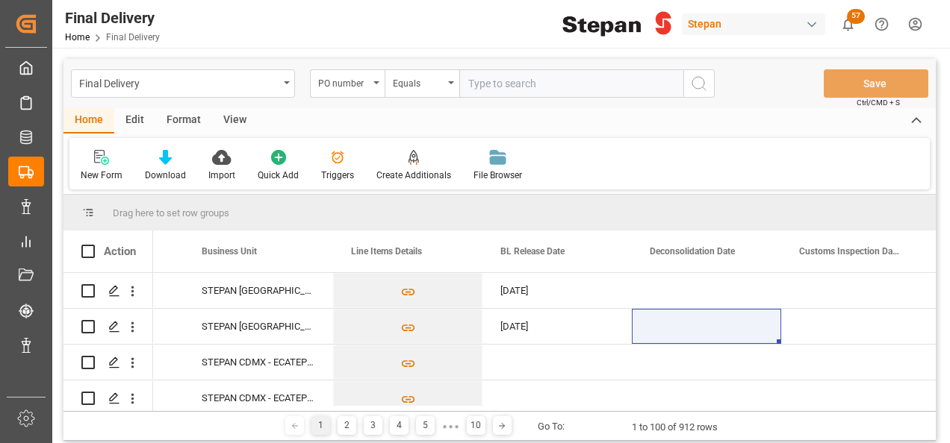
click at [375, 80] on div "PO number" at bounding box center [347, 83] width 75 height 28
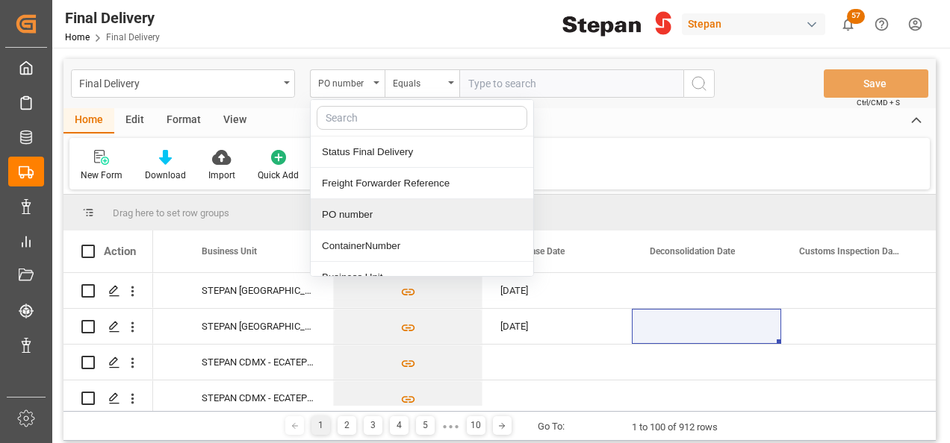
click at [352, 216] on div "PO number" at bounding box center [422, 214] width 222 height 31
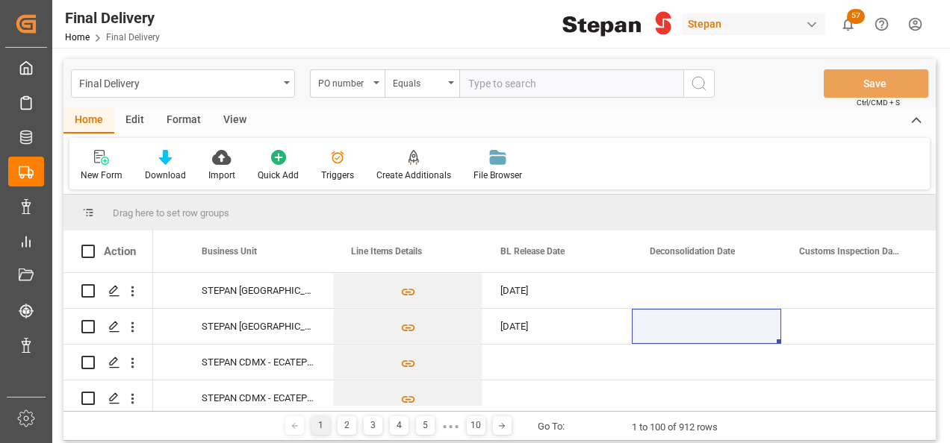
click at [469, 86] on input "text" at bounding box center [571, 83] width 224 height 28
paste input "4501462508"
type input "4501462508"
click at [700, 83] on icon "search button" at bounding box center [699, 84] width 18 height 18
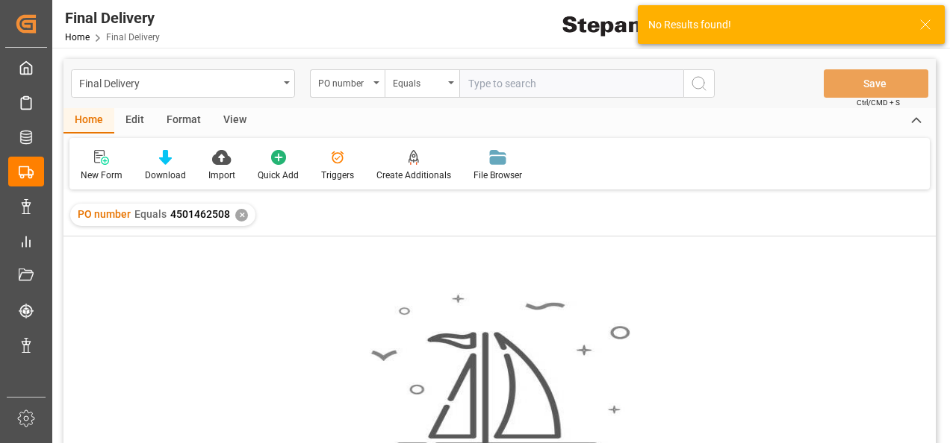
click at [248, 208] on div "PO number Equals 4501462508 ✕" at bounding box center [162, 215] width 185 height 22
click at [239, 216] on div "✕" at bounding box center [241, 215] width 13 height 13
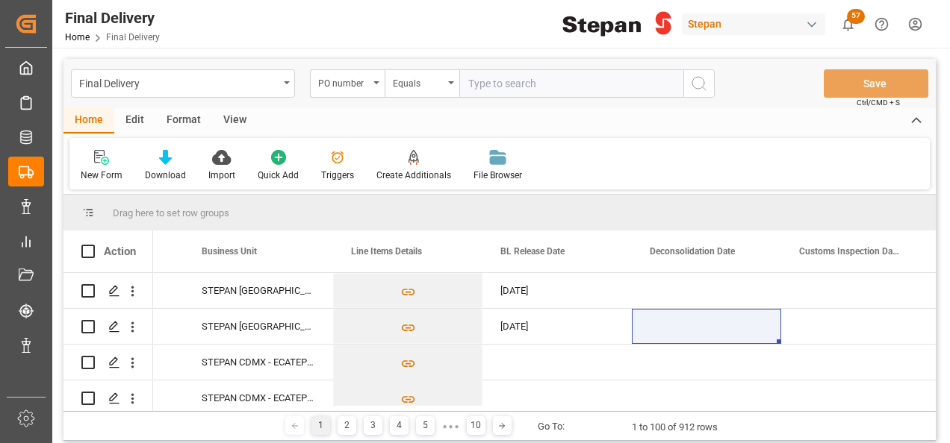
click at [511, 83] on input "text" at bounding box center [571, 83] width 224 height 28
paste input "4501462508"
click at [469, 84] on input "4501462508" at bounding box center [571, 83] width 224 height 28
type input "4501462508"
click at [697, 84] on icon "search button" at bounding box center [699, 84] width 18 height 18
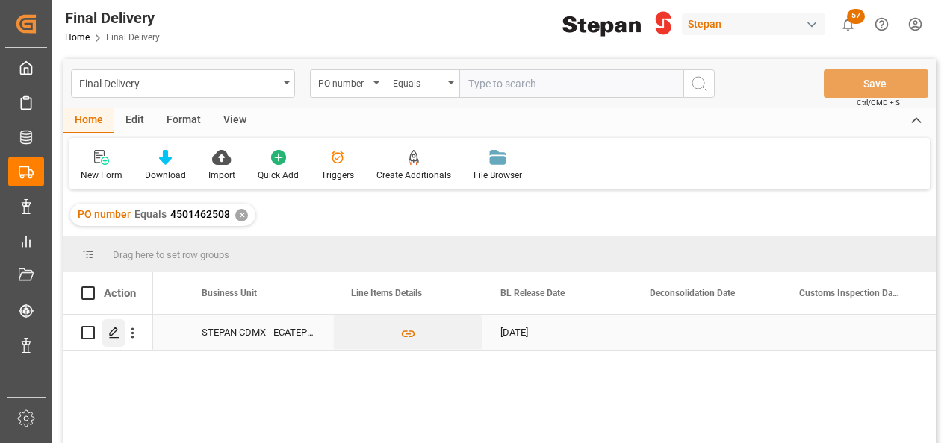
click at [106, 328] on div "Press SPACE to select this row." at bounding box center [113, 333] width 22 height 28
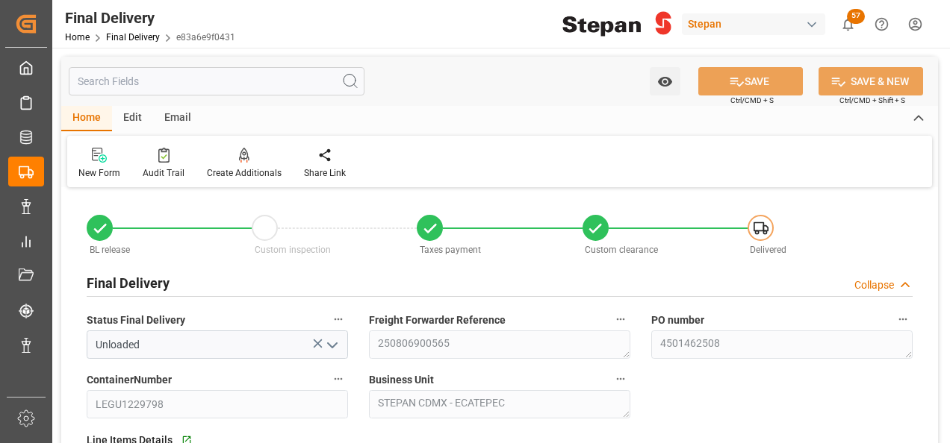
type input "21-08-2025"
type input "[DATE]"
type input "26-08-2025"
type input "27-08-2025"
type input "[DATE]"
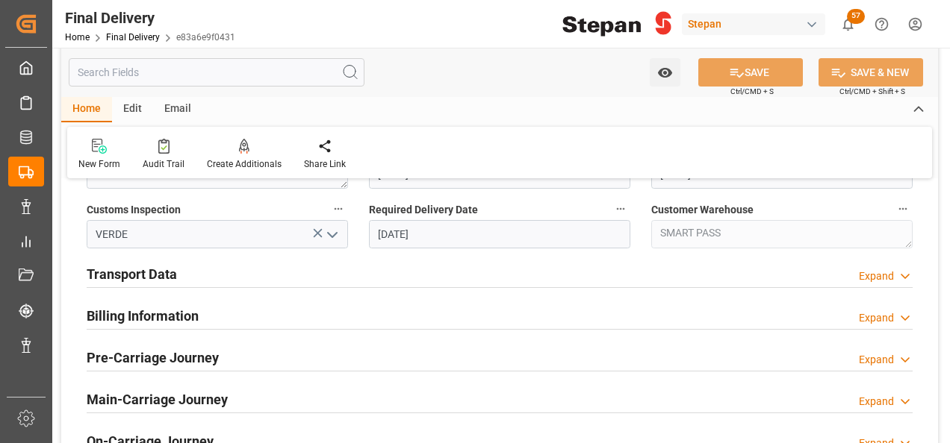
scroll to position [523, 0]
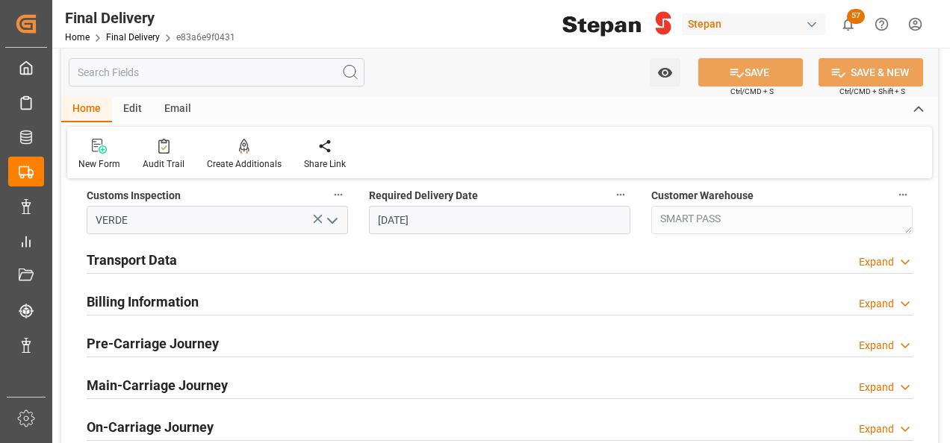
click at [141, 302] on h2 "Billing Information" at bounding box center [143, 302] width 112 height 20
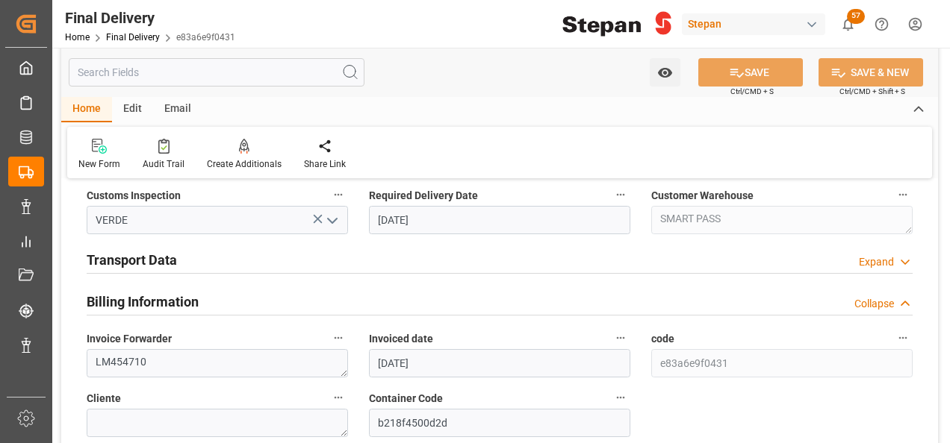
click at [163, 264] on h2 "Transport Data" at bounding box center [132, 260] width 90 height 20
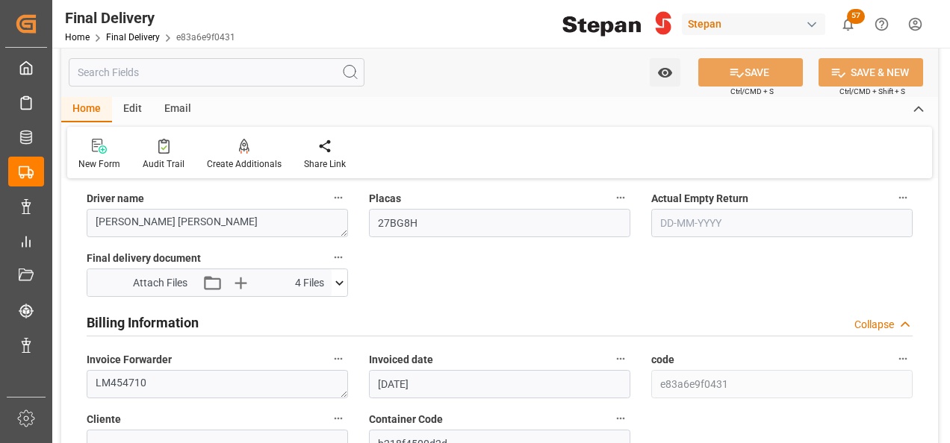
scroll to position [746, 0]
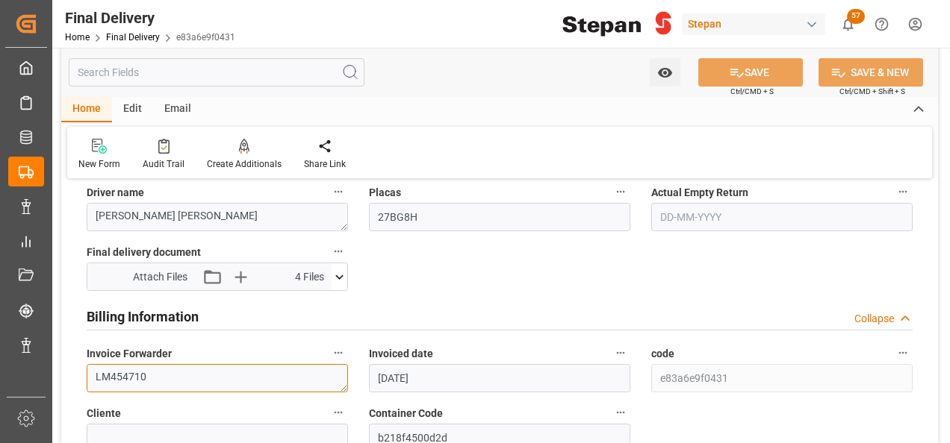
click at [166, 379] on textarea "LM454710" at bounding box center [217, 378] width 261 height 28
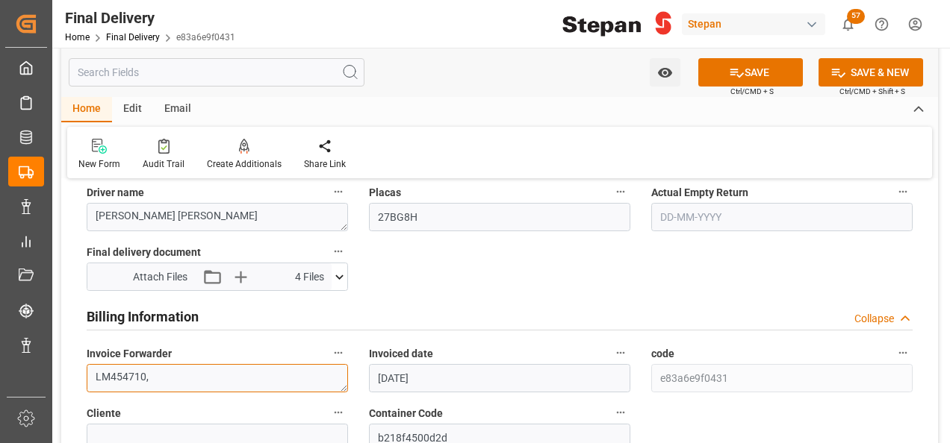
paste textarea "LM454882"
type textarea "LM454710,LM454882"
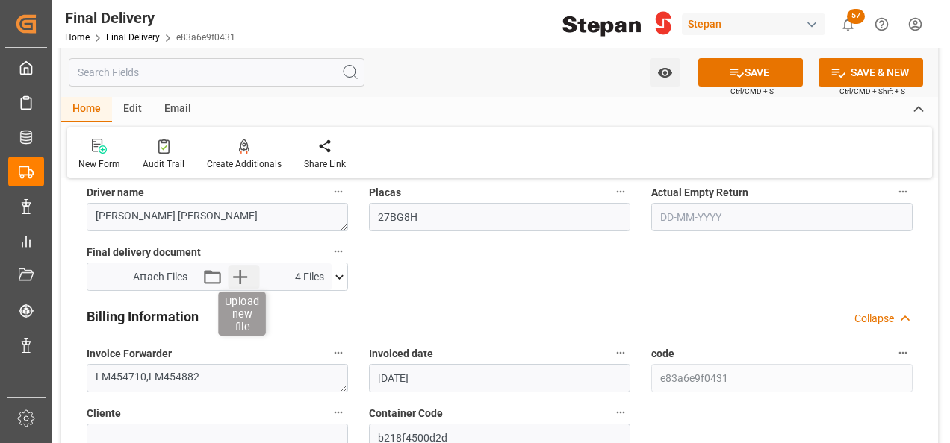
click at [242, 275] on icon "button" at bounding box center [240, 277] width 24 height 24
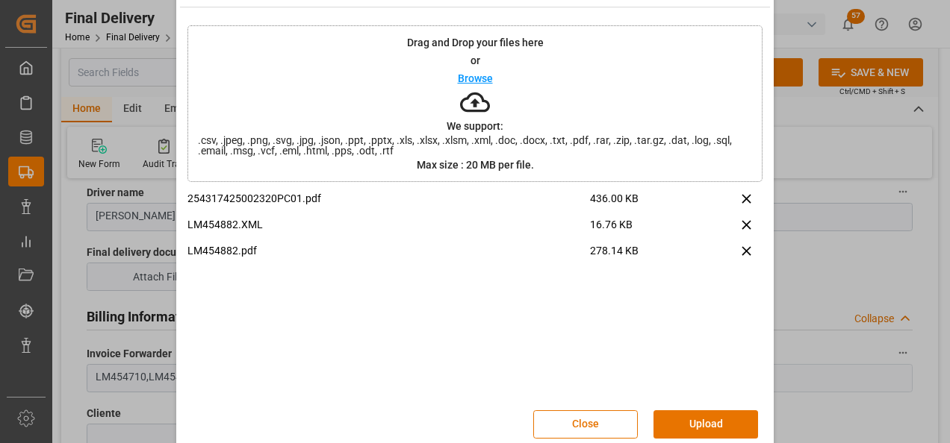
scroll to position [59, 0]
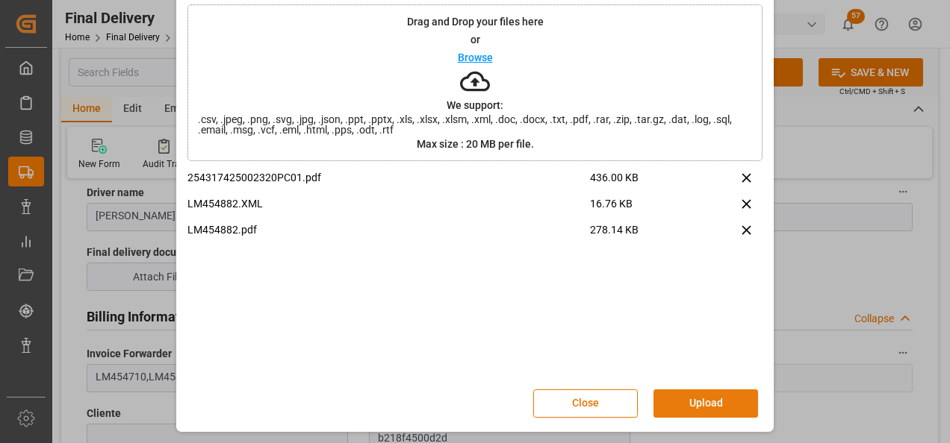
click at [698, 407] on button "Upload" at bounding box center [705, 404] width 105 height 28
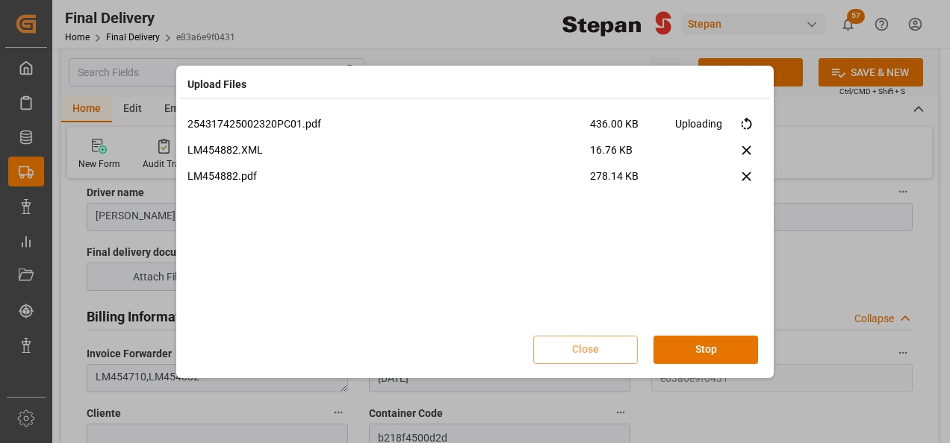
scroll to position [0, 0]
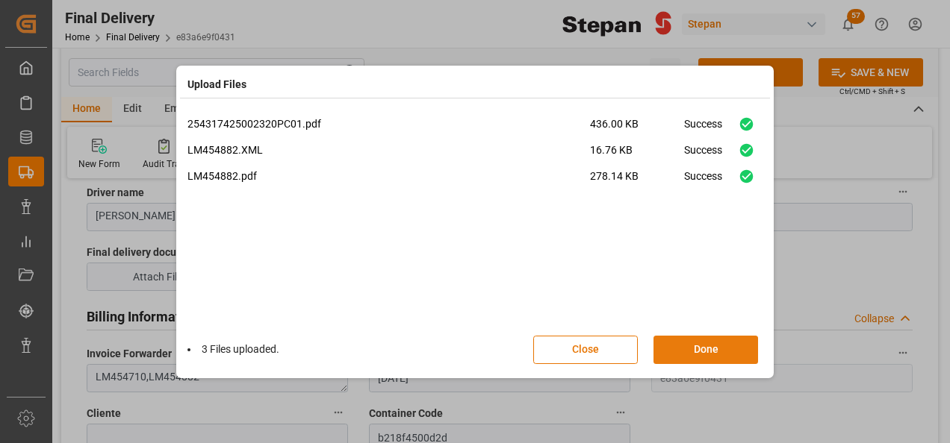
click at [685, 352] on button "Done" at bounding box center [705, 350] width 105 height 28
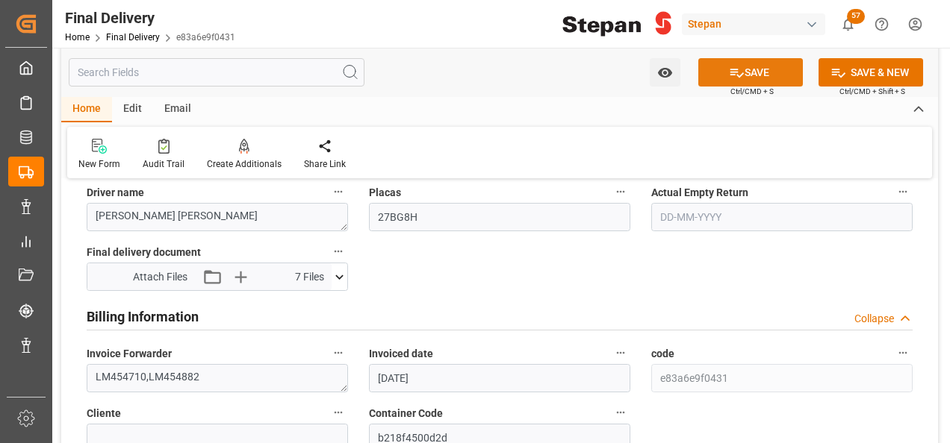
click at [757, 73] on button "SAVE" at bounding box center [750, 72] width 105 height 28
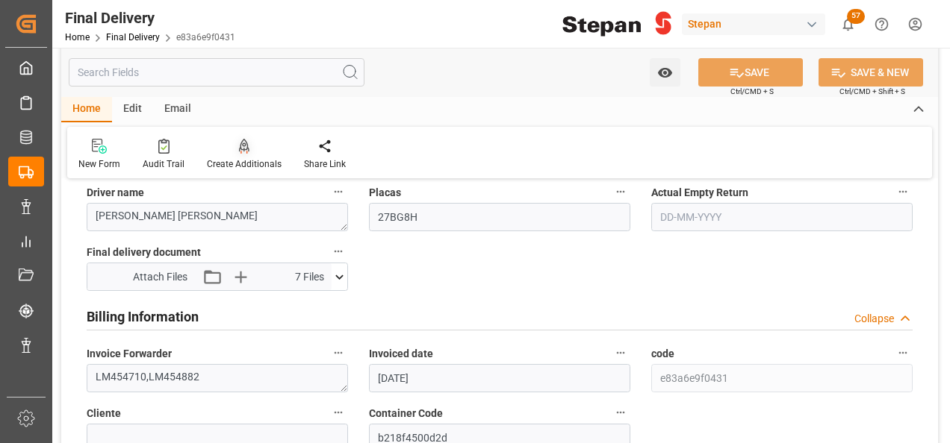
click at [240, 155] on div "Create Additionals" at bounding box center [244, 154] width 97 height 33
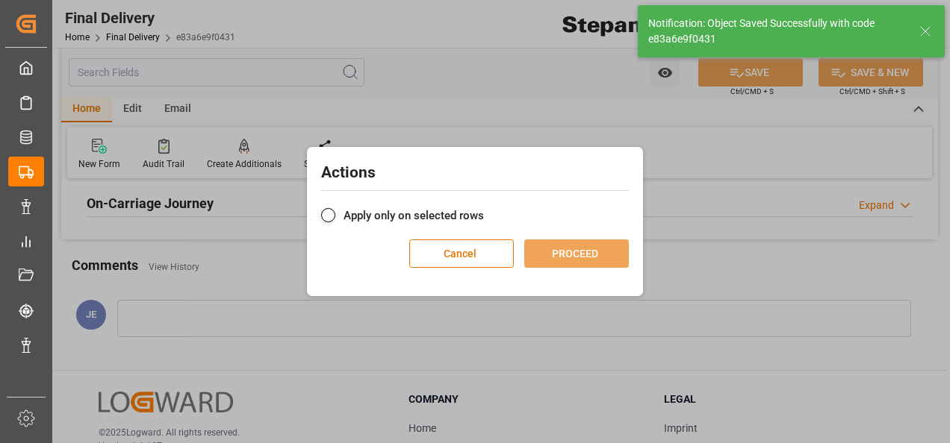
click at [473, 226] on div "Actions Apply only on selected rows Cancel PROCEED" at bounding box center [475, 215] width 328 height 128
click at [467, 216] on label "Apply only on selected rows" at bounding box center [475, 216] width 308 height 18
click at [484, 208] on input "Apply only on selected rows" at bounding box center [484, 208] width 0 height 0
click at [576, 248] on button "PROCEED" at bounding box center [576, 254] width 105 height 28
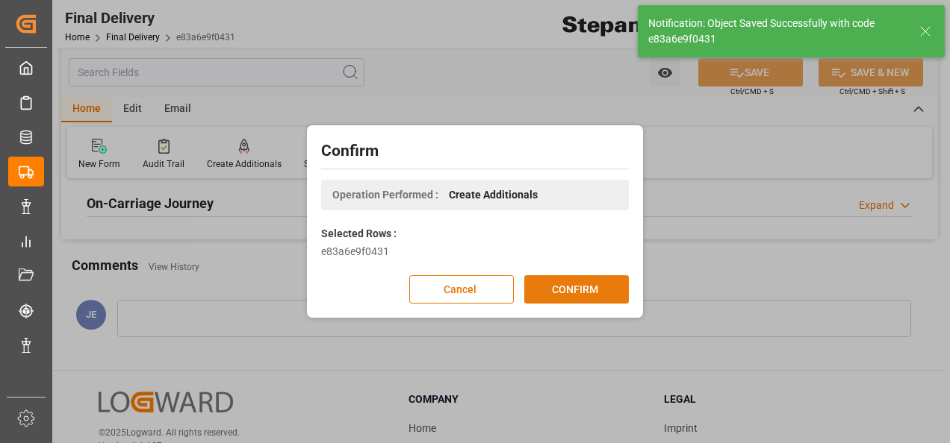
click at [578, 290] on button "CONFIRM" at bounding box center [576, 289] width 105 height 28
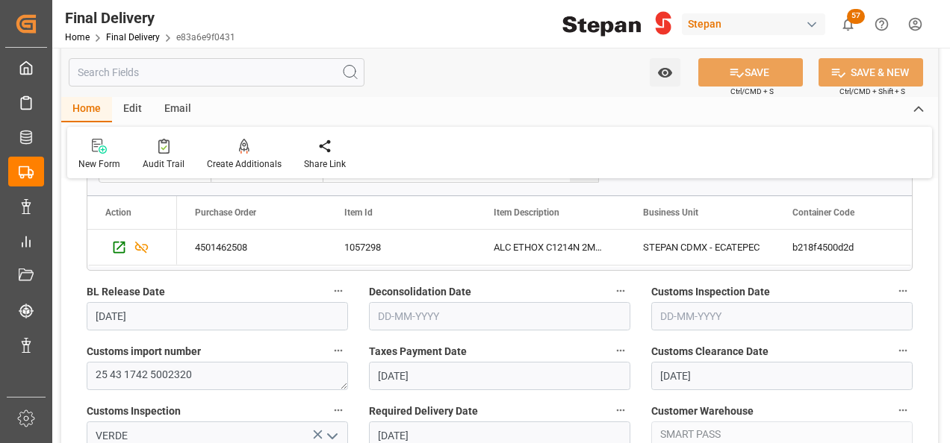
scroll to position [448, 0]
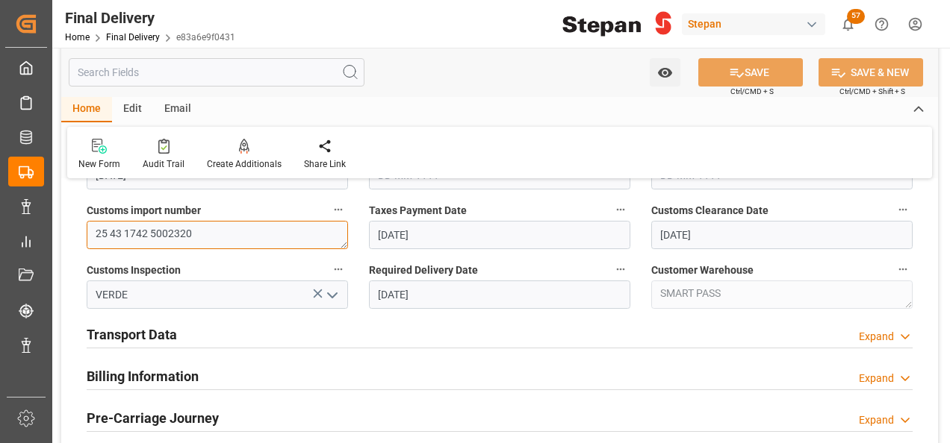
click at [152, 231] on textarea "25 43 1742 5002320" at bounding box center [217, 235] width 261 height 28
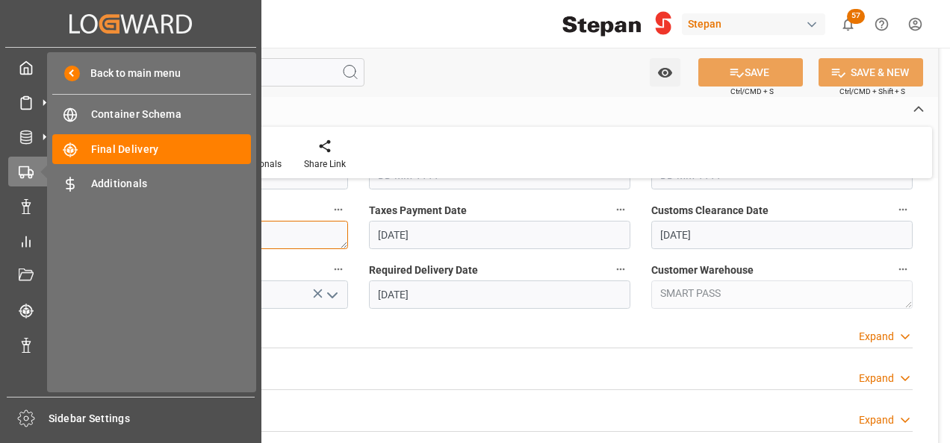
drag, startPoint x: 208, startPoint y: 236, endPoint x: 16, endPoint y: 225, distance: 191.4
click at [16, 225] on div "Created by potrace 1.15, written by Peter Selinger 2001-2017 Created by potrace…" at bounding box center [475, 221] width 950 height 443
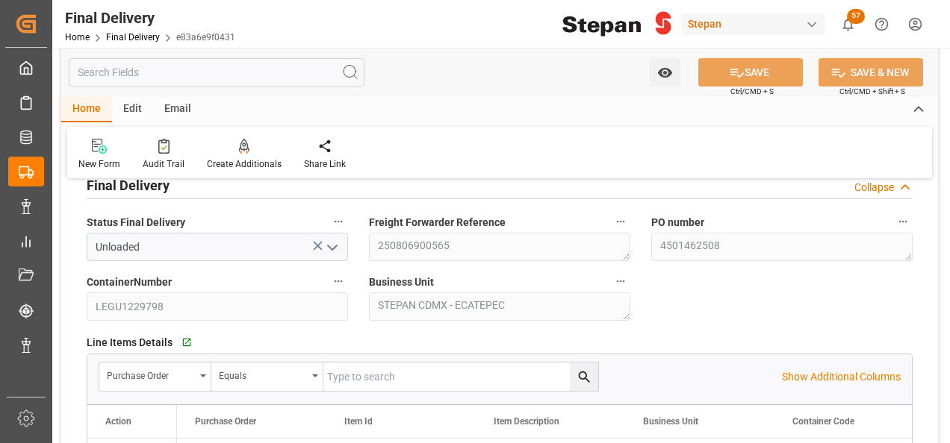
scroll to position [75, 0]
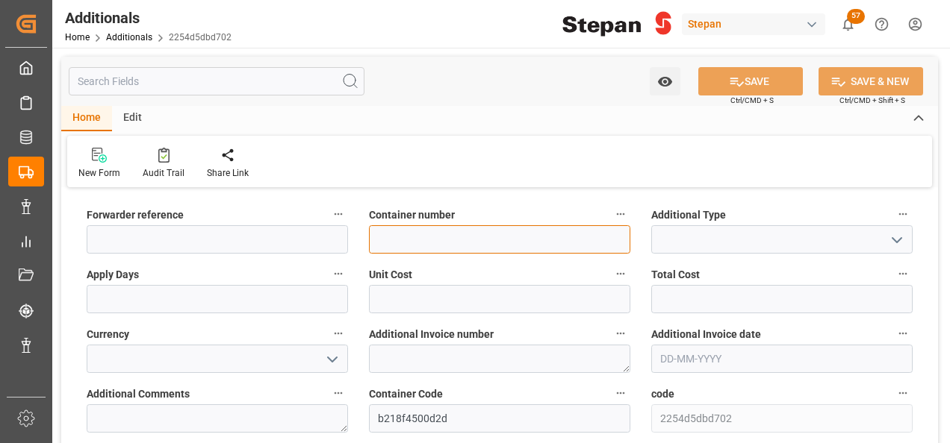
click at [404, 238] on input at bounding box center [499, 239] width 261 height 28
paste input "LEGU1229798"
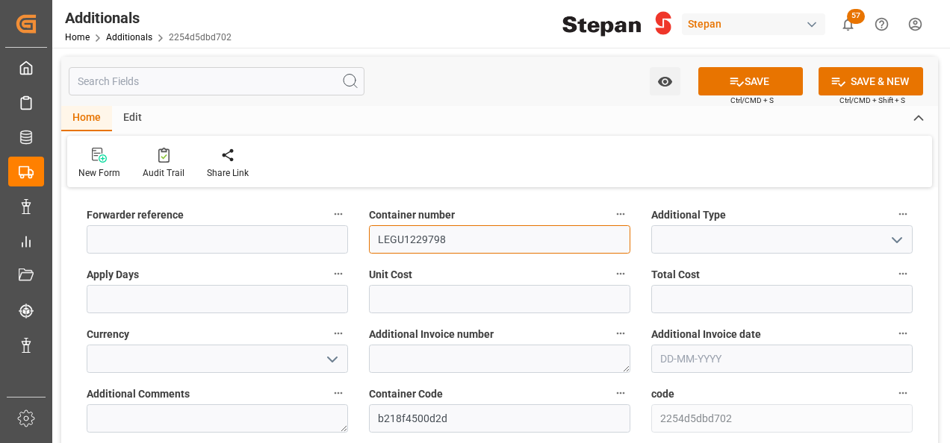
type input "LEGU1229798"
click at [891, 237] on icon "open menu" at bounding box center [897, 240] width 18 height 18
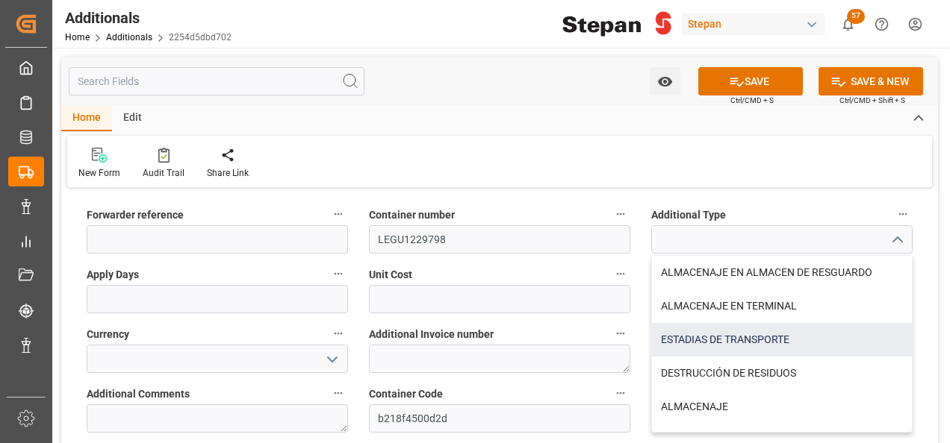
click at [692, 333] on div "ESTADIAS DE TRANSPORTE" at bounding box center [782, 340] width 260 height 34
type input "ESTADIAS DE TRANSPORTE"
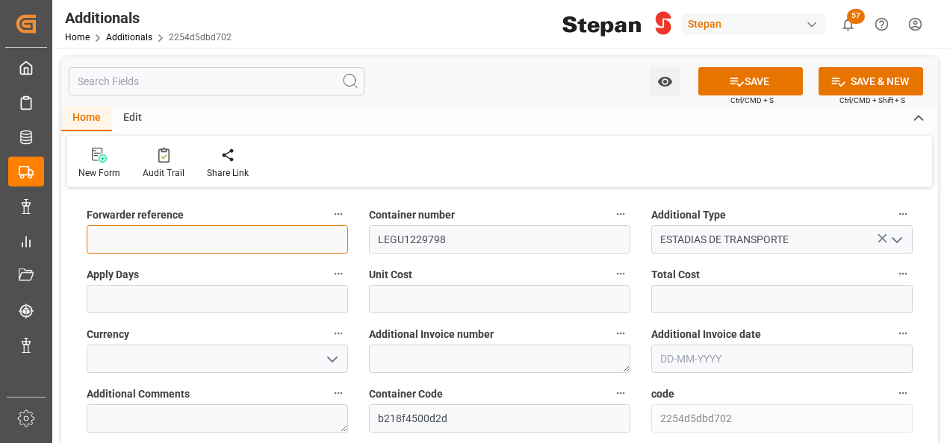
click at [255, 240] on input at bounding box center [217, 239] width 261 height 28
paste input "250806900565"
type input "250806900565"
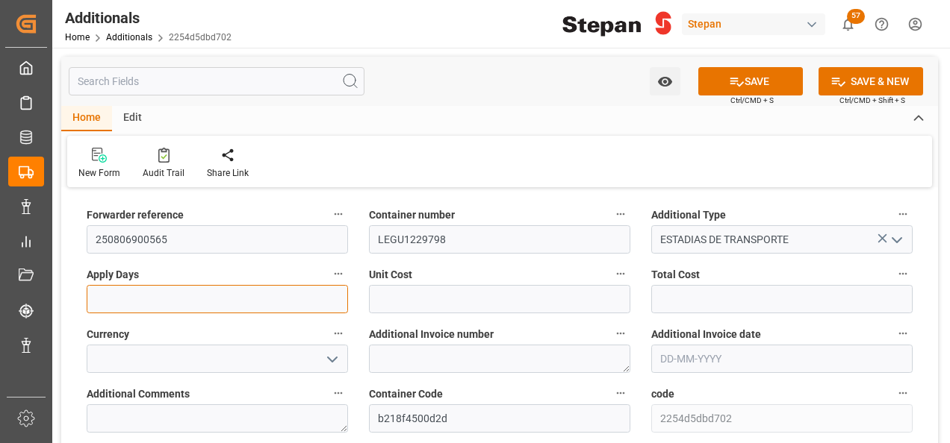
click at [234, 296] on input "text" at bounding box center [217, 299] width 261 height 28
type input "1"
click at [367, 294] on div "Unit Cost" at bounding box center [499, 289] width 282 height 60
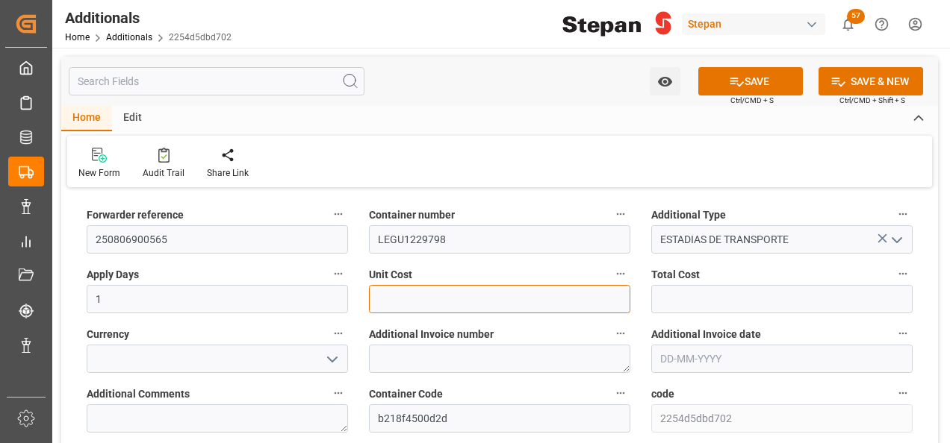
click at [388, 303] on input "text" at bounding box center [499, 299] width 261 height 28
drag, startPoint x: 425, startPoint y: 299, endPoint x: 334, endPoint y: 287, distance: 92.7
type input "31960"
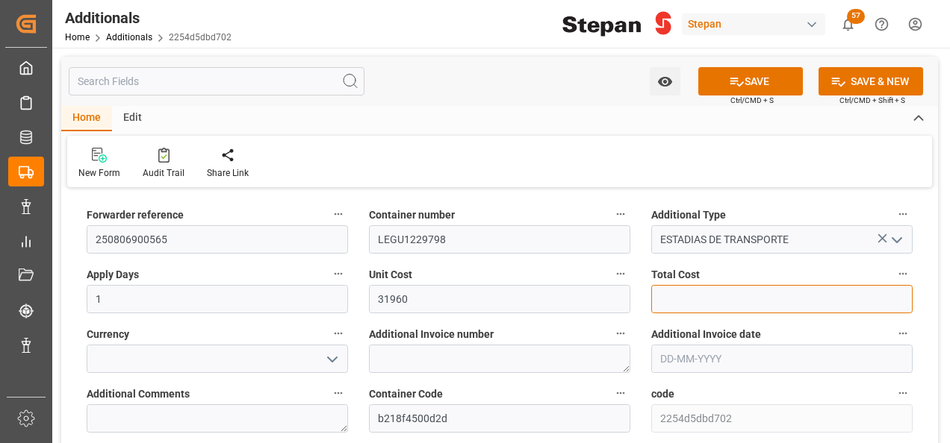
click at [676, 299] on input "text" at bounding box center [781, 299] width 261 height 28
paste input "31960"
type input "31960"
click at [332, 361] on icon "open menu" at bounding box center [332, 360] width 18 height 18
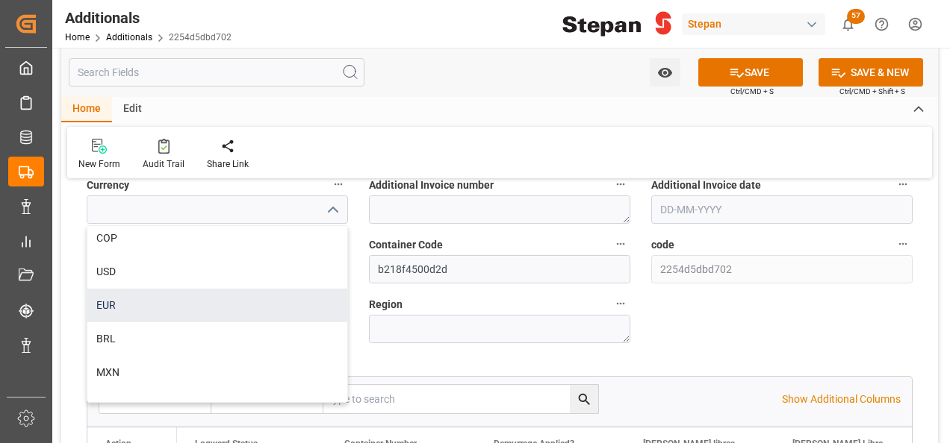
scroll to position [58, 0]
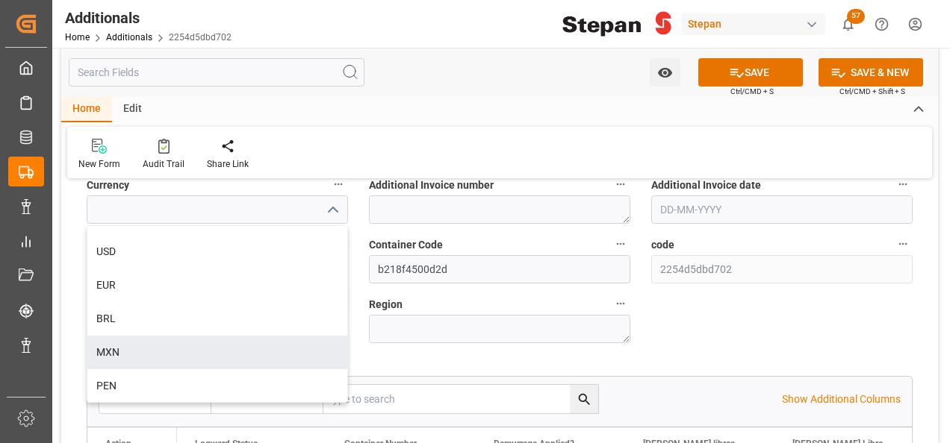
click at [120, 349] on div "MXN" at bounding box center [217, 353] width 260 height 34
type input "MXN"
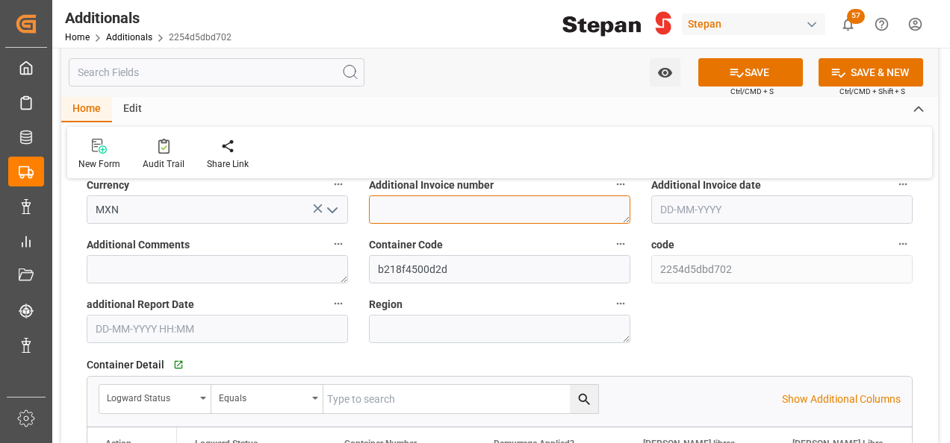
click at [412, 215] on textarea at bounding box center [499, 210] width 261 height 28
paste textarea "LM454882"
type textarea "LM454882"
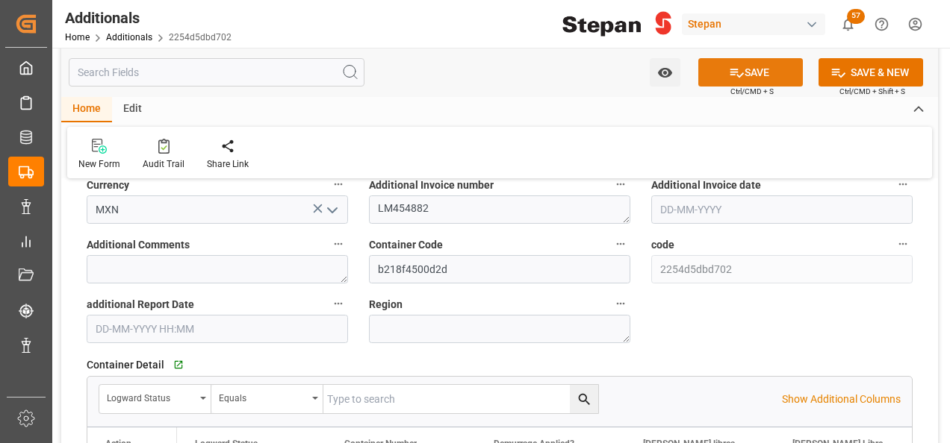
click at [736, 69] on icon at bounding box center [737, 73] width 16 height 16
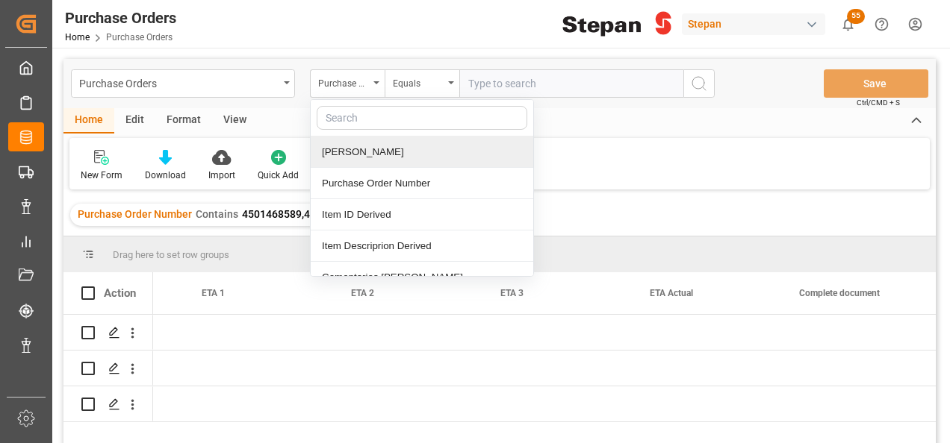
scroll to position [0, 2060]
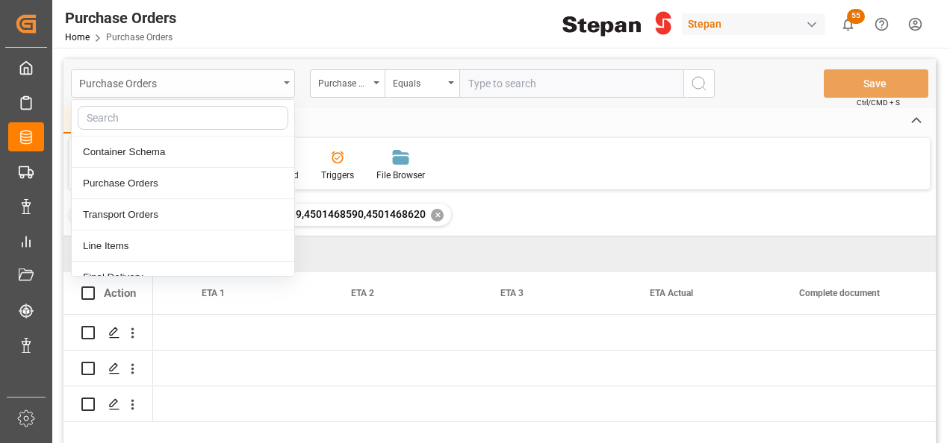
scroll to position [0, 2060]
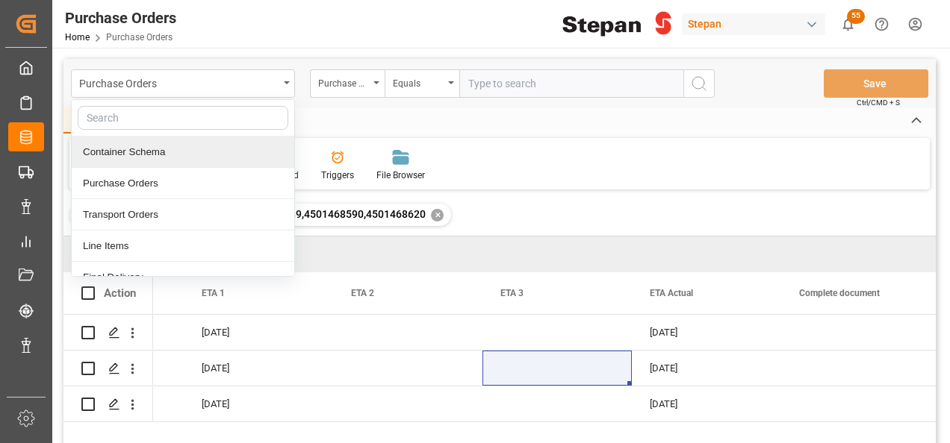
click at [123, 146] on div "Container Schema" at bounding box center [183, 152] width 222 height 31
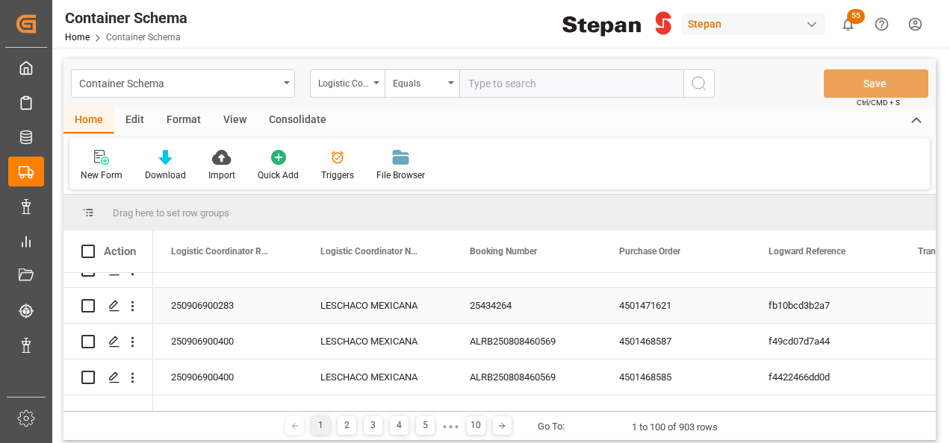
scroll to position [672, 0]
